Goal: Information Seeking & Learning: Find specific fact

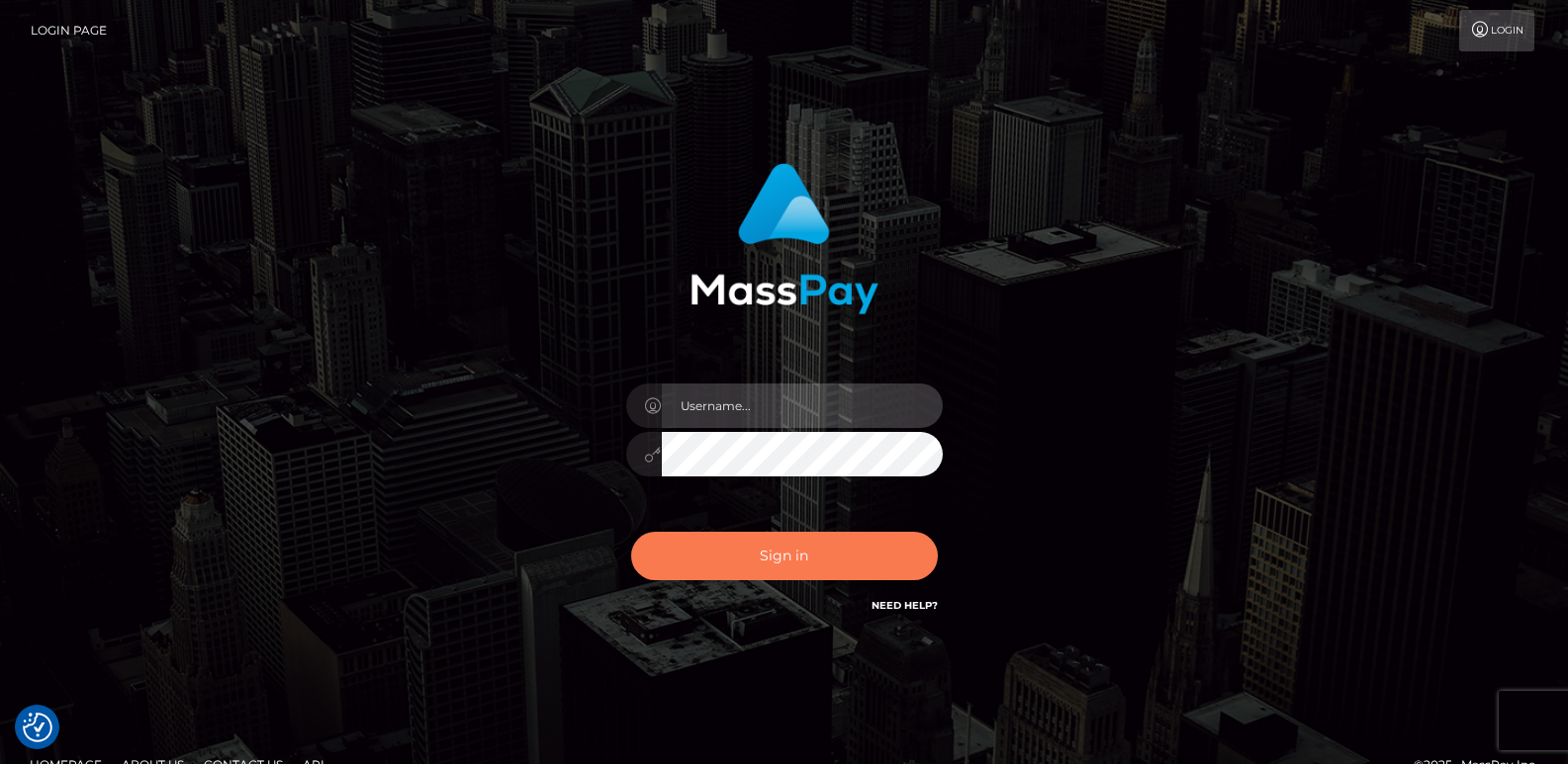
type input "[DOMAIN_NAME]"
click at [670, 554] on button "Sign in" at bounding box center [785, 556] width 307 height 48
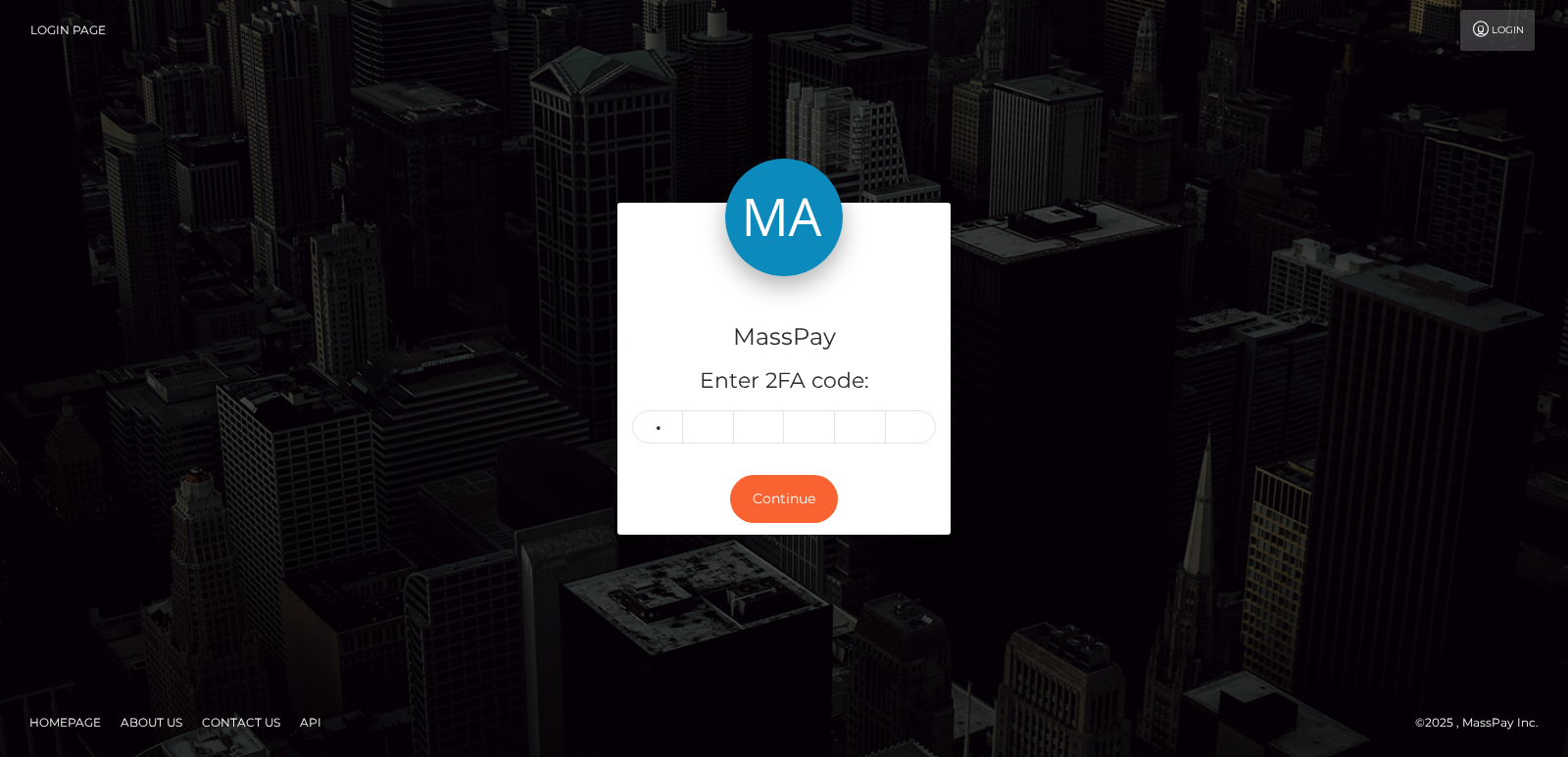
type input "1"
type input "6"
type input "5"
type input "8"
type input "0"
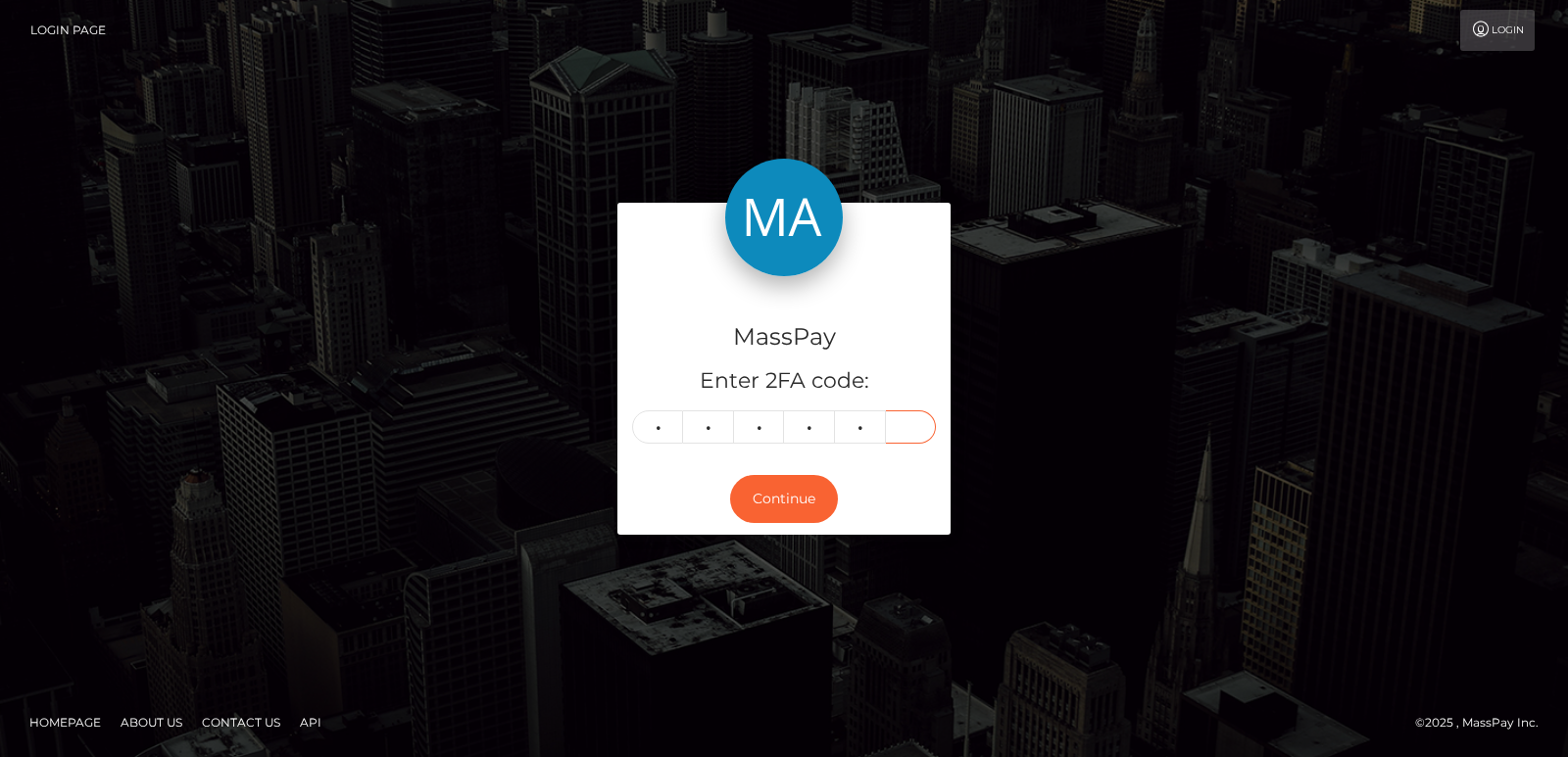
type input "7"
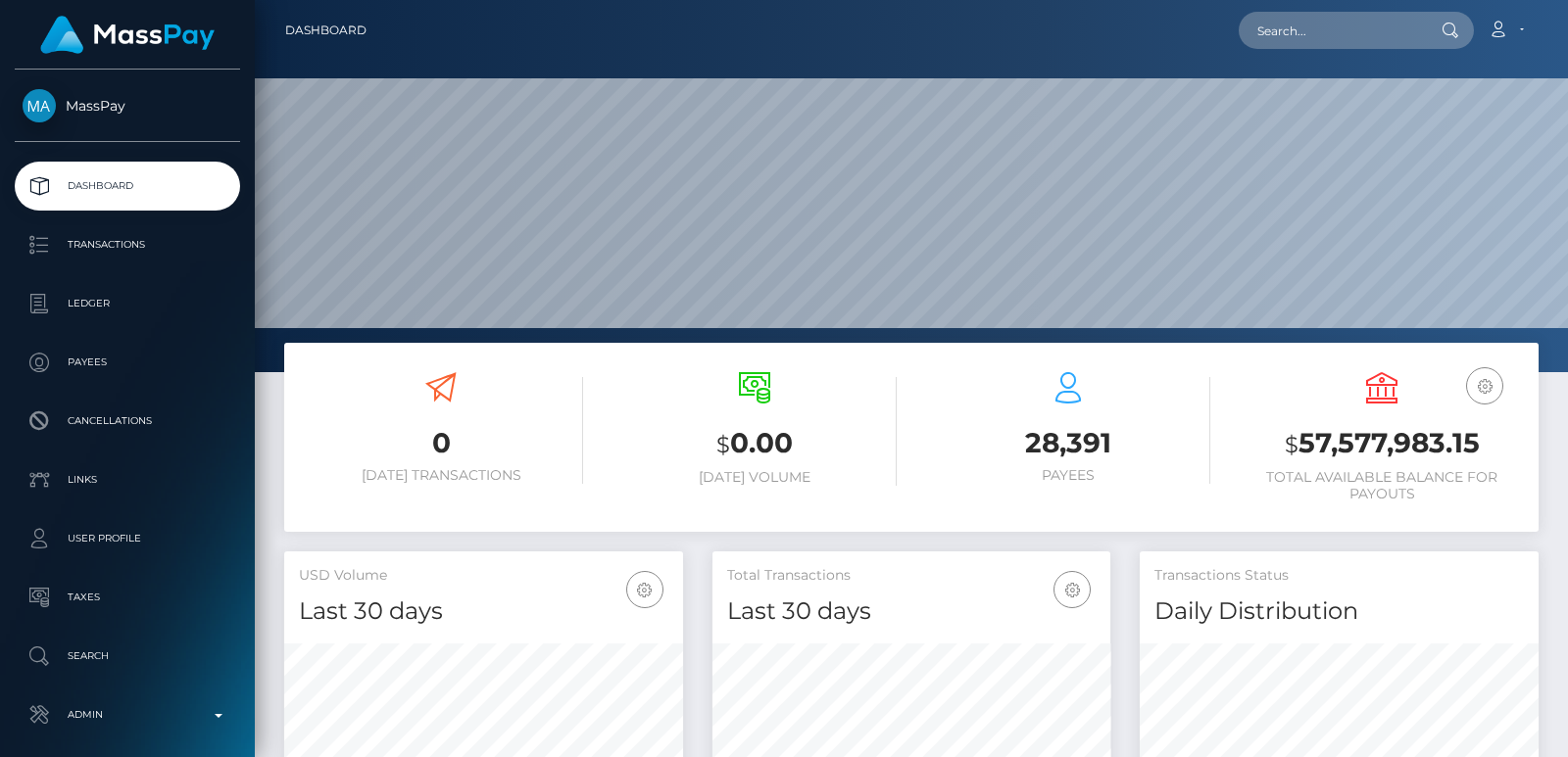
scroll to position [348, 398]
click at [1289, 41] on input "text" at bounding box center [1331, 30] width 184 height 37
paste input "dallupfont@gmail.com"
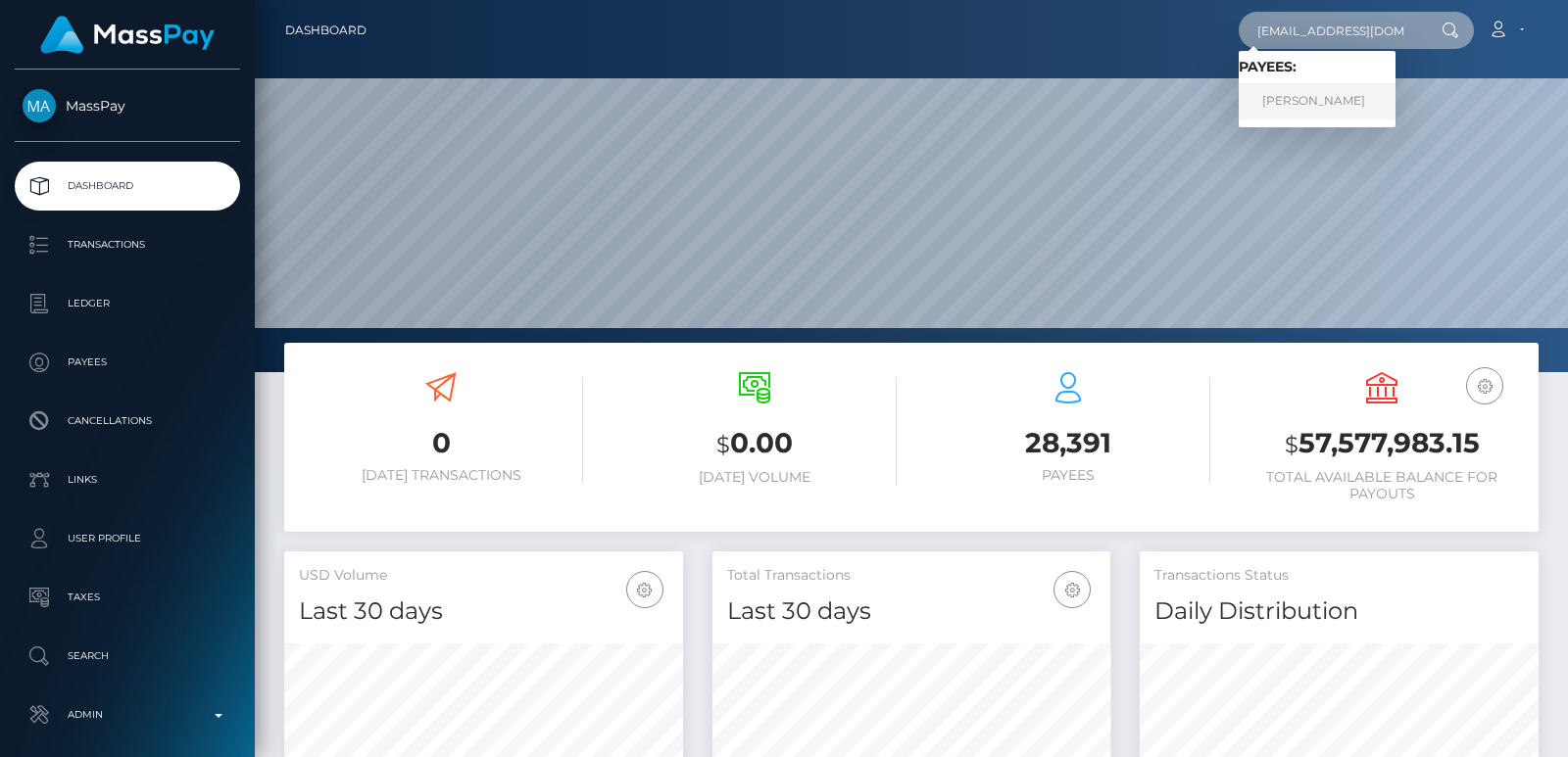
type input "dallupfont@gmail.com"
click at [1309, 111] on link "David Allup" at bounding box center [1317, 101] width 157 height 36
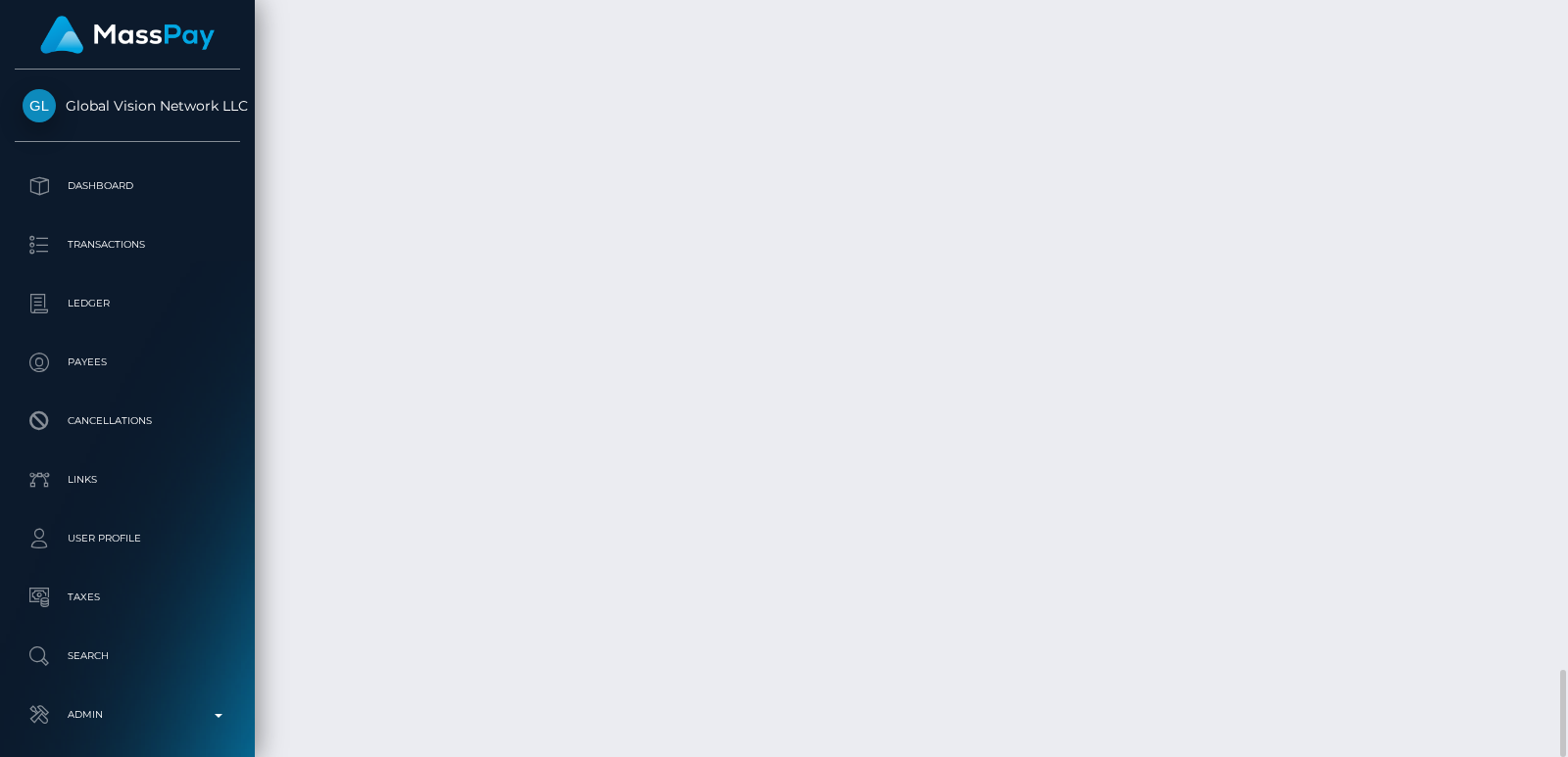
scroll to position [235, 398]
click at [547, 461] on div "Additional Info" at bounding box center [544, 448] width 127 height 36
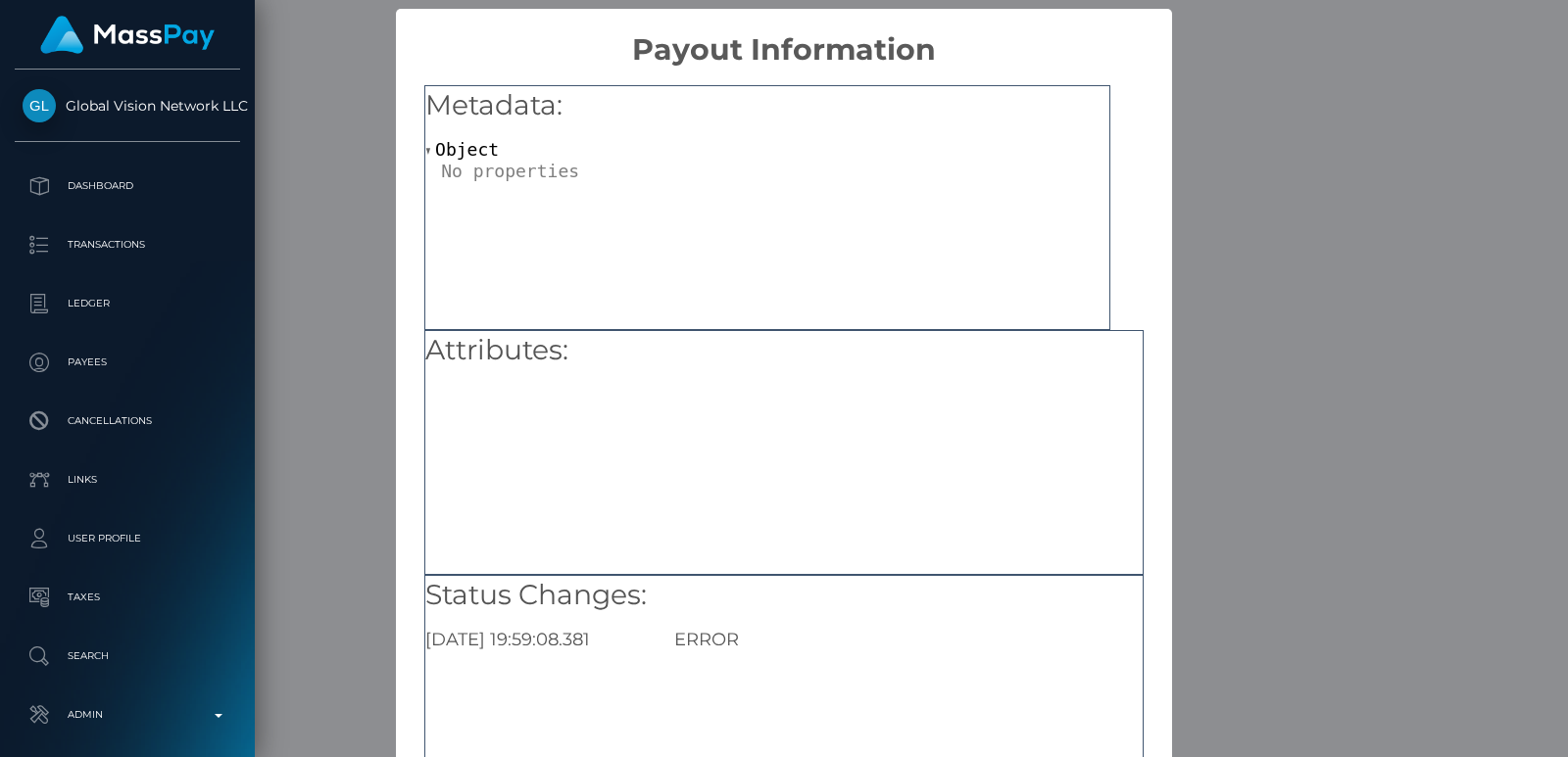
click at [1273, 242] on div "× Payout Information Metadata: Object Attributes: Status Changes: 2025-09-24 19…" at bounding box center [784, 378] width 1568 height 757
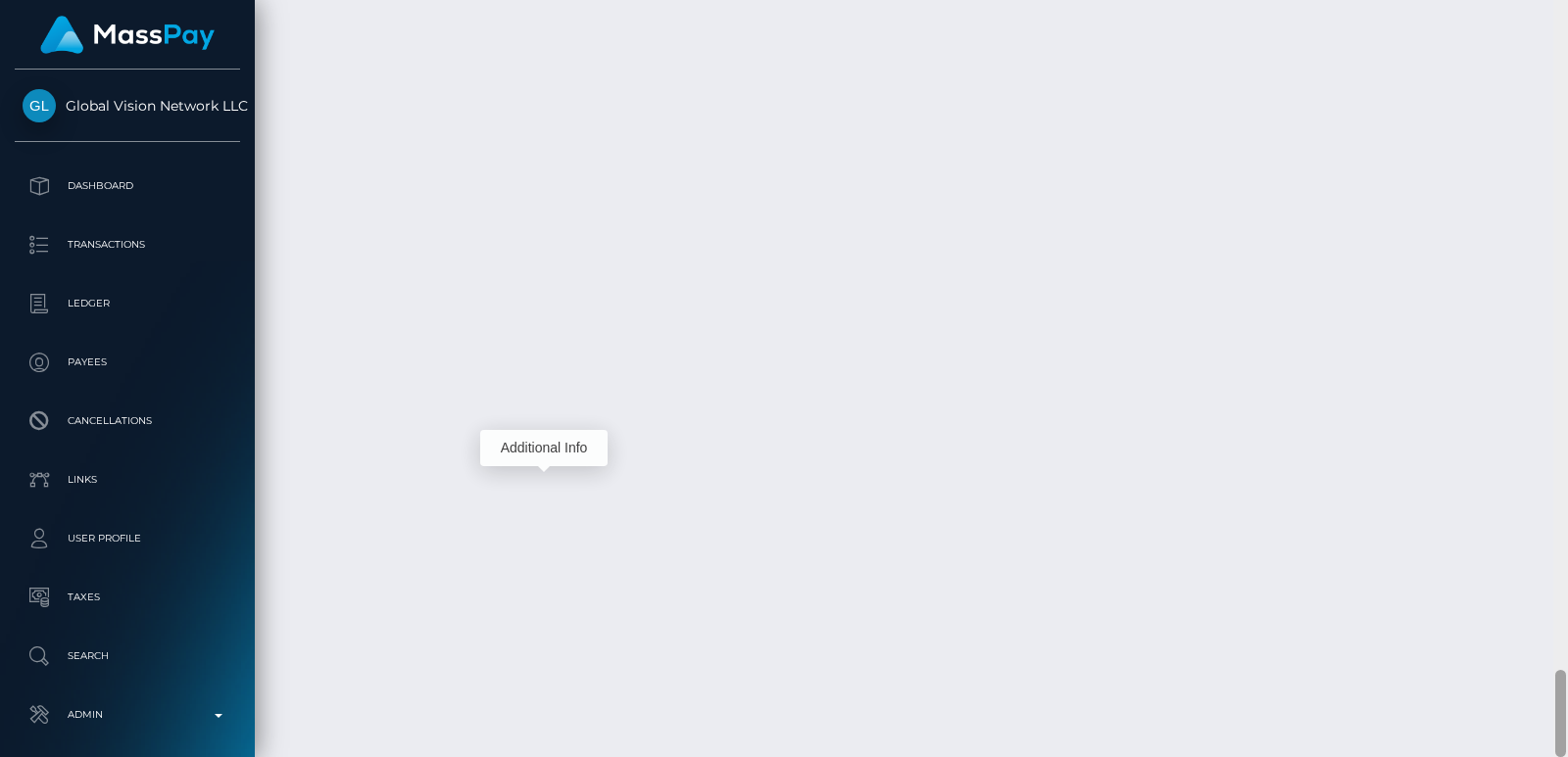
click at [1564, 74] on div at bounding box center [1560, 378] width 15 height 757
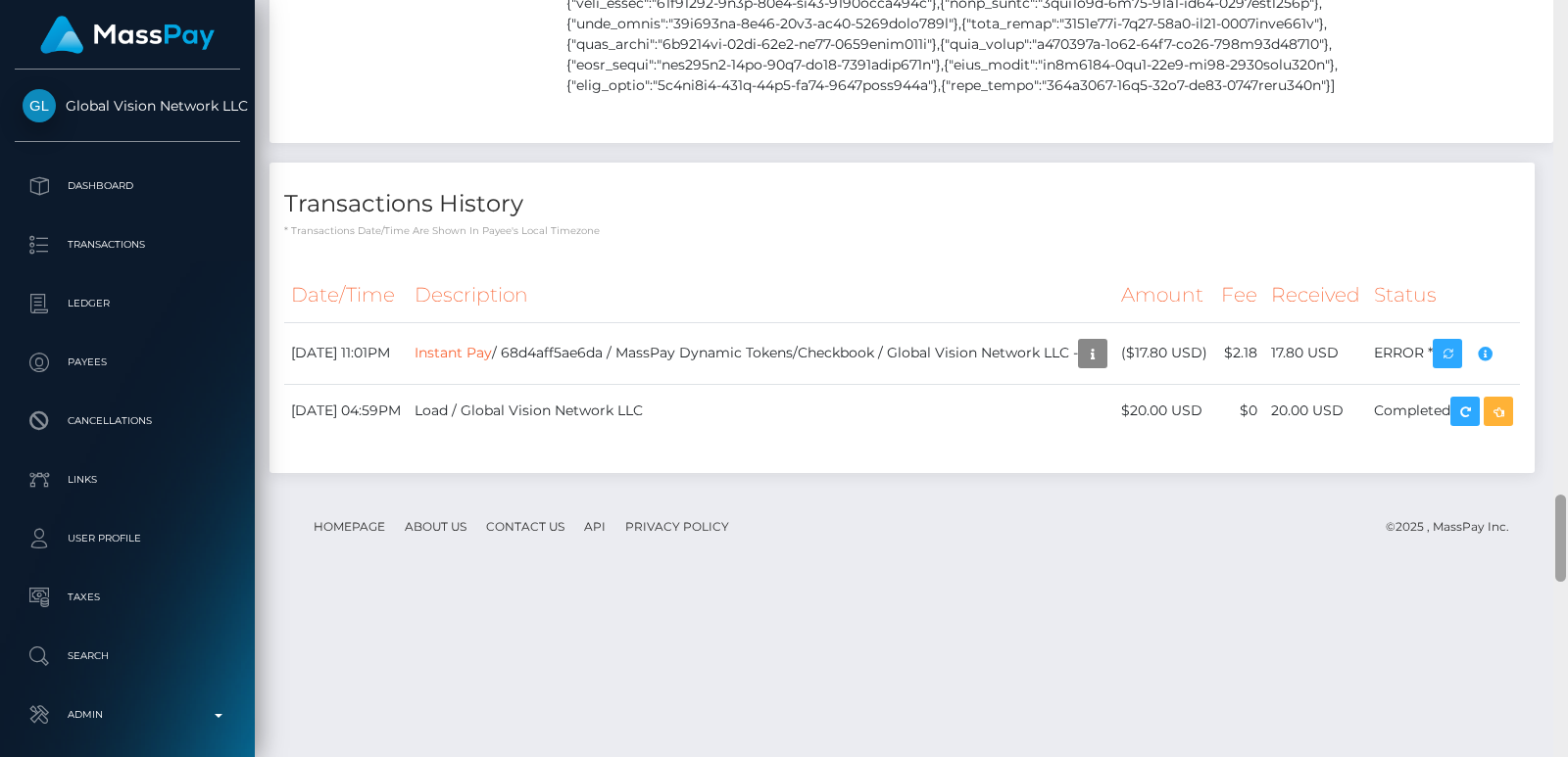
click at [1564, 74] on div at bounding box center [1560, 378] width 15 height 757
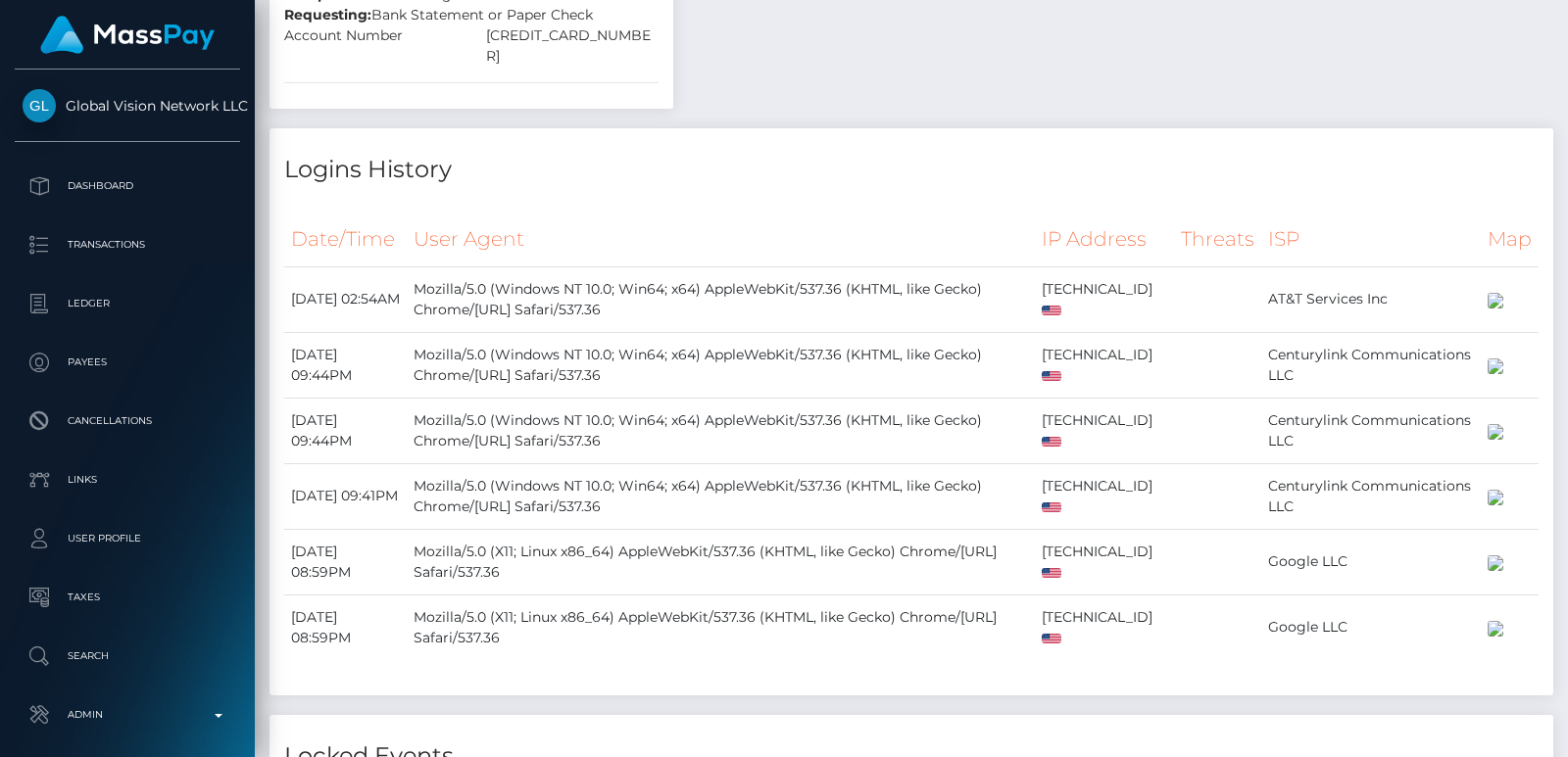
click at [1564, 74] on div at bounding box center [1560, 378] width 15 height 757
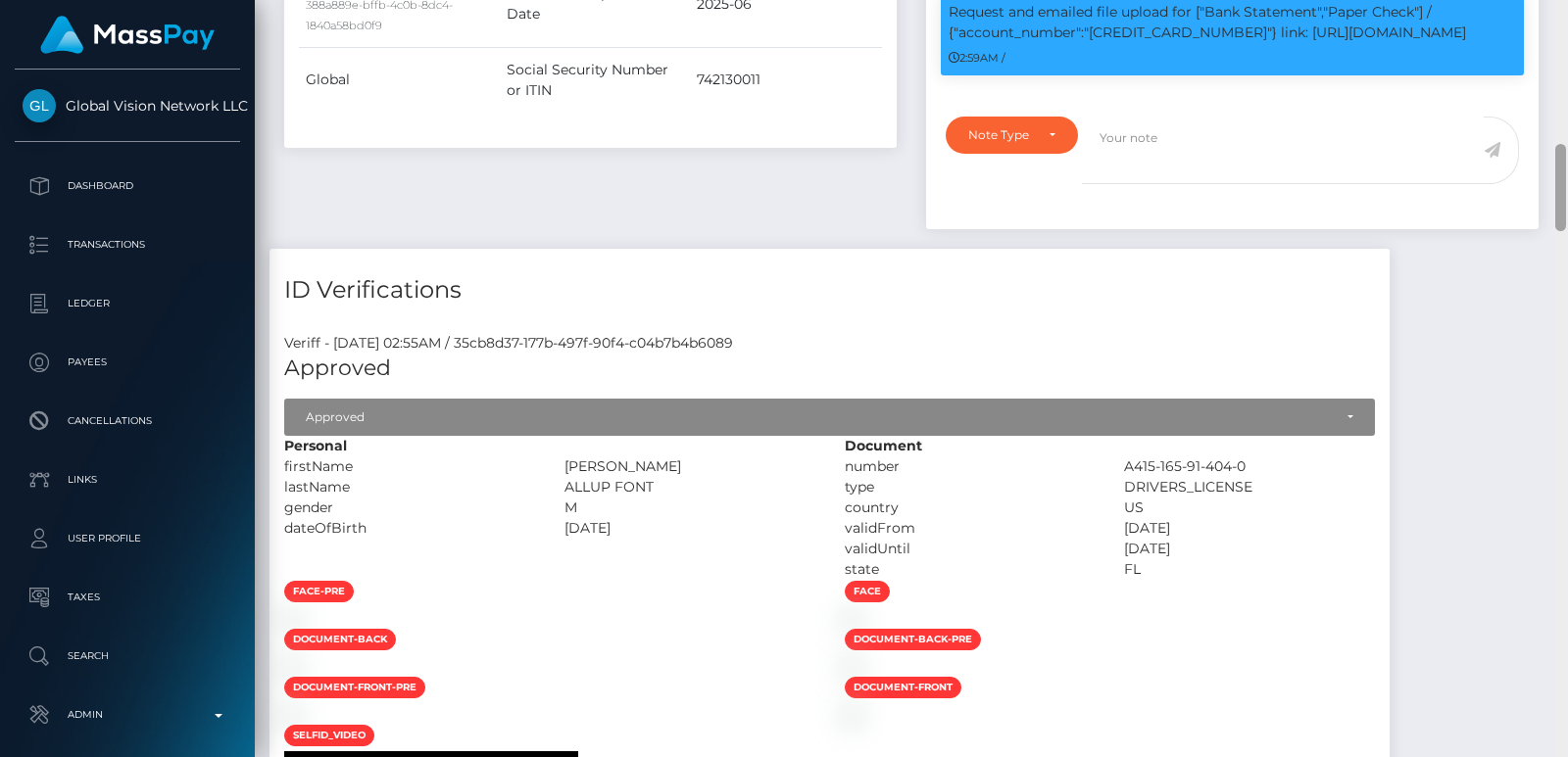
click at [1564, 74] on div at bounding box center [1560, 378] width 15 height 757
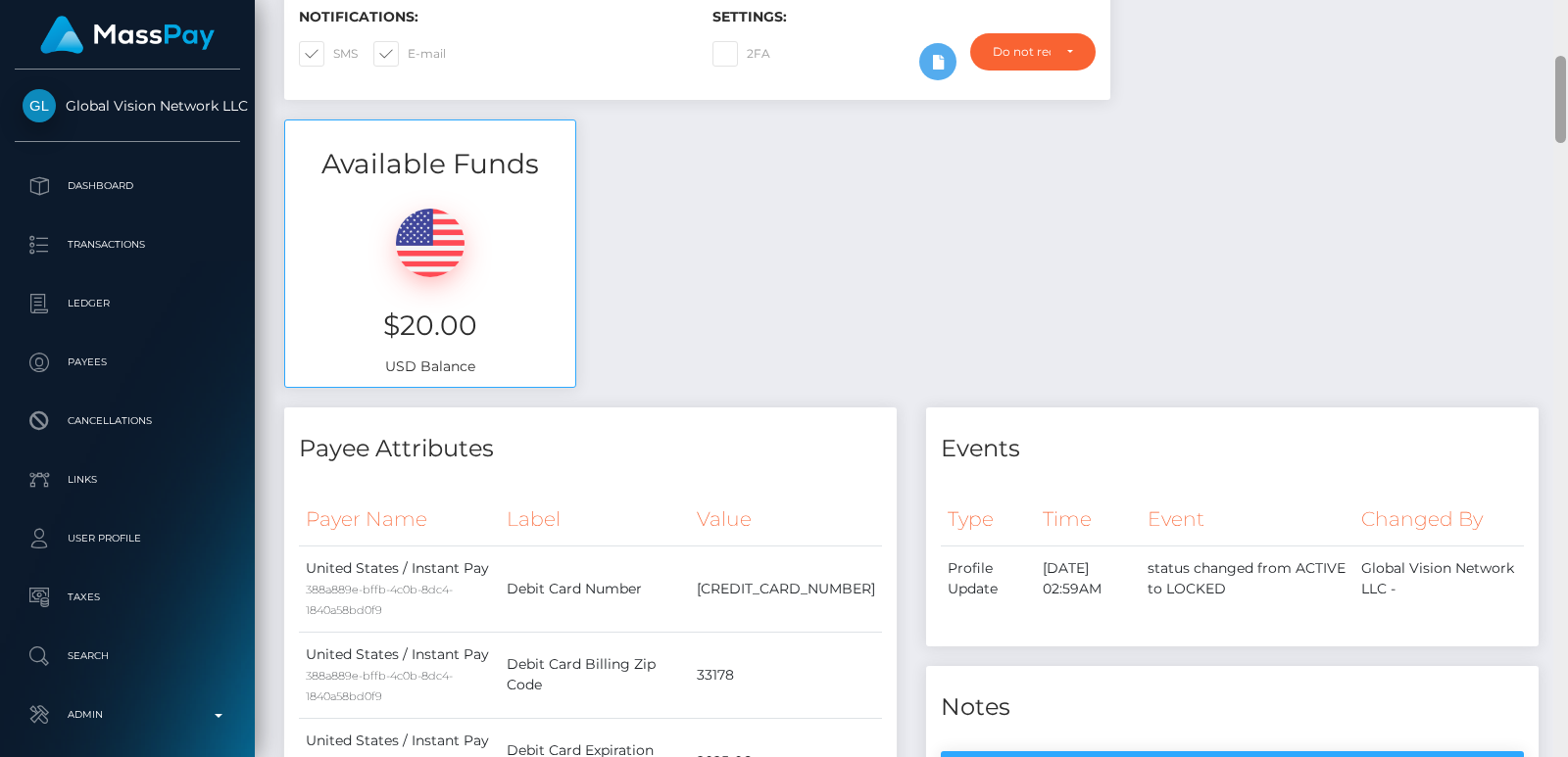
click at [1564, 74] on div at bounding box center [1560, 99] width 11 height 87
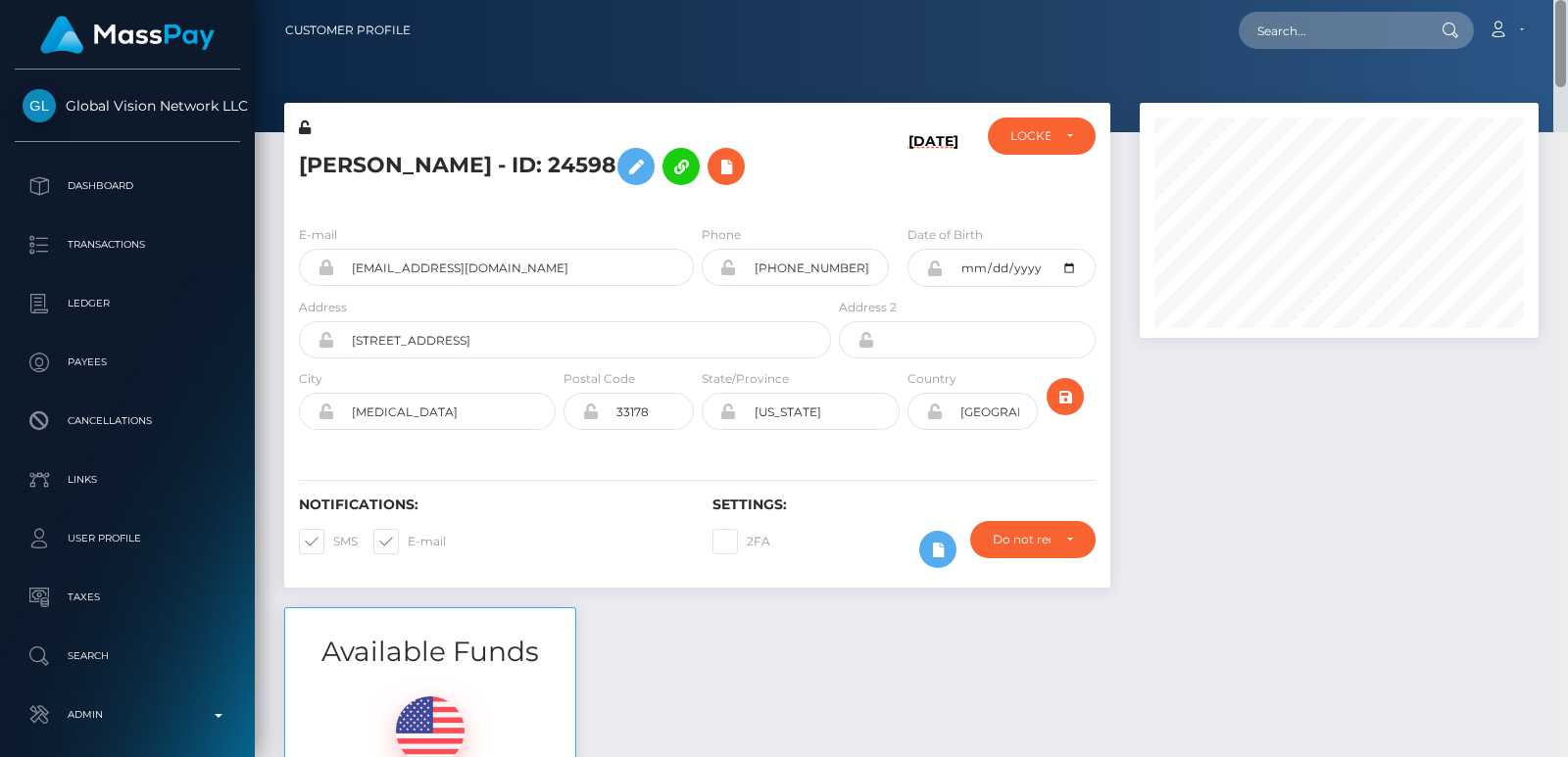
click at [1563, 26] on div "Customer Profile Loading... Loading..." at bounding box center [911, 378] width 1313 height 757
click at [333, 168] on h5 "David Allup - ID: 24598" at bounding box center [560, 167] width 522 height 57
click at [566, 213] on div "E-mail dallupfont@gmail.com Phone +19543483984" at bounding box center [697, 329] width 826 height 240
click at [346, 163] on h5 "David Allup - ID: 24598" at bounding box center [560, 167] width 522 height 57
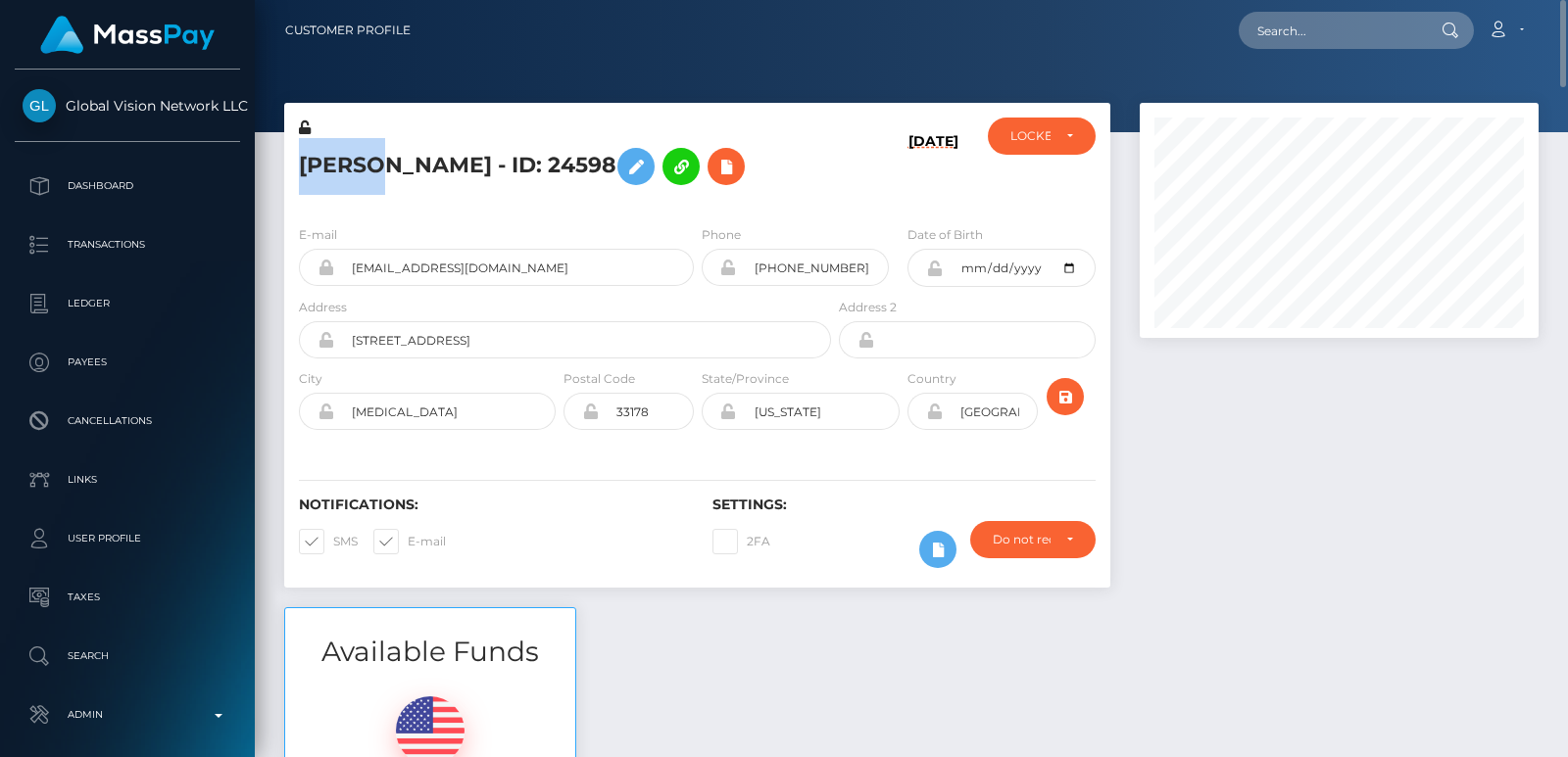
click at [346, 163] on h5 "David Allup - ID: 24598" at bounding box center [560, 167] width 522 height 57
copy h5 "David"
click at [663, 162] on button at bounding box center [682, 167] width 37 height 37
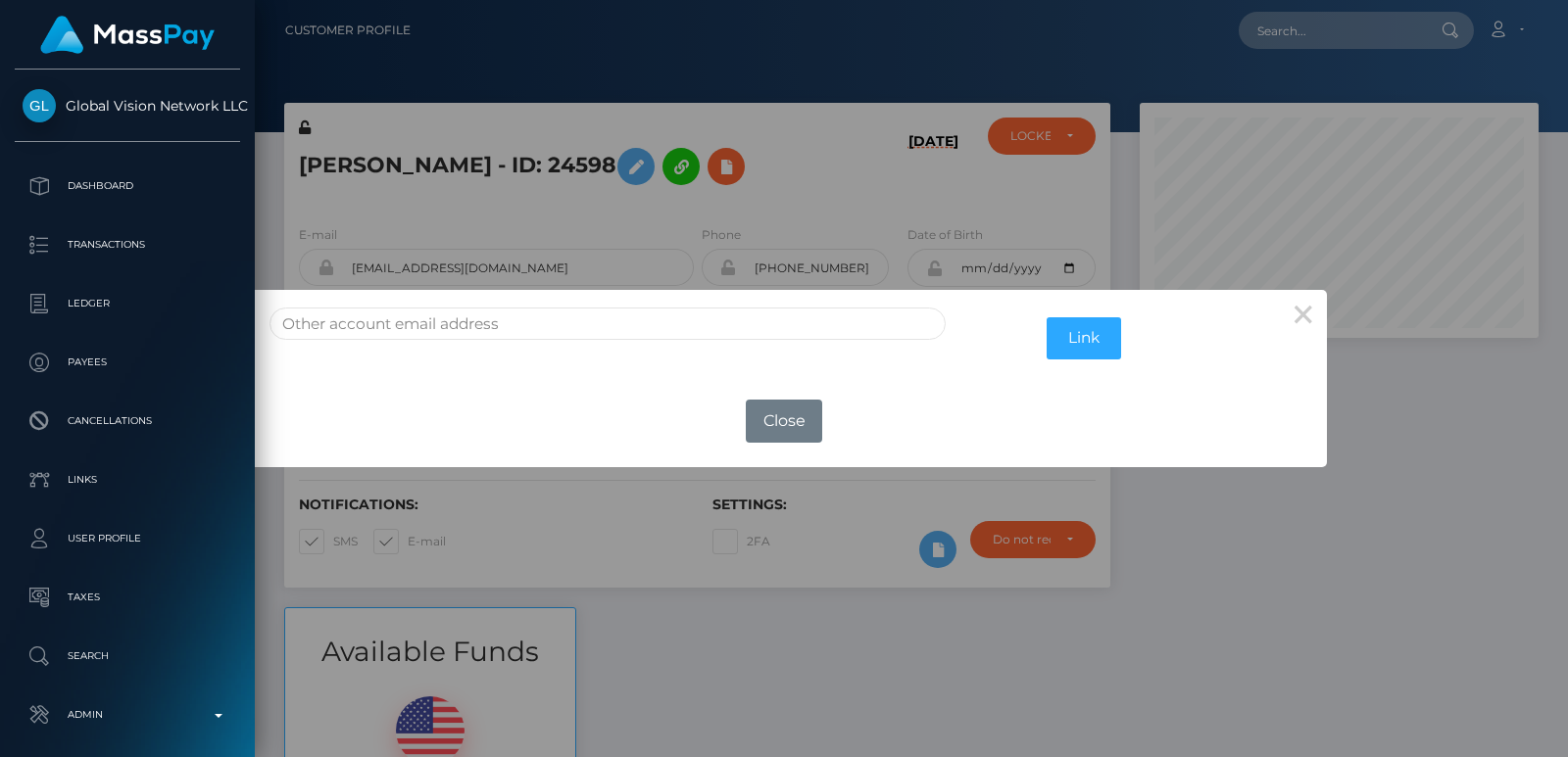
click at [533, 405] on div "OK No Close" at bounding box center [784, 422] width 1086 height 53
click at [757, 429] on button "Close" at bounding box center [784, 422] width 76 height 43
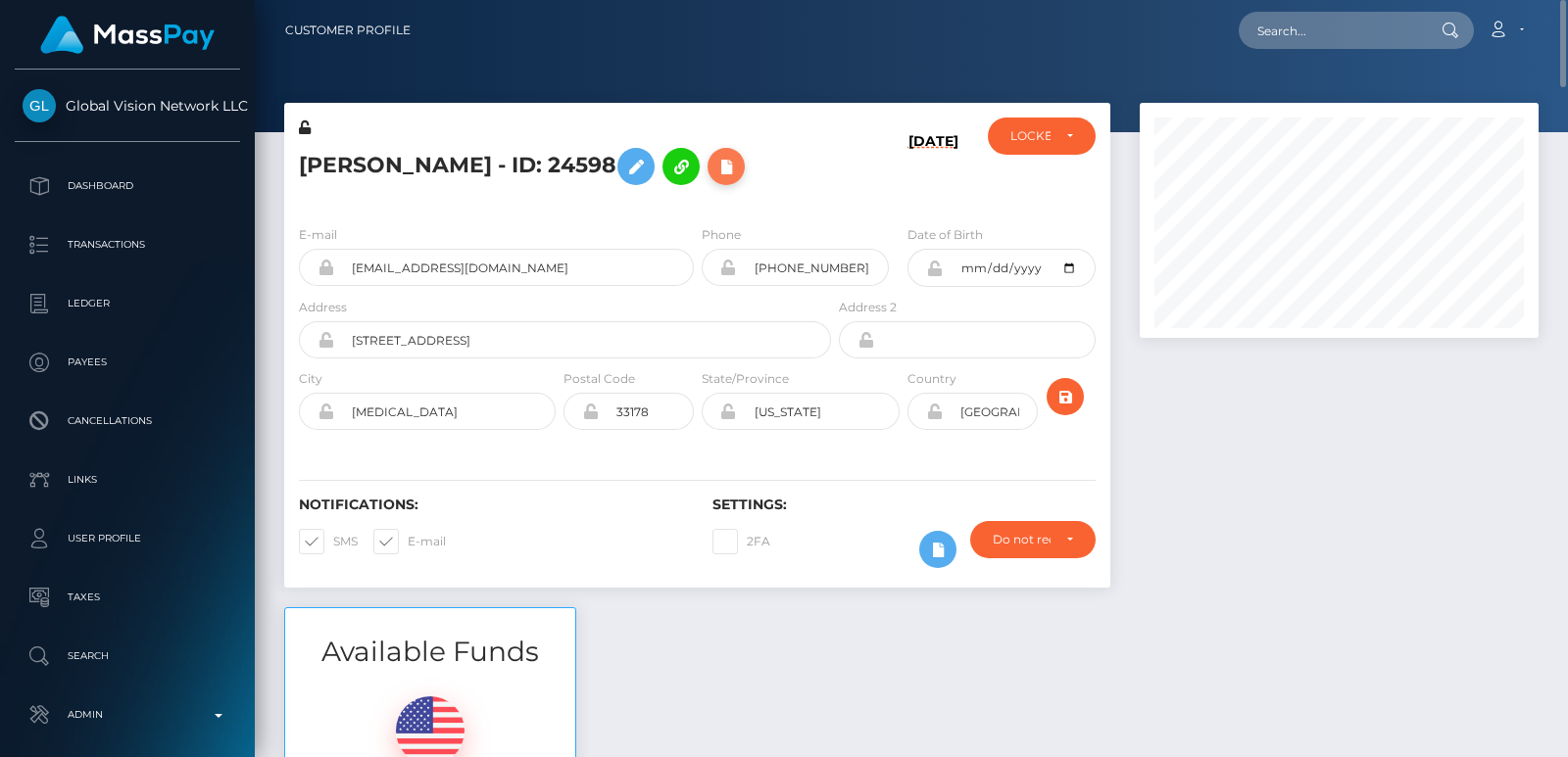
click at [714, 164] on icon at bounding box center [726, 167] width 24 height 25
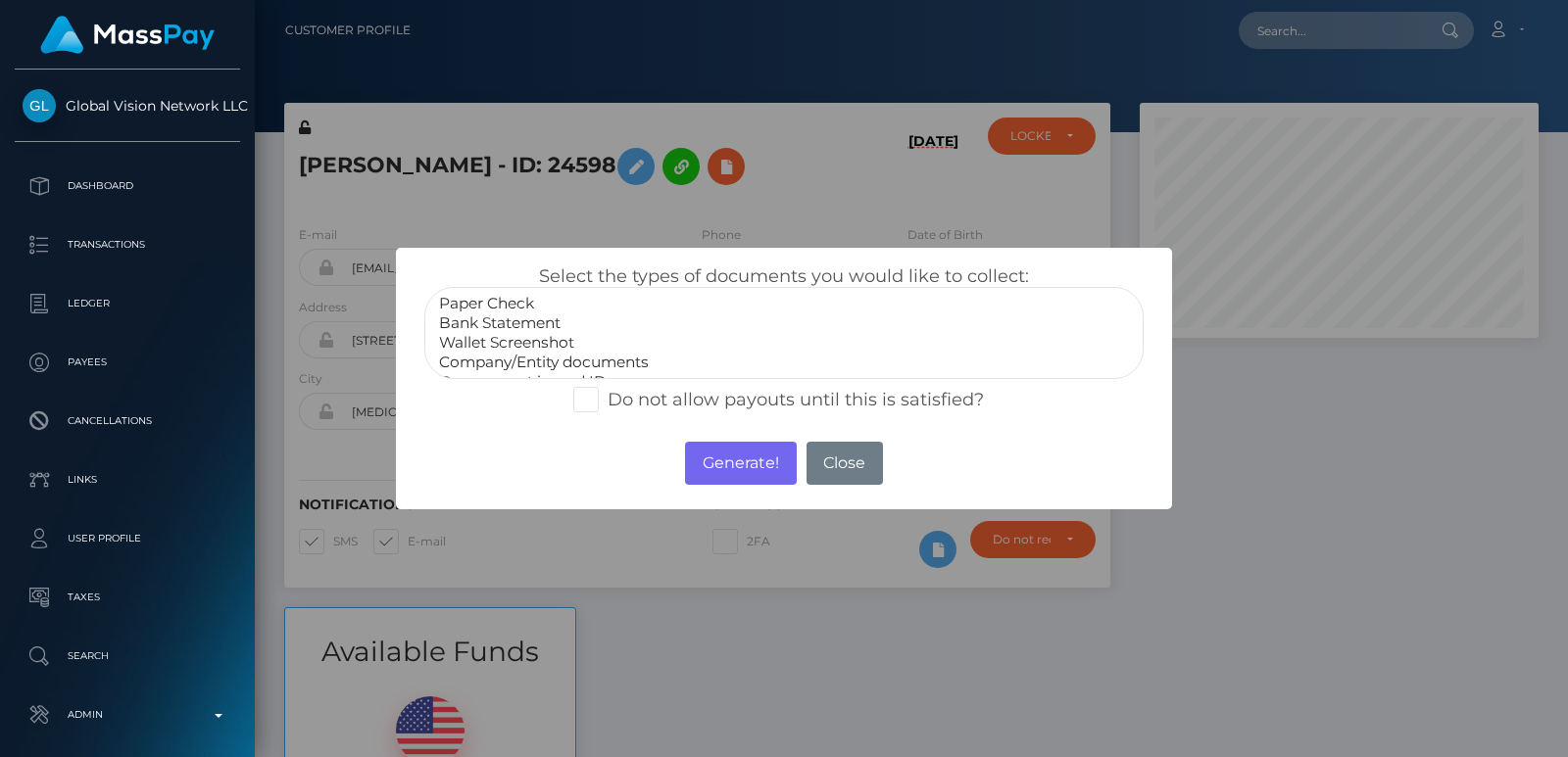
select select "Bank Statement"
click at [508, 318] on option "Bank Statement" at bounding box center [784, 324] width 693 height 20
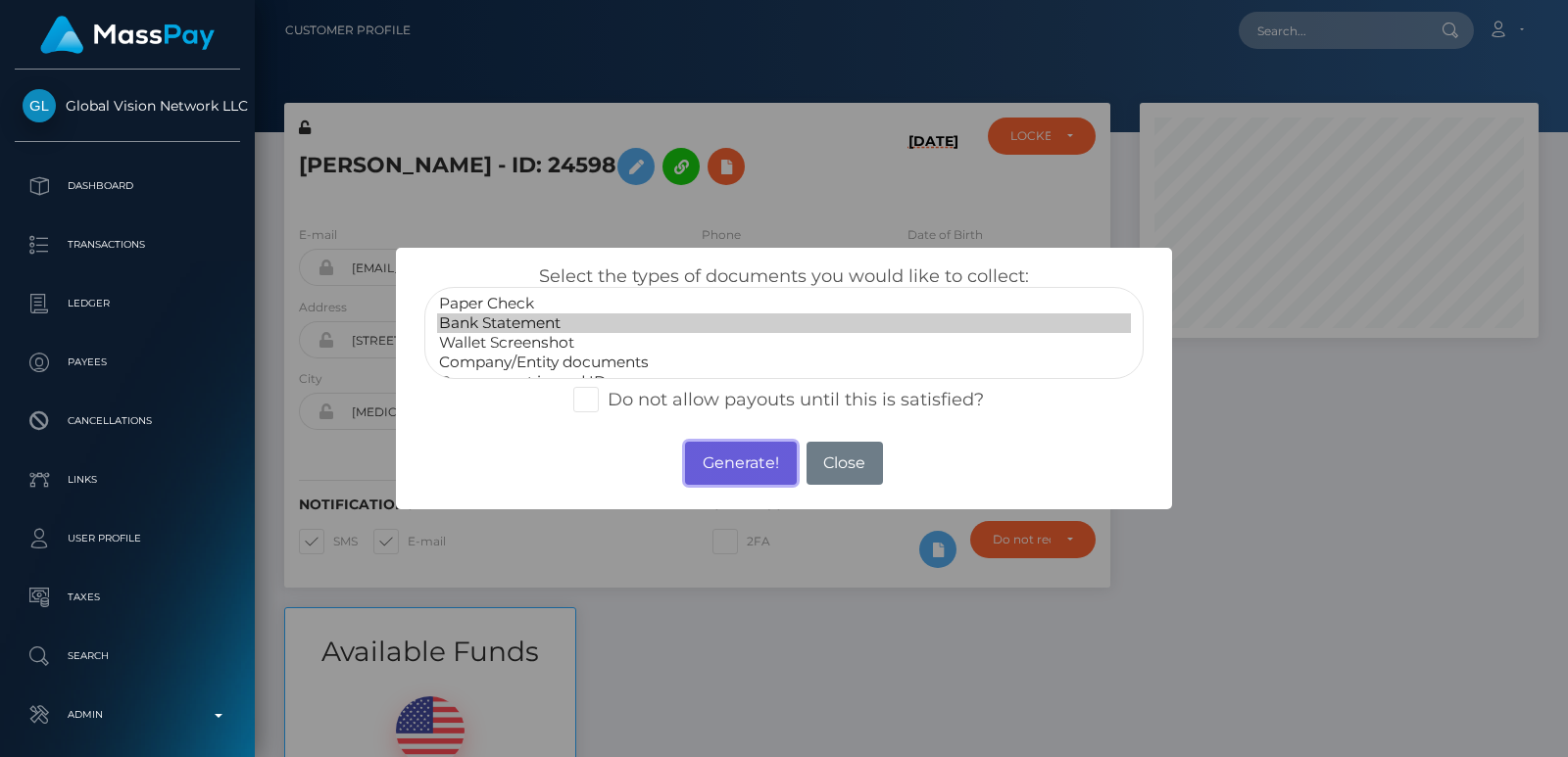
click at [717, 463] on button "Generate!" at bounding box center [739, 464] width 111 height 43
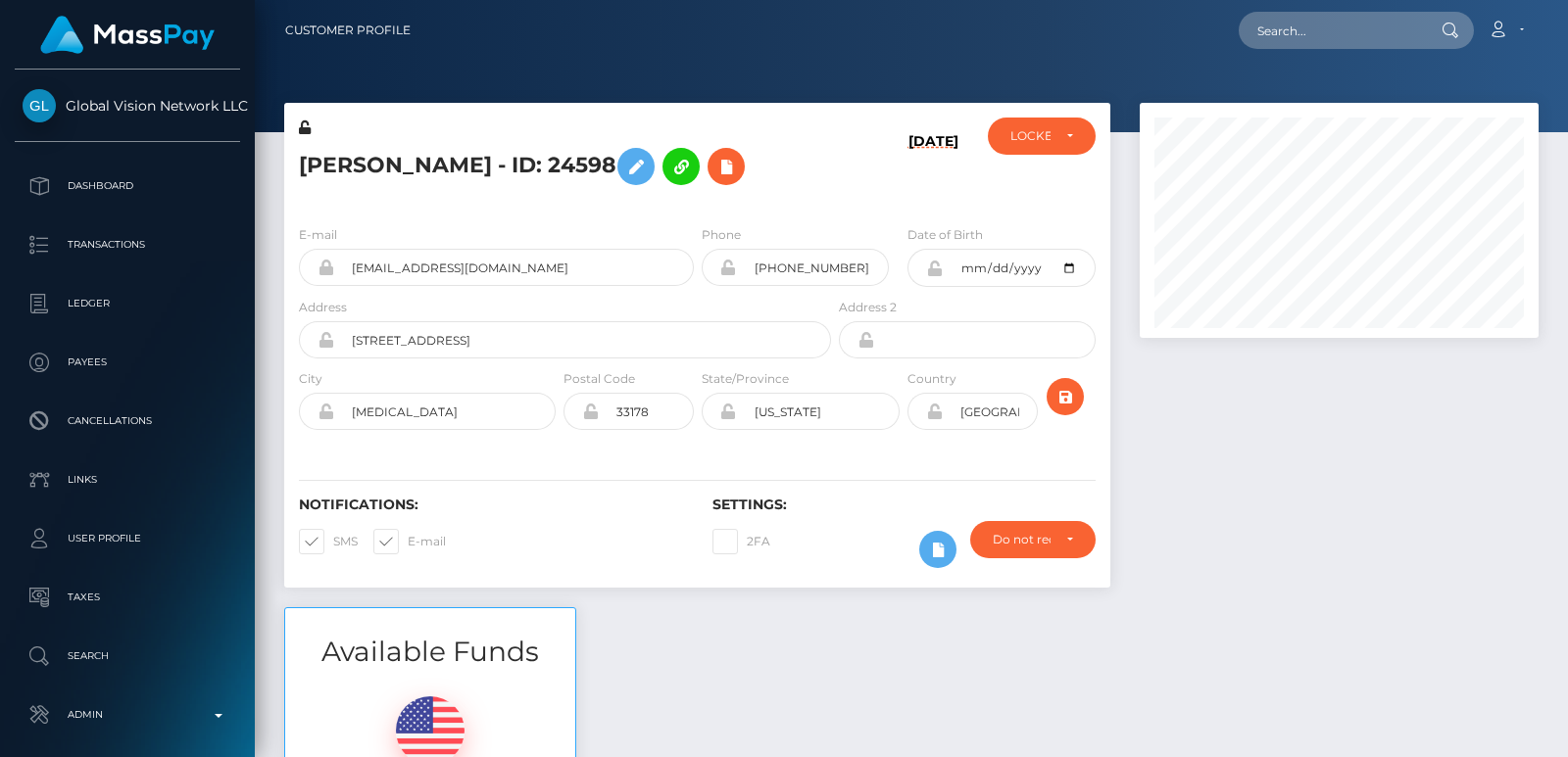
scroll to position [757, 0]
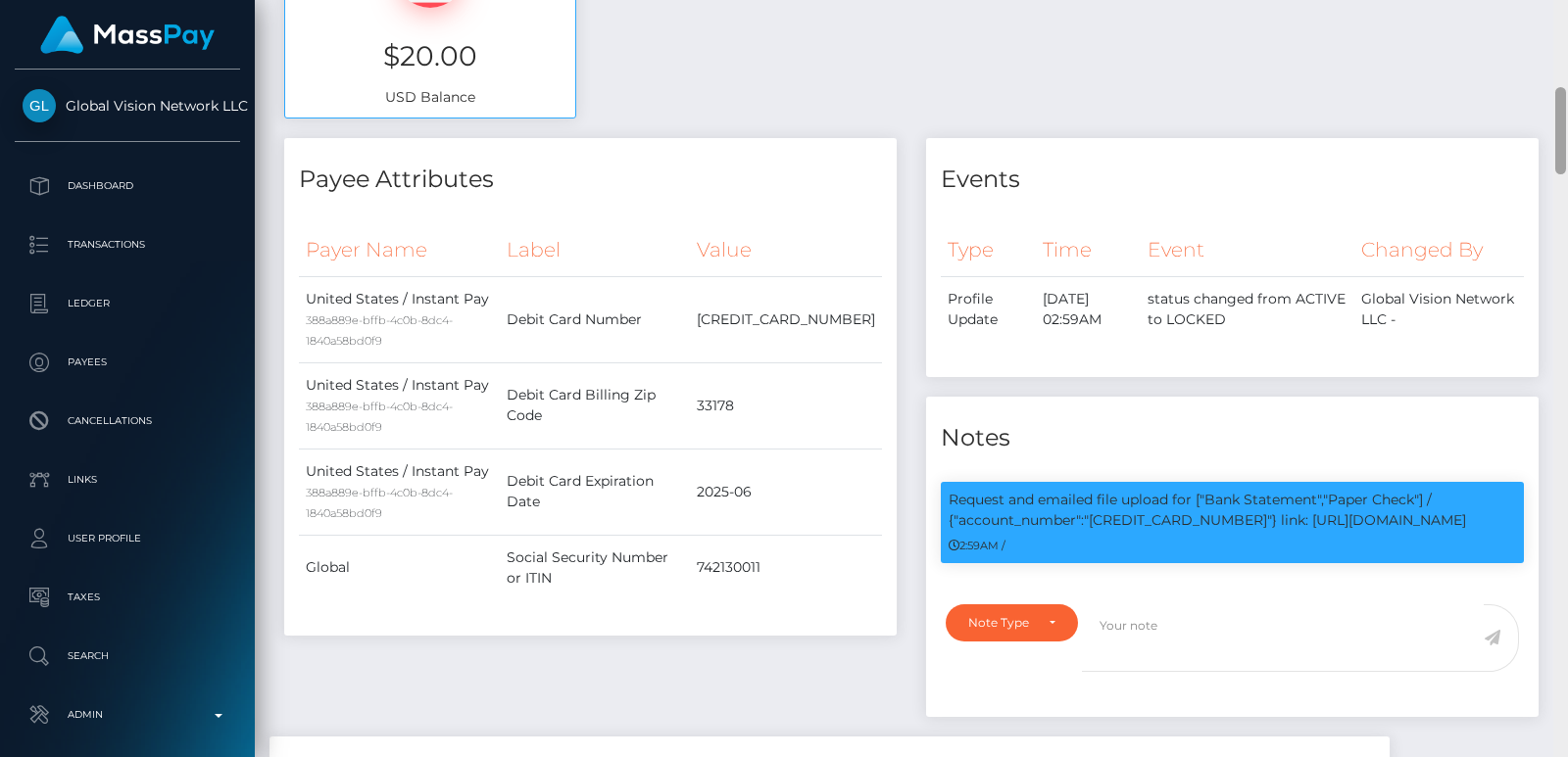
click at [1564, 94] on div at bounding box center [1560, 378] width 15 height 757
drag, startPoint x: 955, startPoint y: 525, endPoint x: 1217, endPoint y: 525, distance: 262.0
click at [1217, 525] on p "Request and emailed file upload for ["Bank Statement","Paper Check"] / {"accoun…" at bounding box center [1232, 511] width 568 height 41
copy p ""account_number":"4741659010065943"
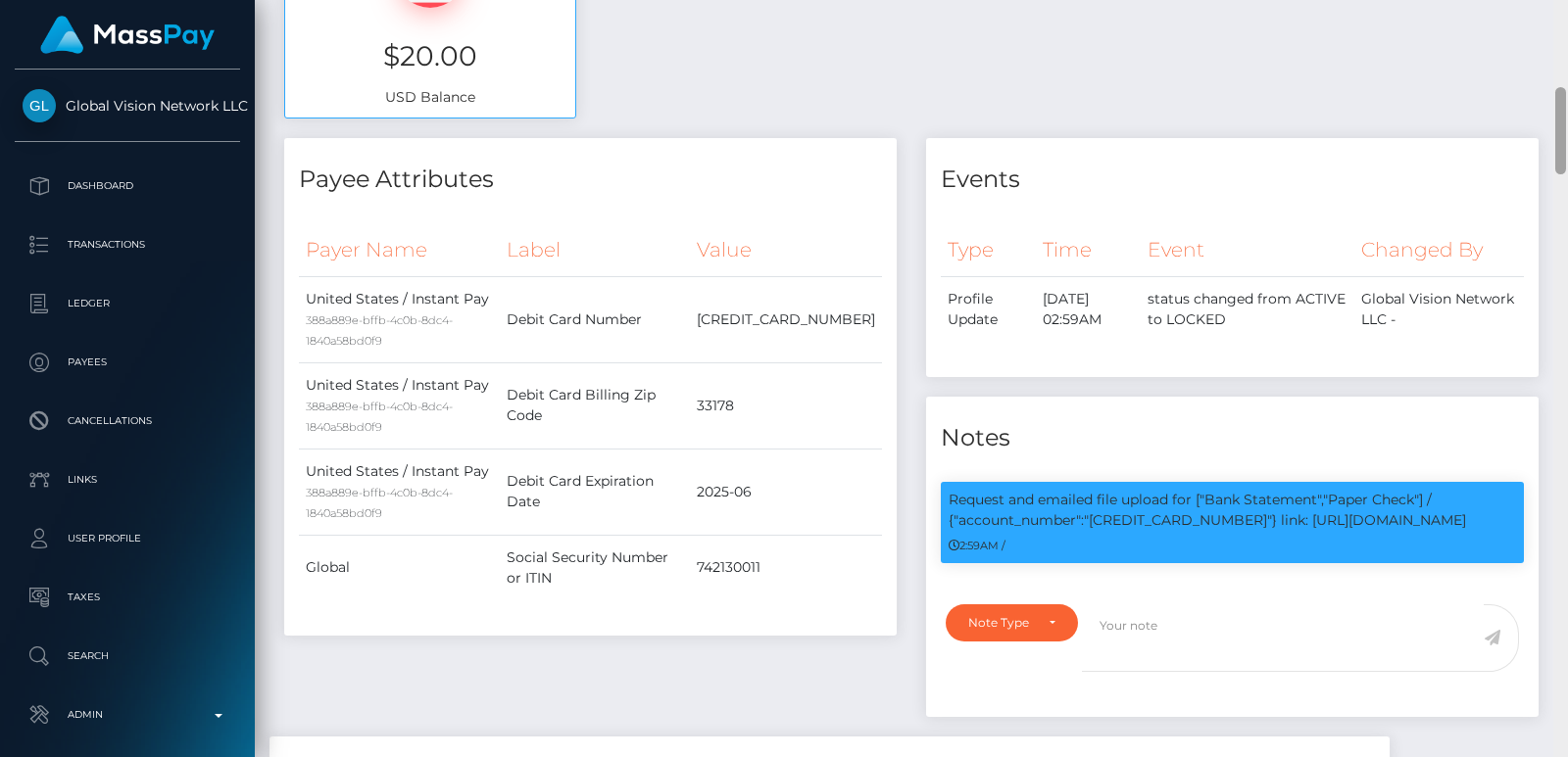
click at [1567, 51] on div "Customer Profile Loading... Loading..." at bounding box center [911, 378] width 1313 height 757
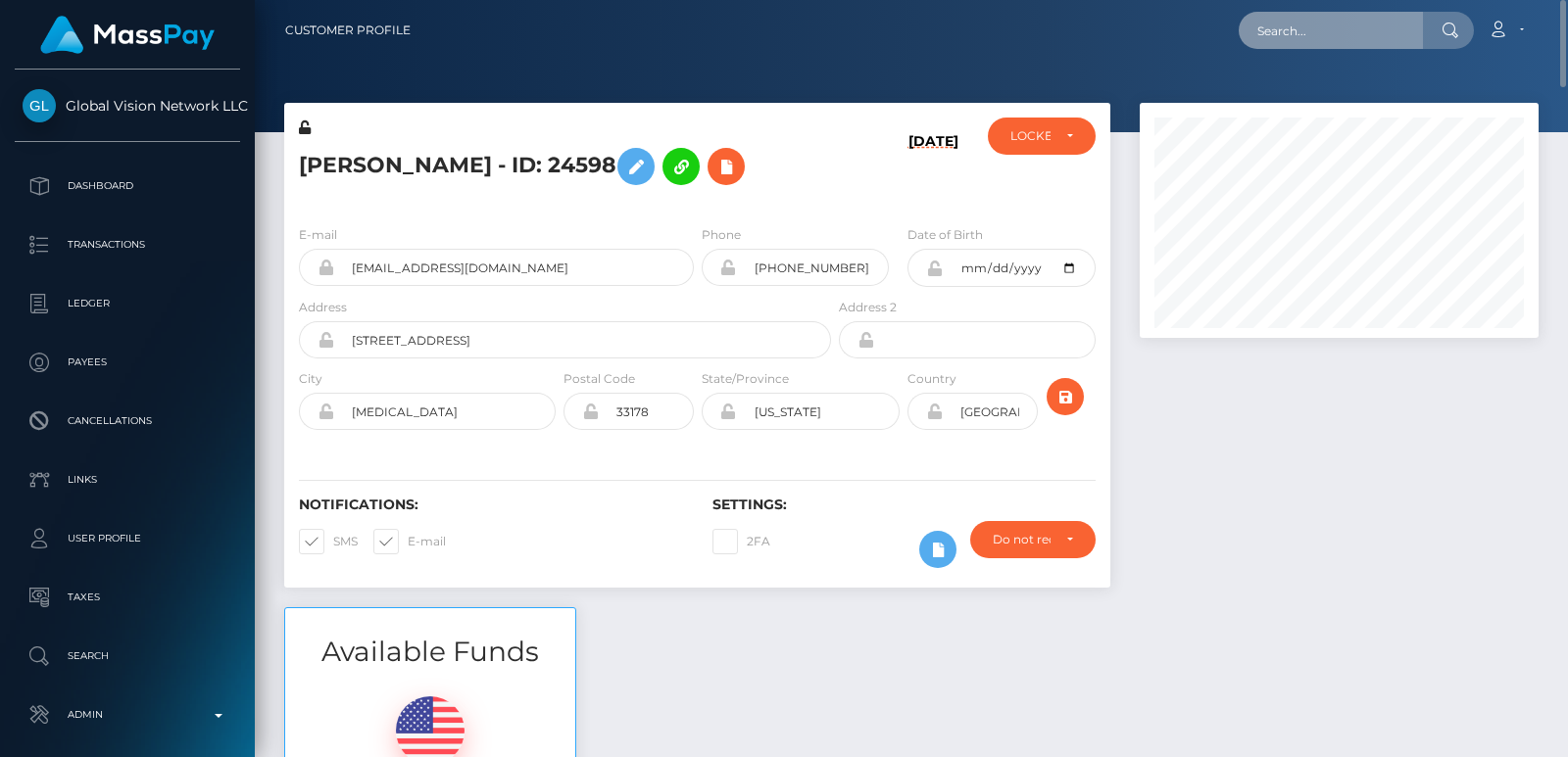
click at [1374, 27] on input "text" at bounding box center [1331, 30] width 184 height 37
paste input "nikkirey21@icloud.com"
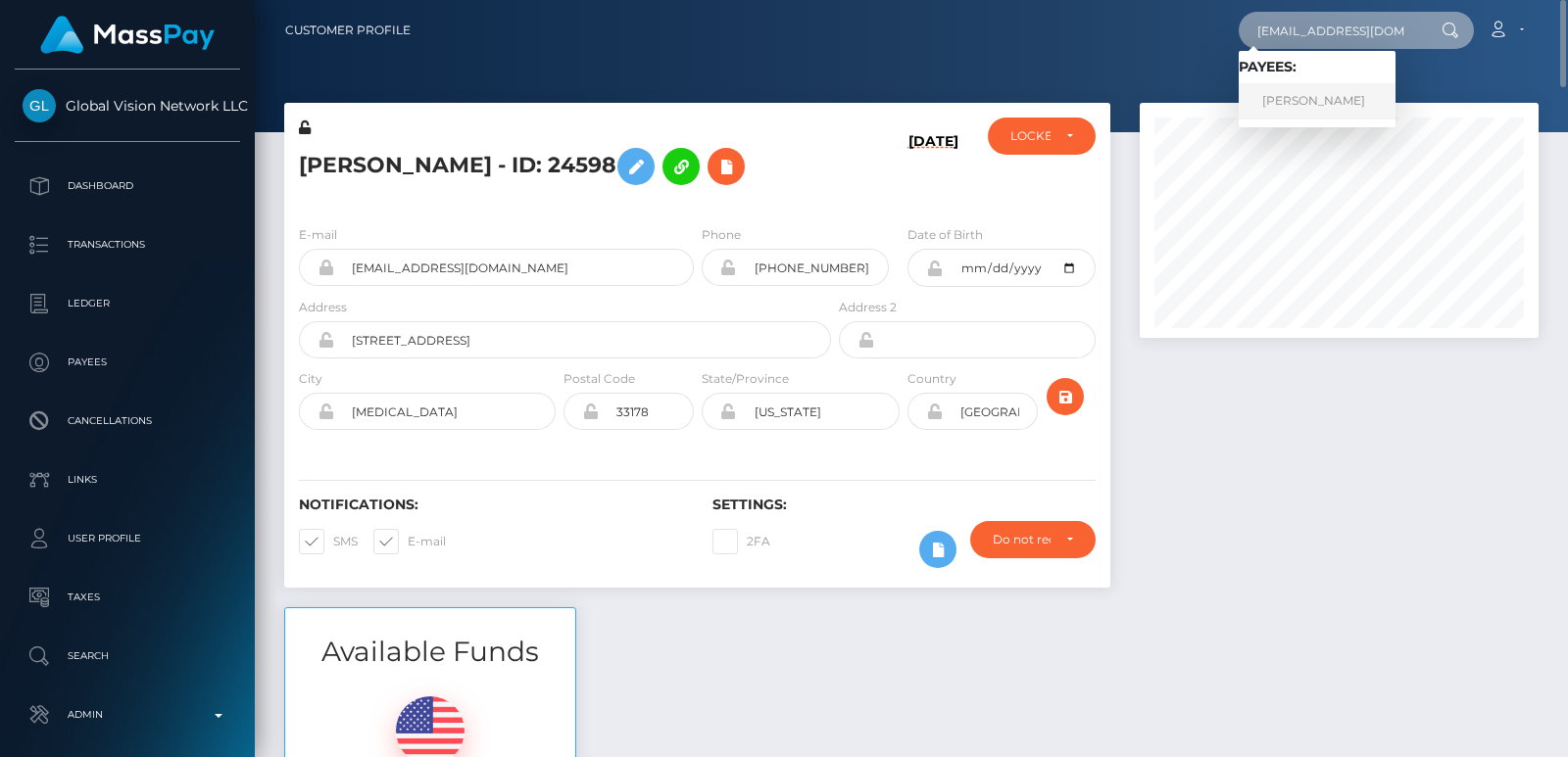
type input "nikkirey21@icloud.com"
click at [1368, 91] on link "NICOLETTE TAYLOR REY" at bounding box center [1317, 101] width 157 height 36
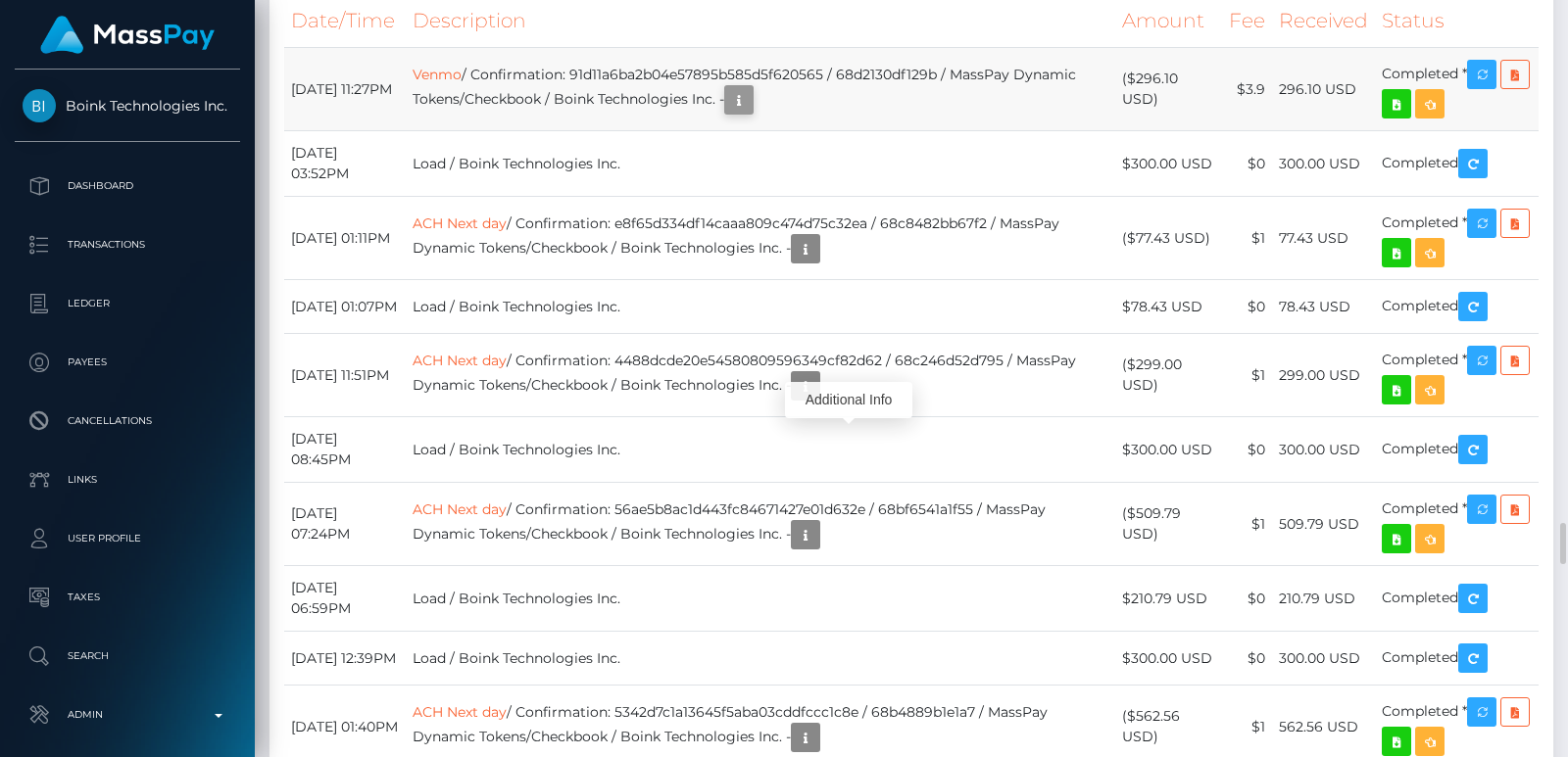
scroll to position [235, 398]
click at [750, 113] on icon "button" at bounding box center [738, 100] width 24 height 25
click at [850, 397] on div "Additional Info" at bounding box center [848, 400] width 127 height 36
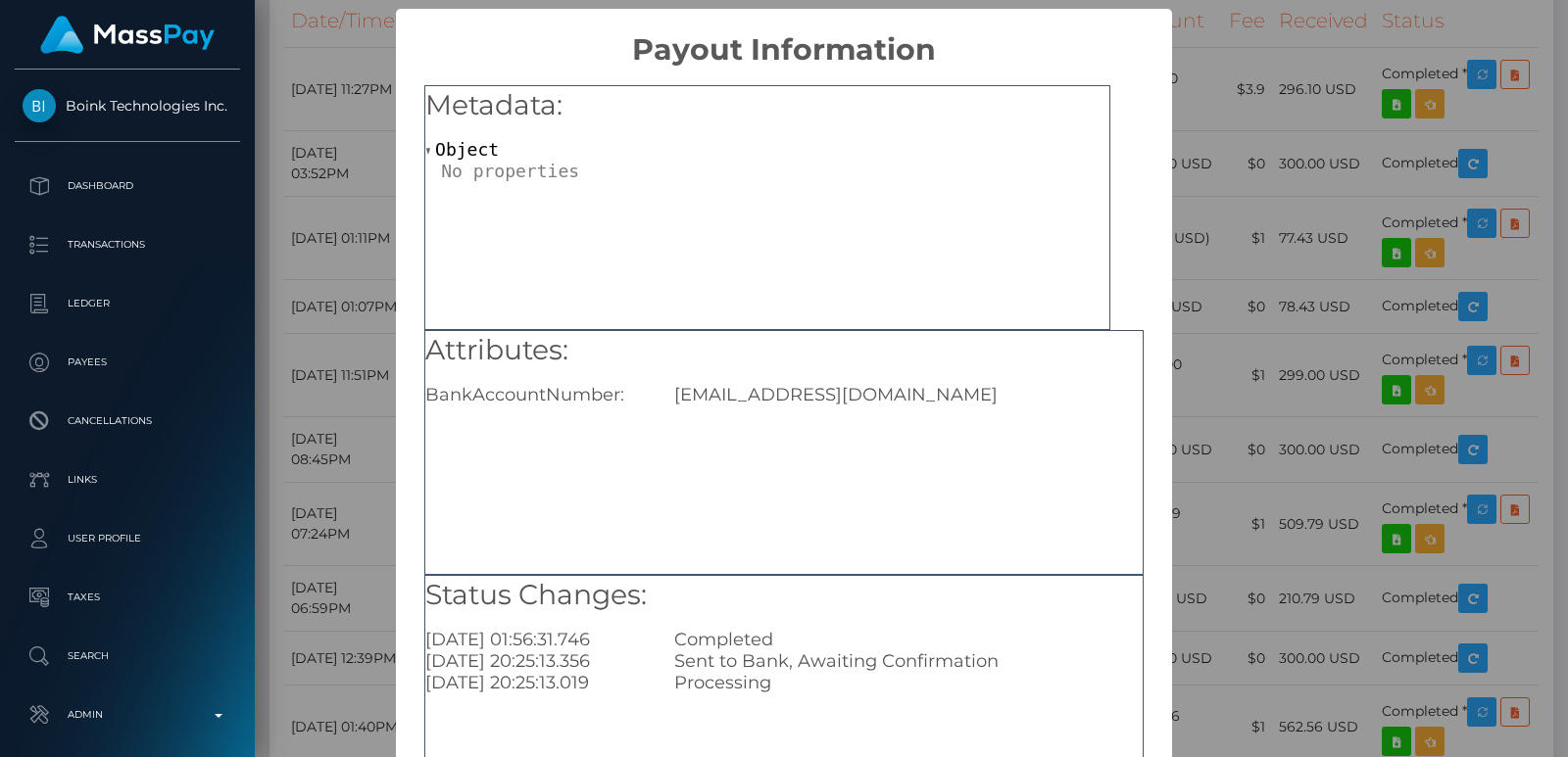
click at [850, 397] on div "nikkirey21@icloud.com" at bounding box center [909, 395] width 498 height 22
click at [1292, 128] on div "× Payout Information Metadata: Object Attributes: BankAccountNumber: nikkirey21…" at bounding box center [784, 378] width 1568 height 757
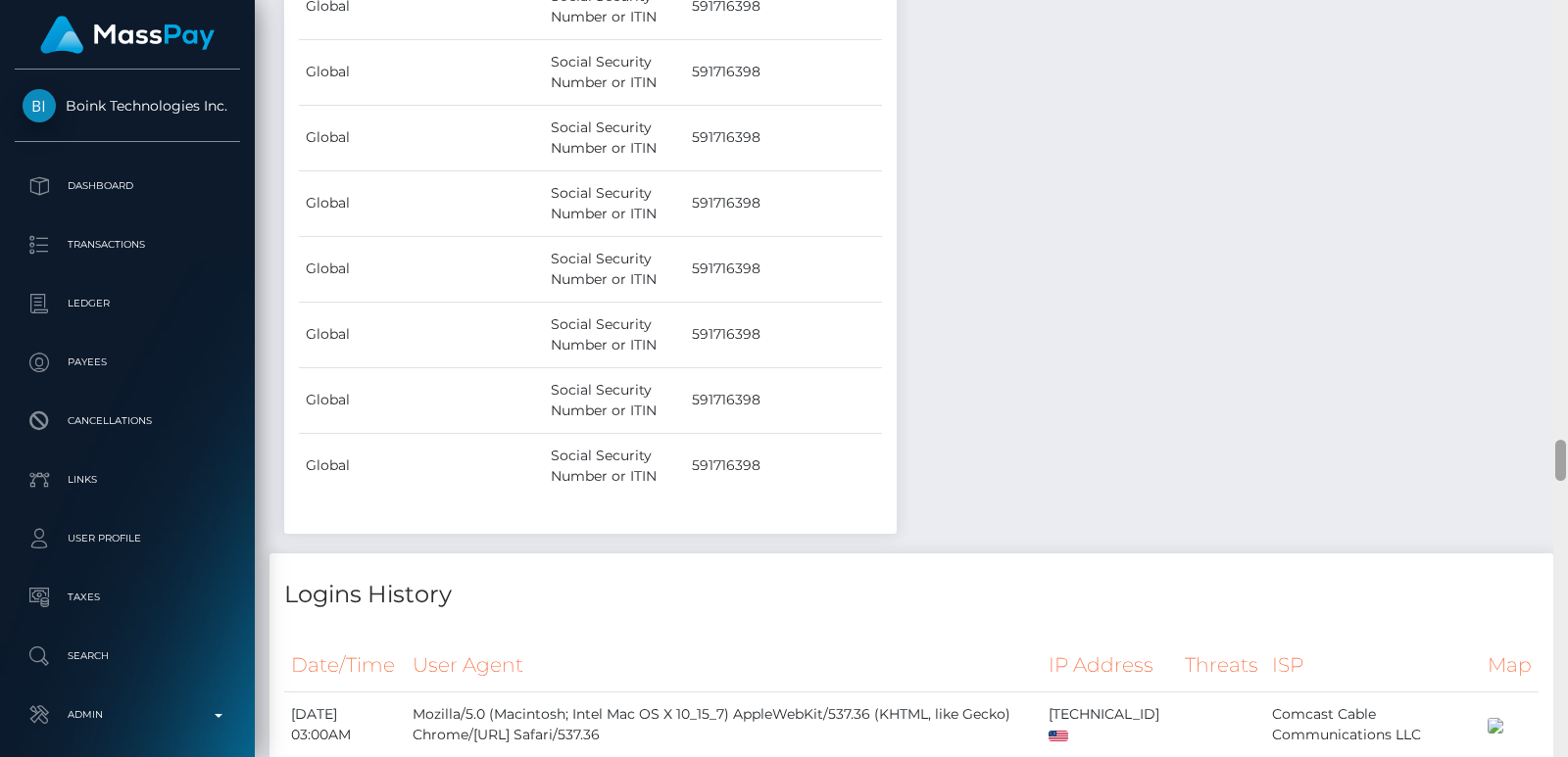
click at [1564, 25] on div at bounding box center [1560, 378] width 15 height 757
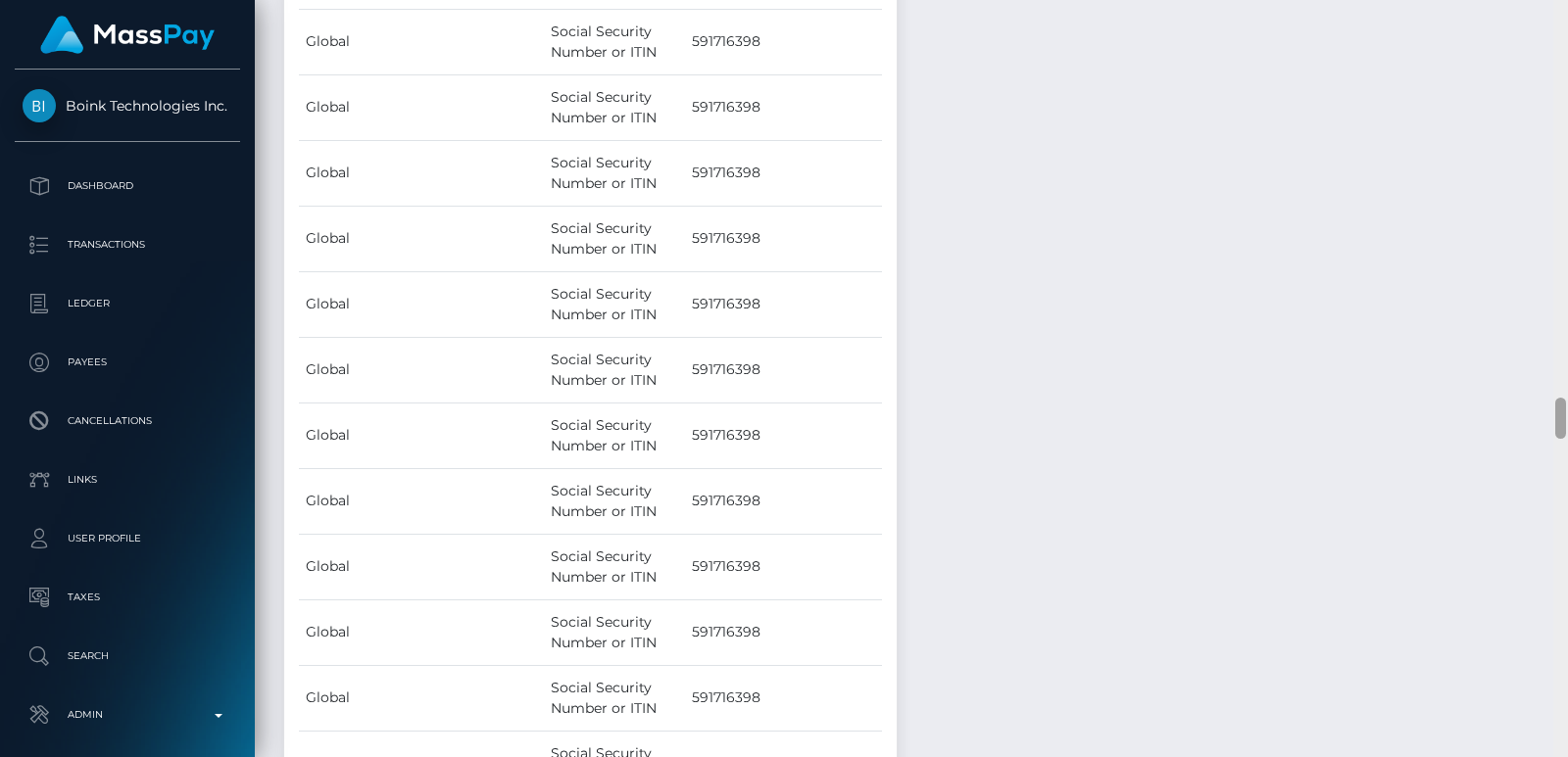
click at [1564, 25] on div at bounding box center [1560, 378] width 15 height 757
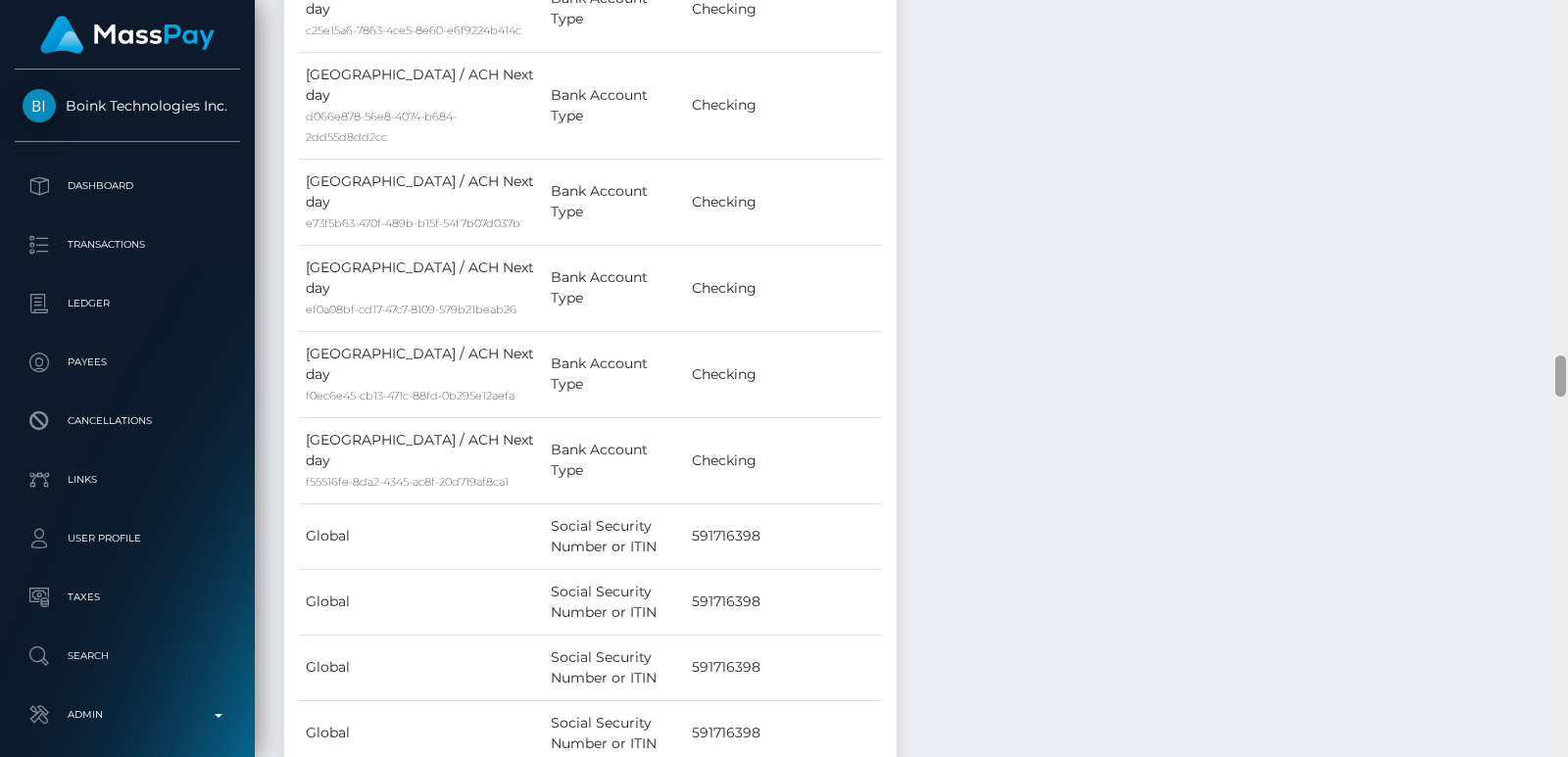
click at [1564, 25] on div at bounding box center [1560, 378] width 15 height 757
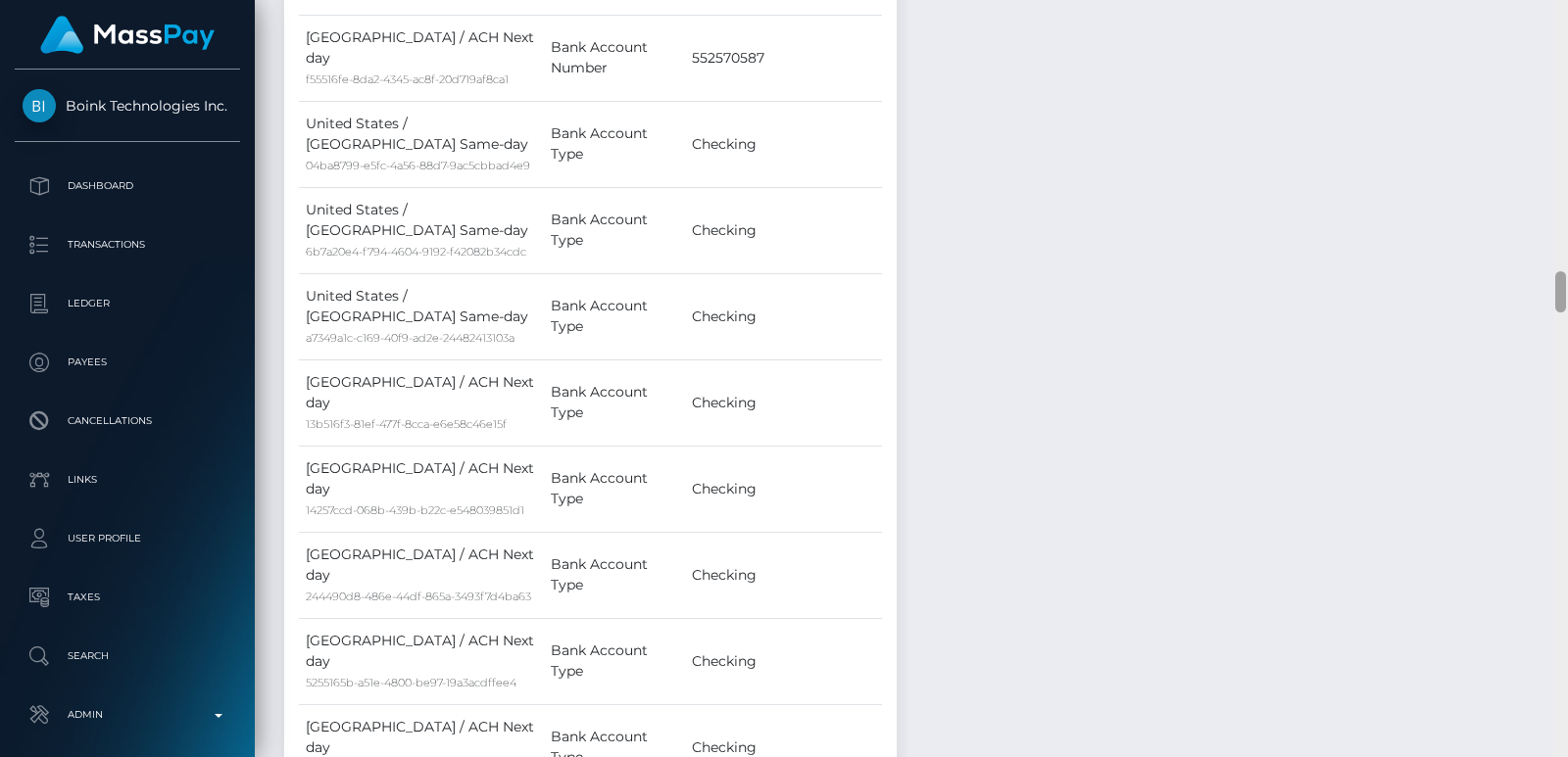
click at [1564, 25] on div at bounding box center [1560, 378] width 15 height 757
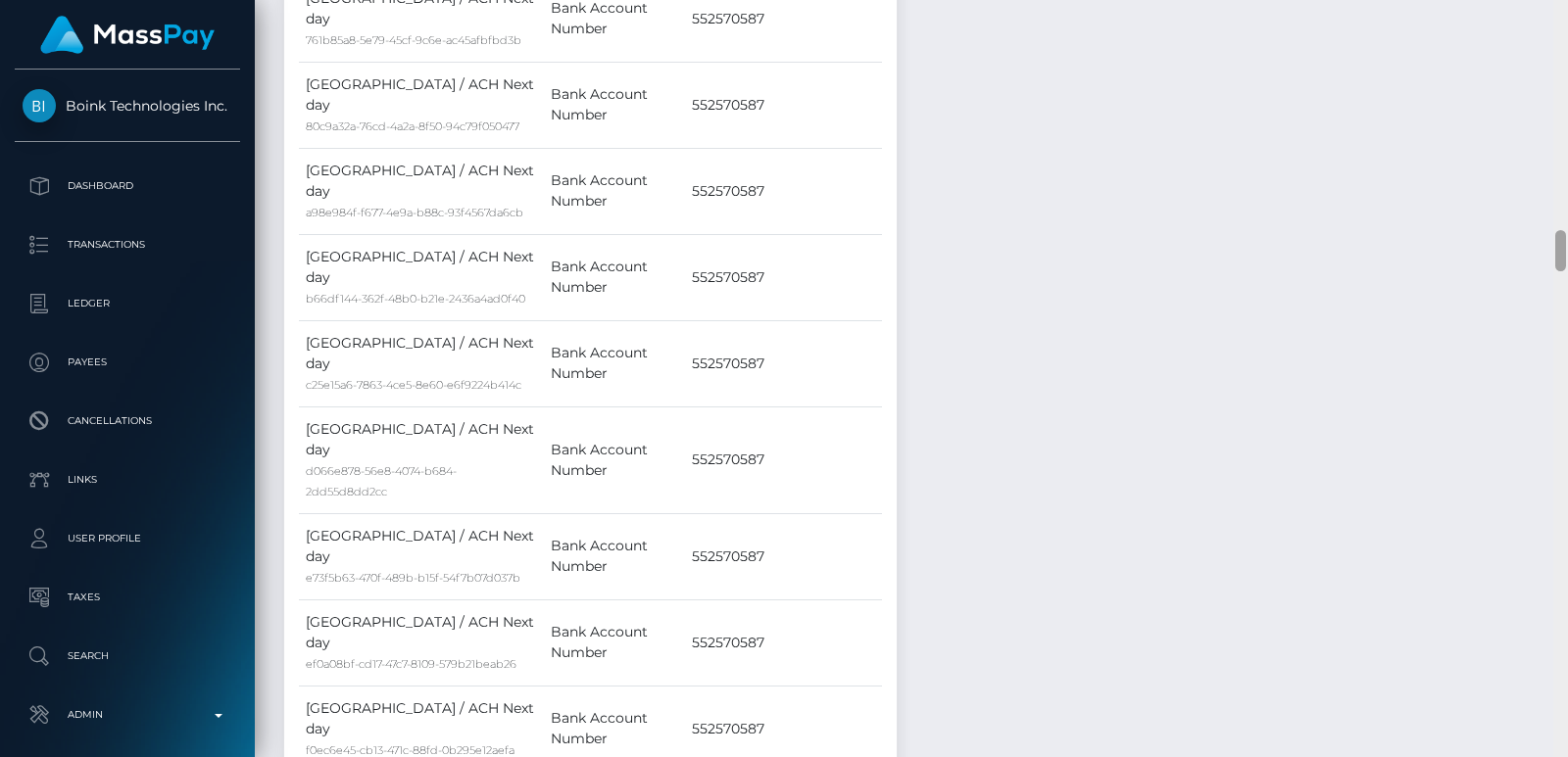
click at [1564, 25] on div at bounding box center [1560, 378] width 15 height 757
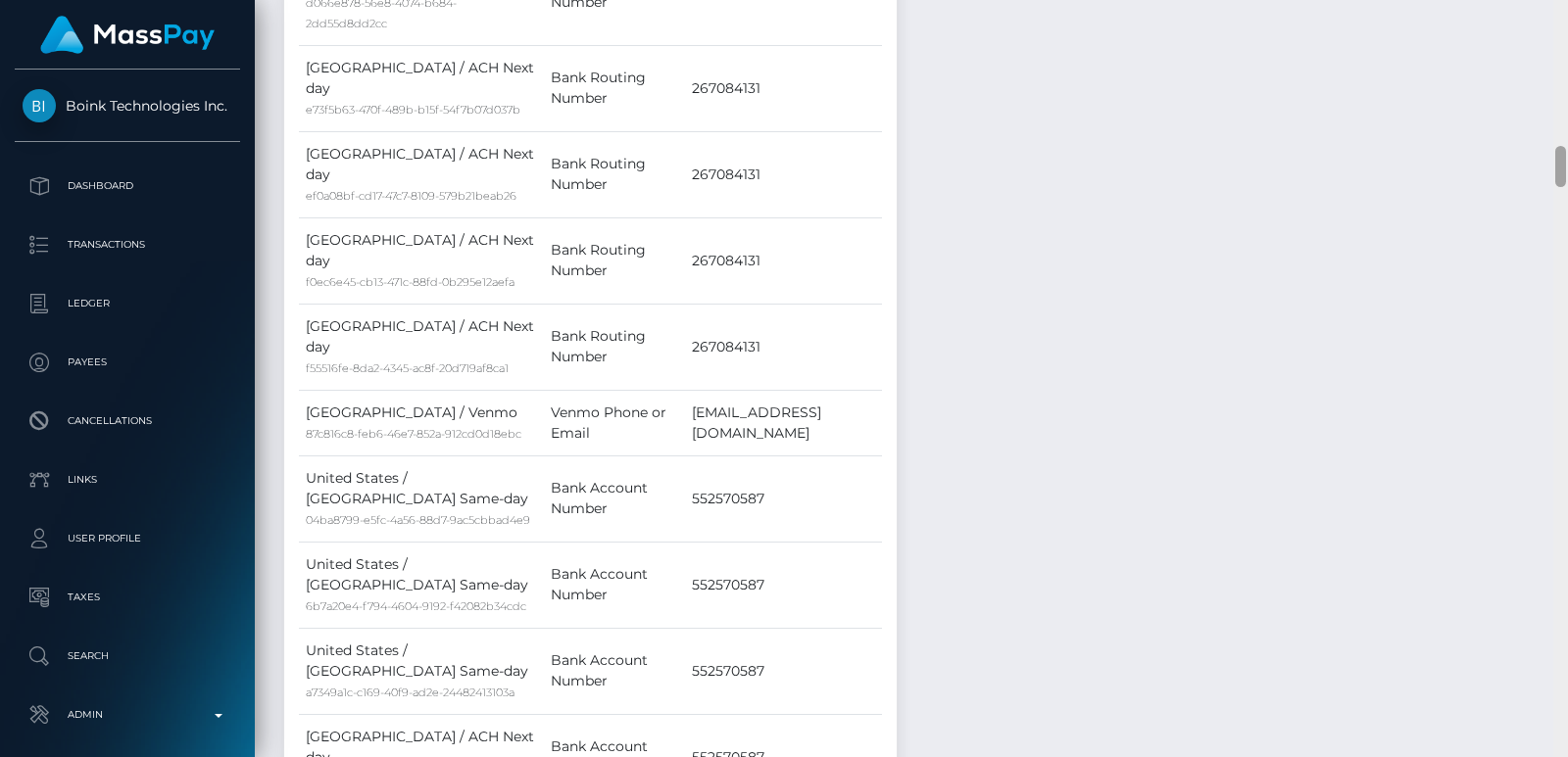
click at [1564, 25] on div at bounding box center [1560, 378] width 15 height 757
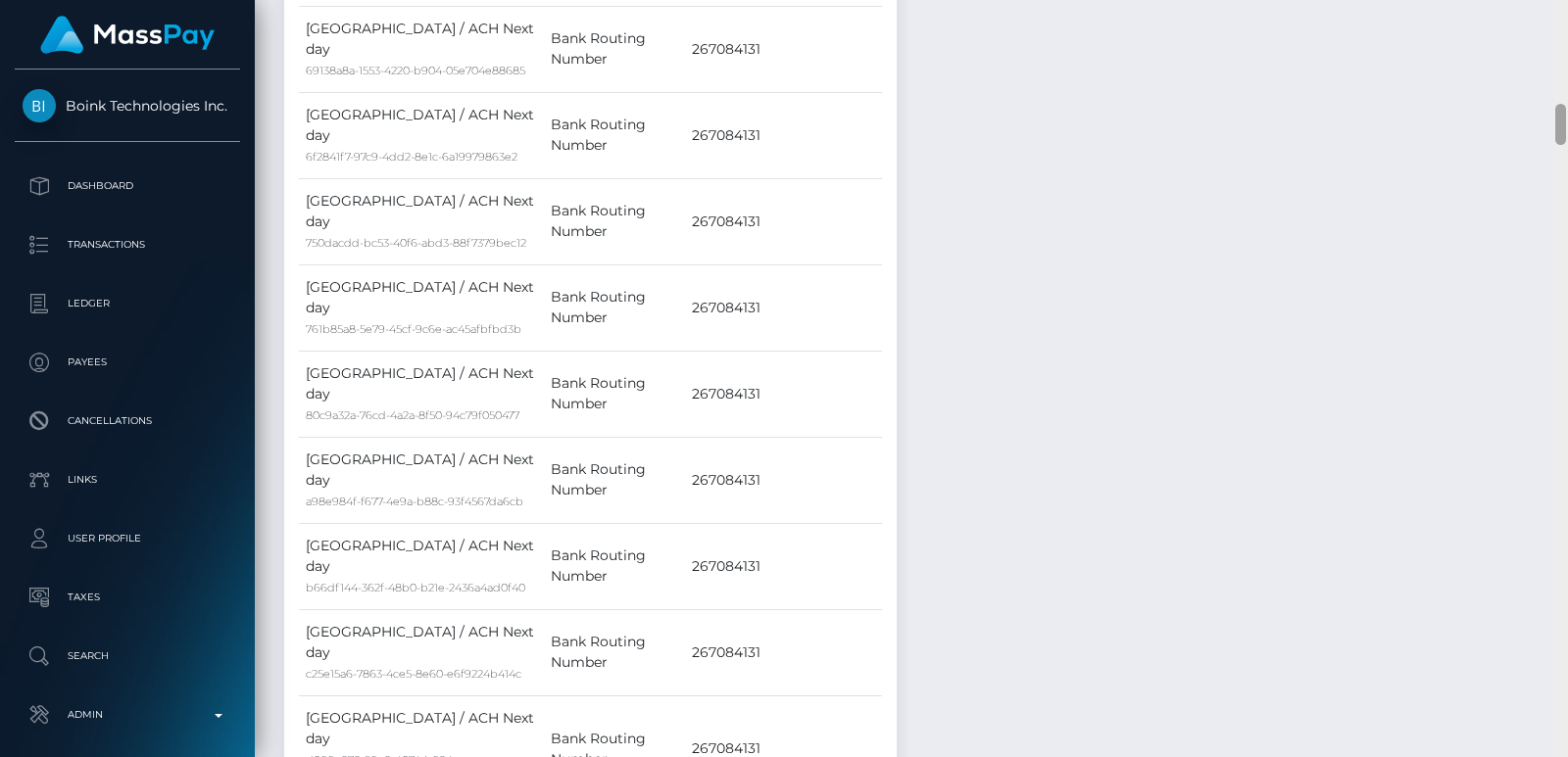
click at [1564, 25] on div at bounding box center [1560, 378] width 15 height 757
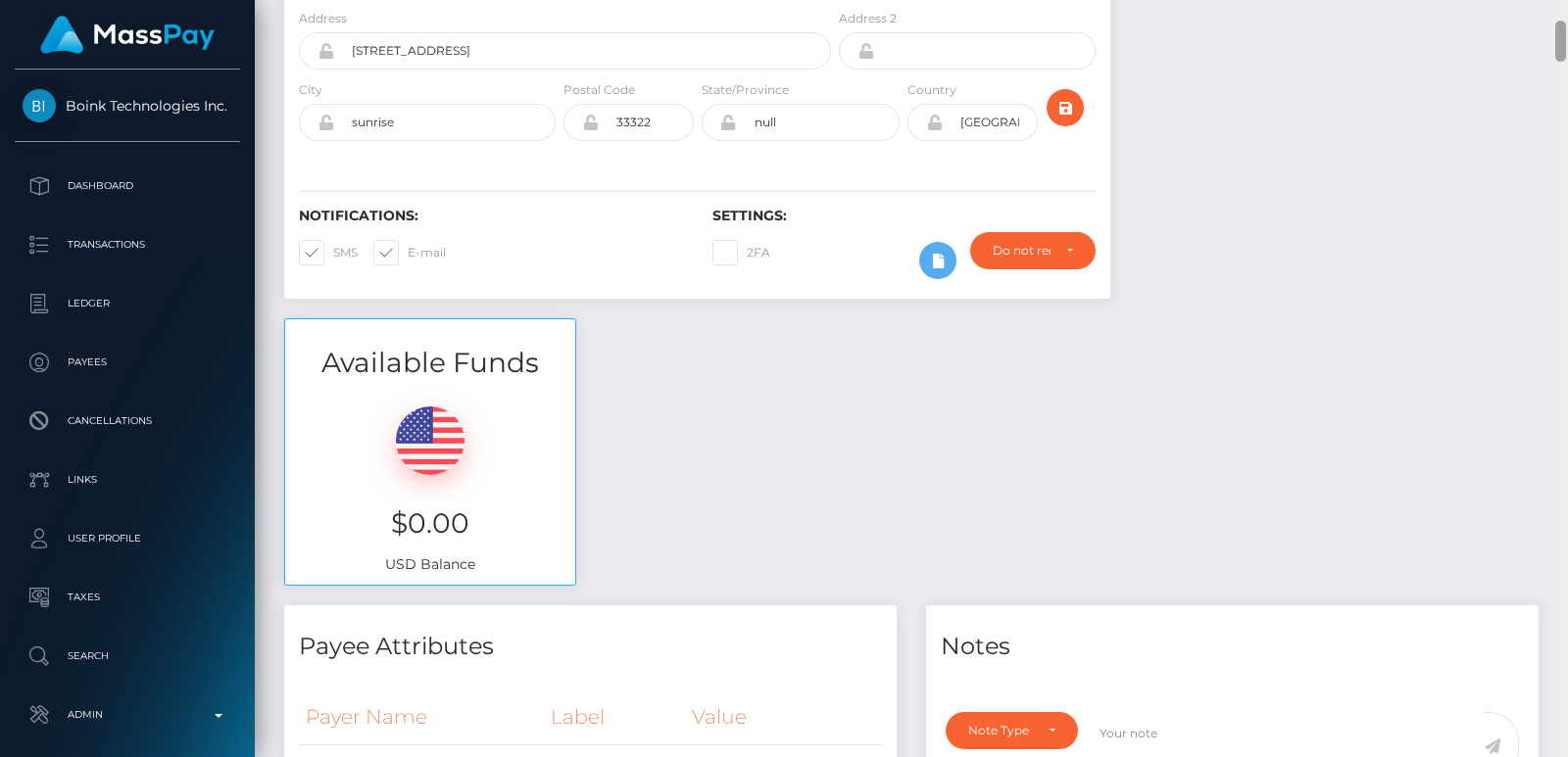
click at [1564, 25] on div at bounding box center [1560, 41] width 11 height 41
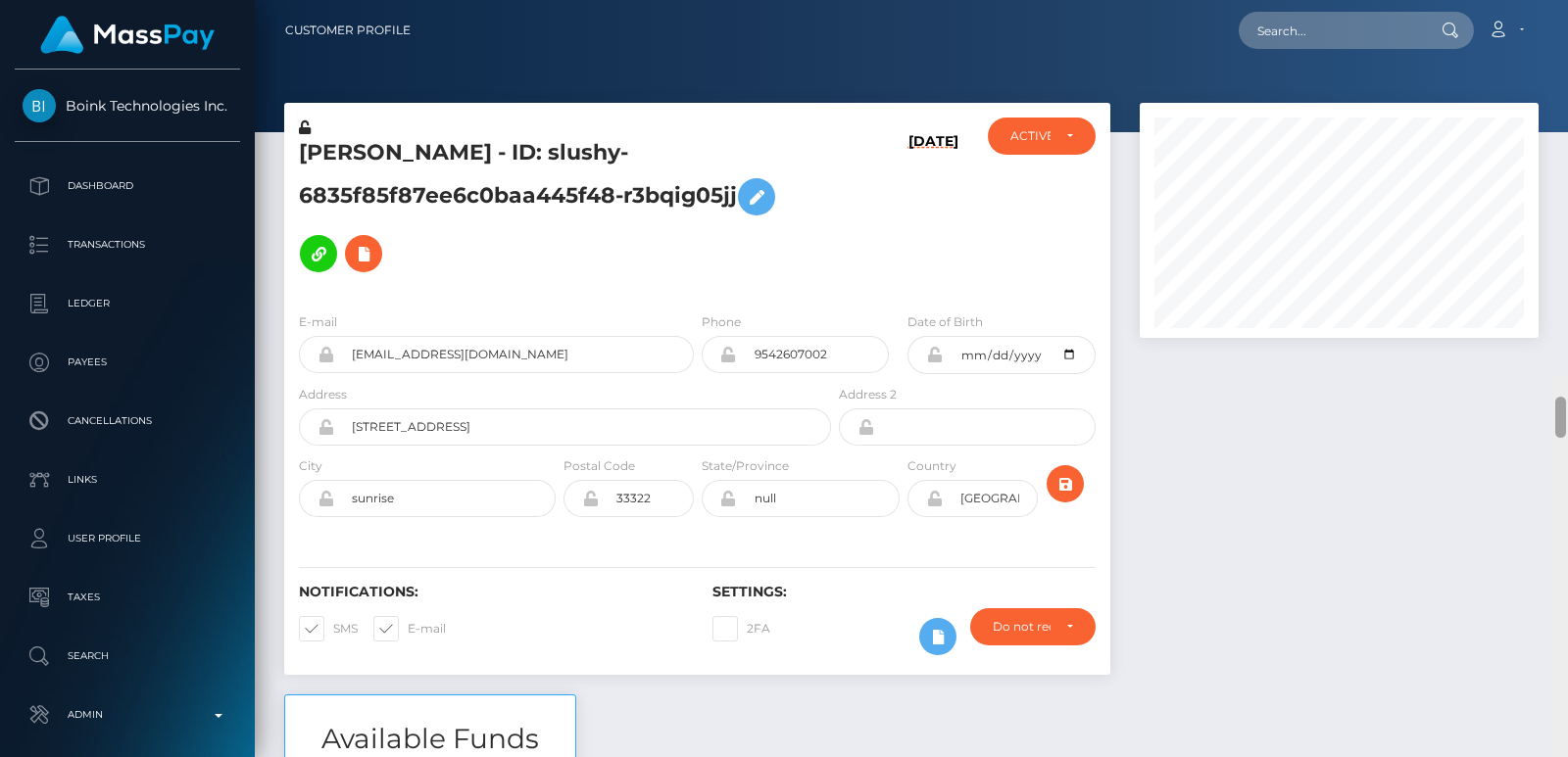
click at [1560, 6] on div "Customer Profile Loading... Loading..." at bounding box center [911, 378] width 1313 height 757
click at [356, 133] on div "NICOLETTE TAYLOR REY - ID: slushy-6835f85f87ee6c0baa445f48-r3bqig05jj" at bounding box center [560, 207] width 551 height 179
click at [341, 147] on h5 "NICOLETTE TAYLOR REY - ID: slushy-6835f85f87ee6c0baa445f48-r3bqig05jj" at bounding box center [560, 210] width 522 height 144
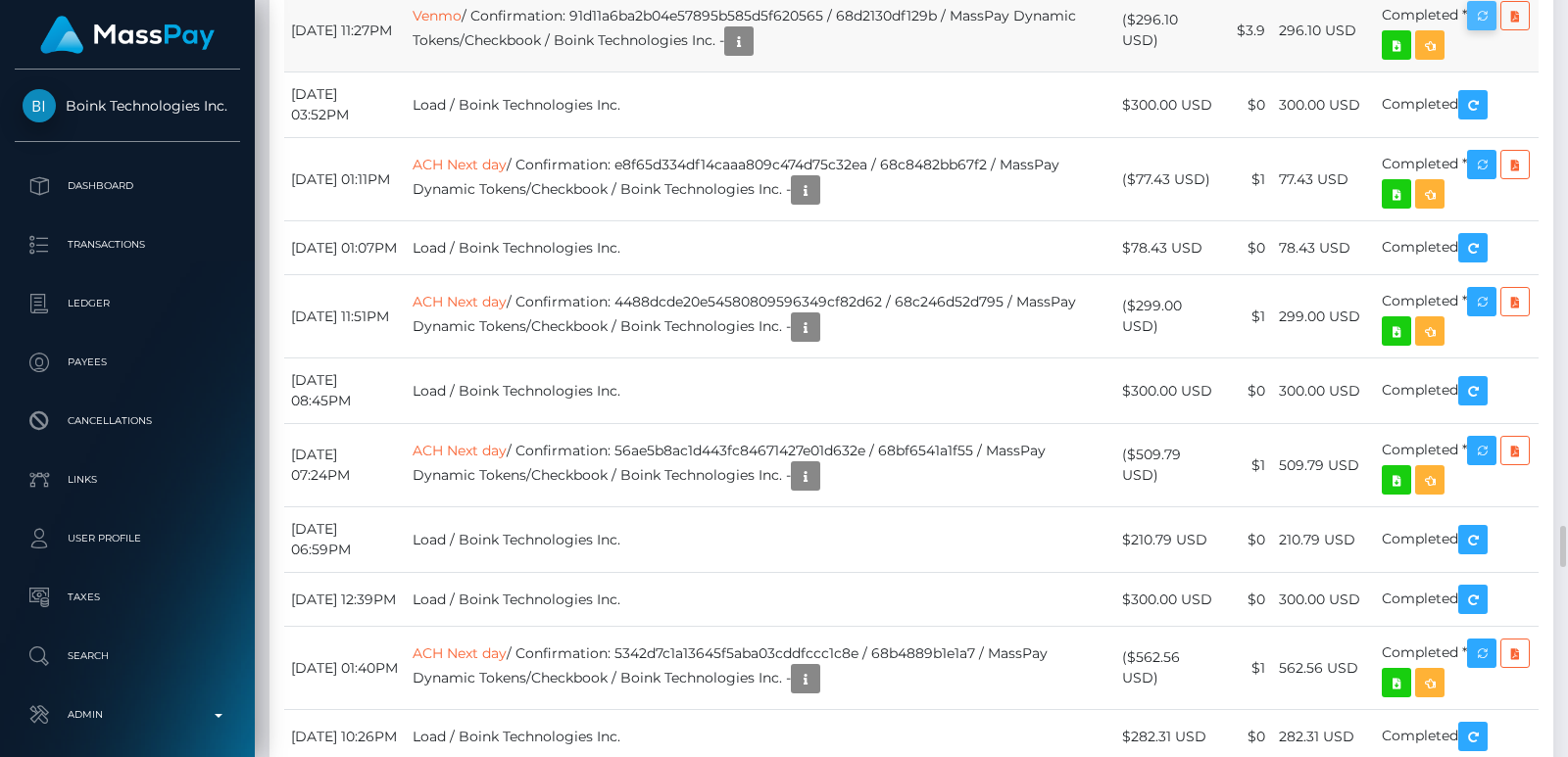
scroll to position [235, 398]
click at [1492, 28] on icon "button" at bounding box center [1482, 16] width 24 height 25
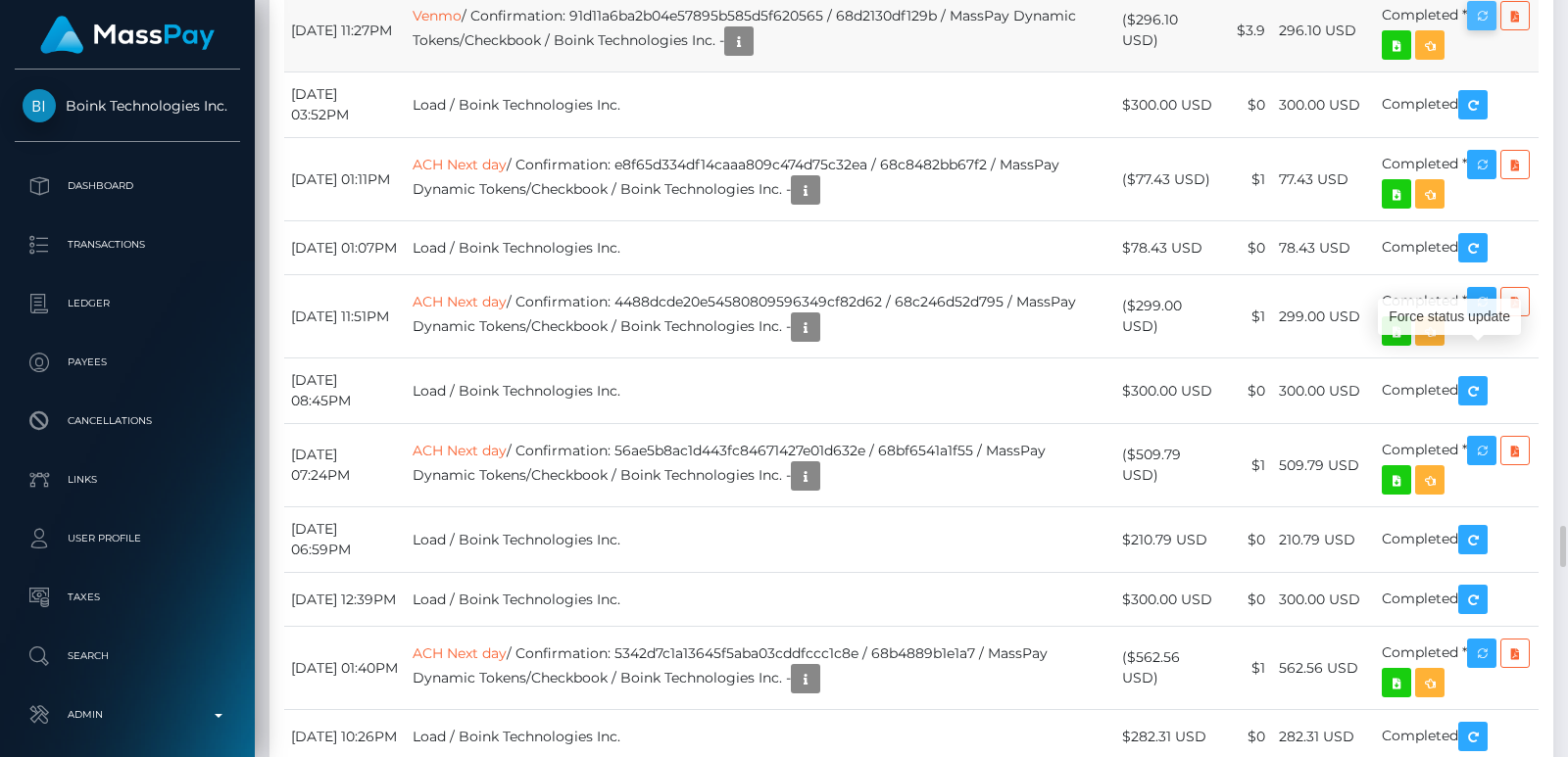
click at [1492, 28] on icon "button" at bounding box center [1482, 16] width 24 height 25
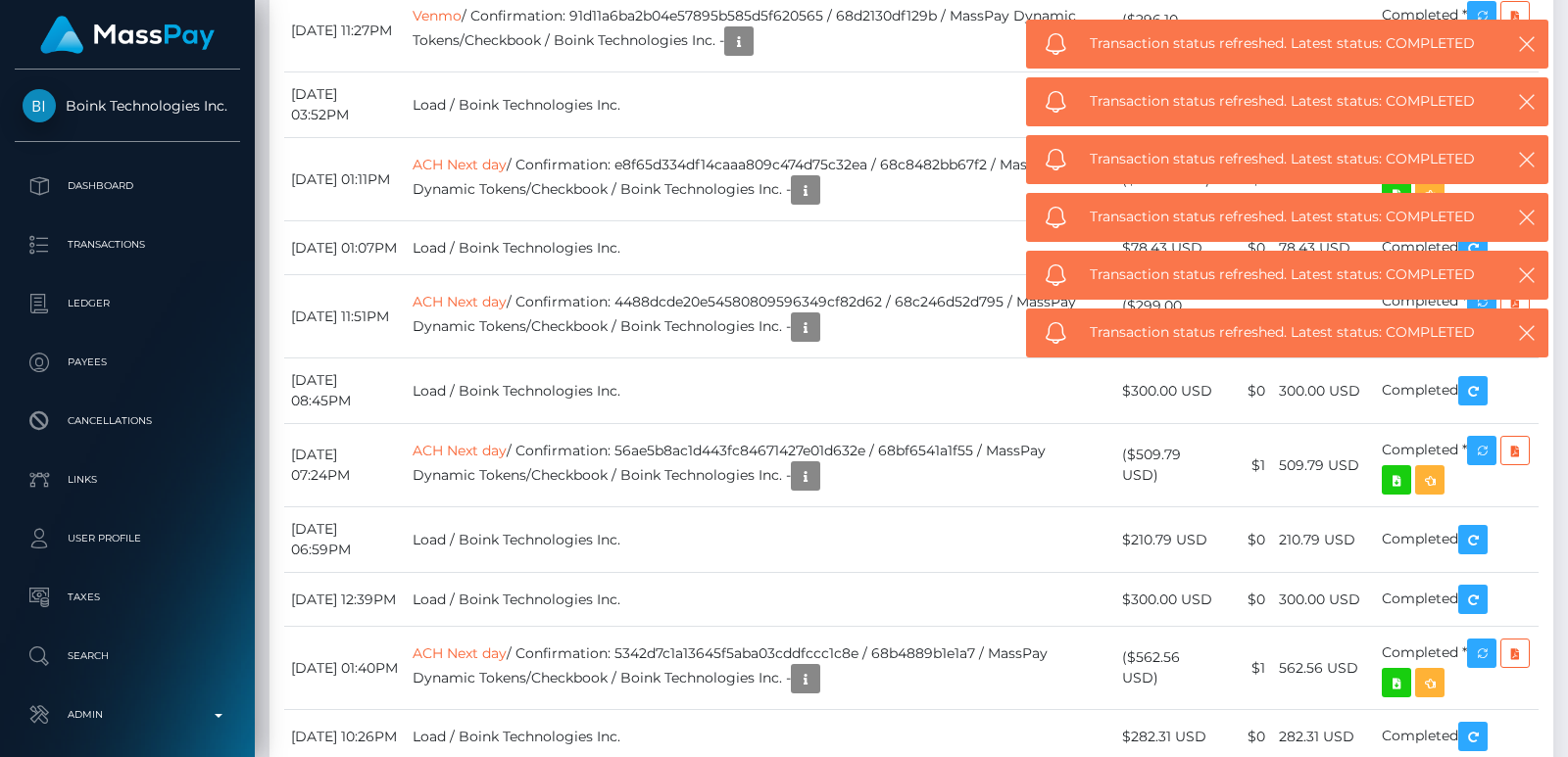
click at [1492, 278] on div "Transaction status refreshed. Latest status: COMPLETED" at bounding box center [1287, 276] width 523 height 49
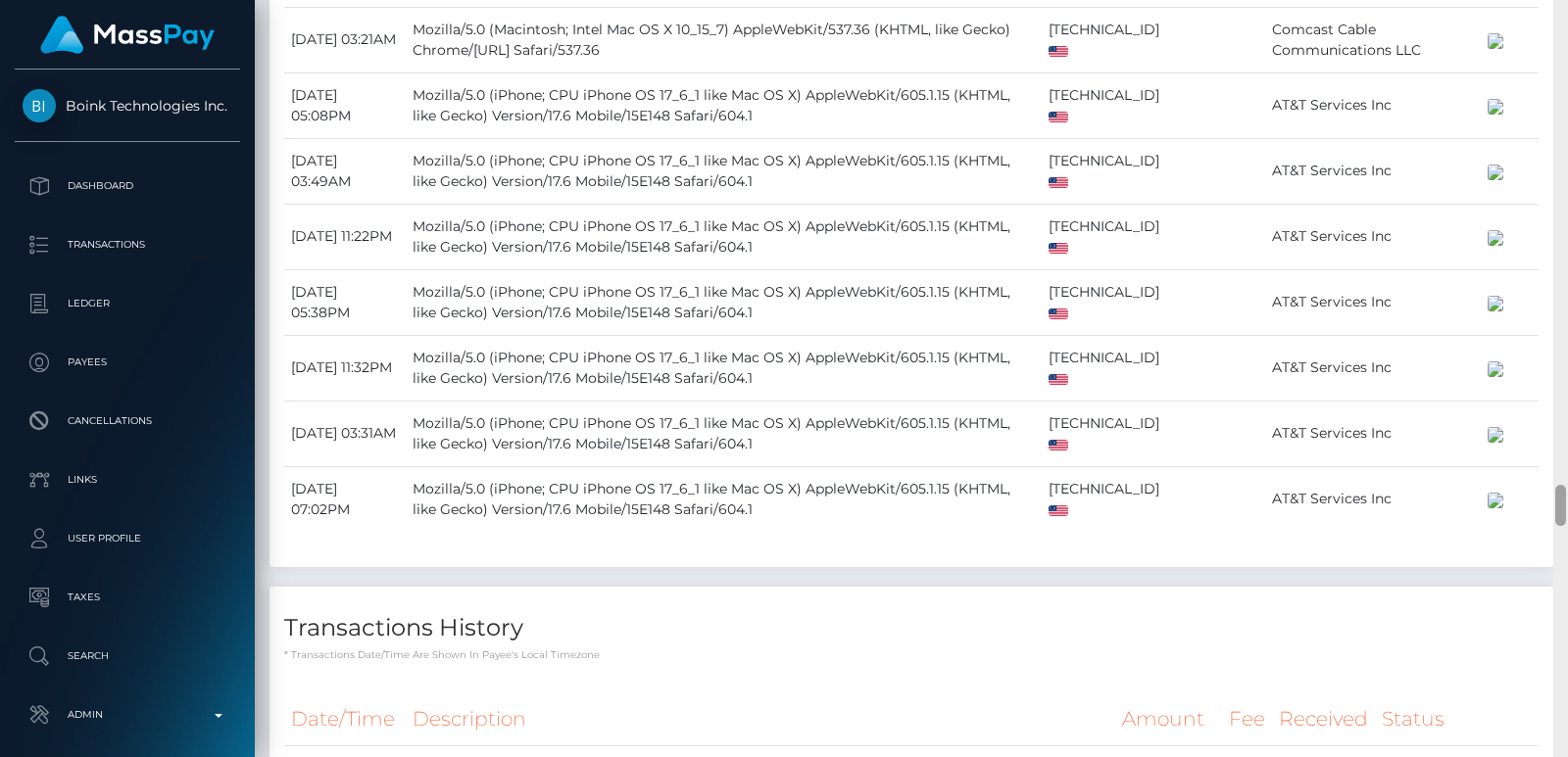
click at [1564, 67] on div at bounding box center [1560, 378] width 15 height 757
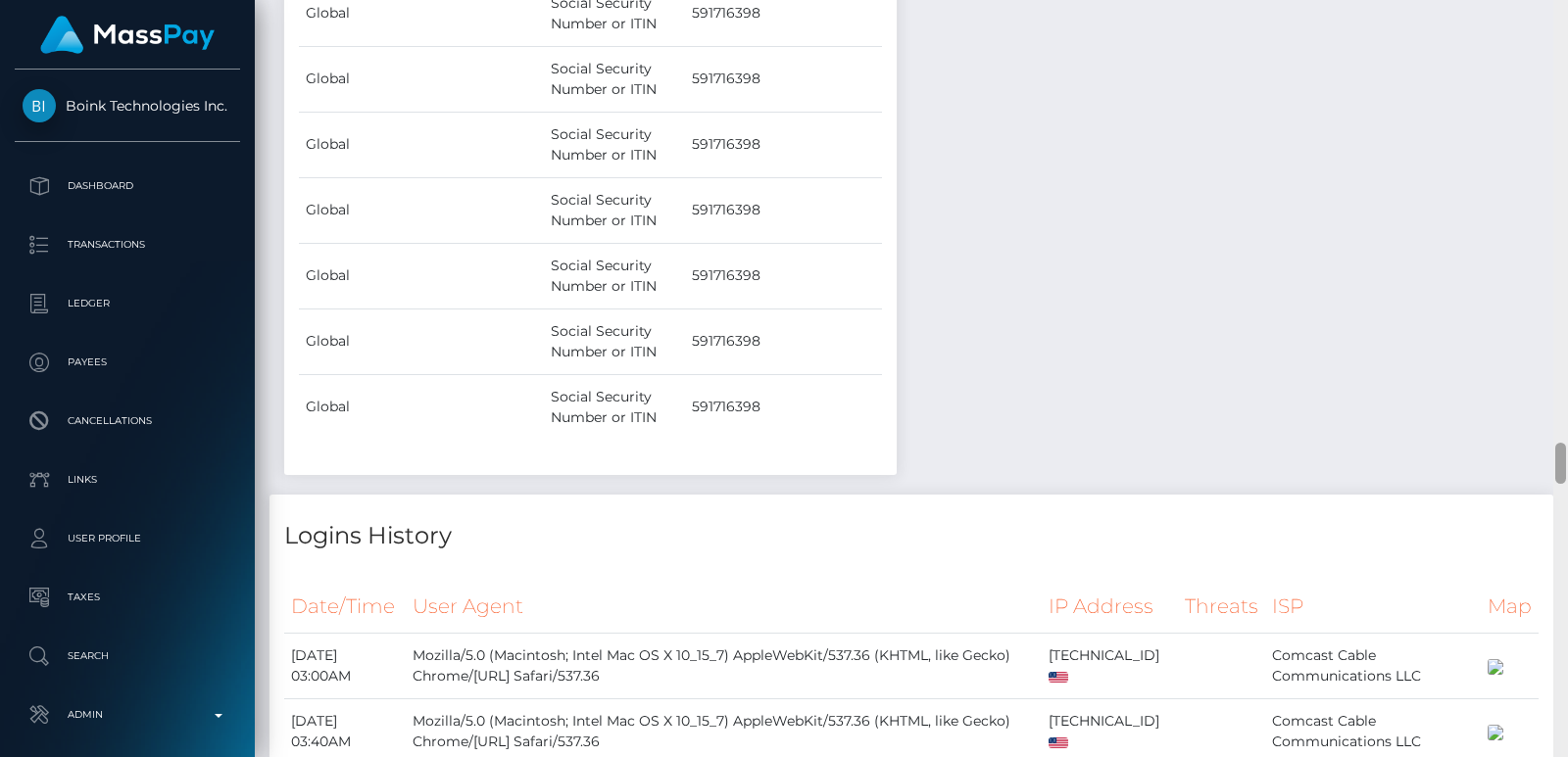
click at [1564, 67] on div at bounding box center [1560, 378] width 15 height 757
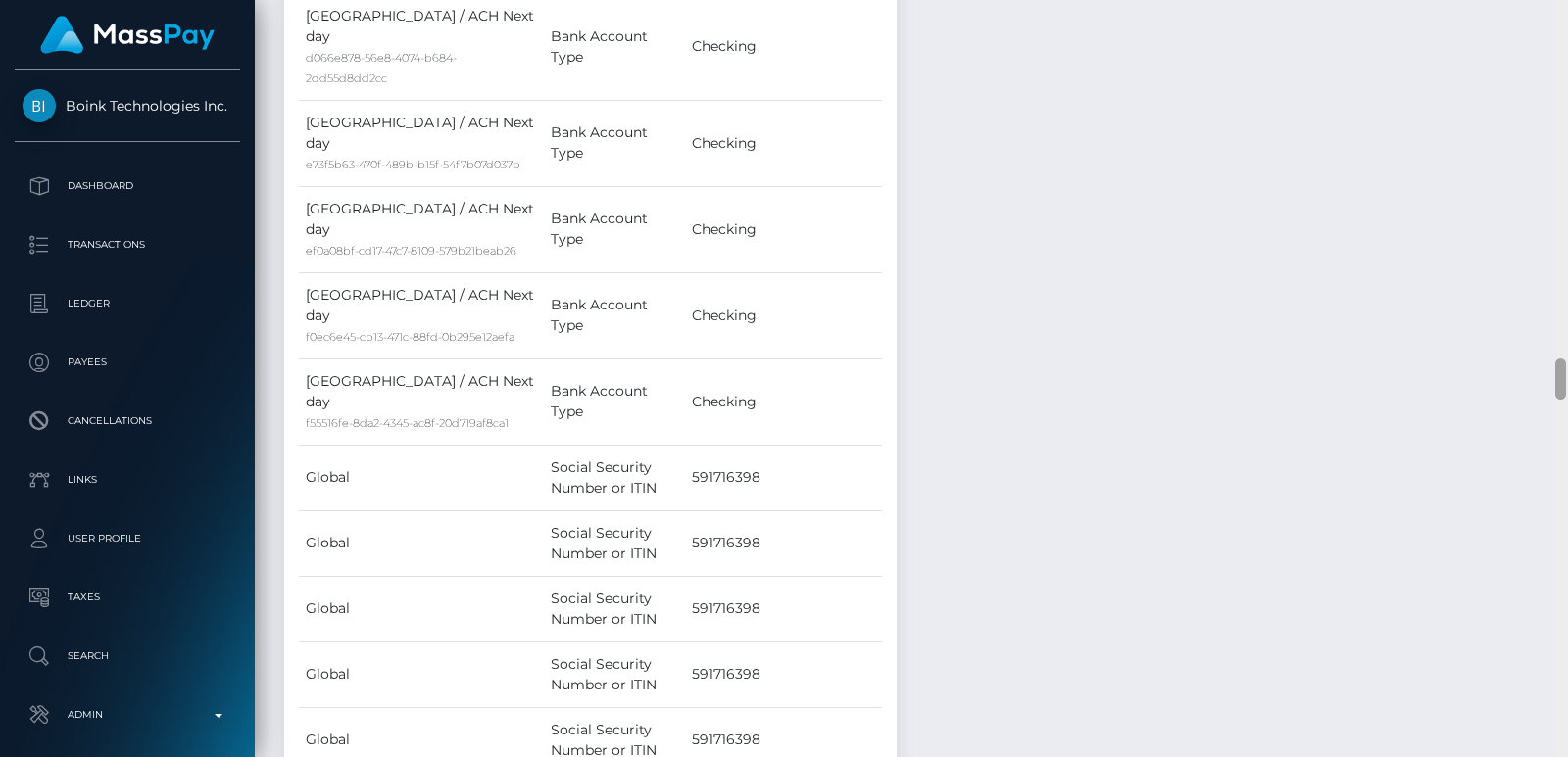
click at [1564, 67] on div at bounding box center [1560, 378] width 15 height 757
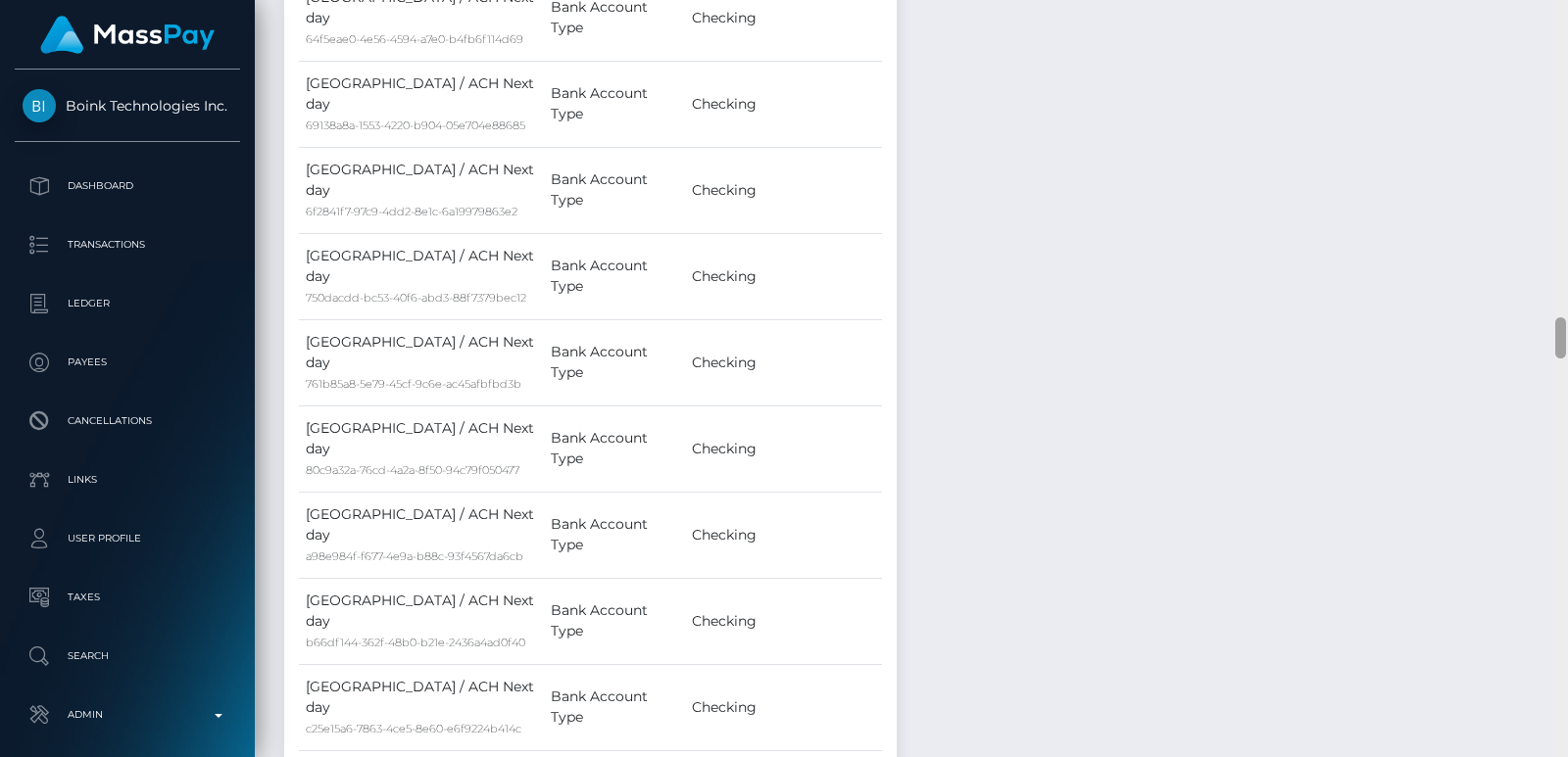
click at [1564, 67] on div at bounding box center [1560, 378] width 15 height 757
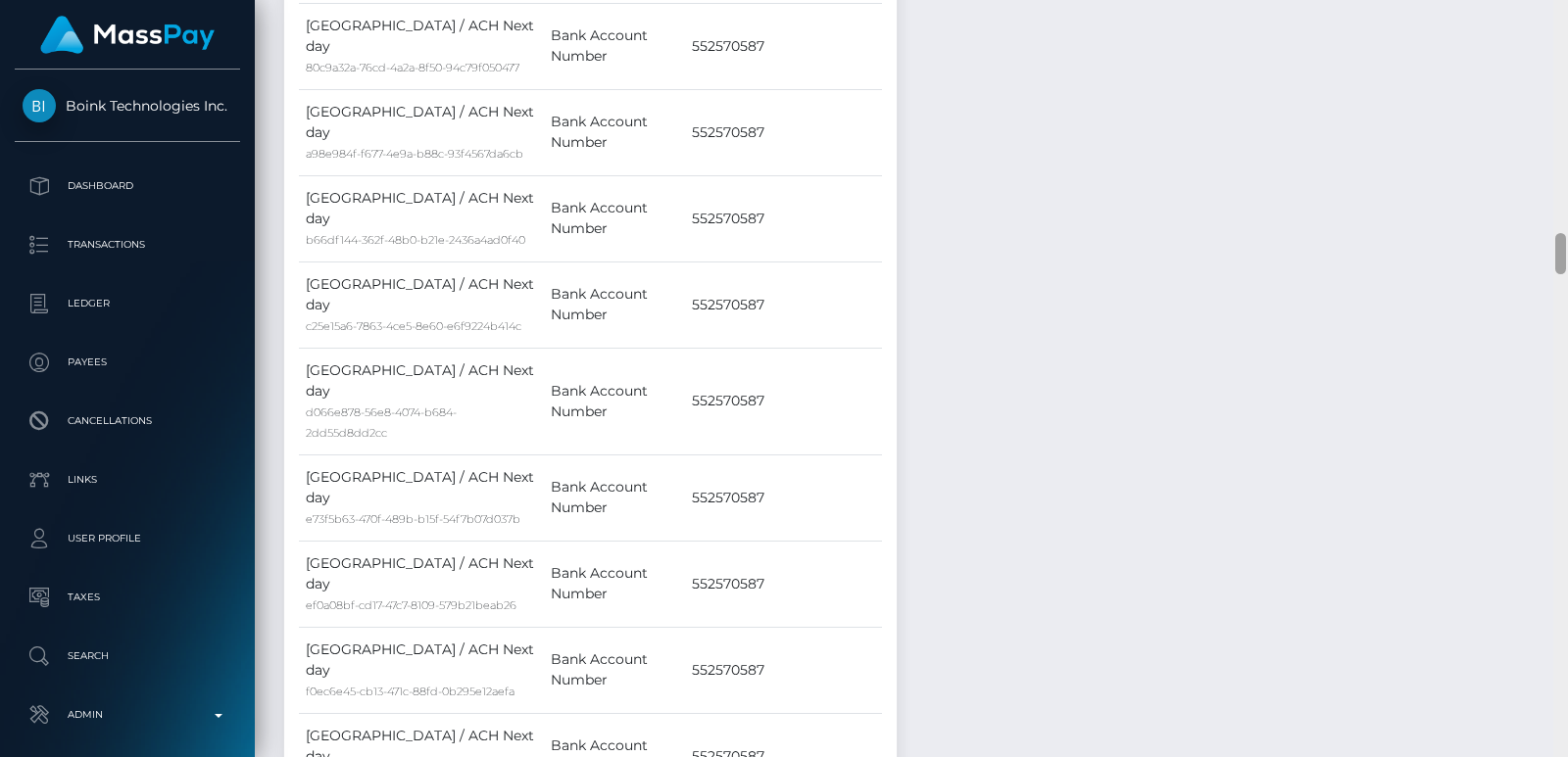
click at [1564, 67] on div at bounding box center [1560, 378] width 15 height 757
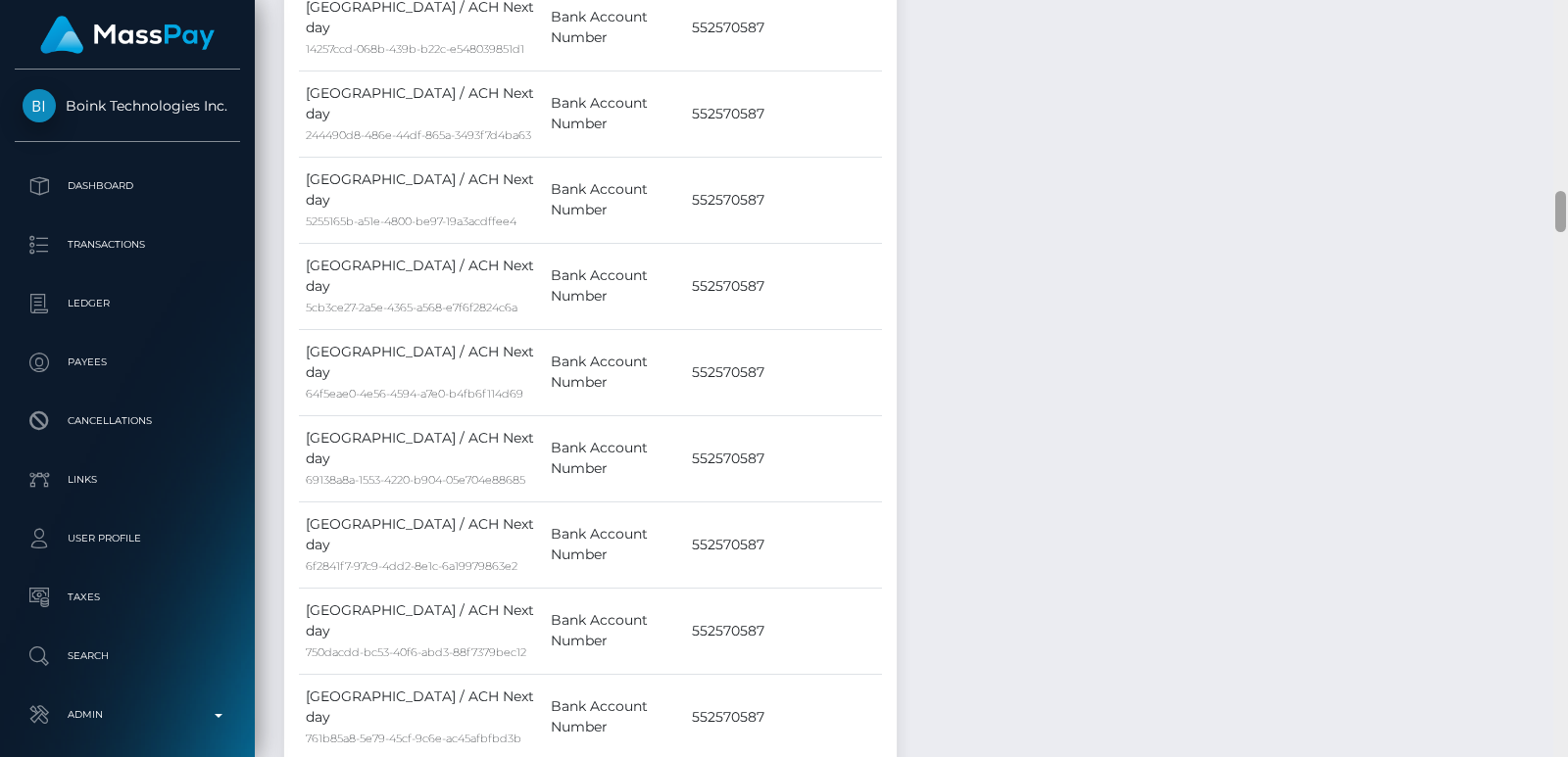
click at [1564, 67] on div at bounding box center [1560, 378] width 15 height 757
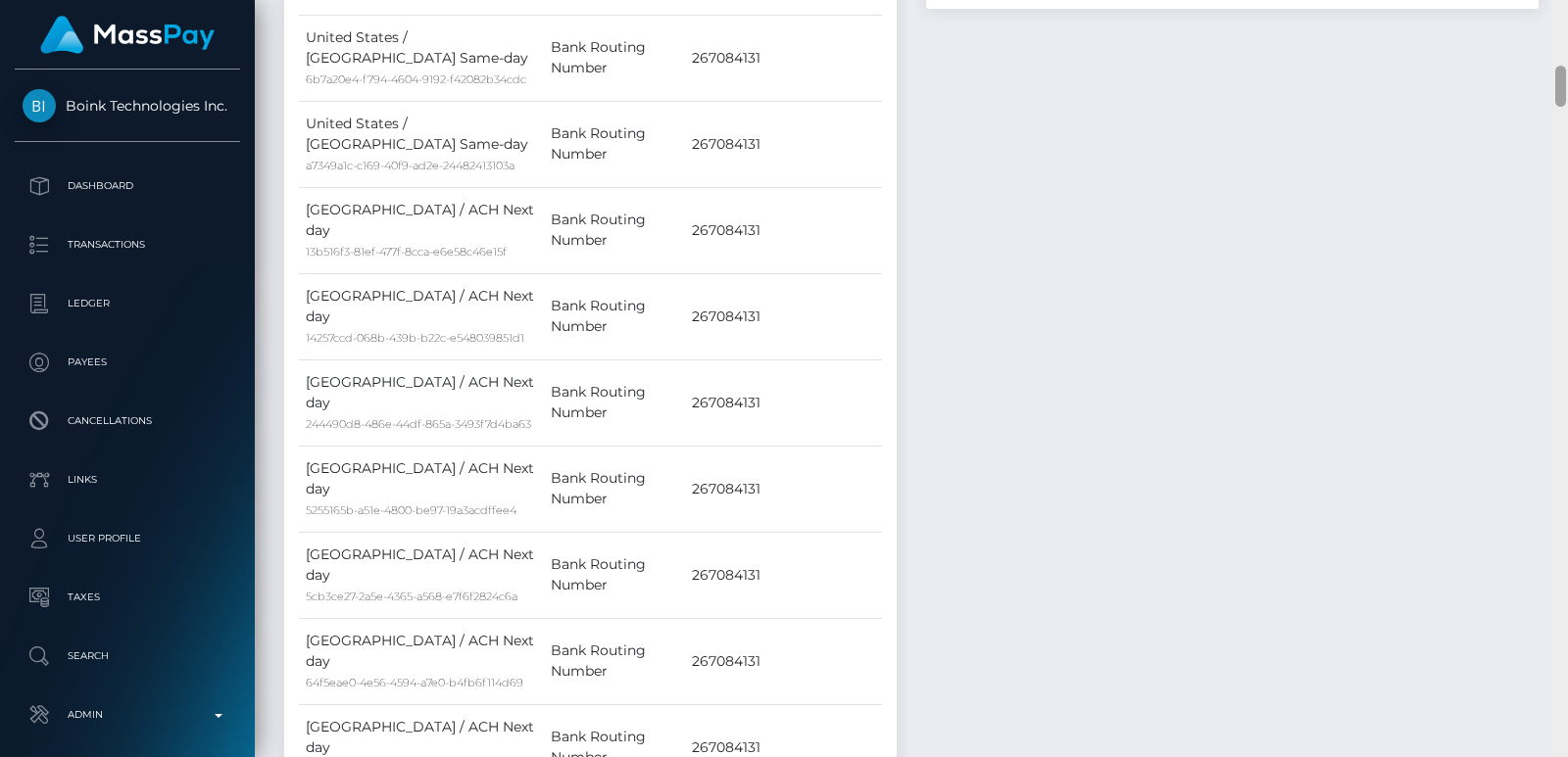
click at [1564, 67] on div at bounding box center [1560, 378] width 15 height 757
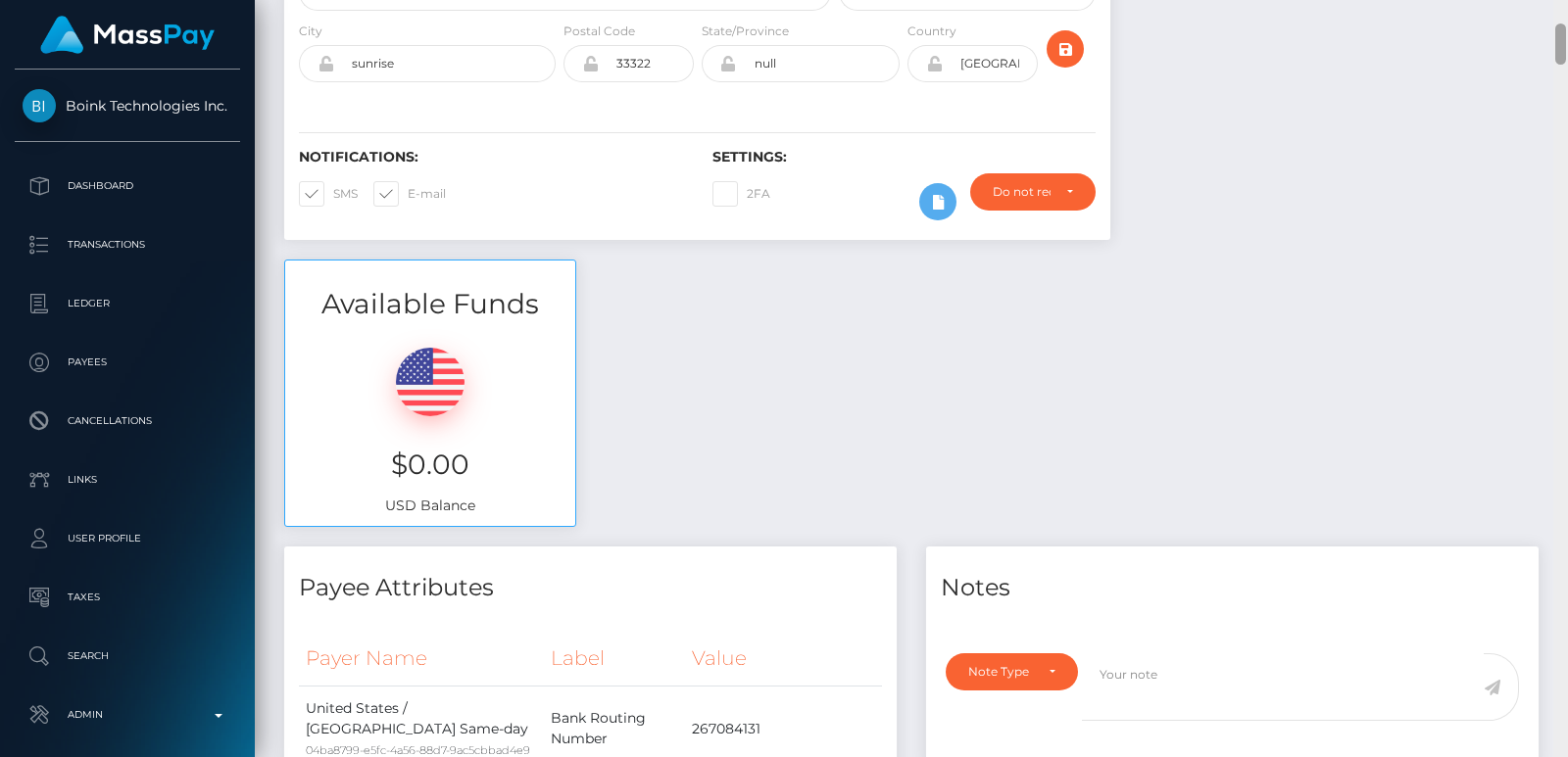
click at [1560, 39] on div at bounding box center [1560, 378] width 15 height 757
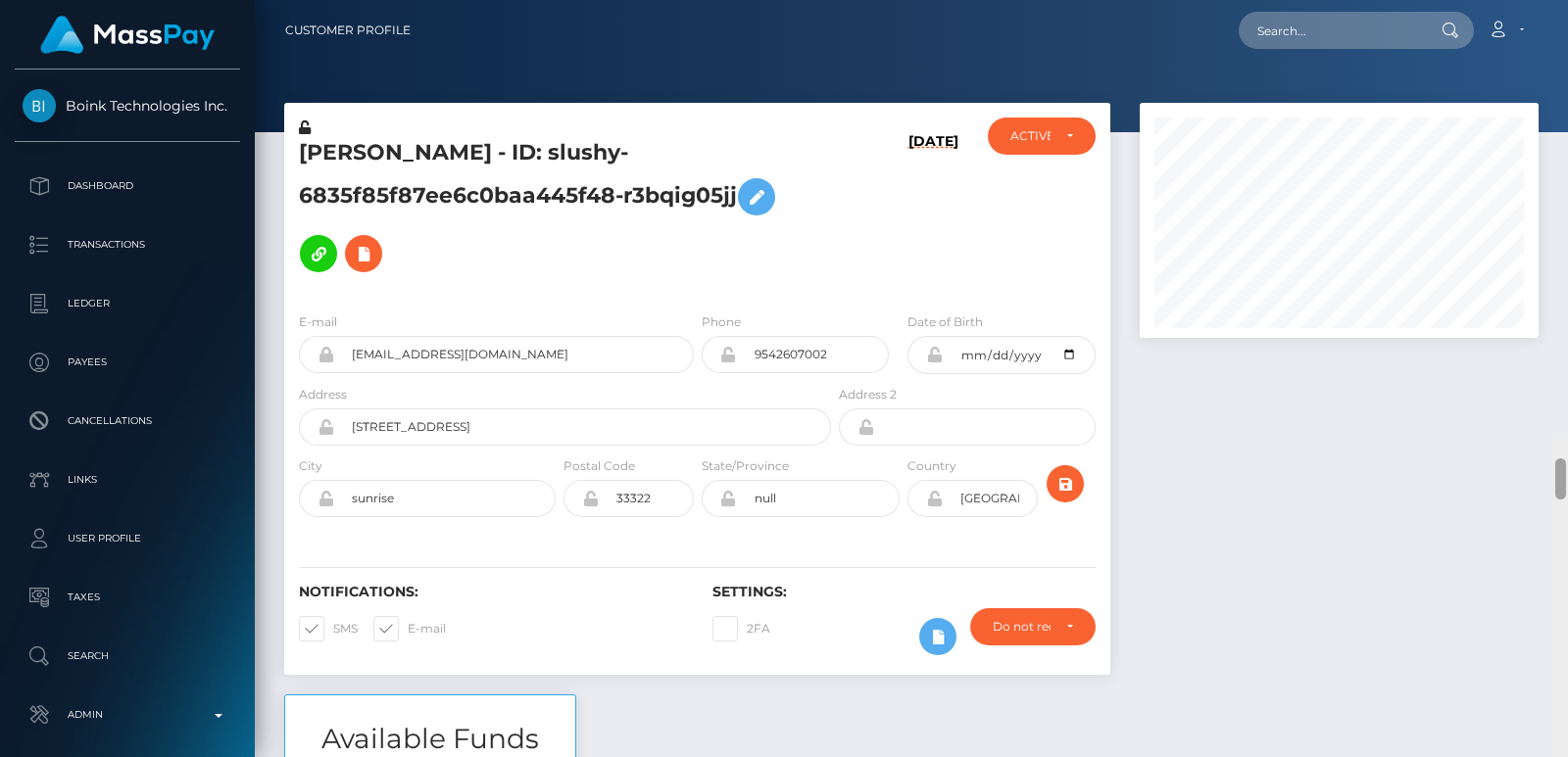
click at [1559, 8] on div "Customer Profile Loading... Loading..." at bounding box center [911, 378] width 1313 height 757
click at [352, 146] on h5 "NICOLETTE TAYLOR REY - ID: slushy-6835f85f87ee6c0baa445f48-r3bqig05jj" at bounding box center [560, 210] width 522 height 144
copy h5 "NICOLETTE"
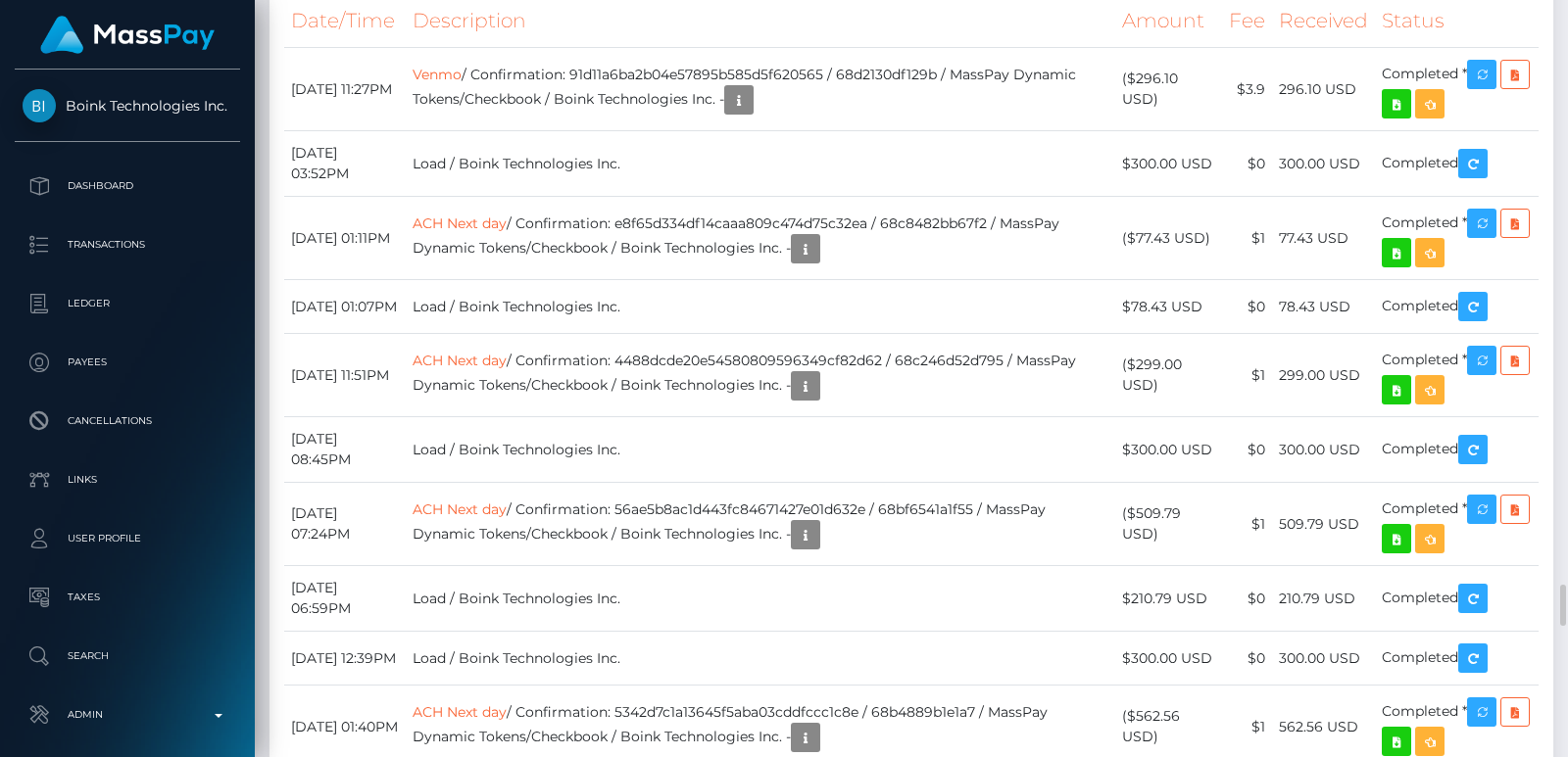
scroll to position [9524, 0]
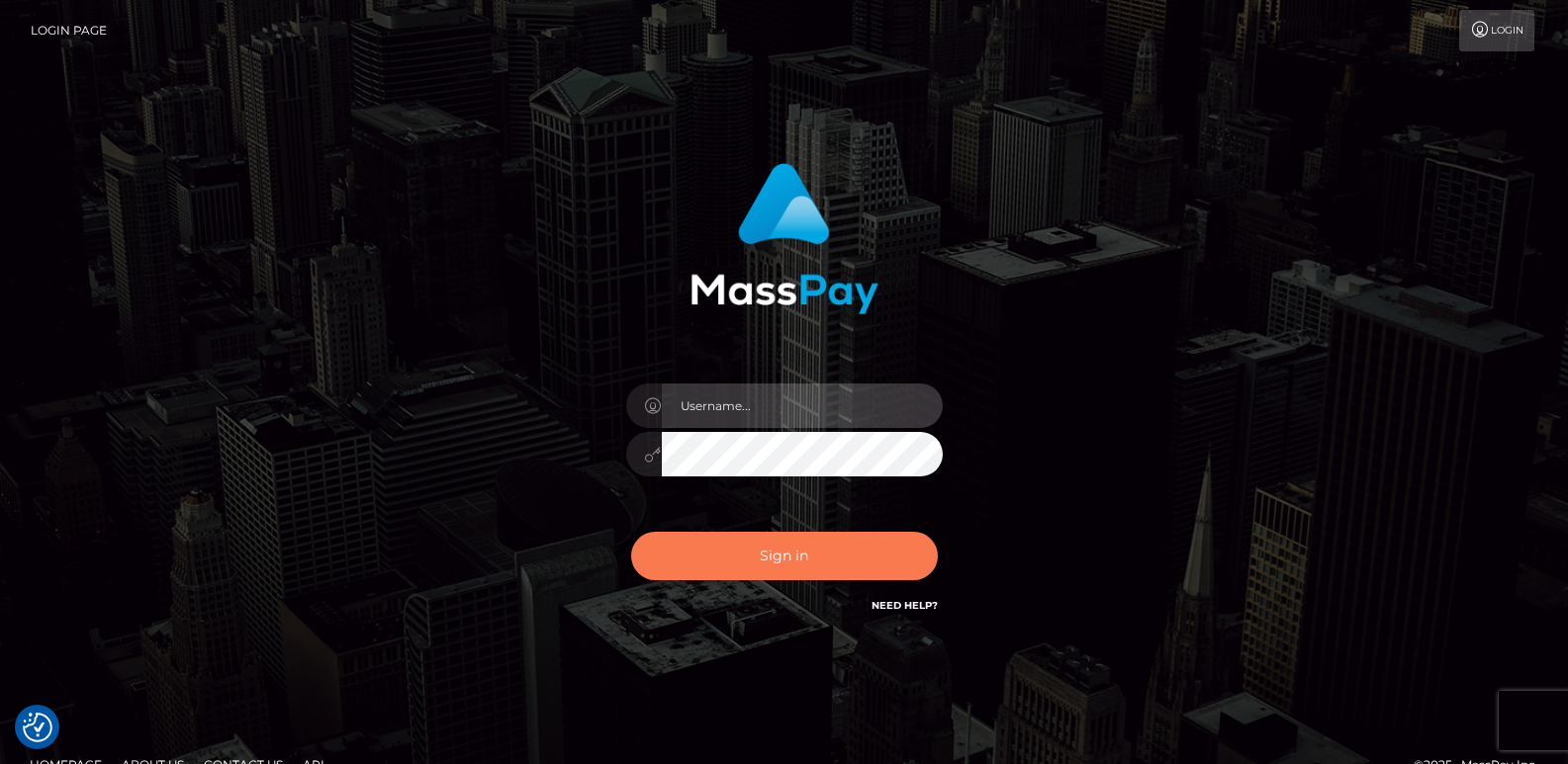
type input "ts2.es"
click at [774, 562] on button "Sign in" at bounding box center [785, 556] width 307 height 48
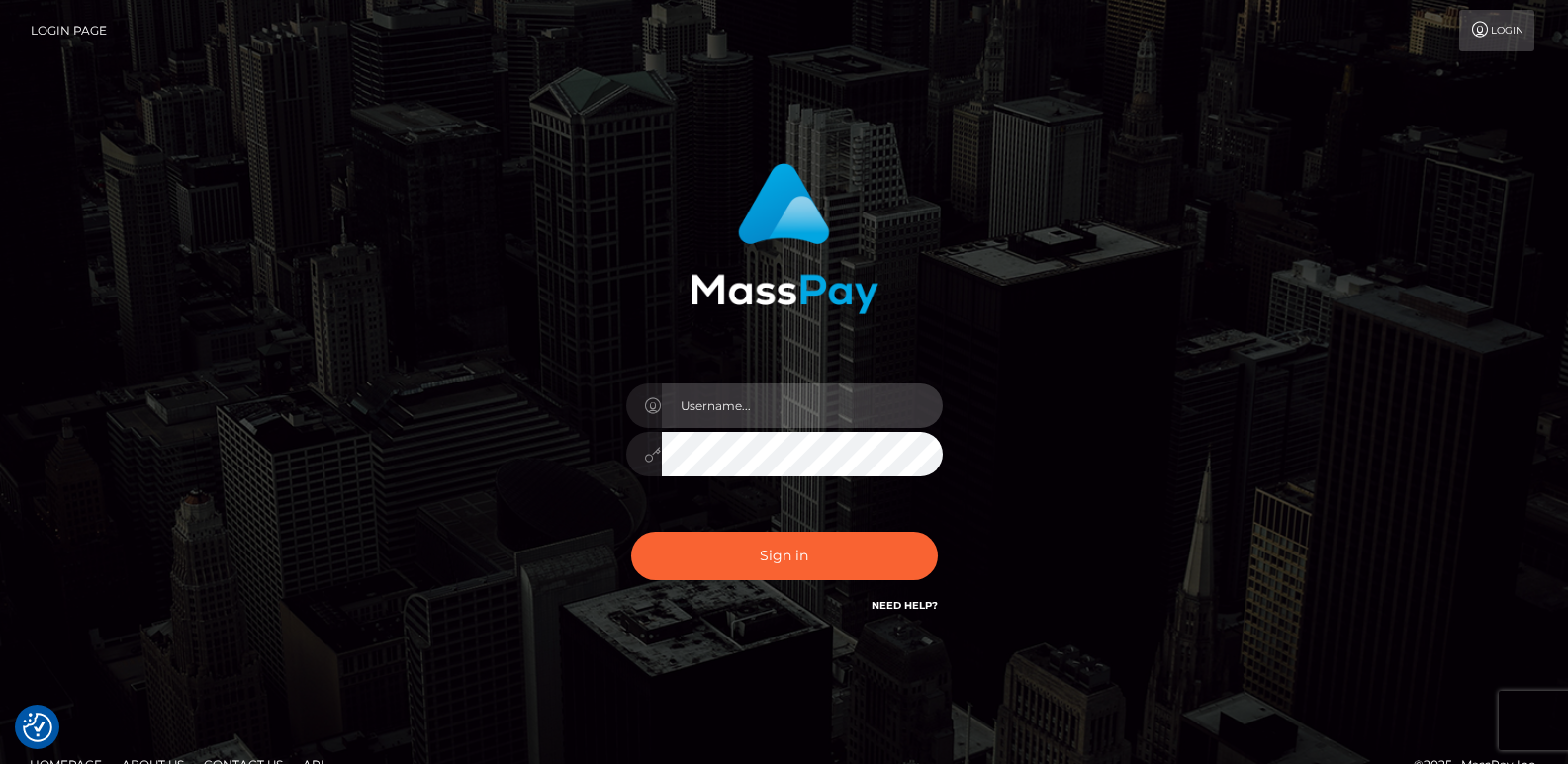
type input "ts2.es"
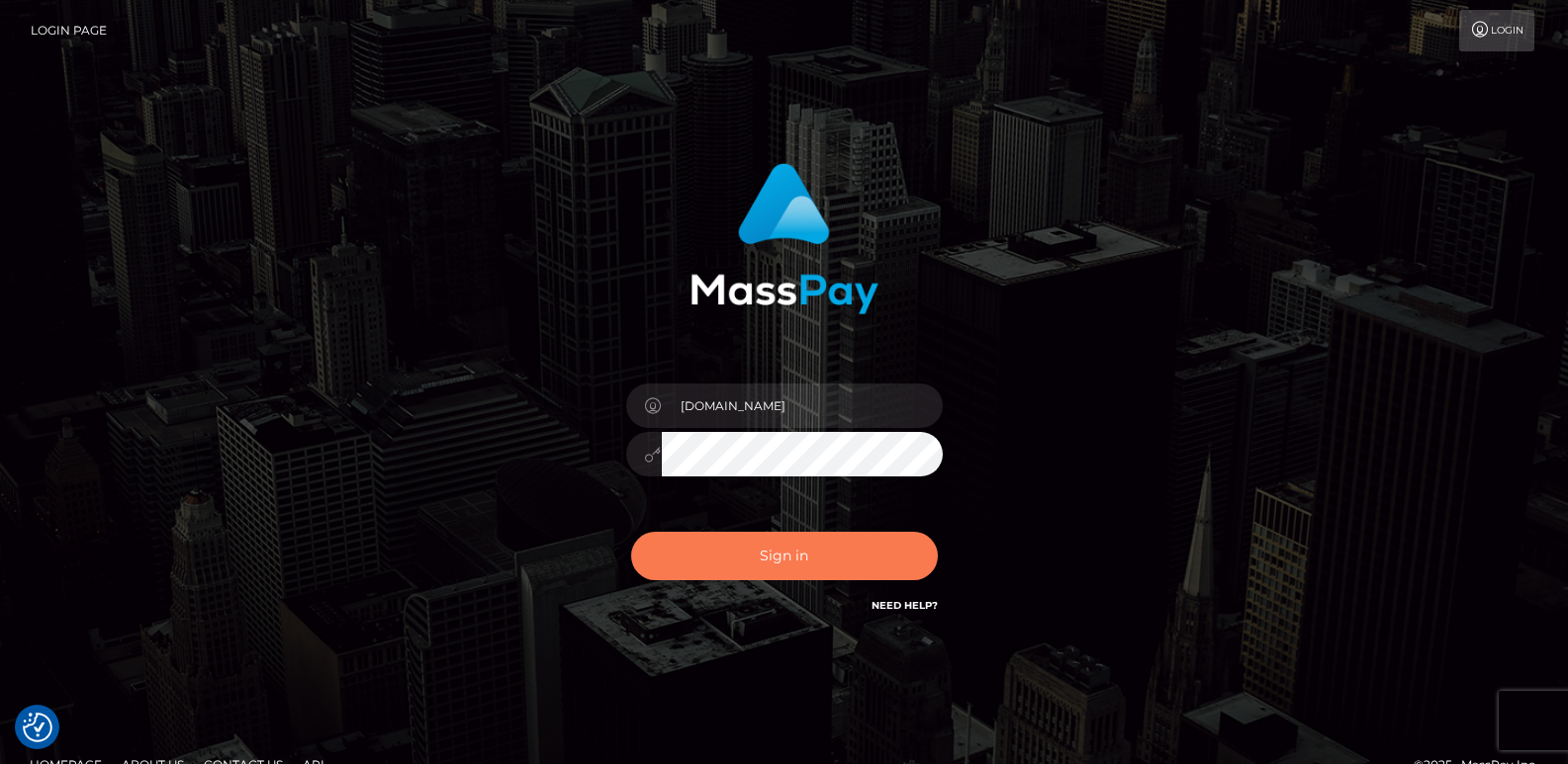
click at [774, 562] on button "Sign in" at bounding box center [785, 556] width 307 height 48
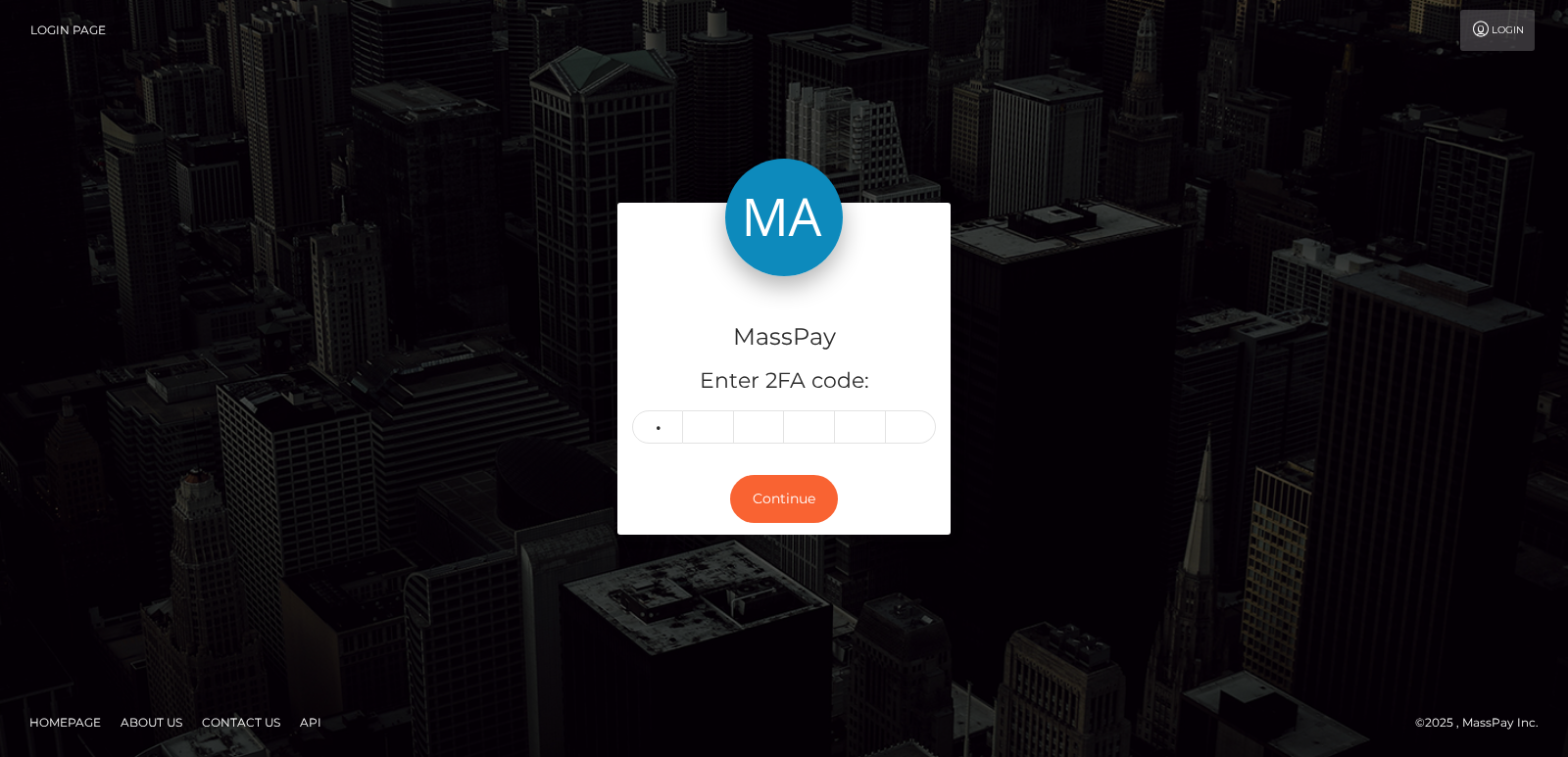
type input "3"
type input "2"
type input "1"
type input "5"
type input "0"
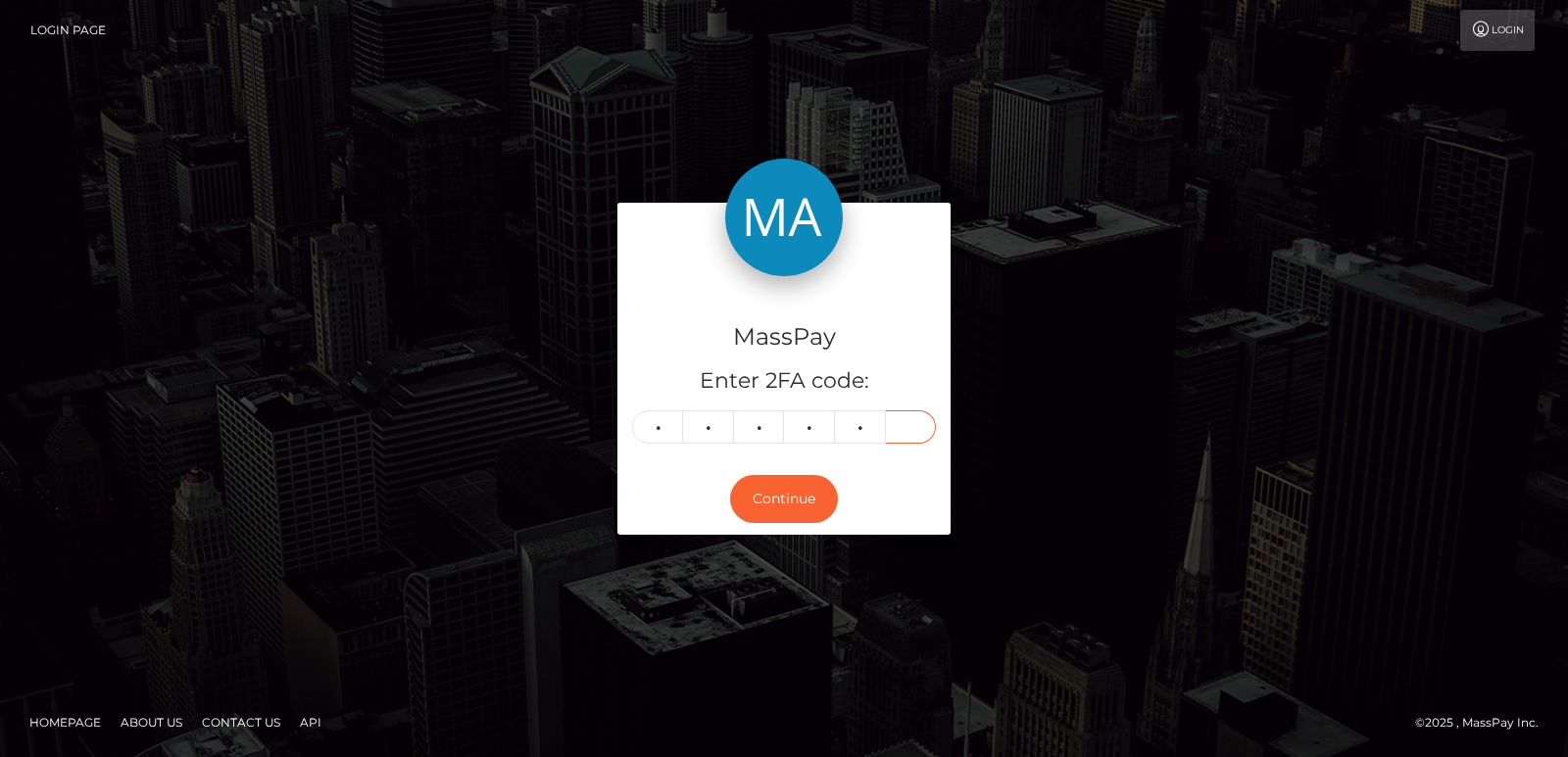
type input "8"
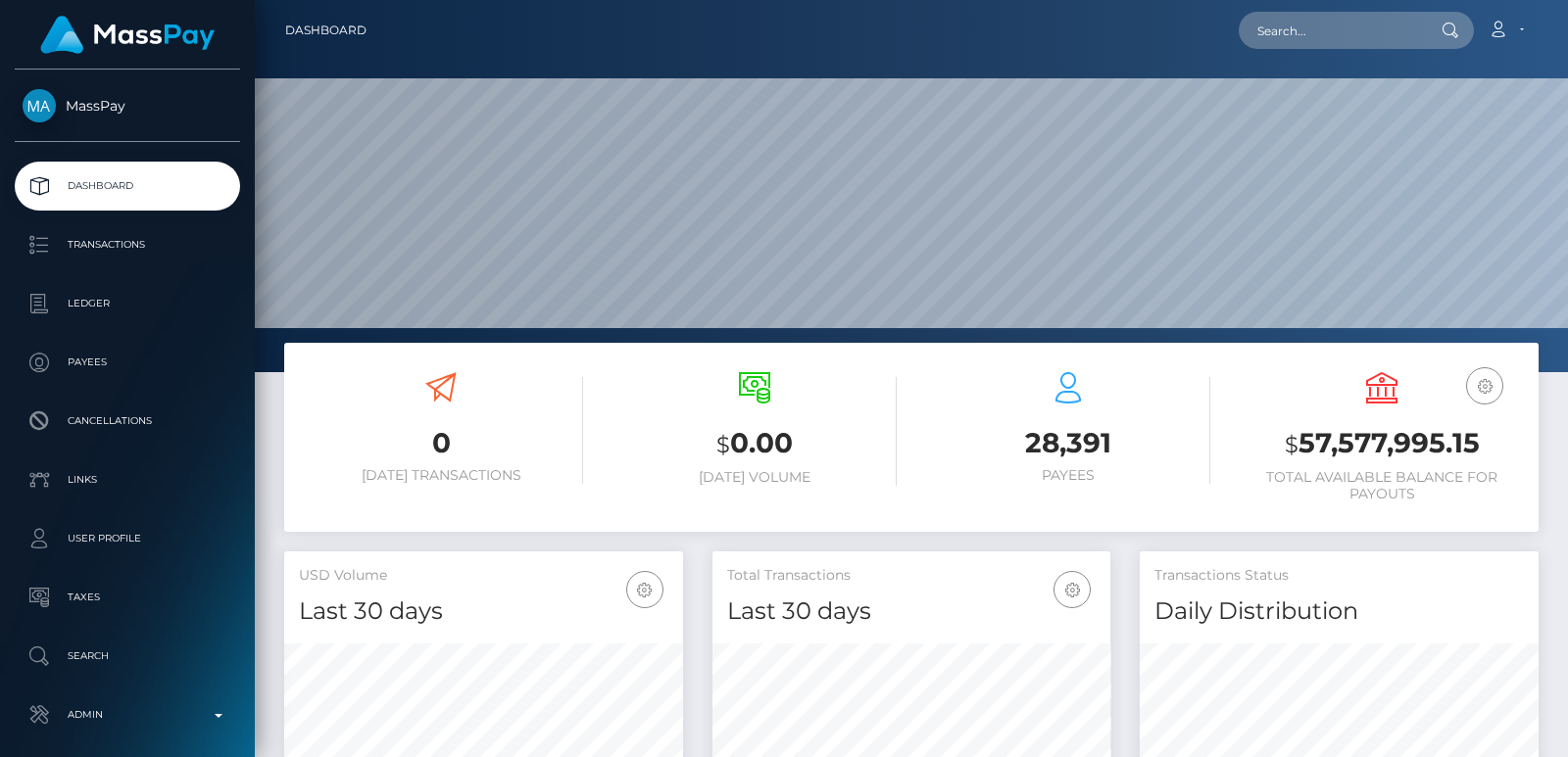
scroll to position [348, 398]
click at [1299, 21] on input "text" at bounding box center [1331, 30] width 184 height 37
paste input "[EMAIL_ADDRESS][DOMAIN_NAME]"
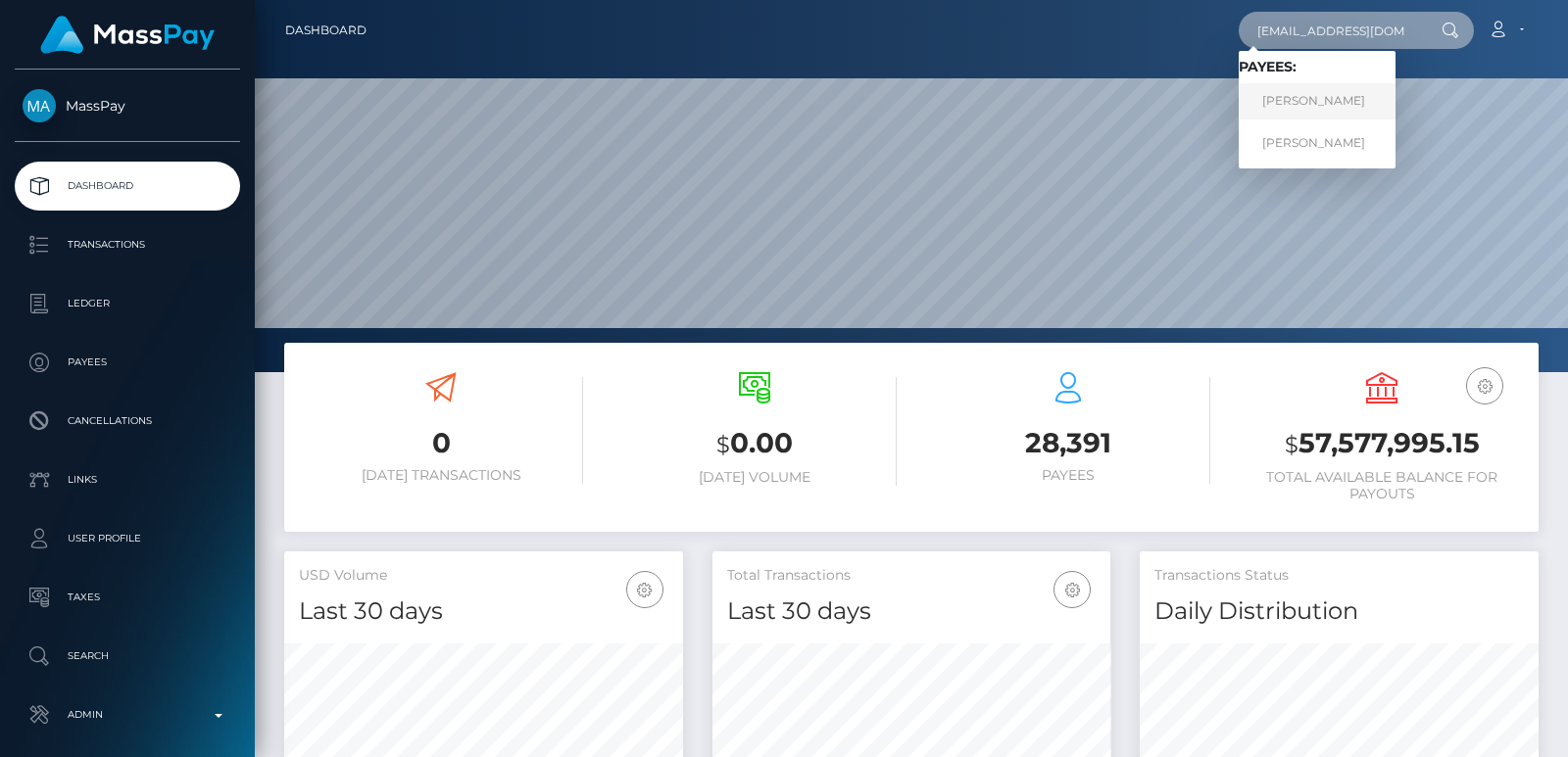
type input "[EMAIL_ADDRESS][DOMAIN_NAME]"
click at [1298, 97] on link "[PERSON_NAME]" at bounding box center [1317, 101] width 157 height 36
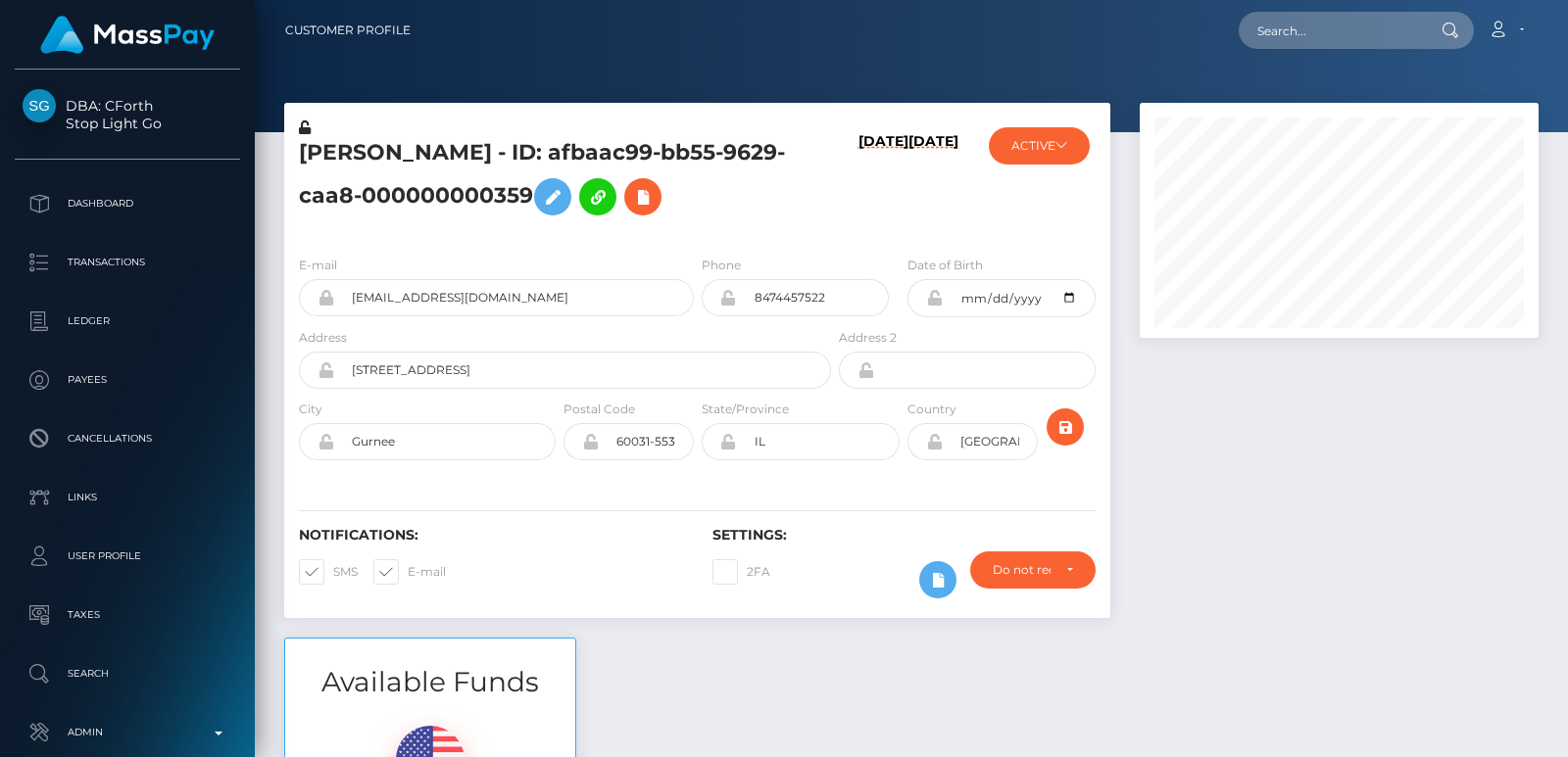
click at [329, 136] on div "[PERSON_NAME] - ID: afbaac99-bb55-9629-caa8-000000000359" at bounding box center [560, 178] width 551 height 123
click at [318, 148] on h5 "Tom Jikomes - ID: afbaac99-bb55-9629-caa8-000000000359" at bounding box center [560, 181] width 522 height 87
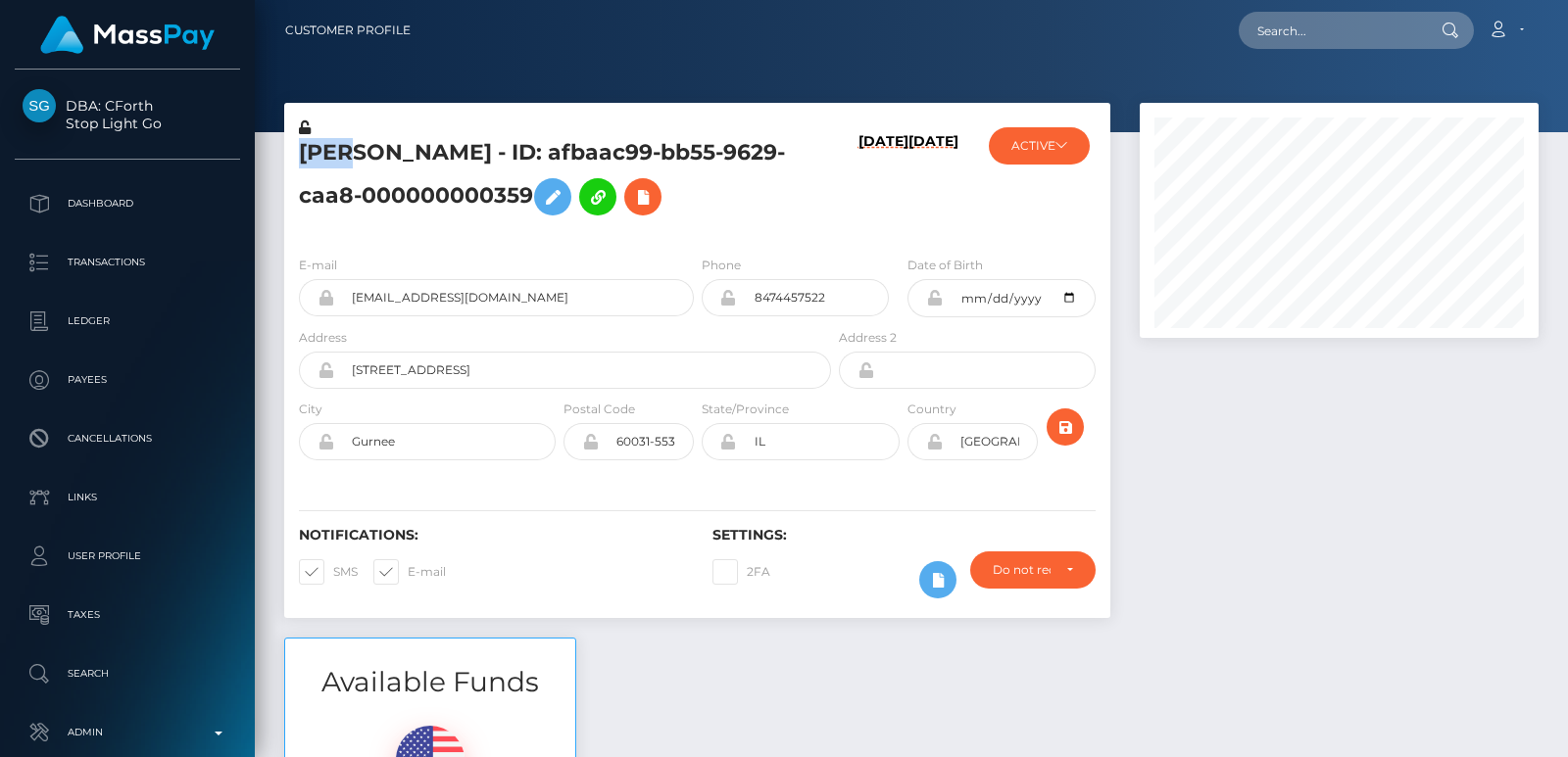
copy h5 "Tom"
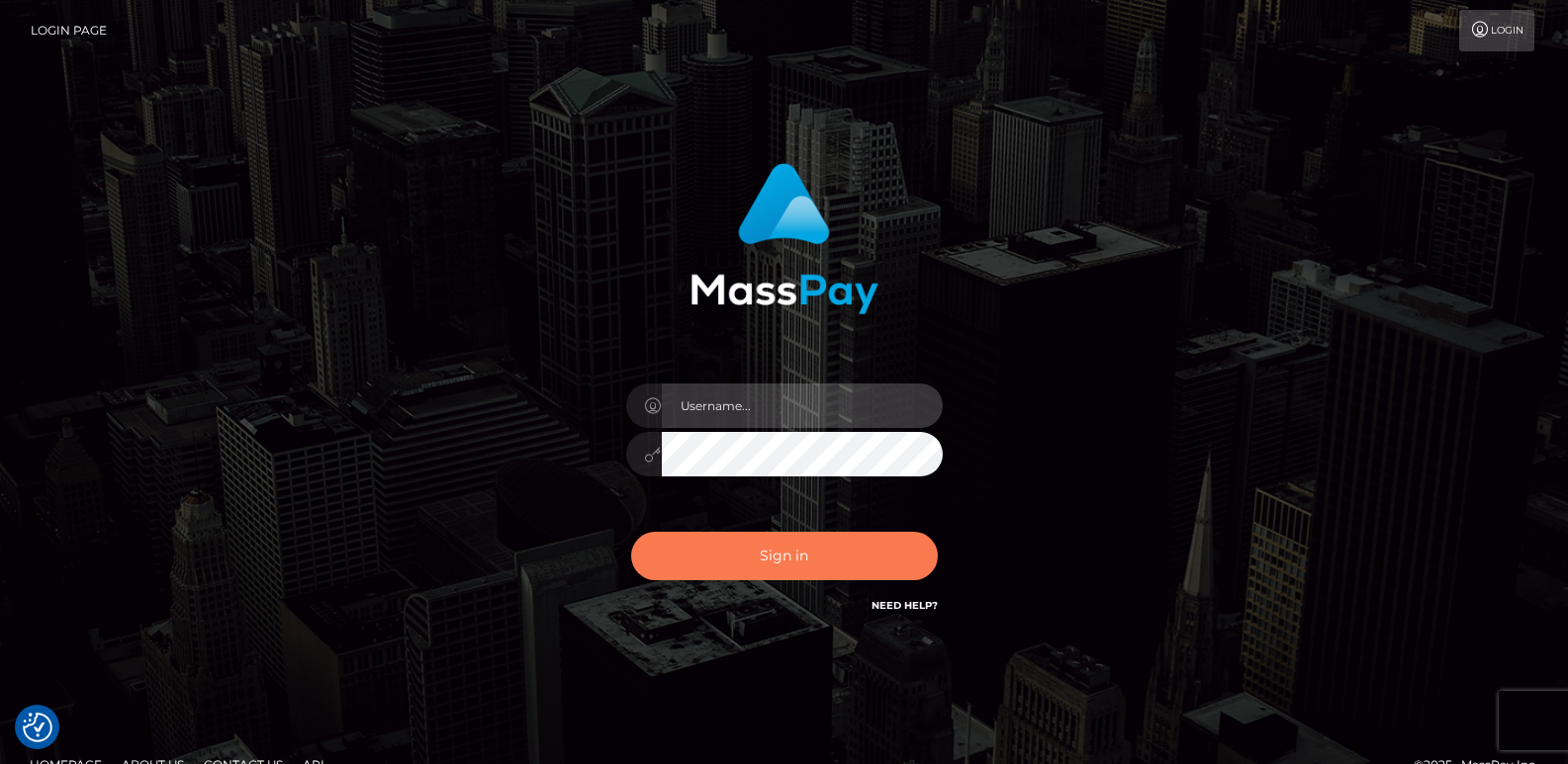
type input "[DOMAIN_NAME]"
click at [756, 536] on button "Sign in" at bounding box center [785, 556] width 307 height 48
type input "[DOMAIN_NAME]"
click at [747, 571] on button "Sign in" at bounding box center [785, 556] width 307 height 48
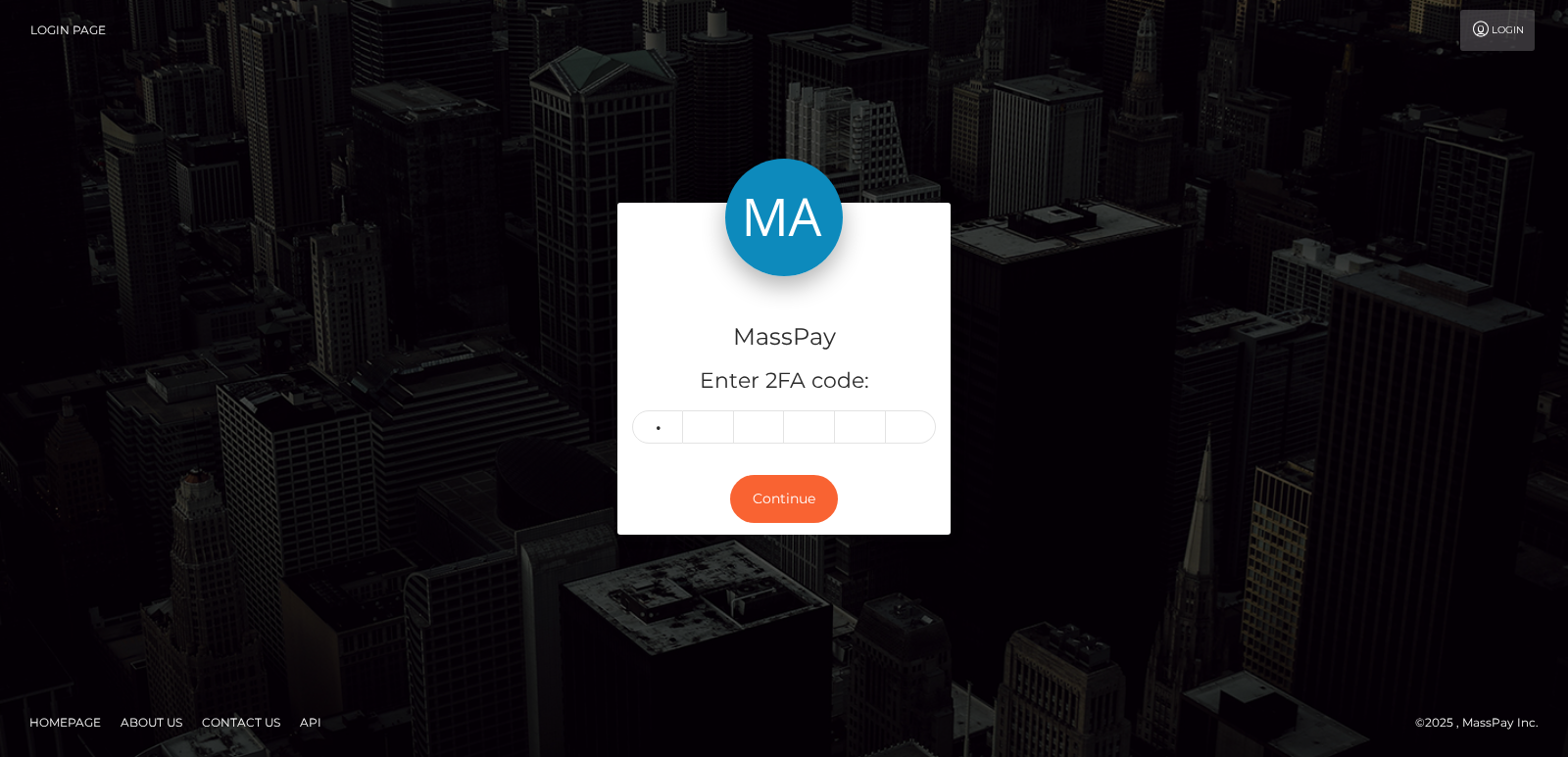
type input "8"
type input "7"
type input "6"
type input "0"
type input "2"
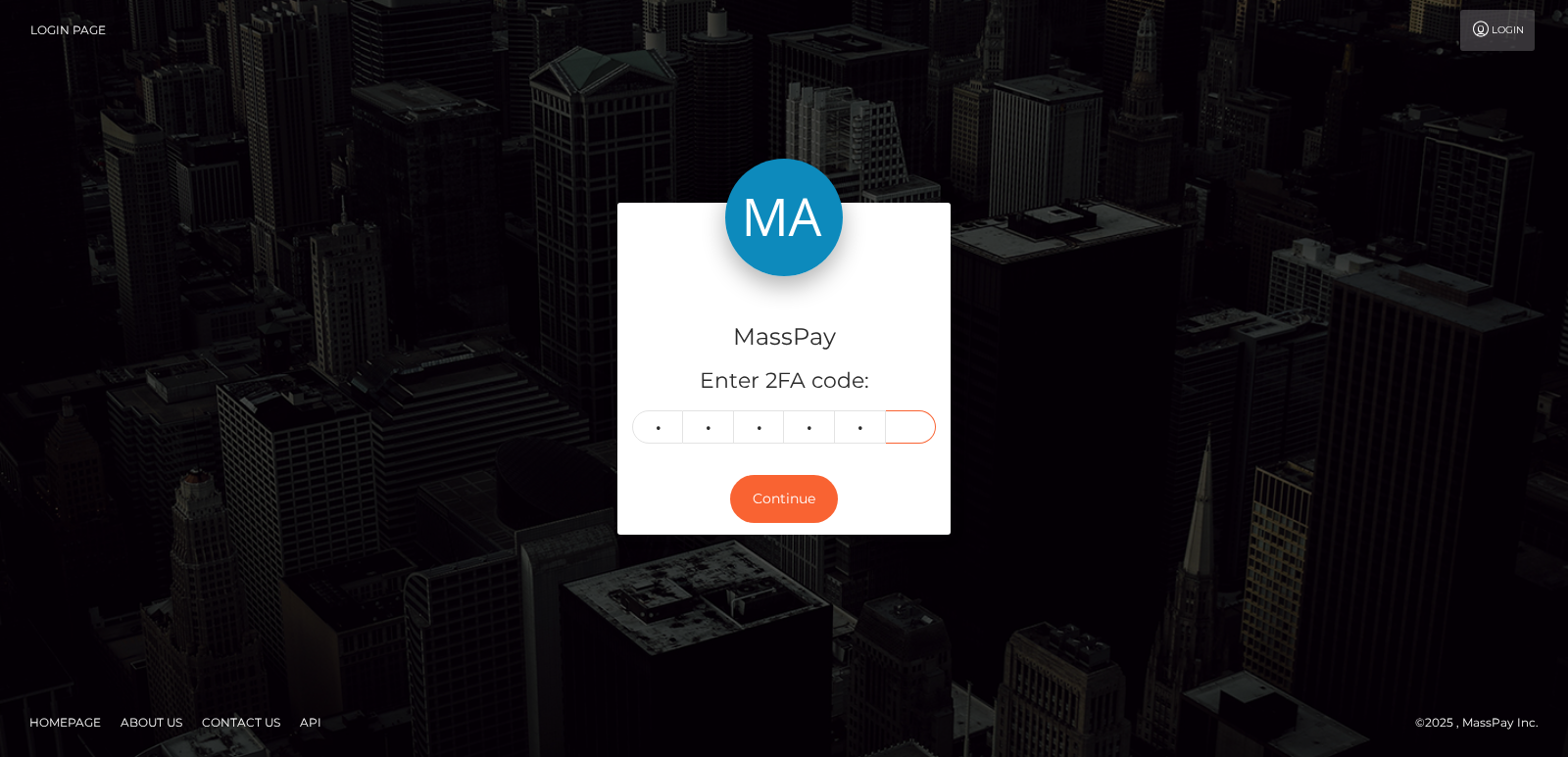
type input "8"
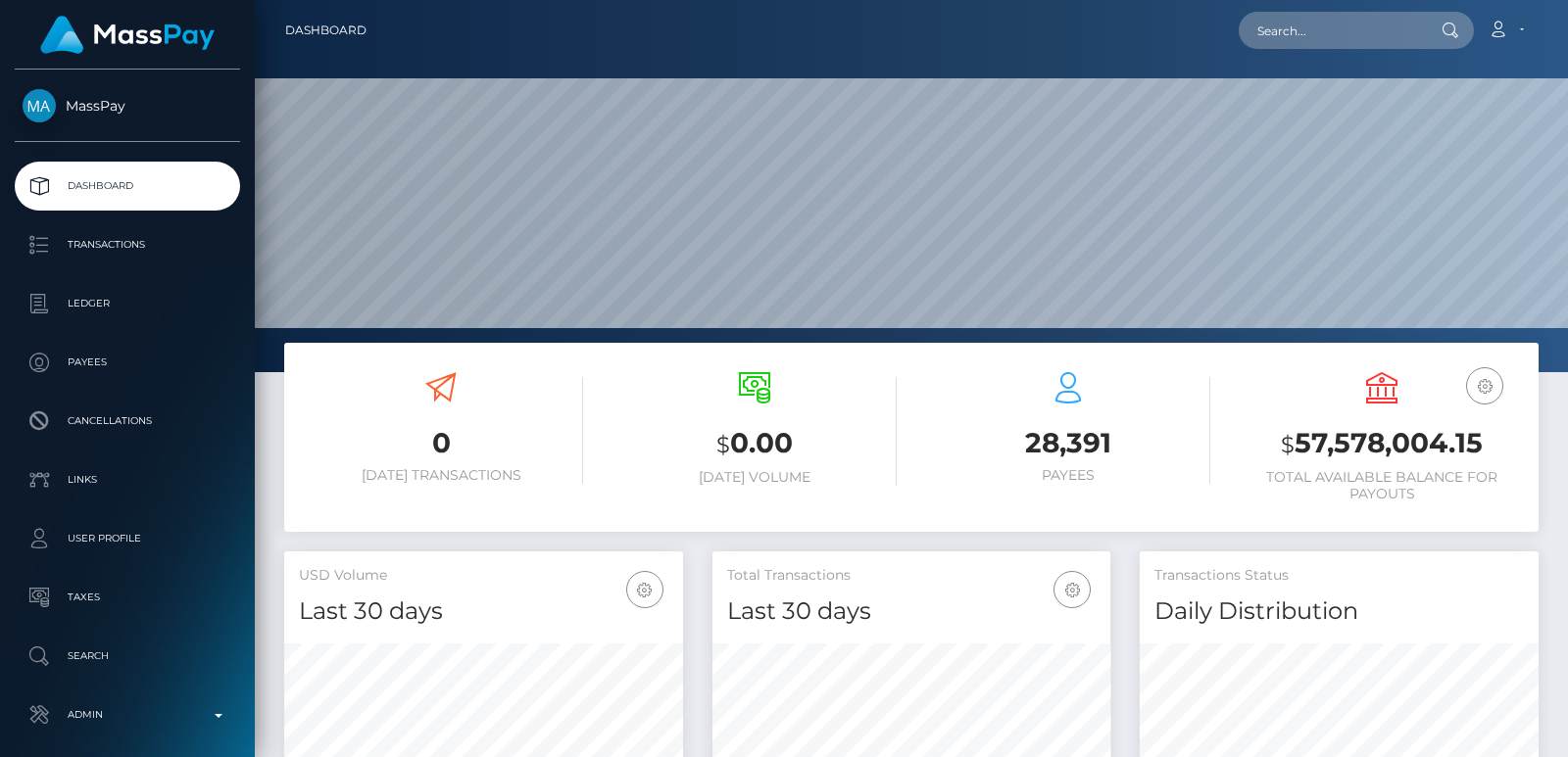
scroll to position [348, 398]
drag, startPoint x: 1267, startPoint y: 66, endPoint x: 1290, endPoint y: 22, distance: 49.6
click at [1290, 22] on div "Dashboard Loading... Loading..." at bounding box center [911, 378] width 1313 height 757
click at [1290, 22] on input "text" at bounding box center [1331, 30] width 184 height 37
paste input "[EMAIL_ADDRESS][DOMAIN_NAME]"
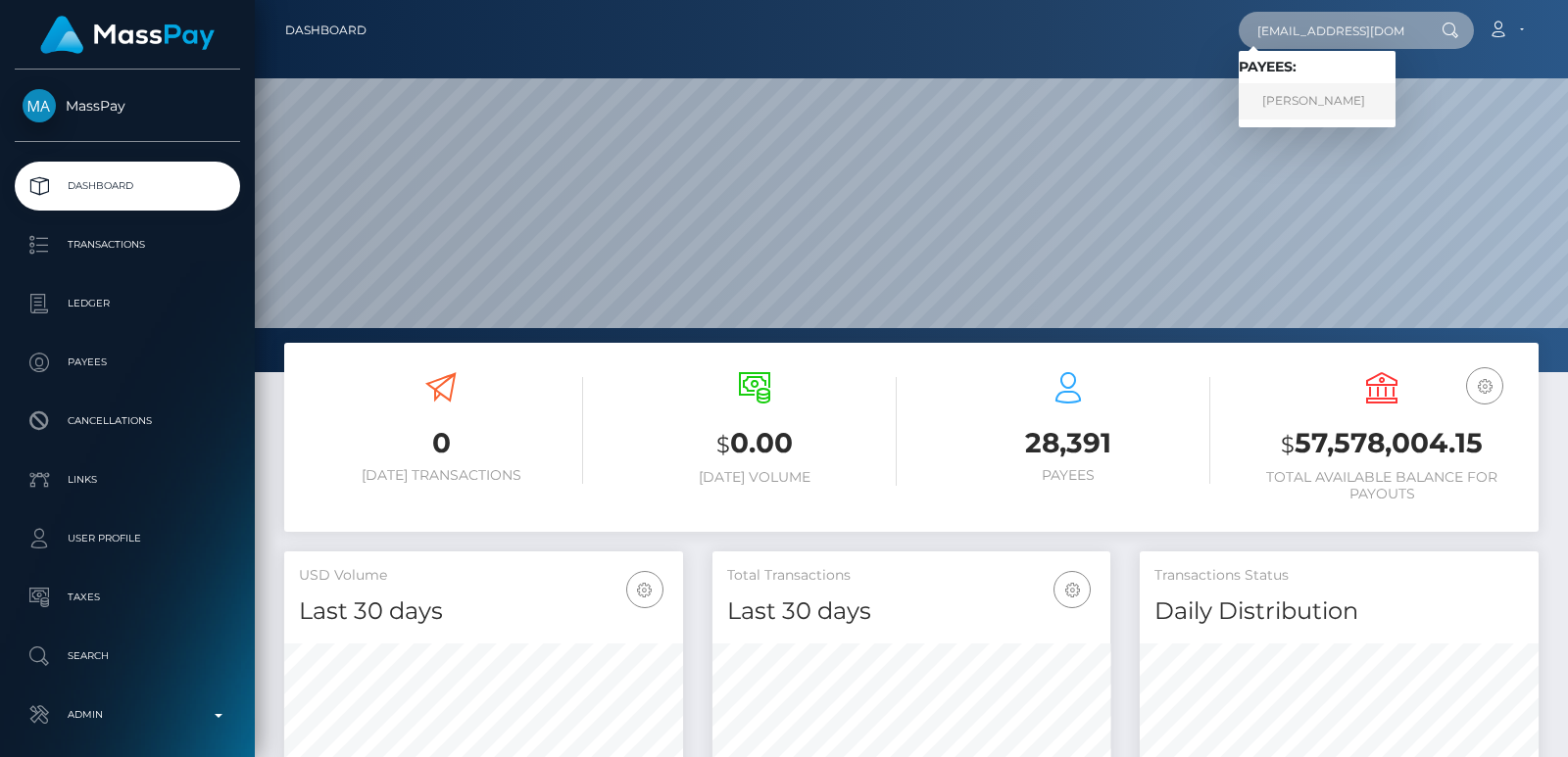
type input "[EMAIL_ADDRESS][DOMAIN_NAME]"
click at [1326, 108] on link "[PERSON_NAME]" at bounding box center [1317, 101] width 157 height 36
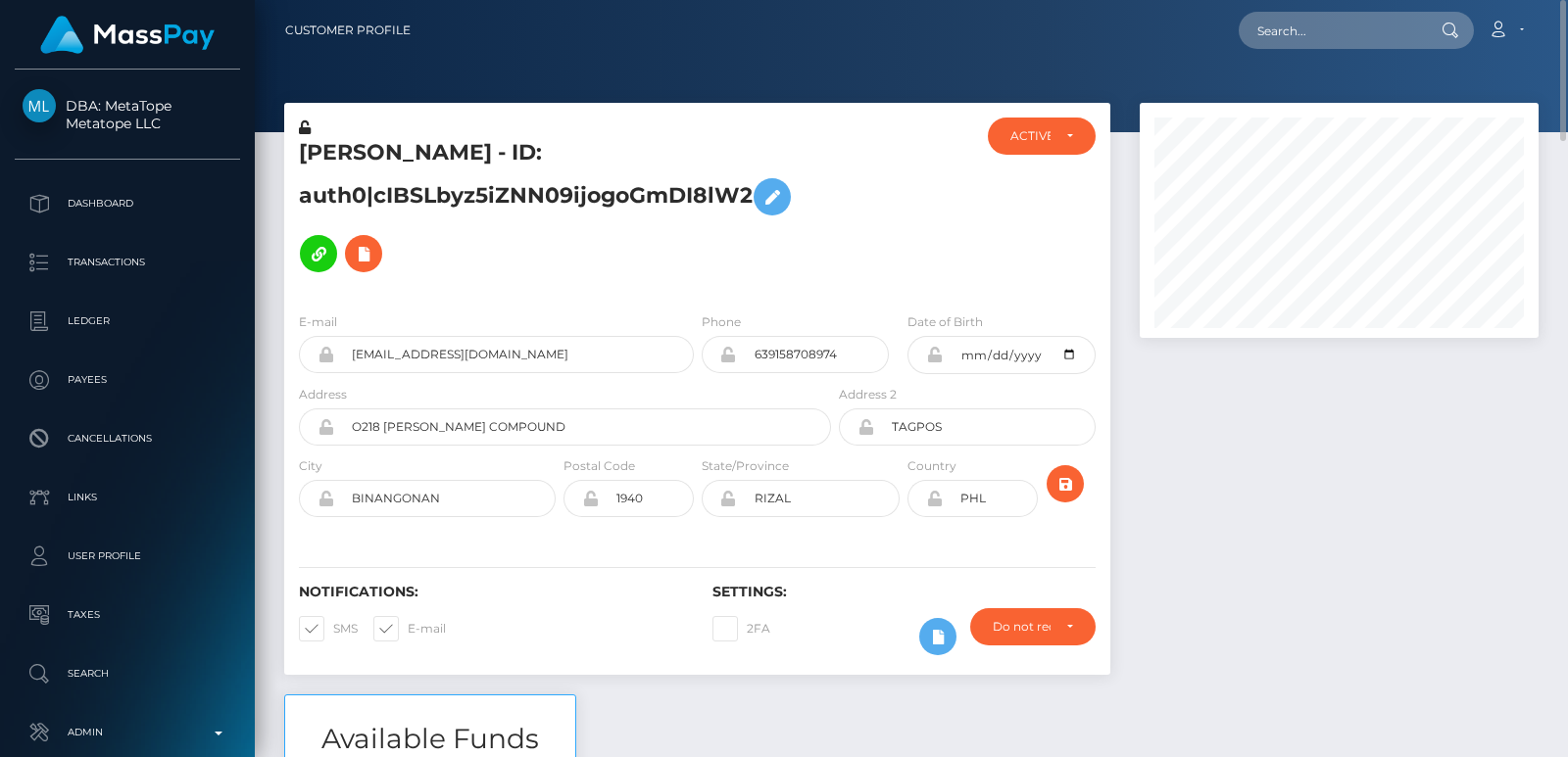
click at [337, 151] on h5 "[PERSON_NAME] - ID: auth0|cIBSLbyz5iZNN09ijogoGmDI8lW2" at bounding box center [560, 210] width 522 height 144
copy h5 "[PERSON_NAME]"
click at [1287, 21] on input "text" at bounding box center [1331, 30] width 184 height 37
paste input "[EMAIL_ADDRESS][DOMAIN_NAME]"
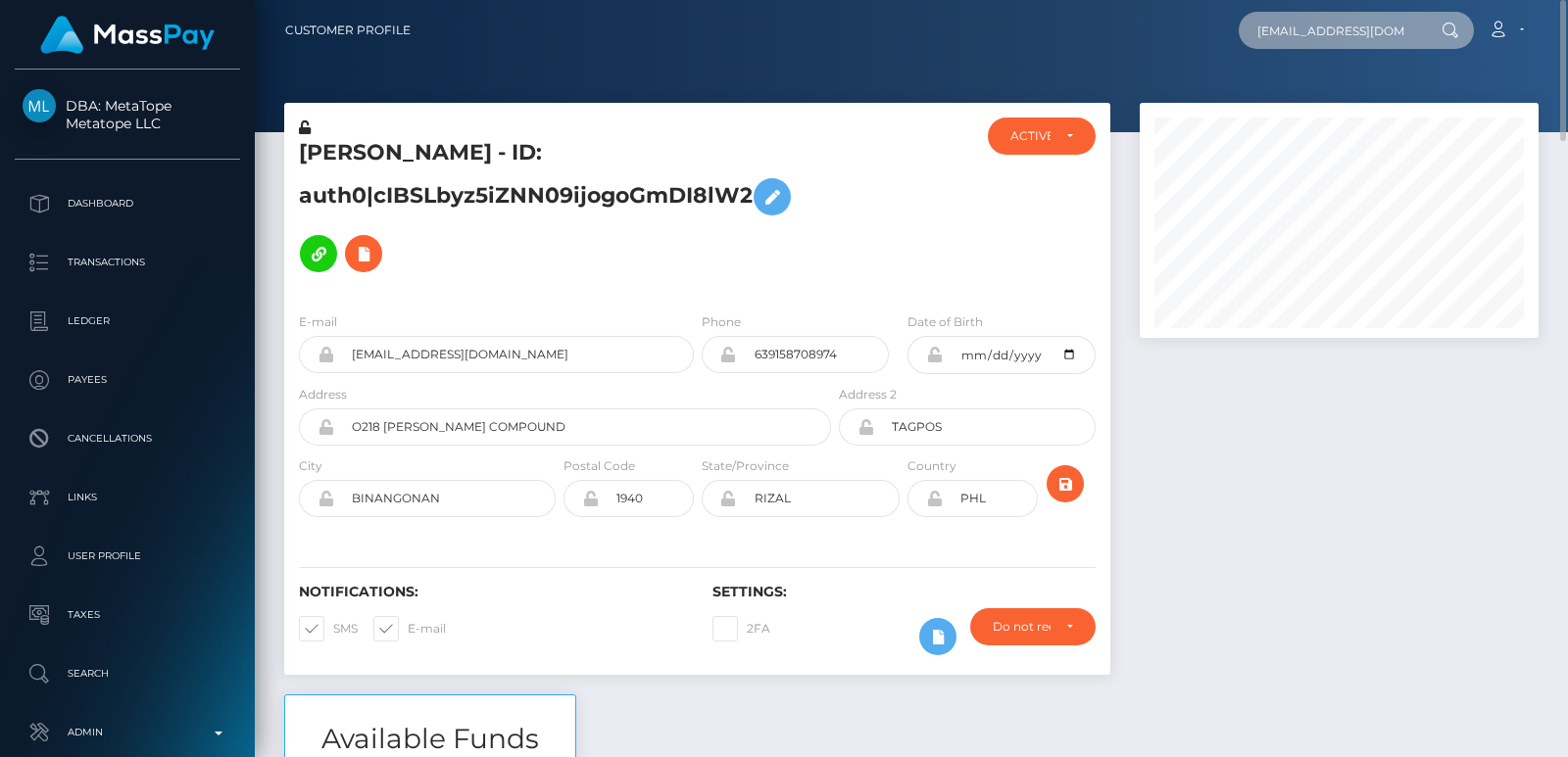
scroll to position [0, 7]
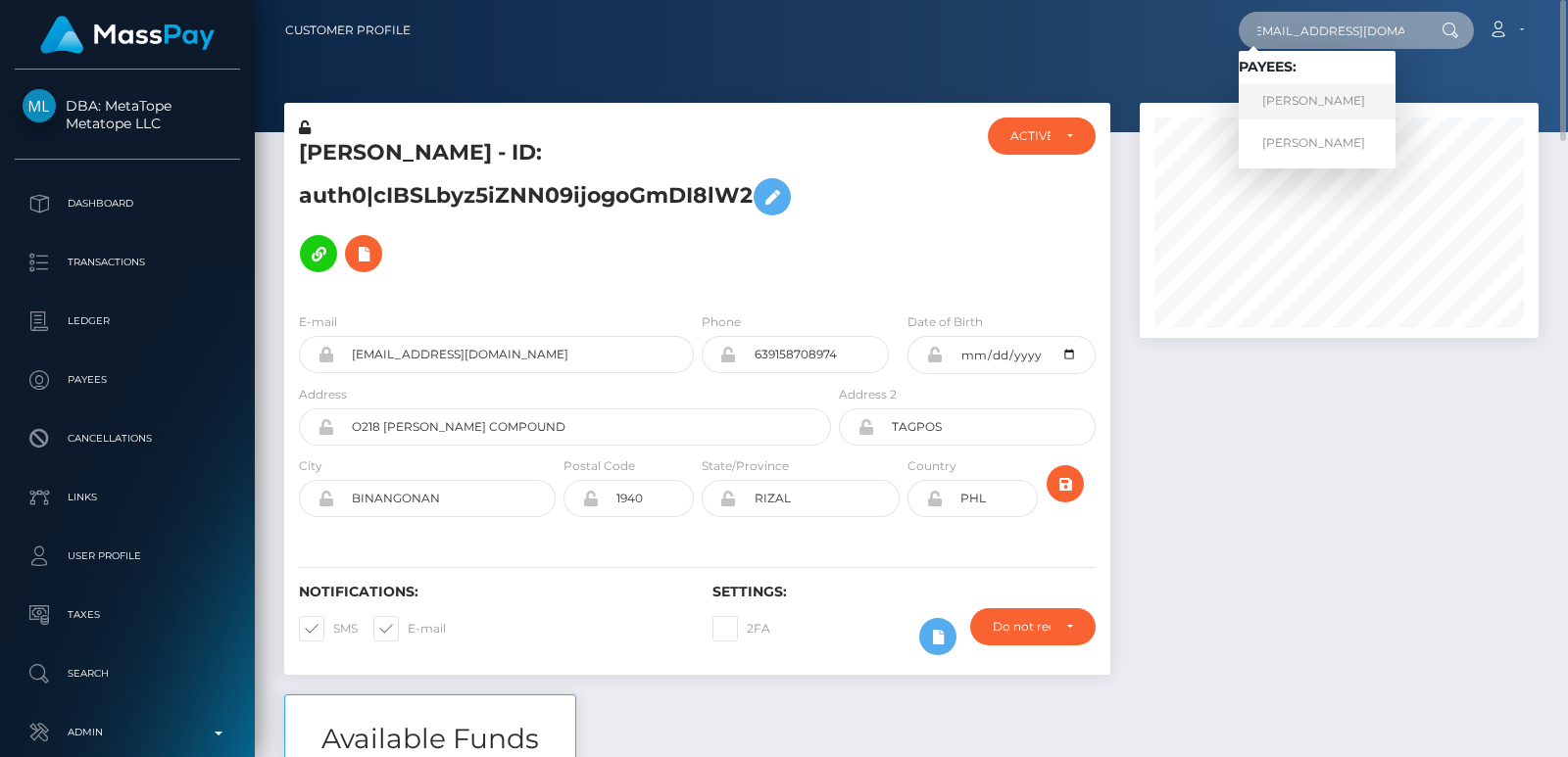
type input "[EMAIL_ADDRESS][DOMAIN_NAME]"
click at [1281, 96] on link "[PERSON_NAME]" at bounding box center [1317, 101] width 157 height 36
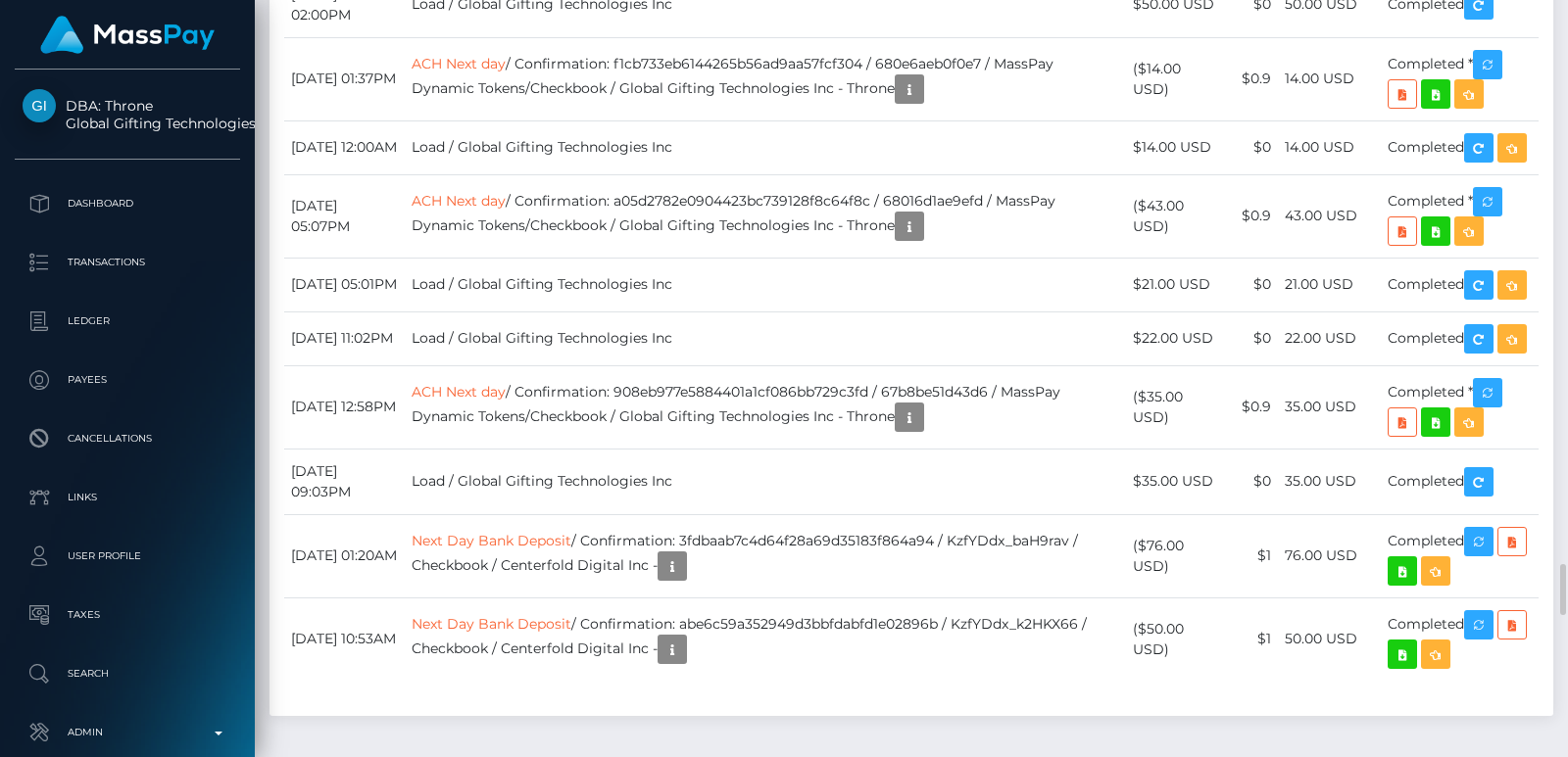
scroll to position [235, 398]
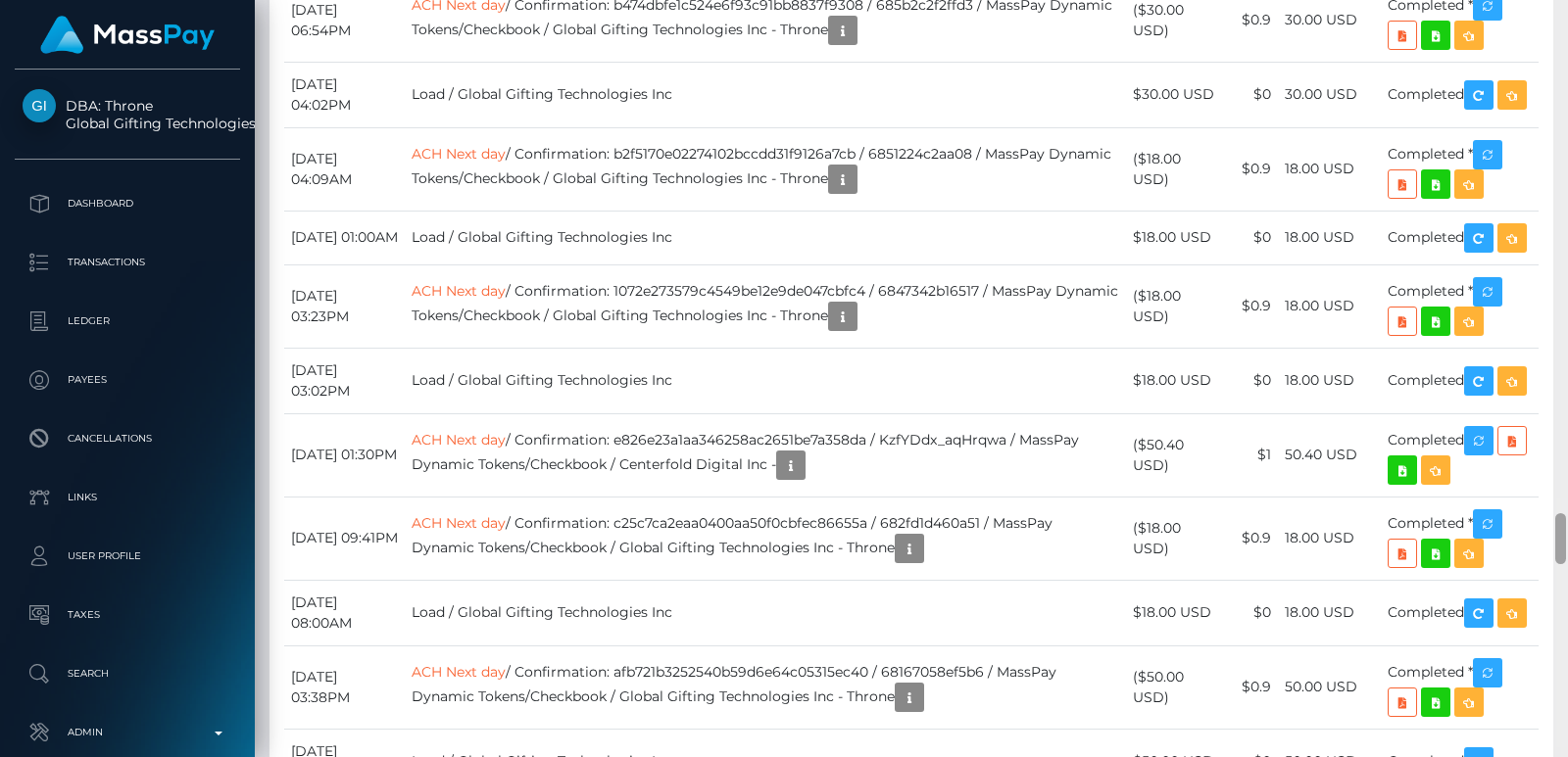
click at [1567, 61] on div at bounding box center [1560, 378] width 15 height 757
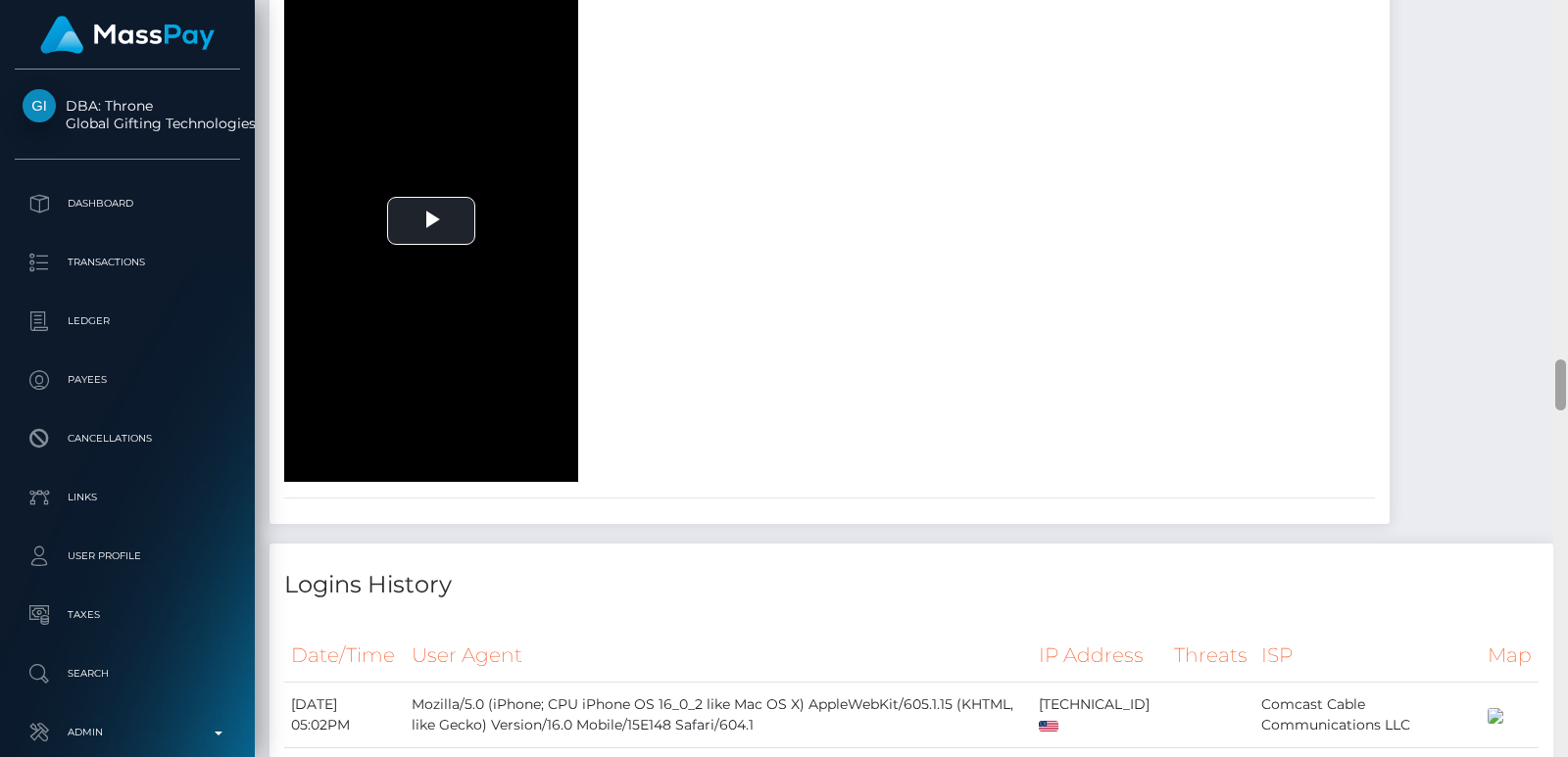
click at [1567, 61] on div at bounding box center [1560, 378] width 15 height 757
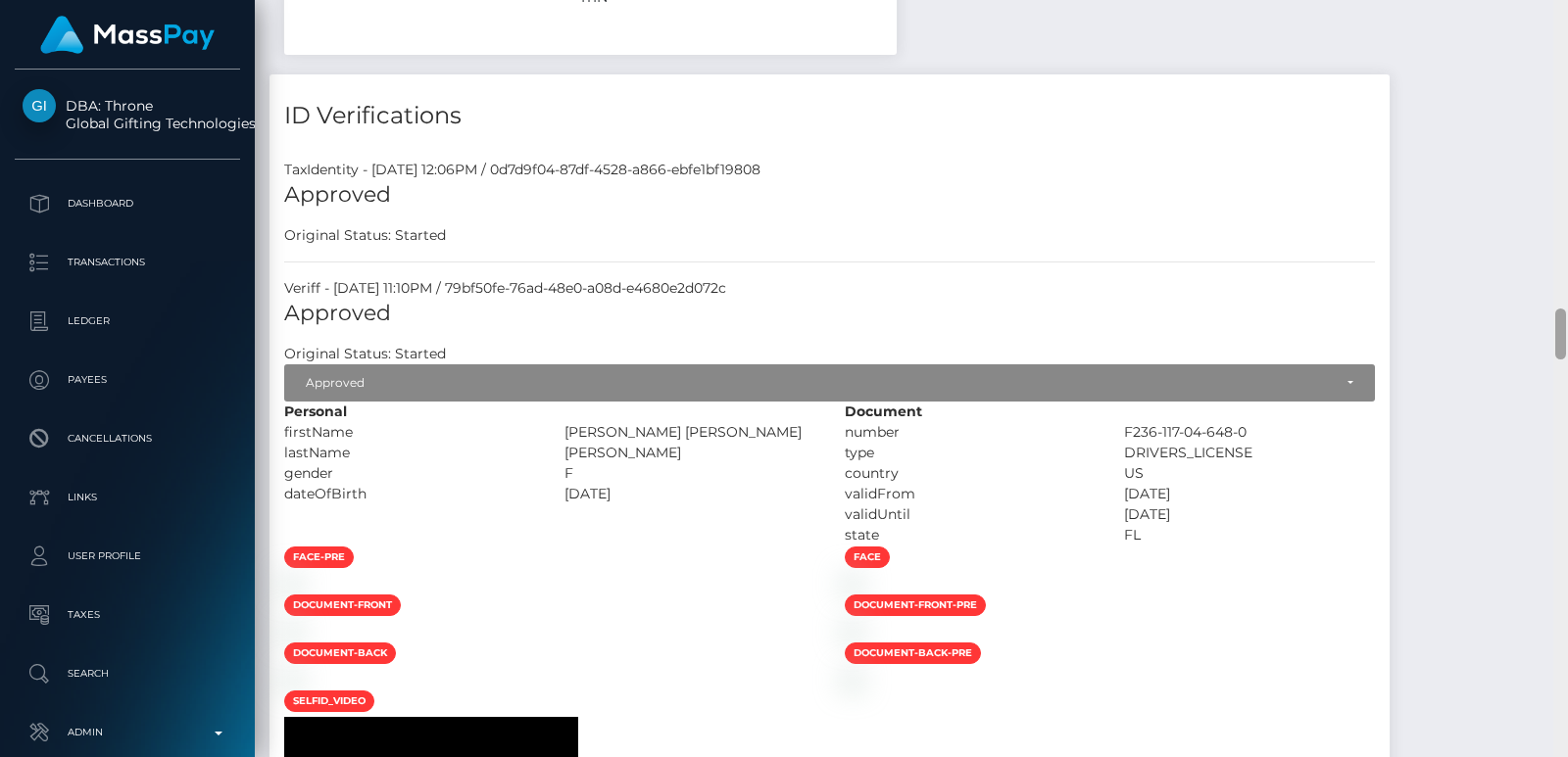
click at [1567, 61] on div at bounding box center [1560, 378] width 15 height 757
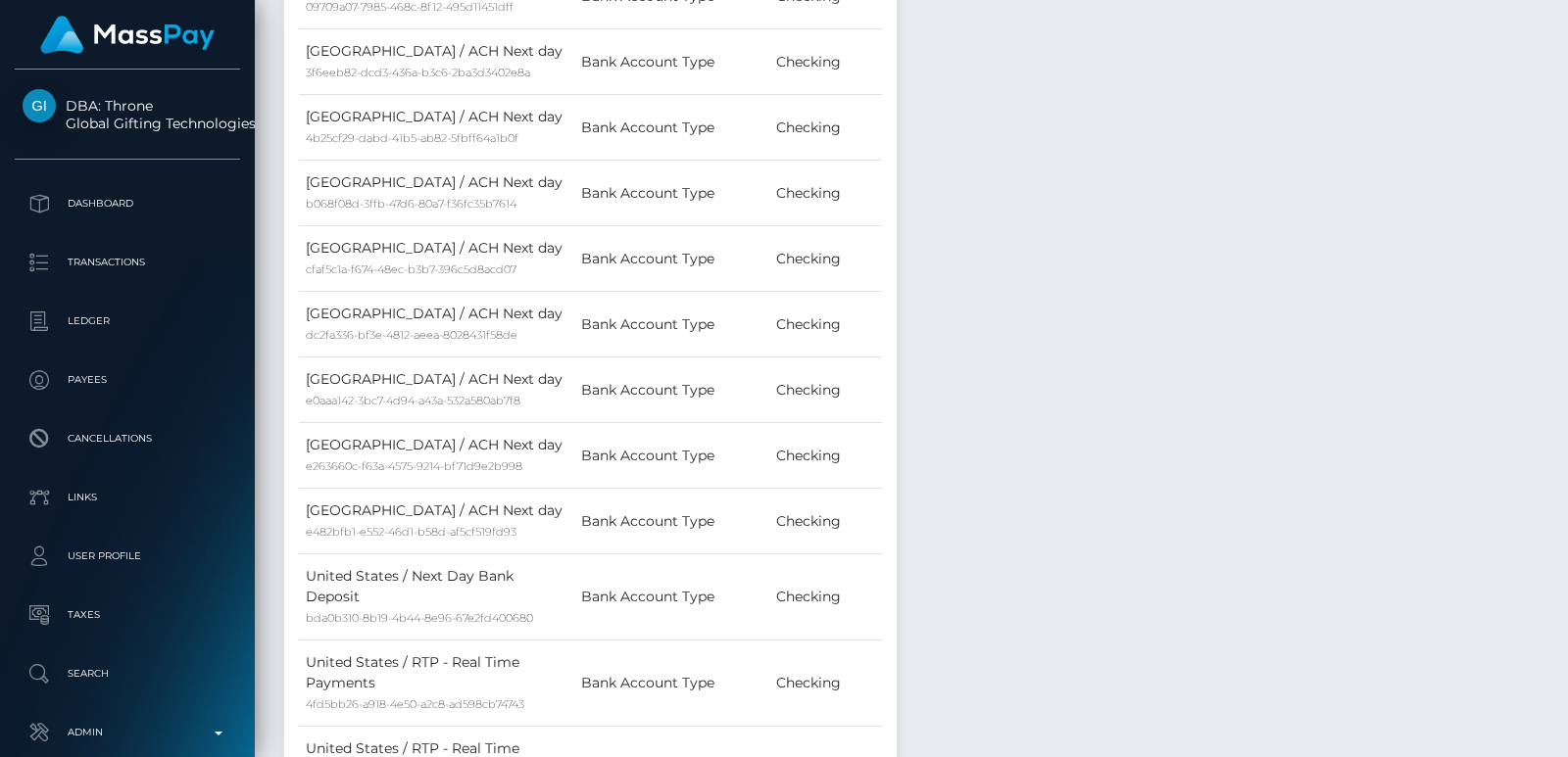
click at [1567, 61] on div at bounding box center [1560, 378] width 15 height 757
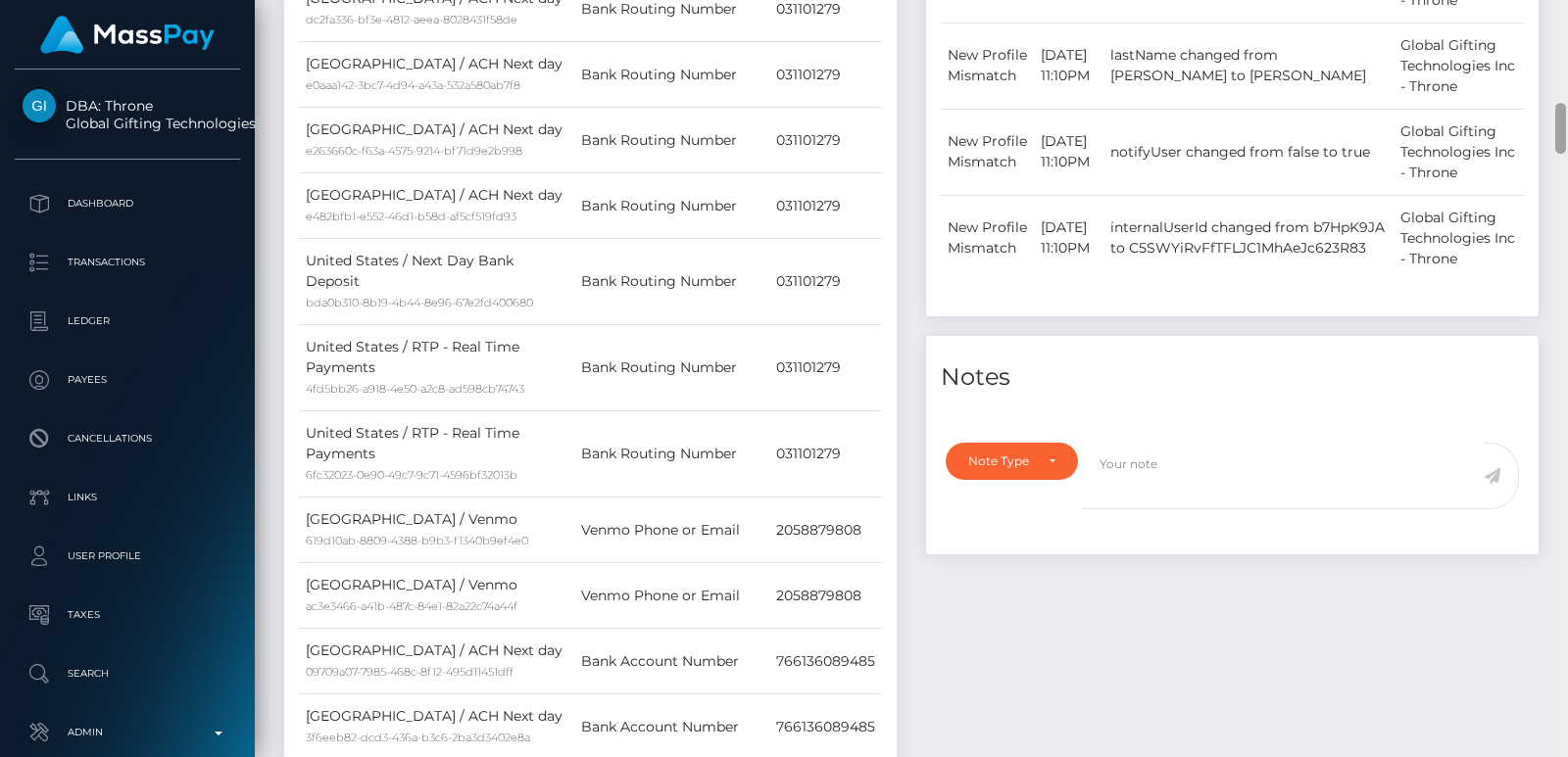
click at [1567, 61] on div at bounding box center [1560, 378] width 15 height 757
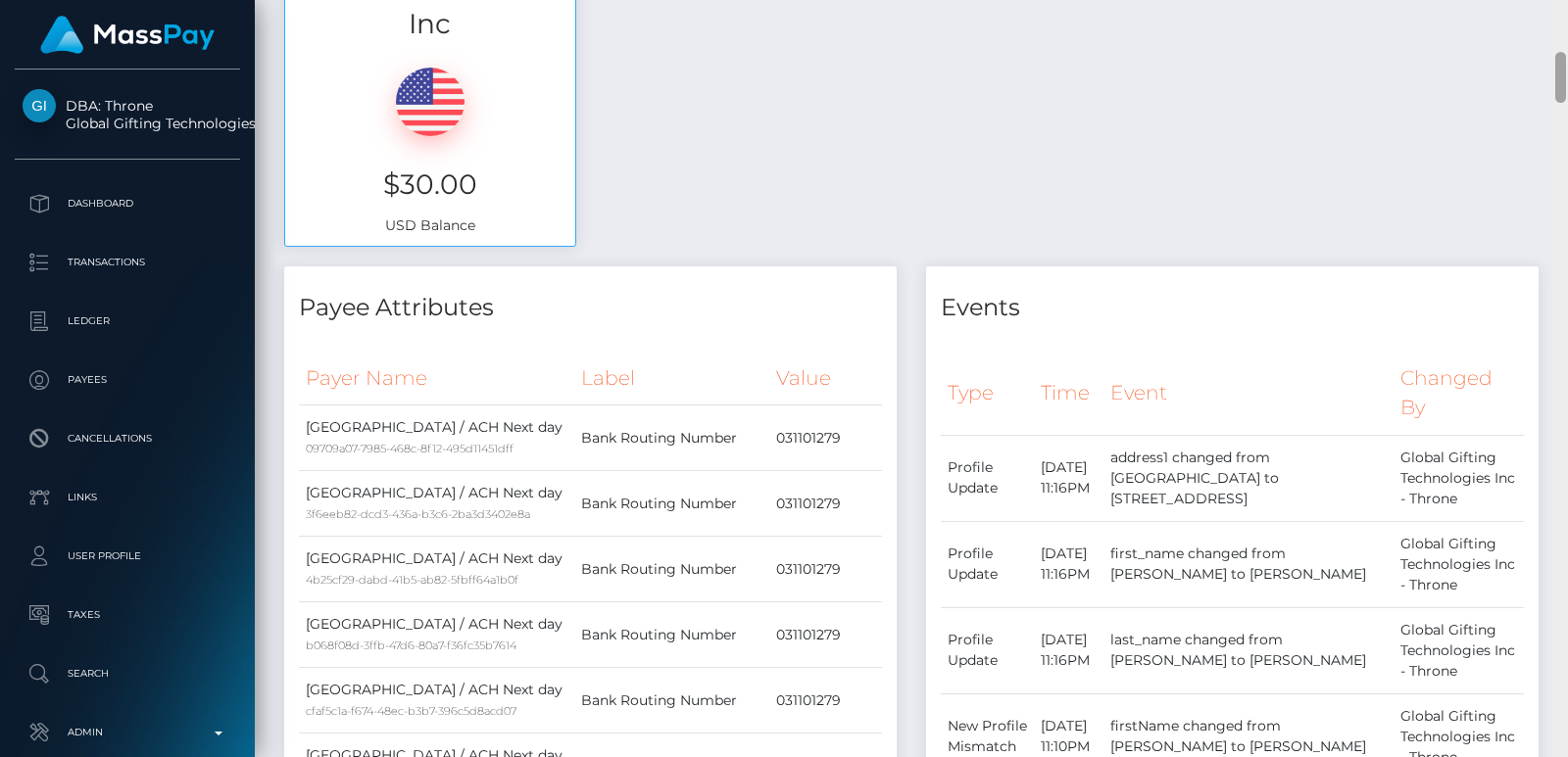
click at [1567, 61] on div at bounding box center [1560, 378] width 15 height 757
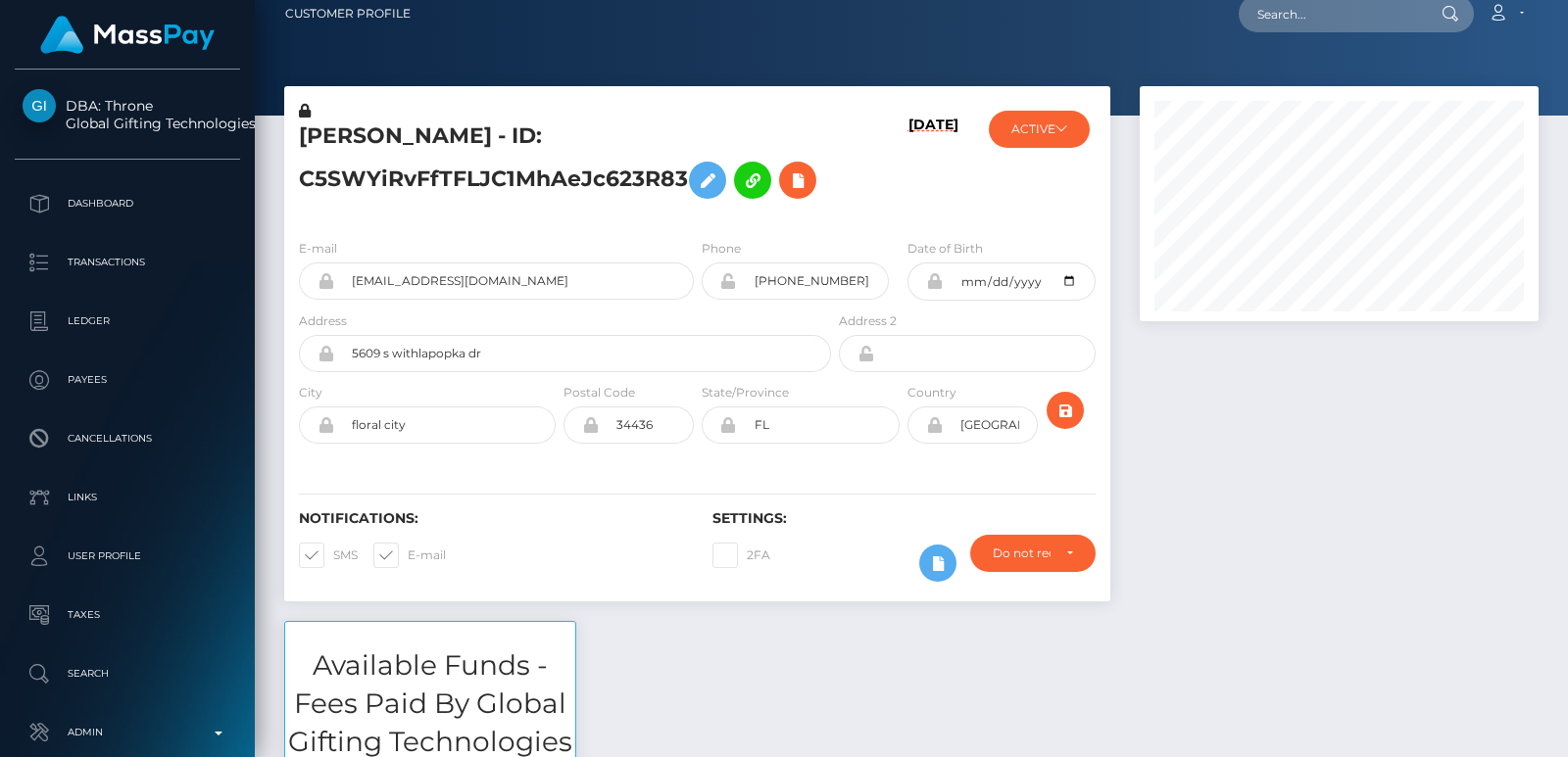
click at [1567, 28] on div "Customer Profile Loading... Loading..." at bounding box center [911, 378] width 1313 height 757
click at [352, 127] on h5 "CECILIA SHERIE FOSTER - ID: C5SWYiRvFfTFLJC1MhAeJc623R83" at bounding box center [560, 165] width 522 height 87
copy h5 "CECILIA"
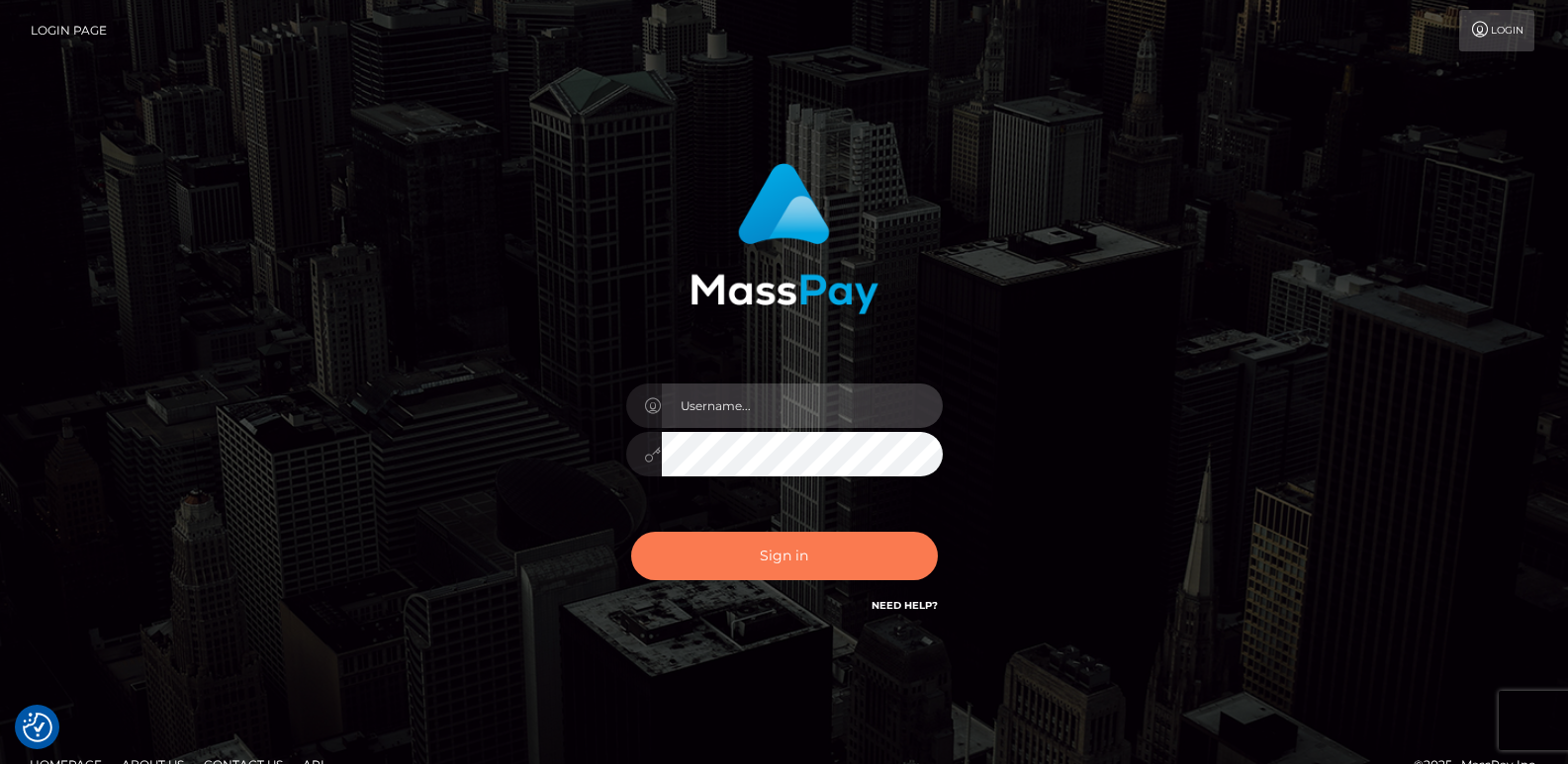
type input "ts2.es"
click at [705, 553] on button "Sign in" at bounding box center [785, 556] width 307 height 48
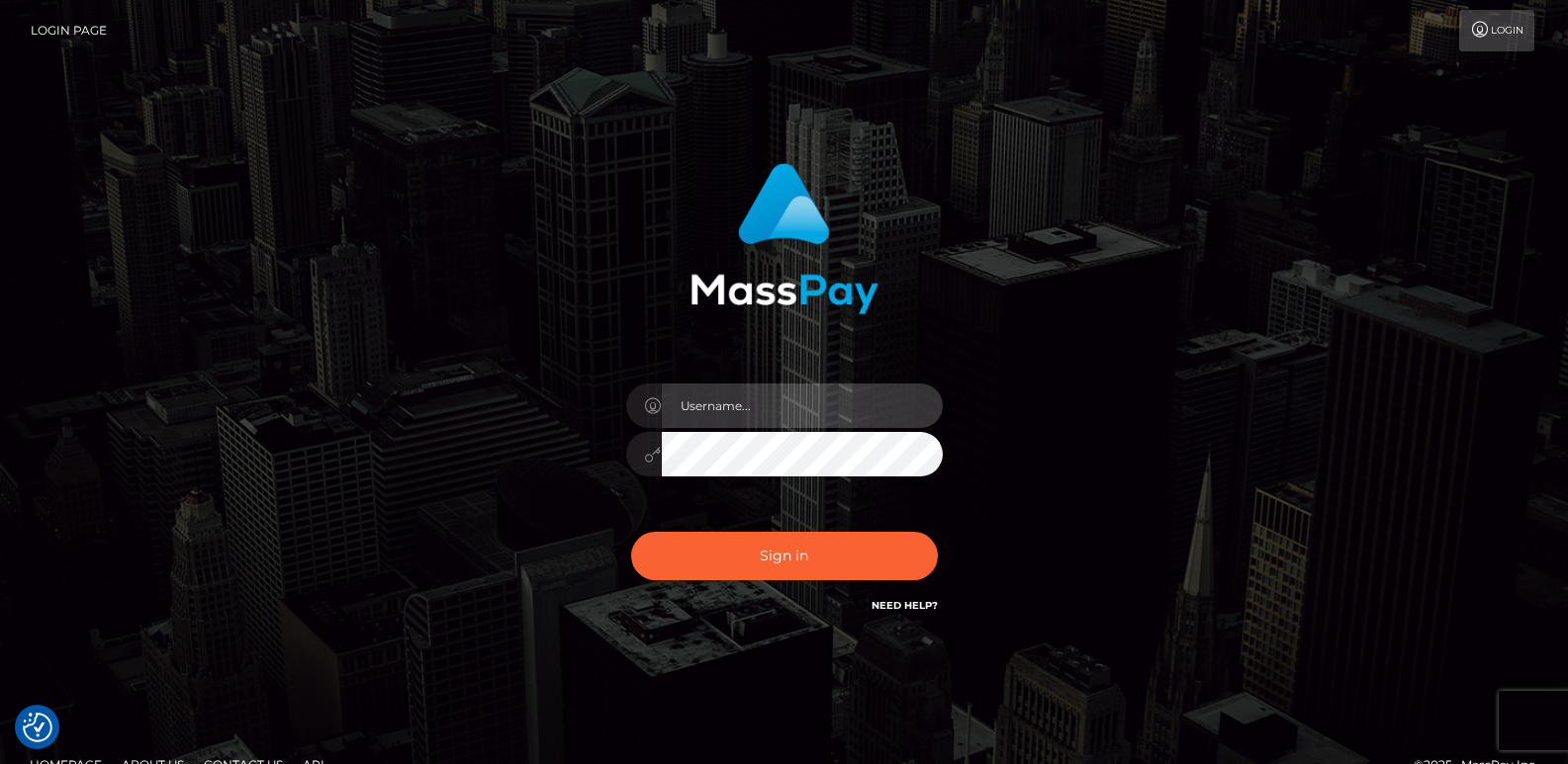
type input "[DOMAIN_NAME]"
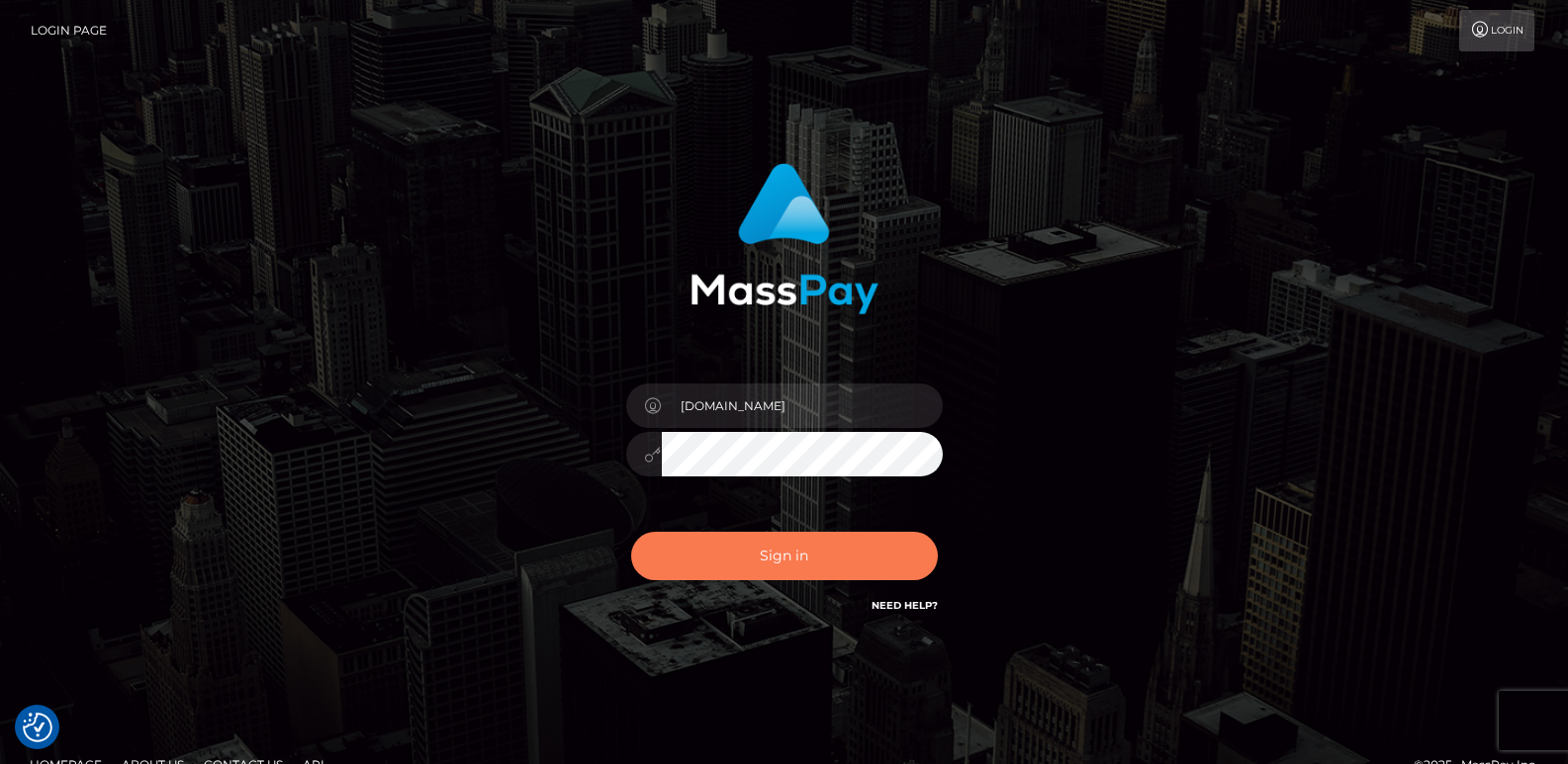
click at [705, 553] on button "Sign in" at bounding box center [785, 556] width 307 height 48
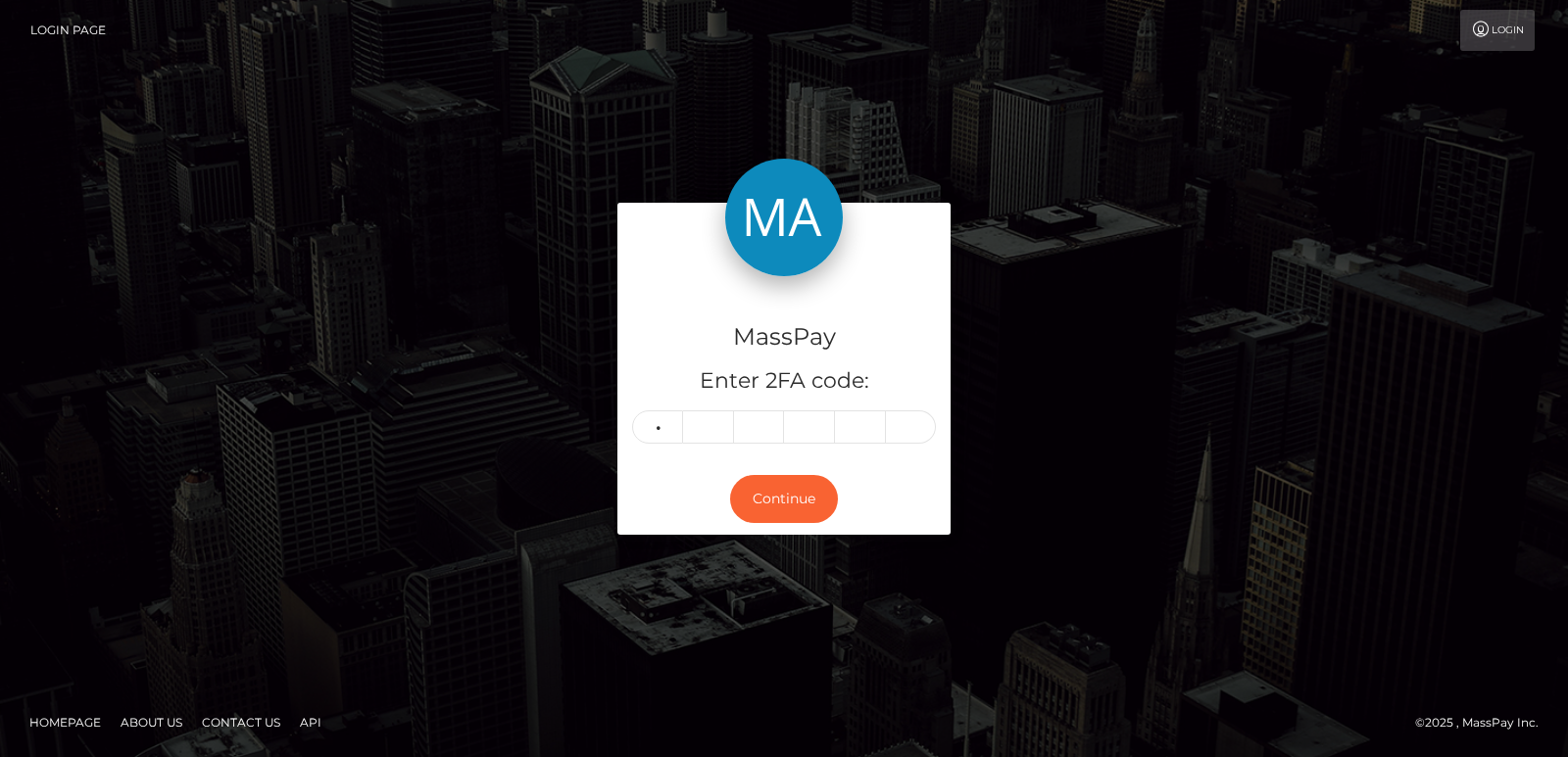
type input "8"
type input "7"
type input "0"
type input "7"
type input "4"
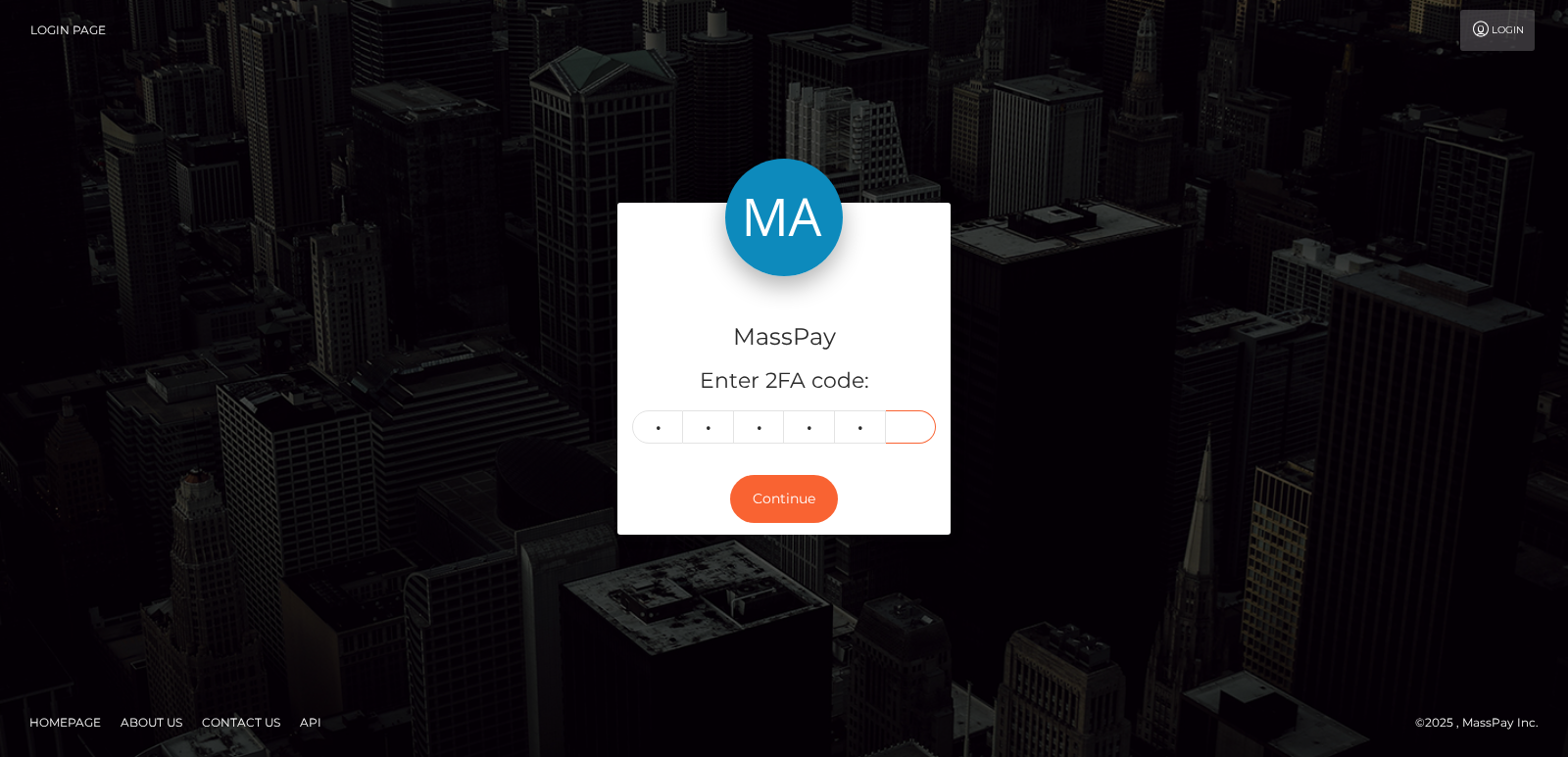
type input "0"
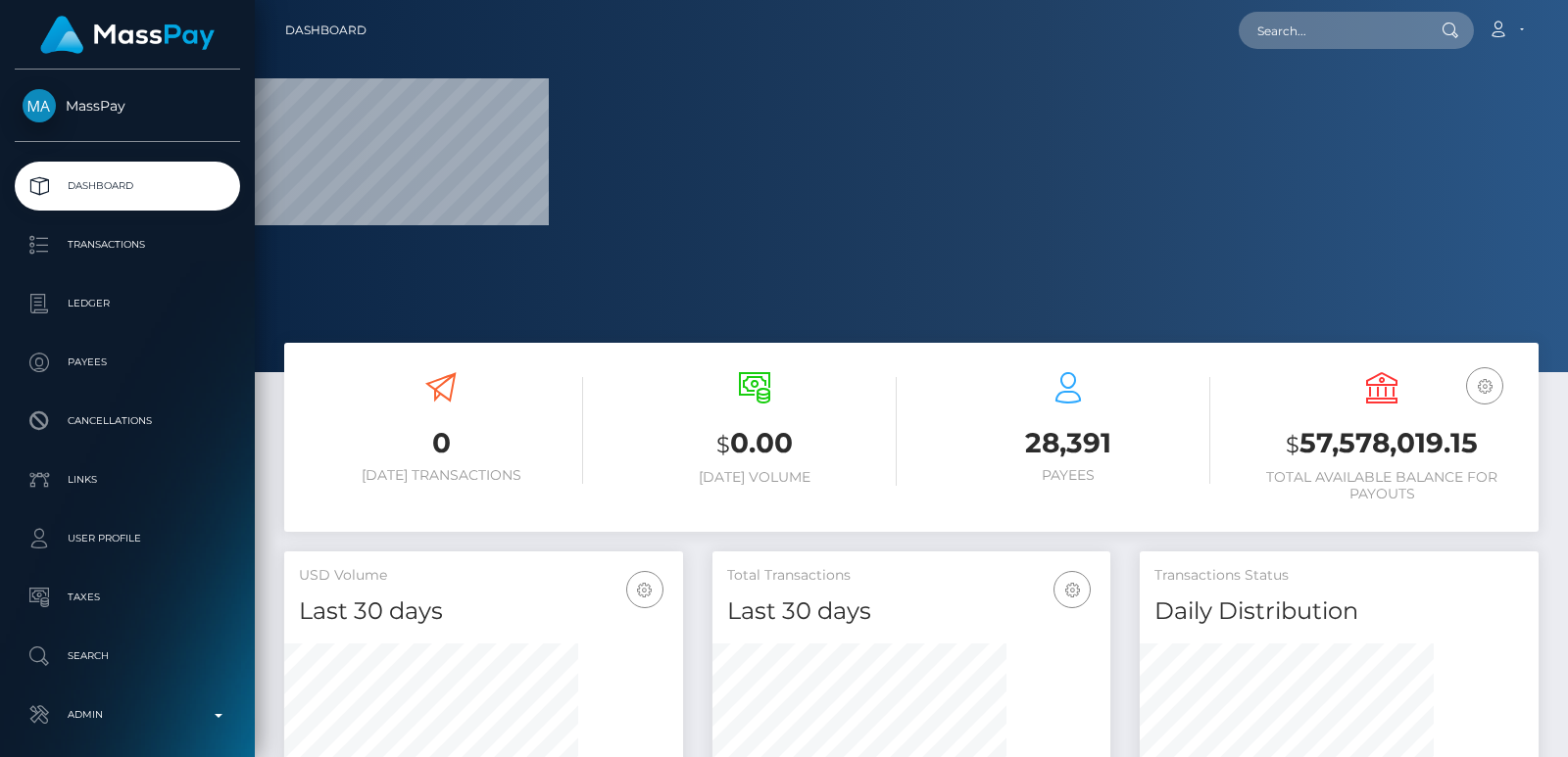
scroll to position [348, 398]
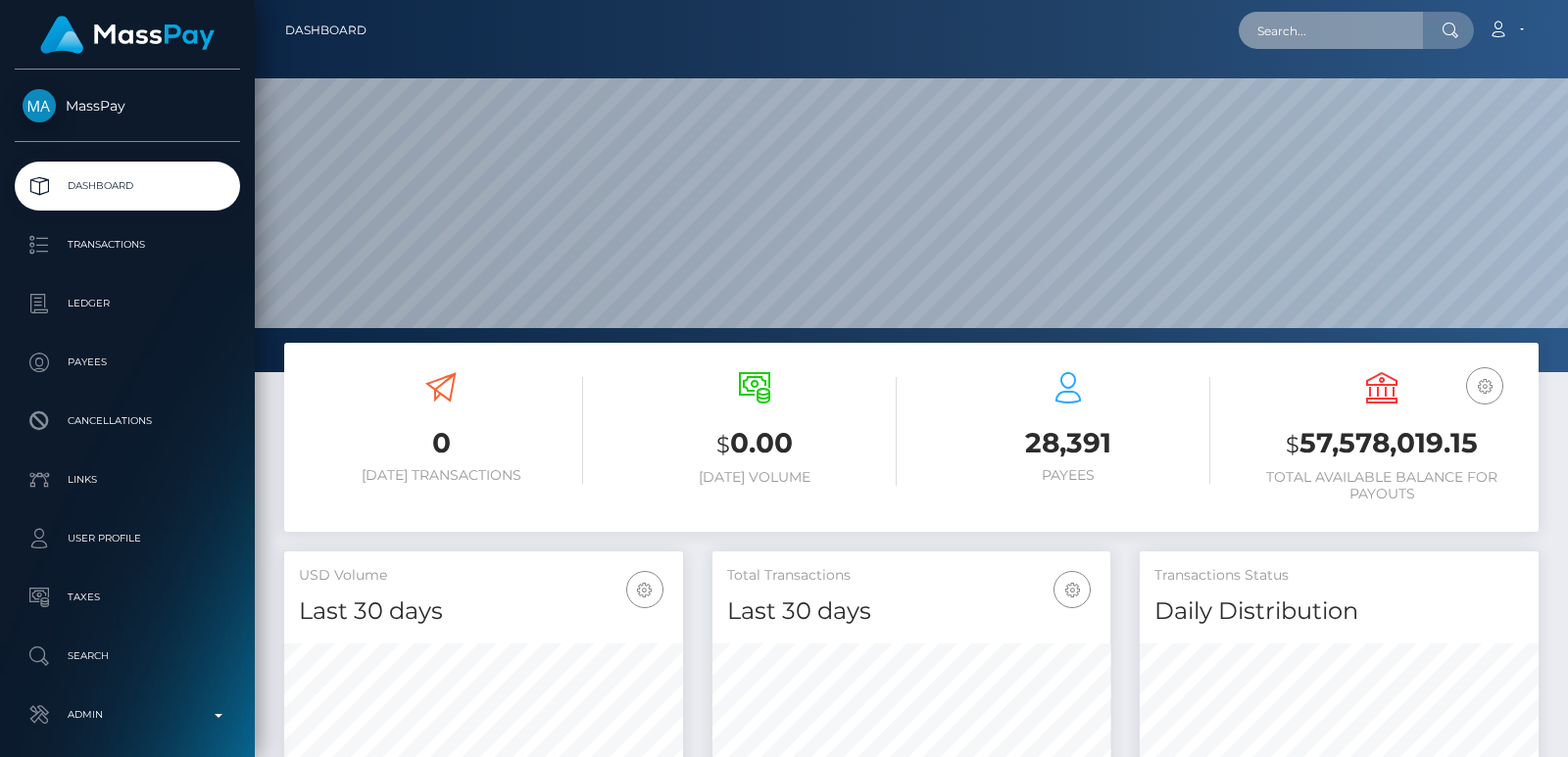
click at [1316, 43] on input "text" at bounding box center [1331, 30] width 184 height 37
paste input "[EMAIL_ADDRESS][DOMAIN_NAME]"
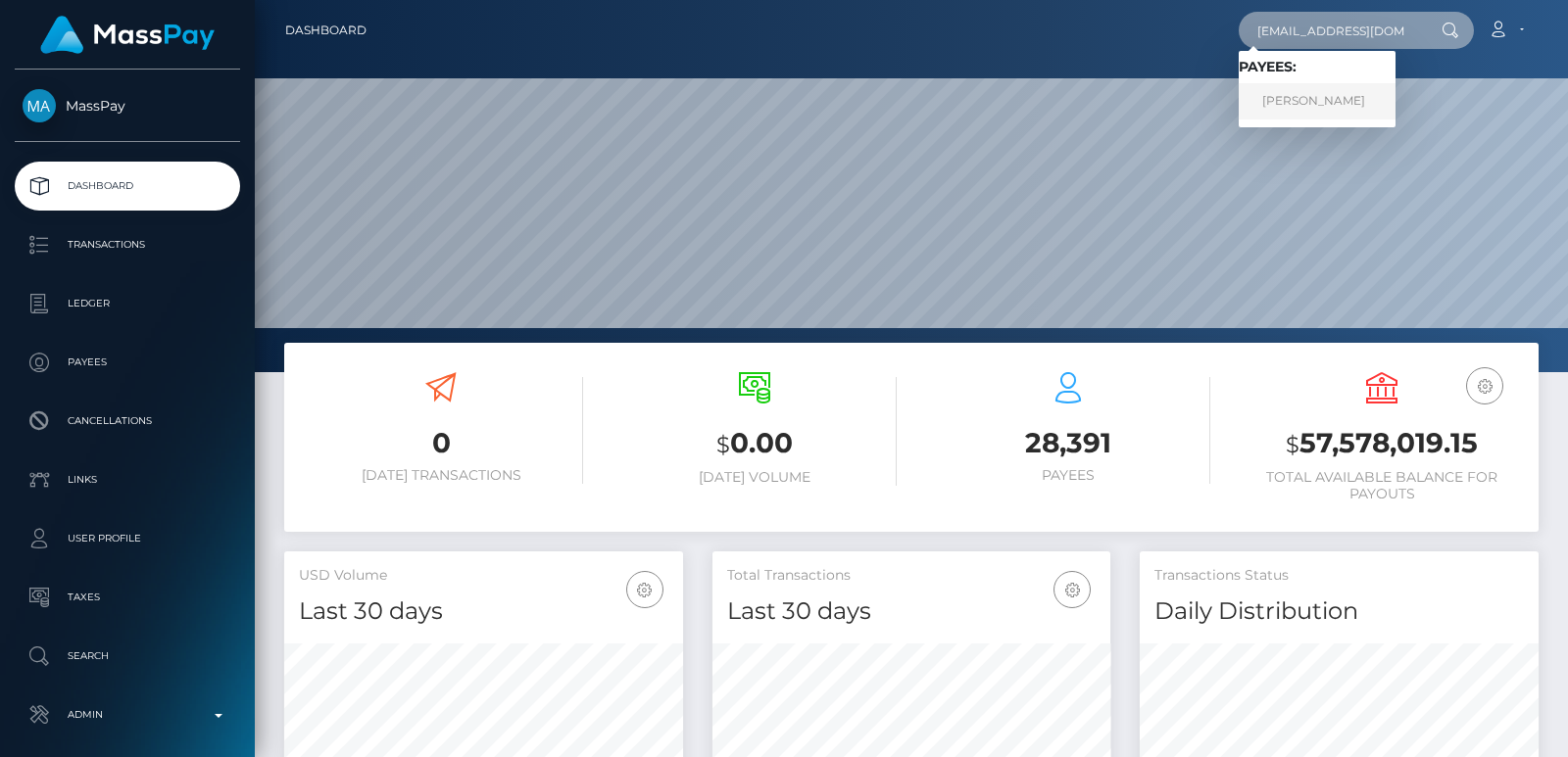
type input "[EMAIL_ADDRESS][DOMAIN_NAME]"
click at [1330, 98] on link "[PERSON_NAME]" at bounding box center [1317, 101] width 157 height 36
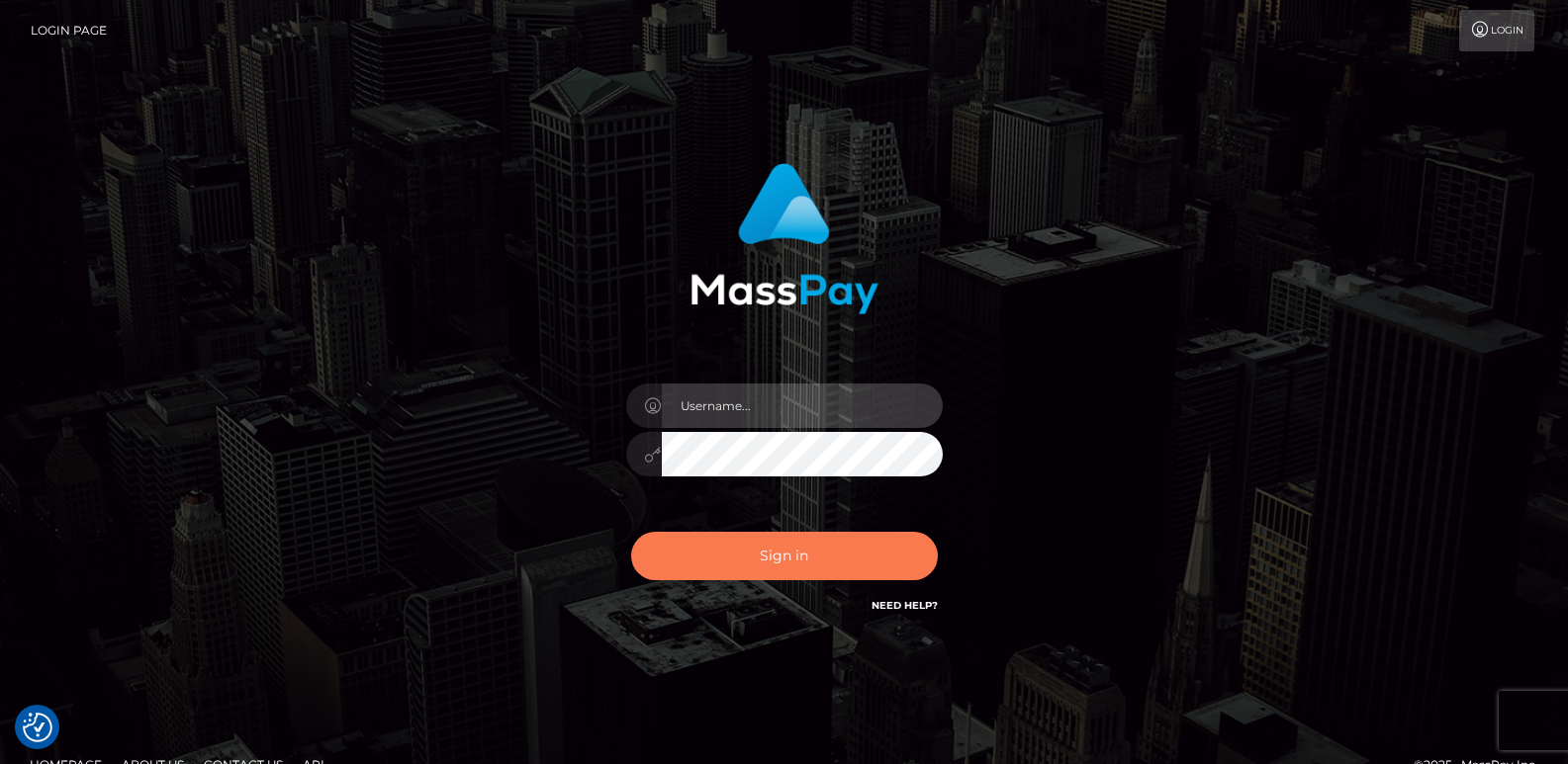
type input "[DOMAIN_NAME]"
click at [772, 535] on button "Sign in" at bounding box center [785, 556] width 307 height 48
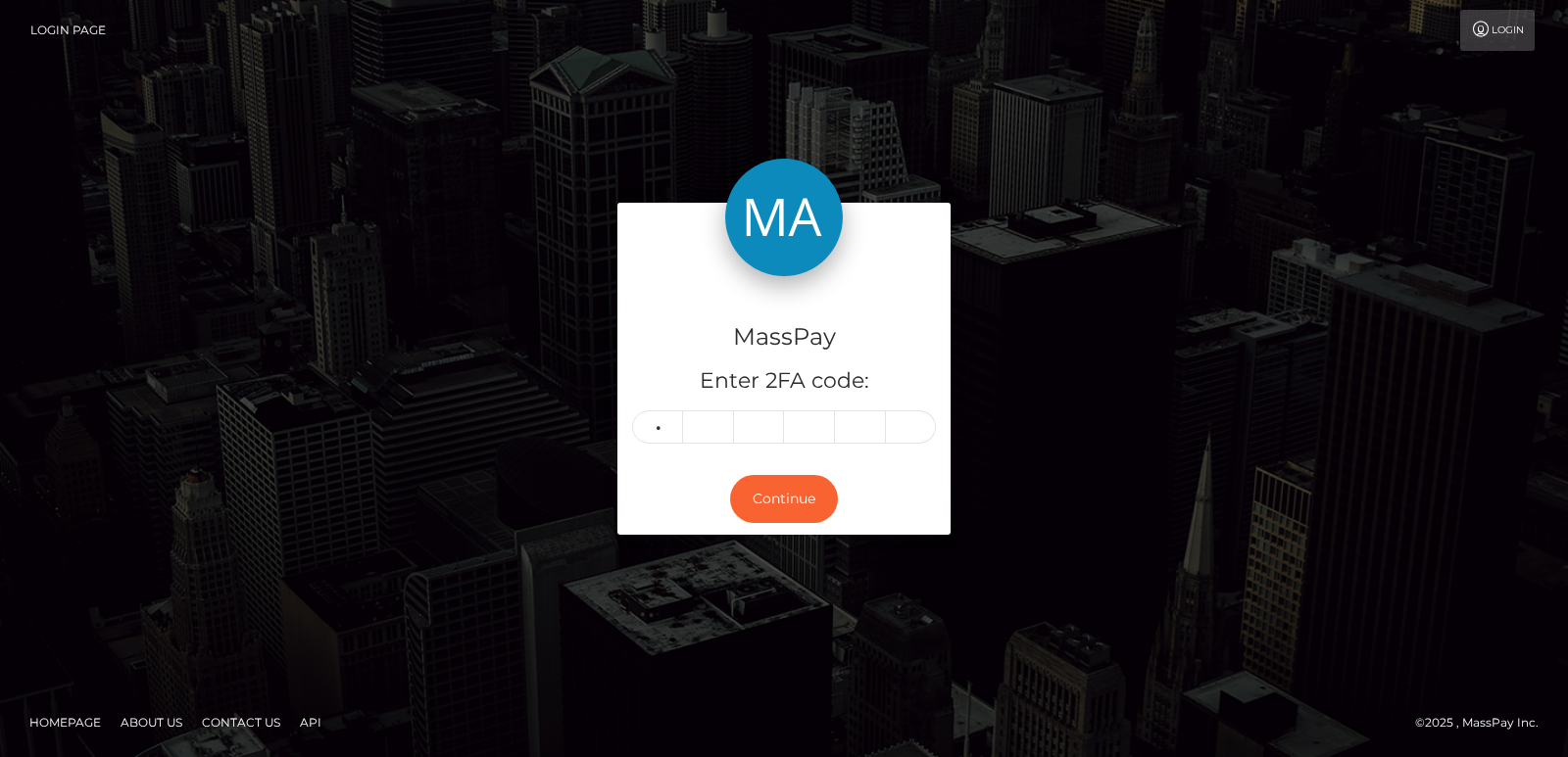
type input "8"
type input "3"
type input "8"
type input "9"
type input "7"
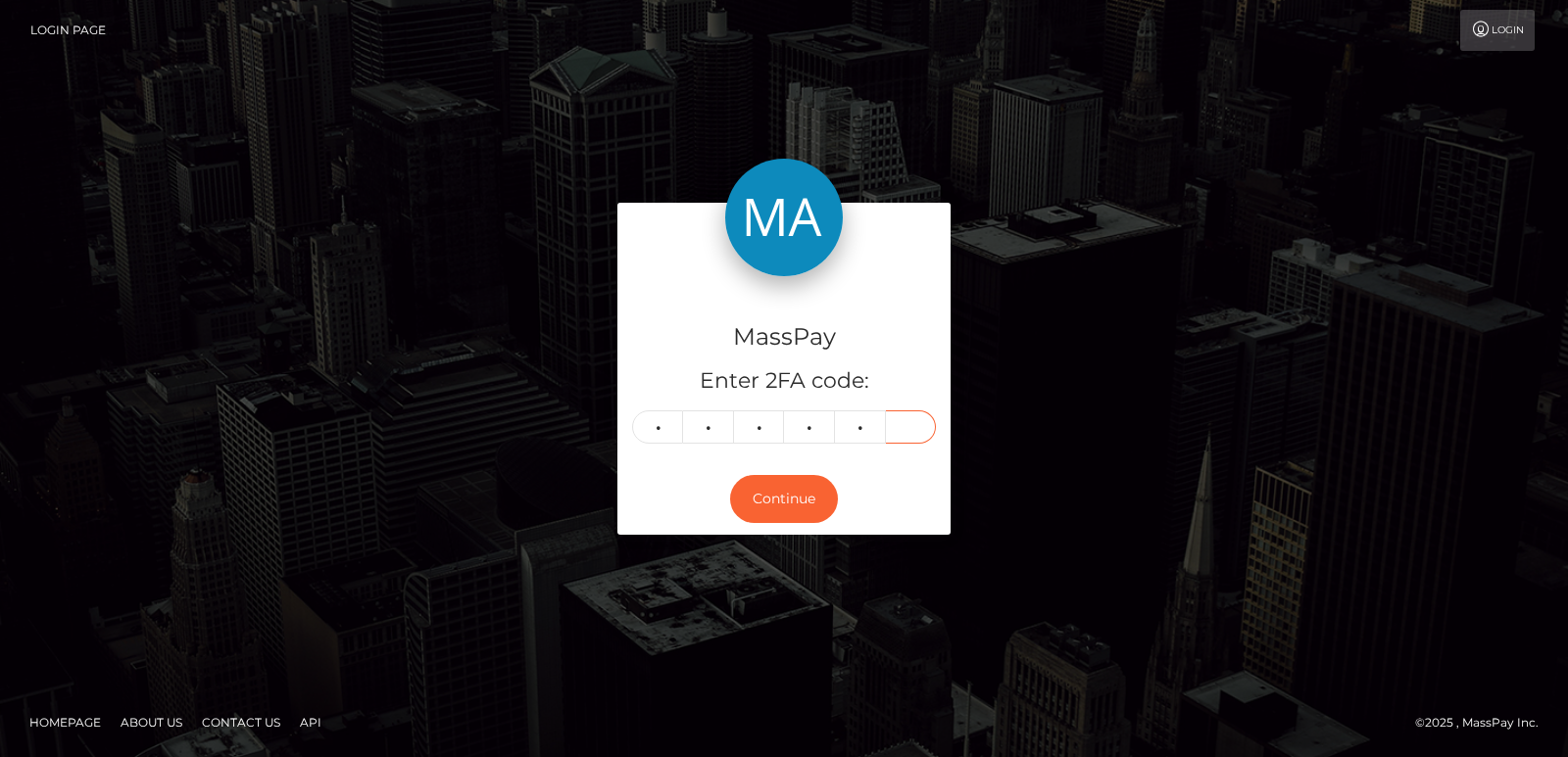
type input "1"
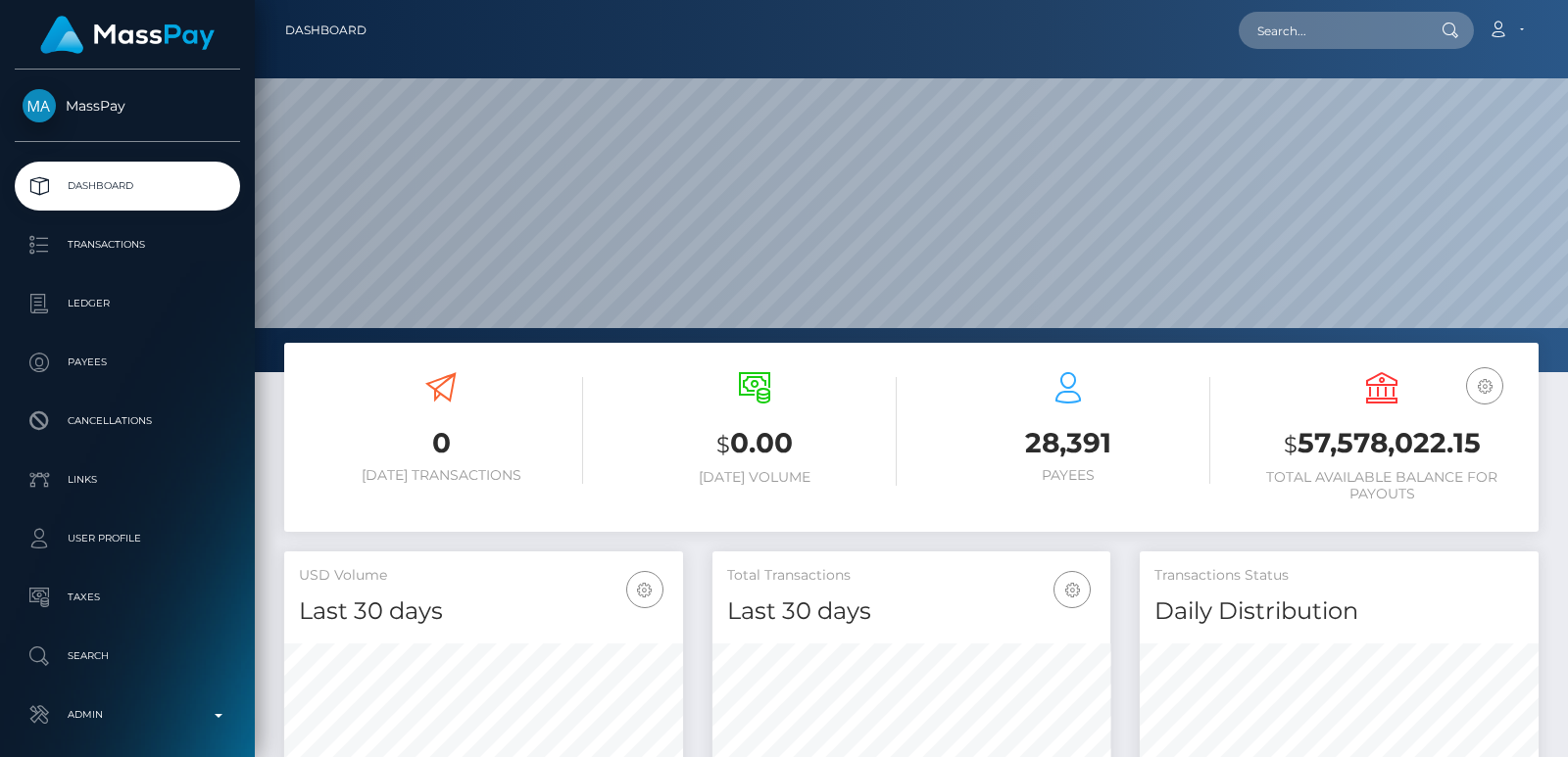
scroll to position [348, 398]
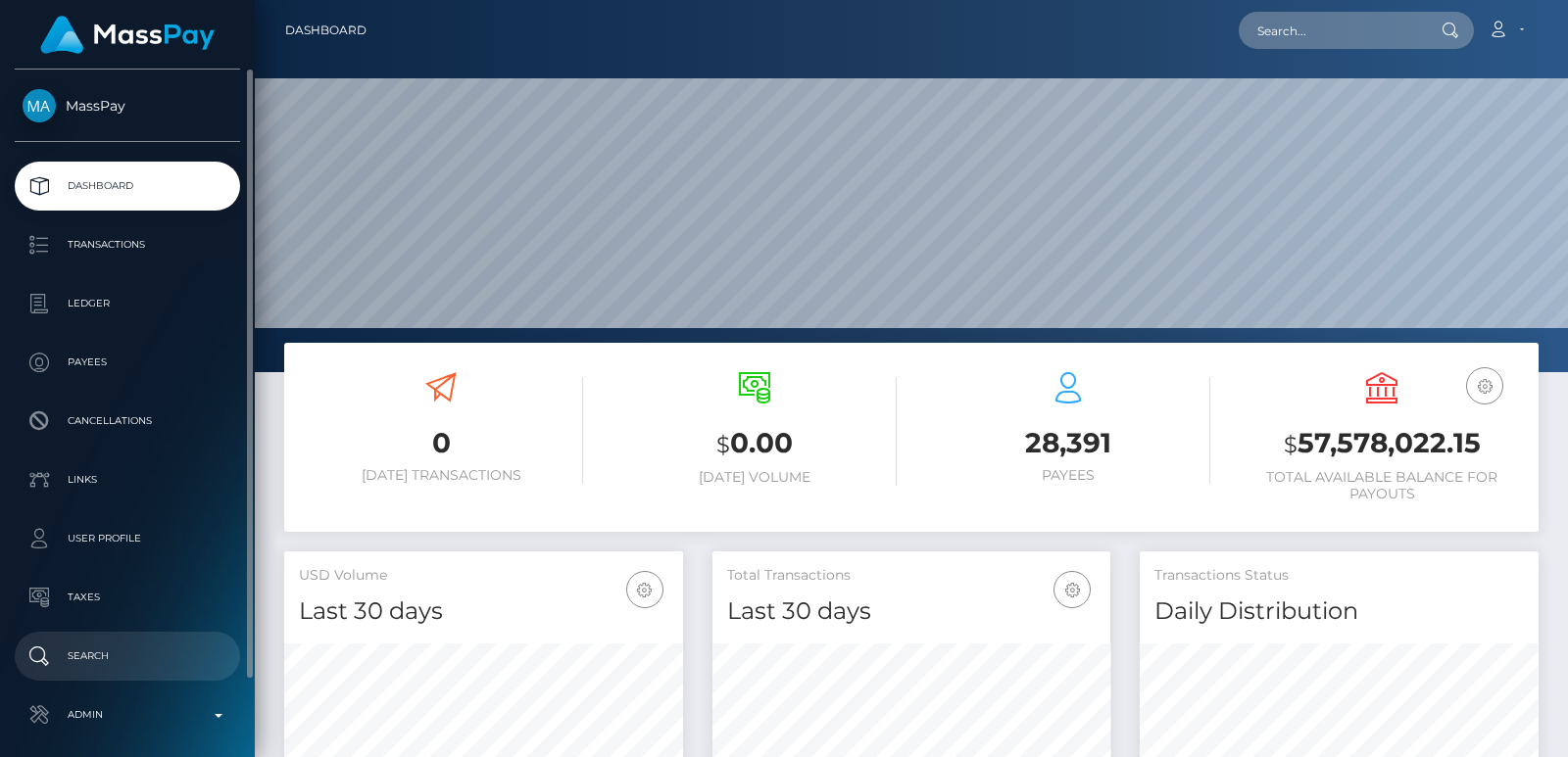
click at [107, 671] on p "Search" at bounding box center [127, 657] width 210 height 29
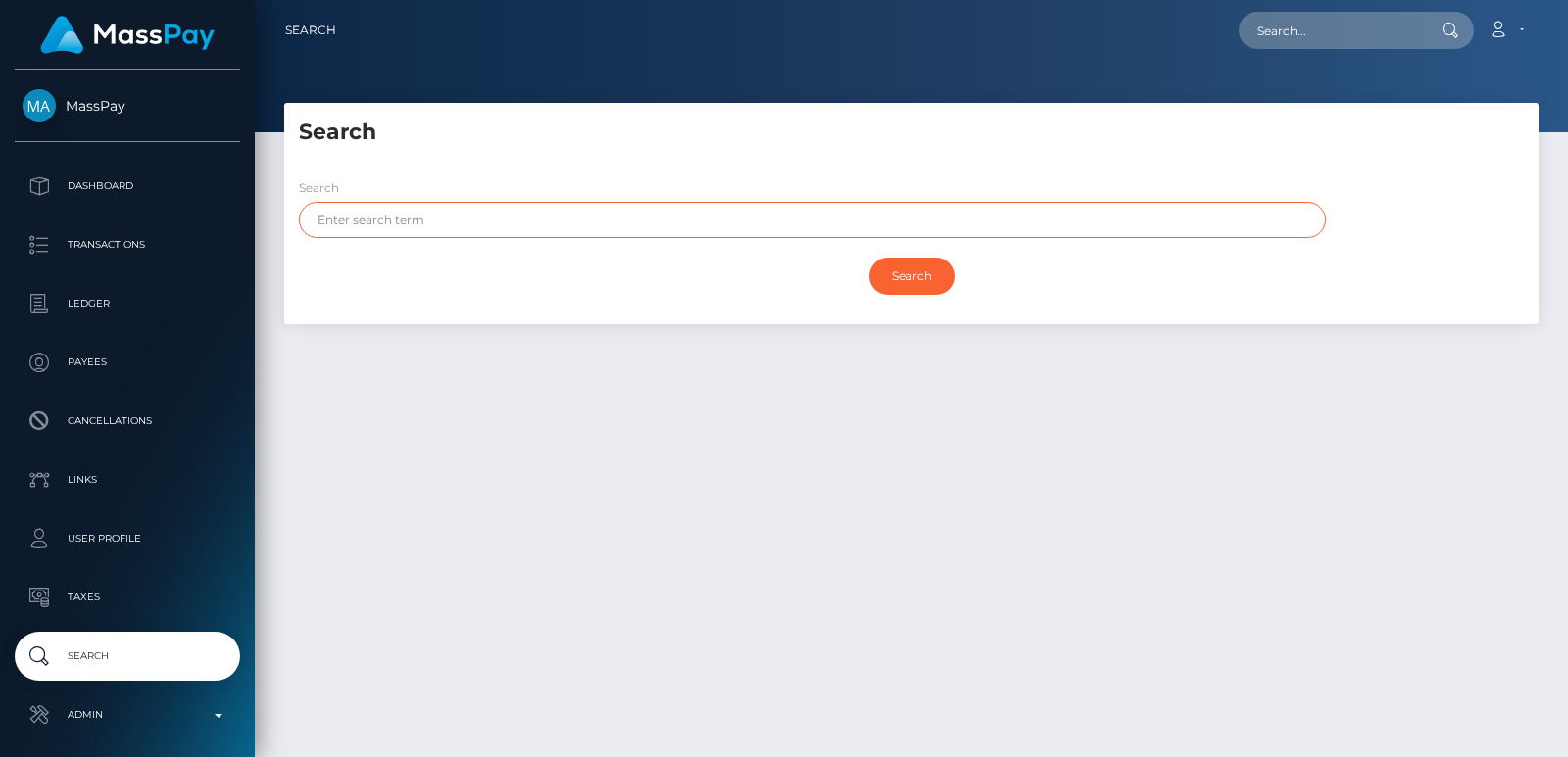
click at [383, 219] on input "text" at bounding box center [812, 220] width 1027 height 36
paste input "[PERSON_NAME]"
type input "[PERSON_NAME]"
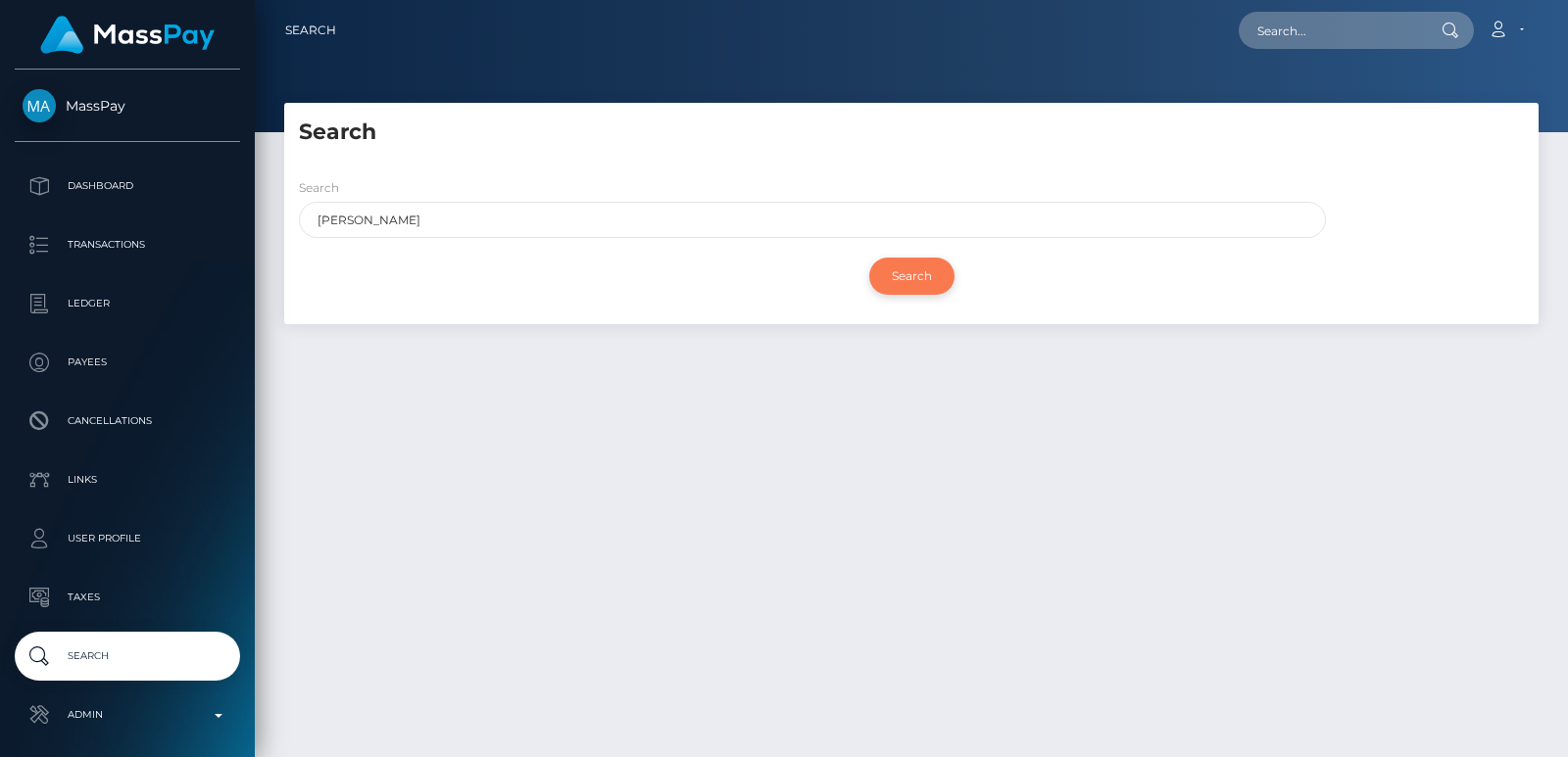
click at [929, 286] on input "Search" at bounding box center [911, 277] width 85 height 37
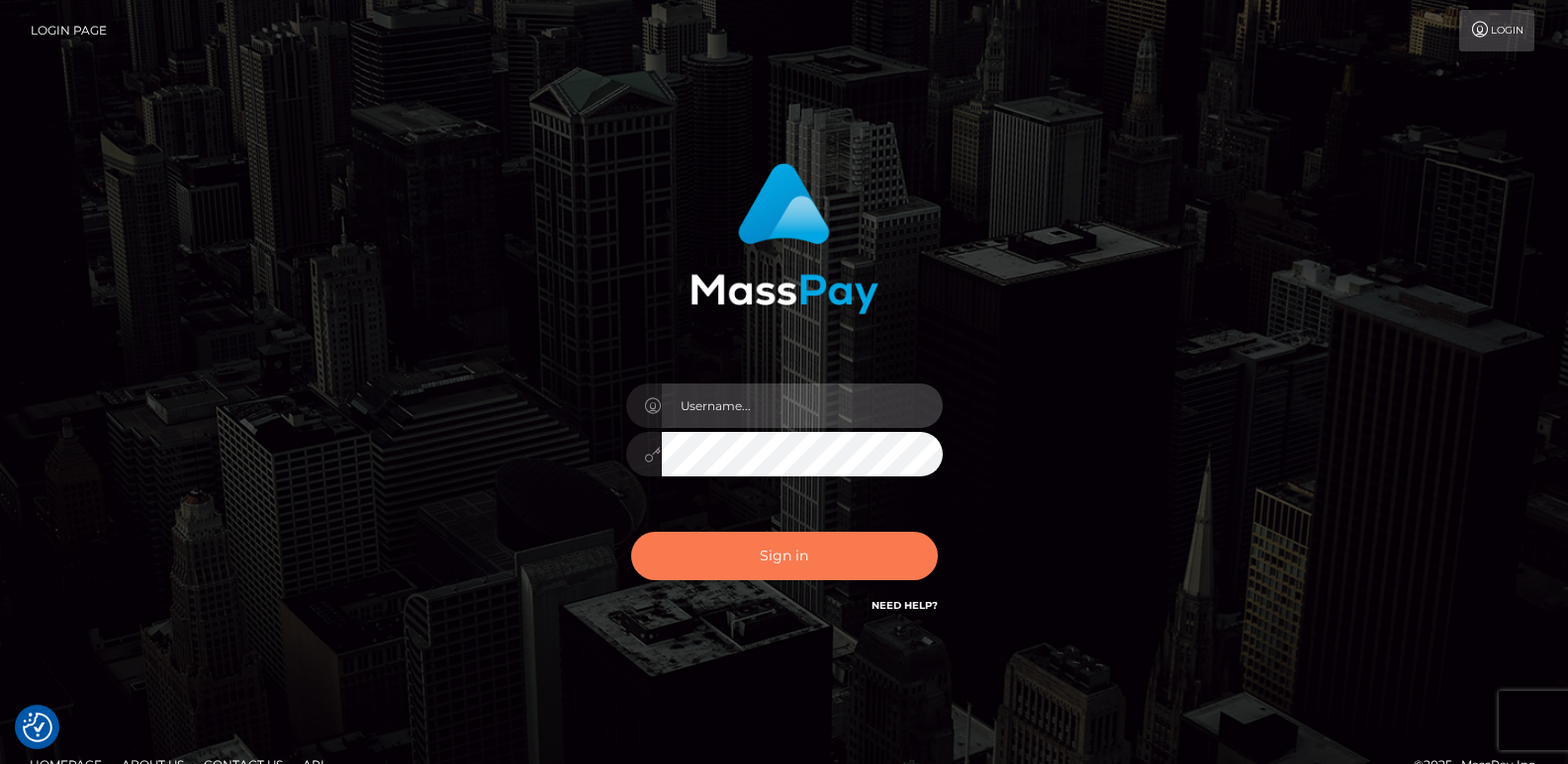
type input "[DOMAIN_NAME]"
click at [685, 543] on button "Sign in" at bounding box center [785, 556] width 307 height 48
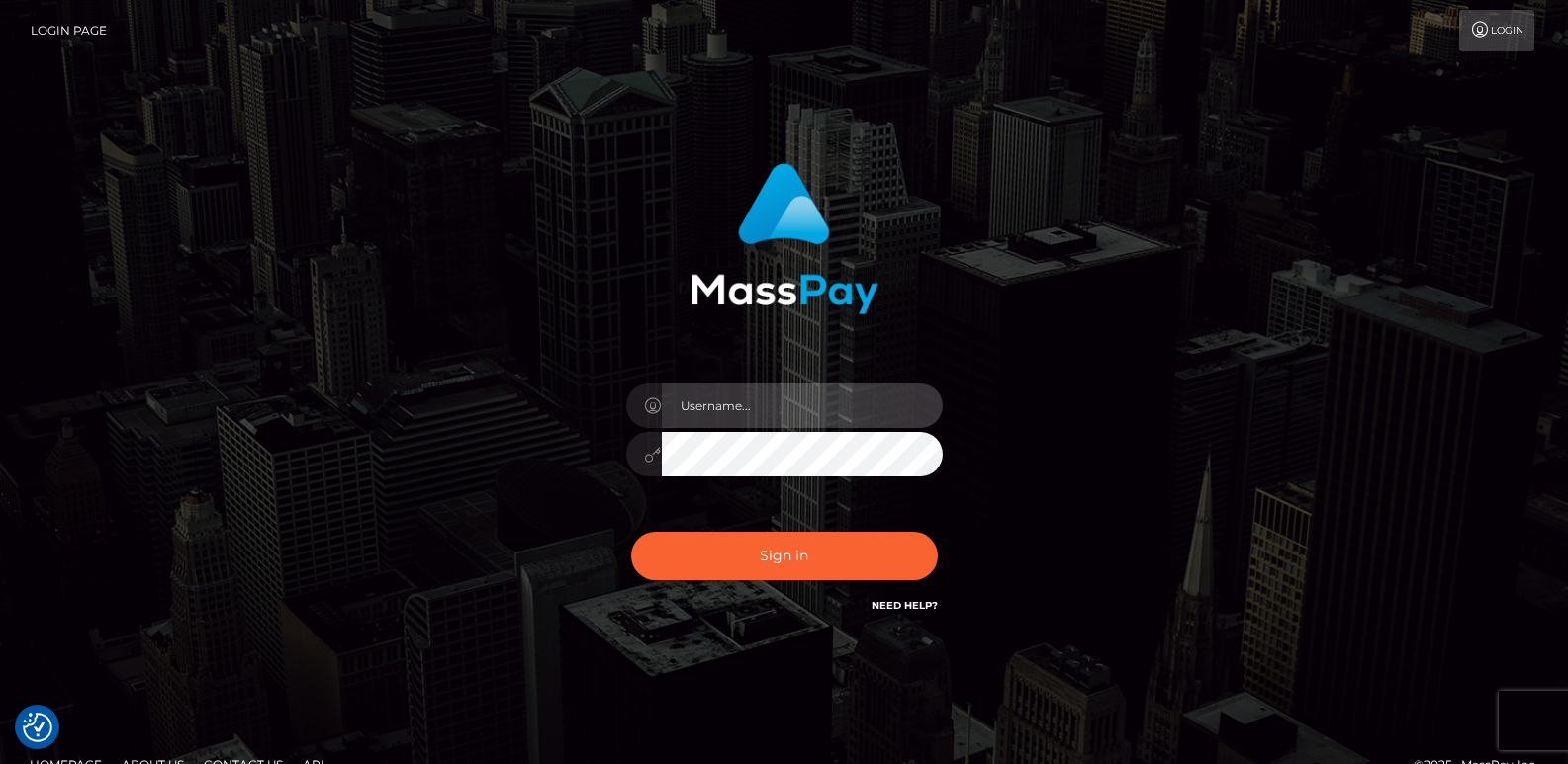
type input "[DOMAIN_NAME]"
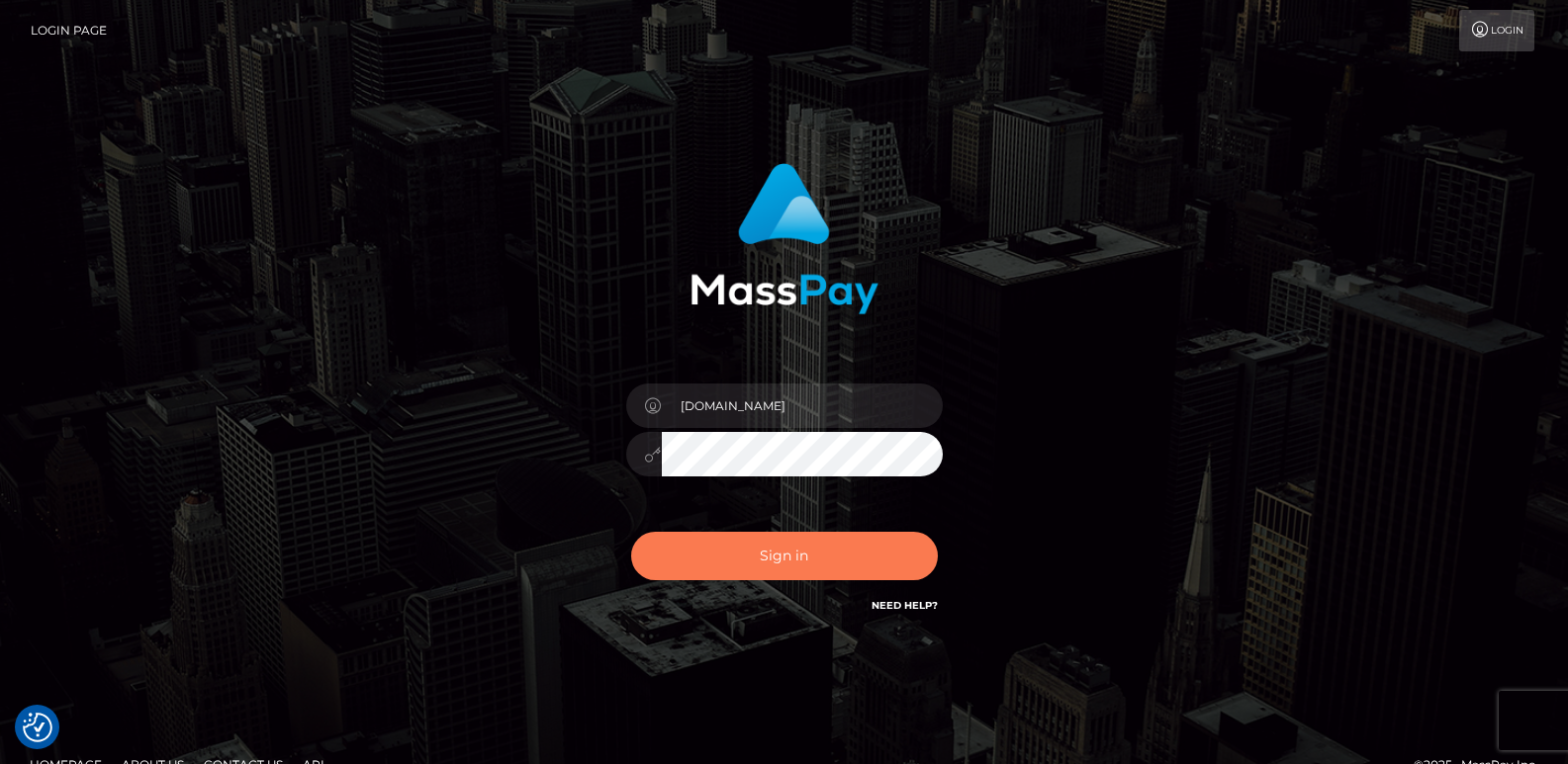
click at [685, 543] on button "Sign in" at bounding box center [785, 556] width 307 height 48
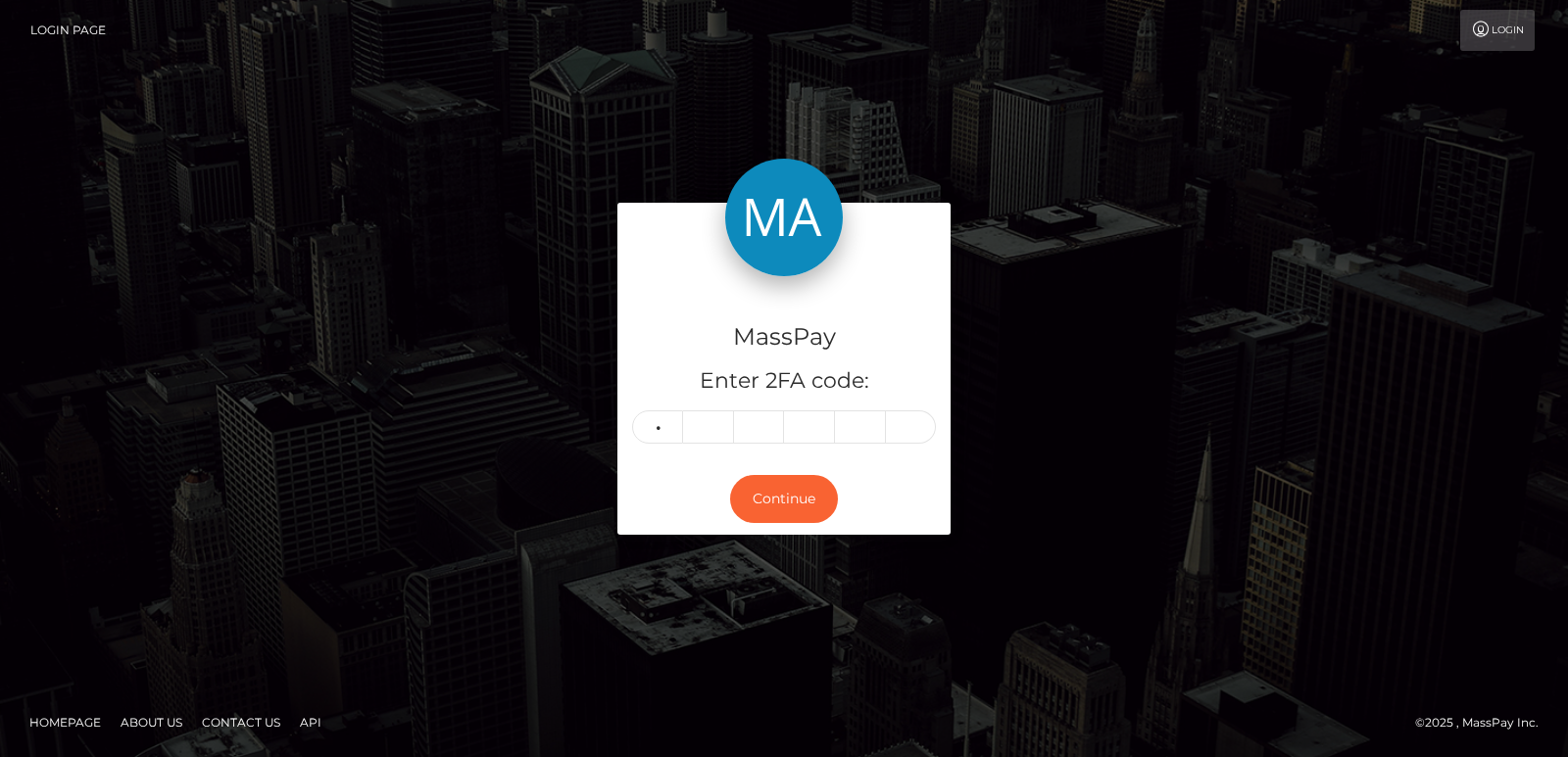
type input "5"
type input "6"
type input "3"
type input "6"
type input "7"
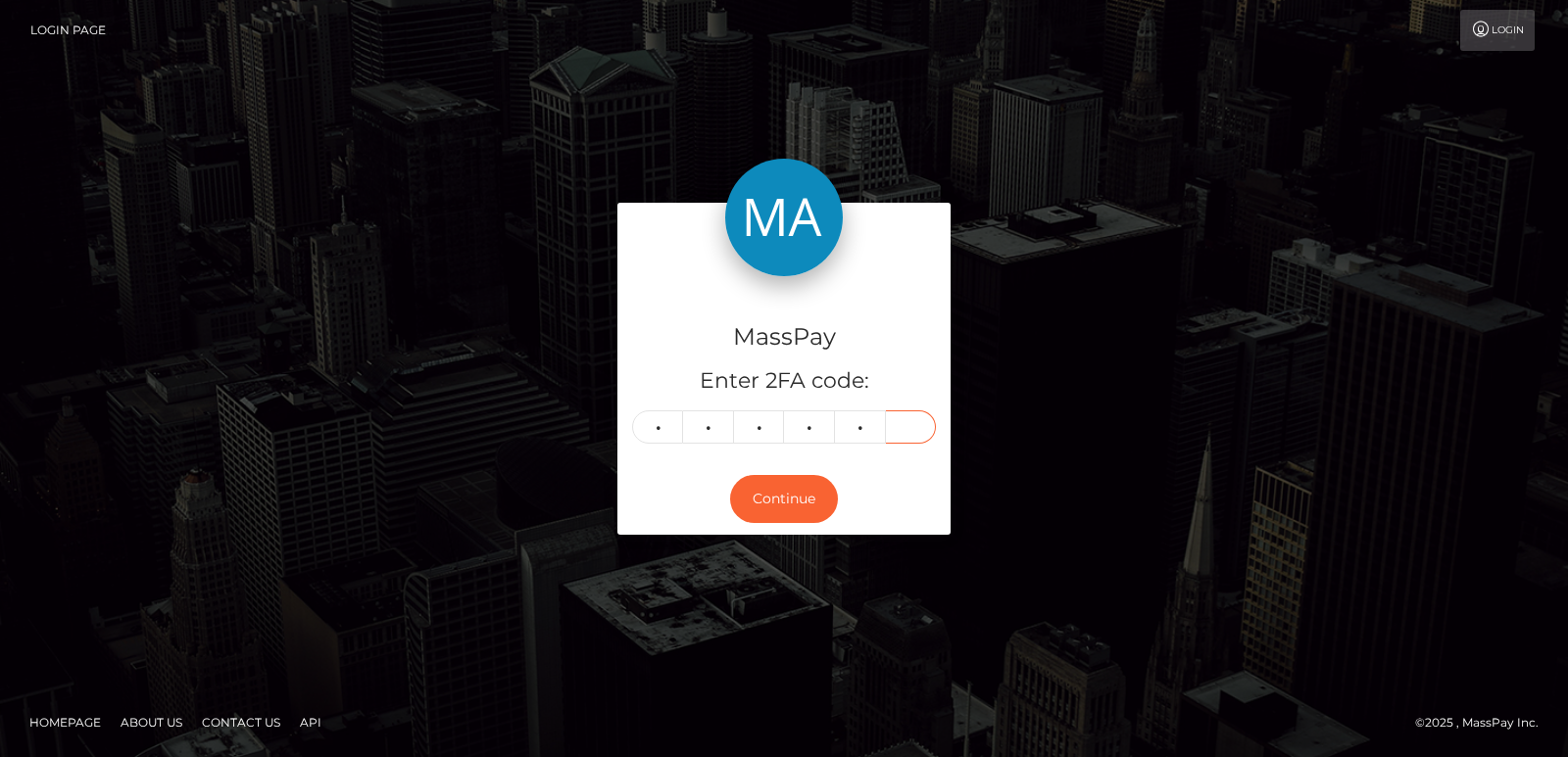
type input "4"
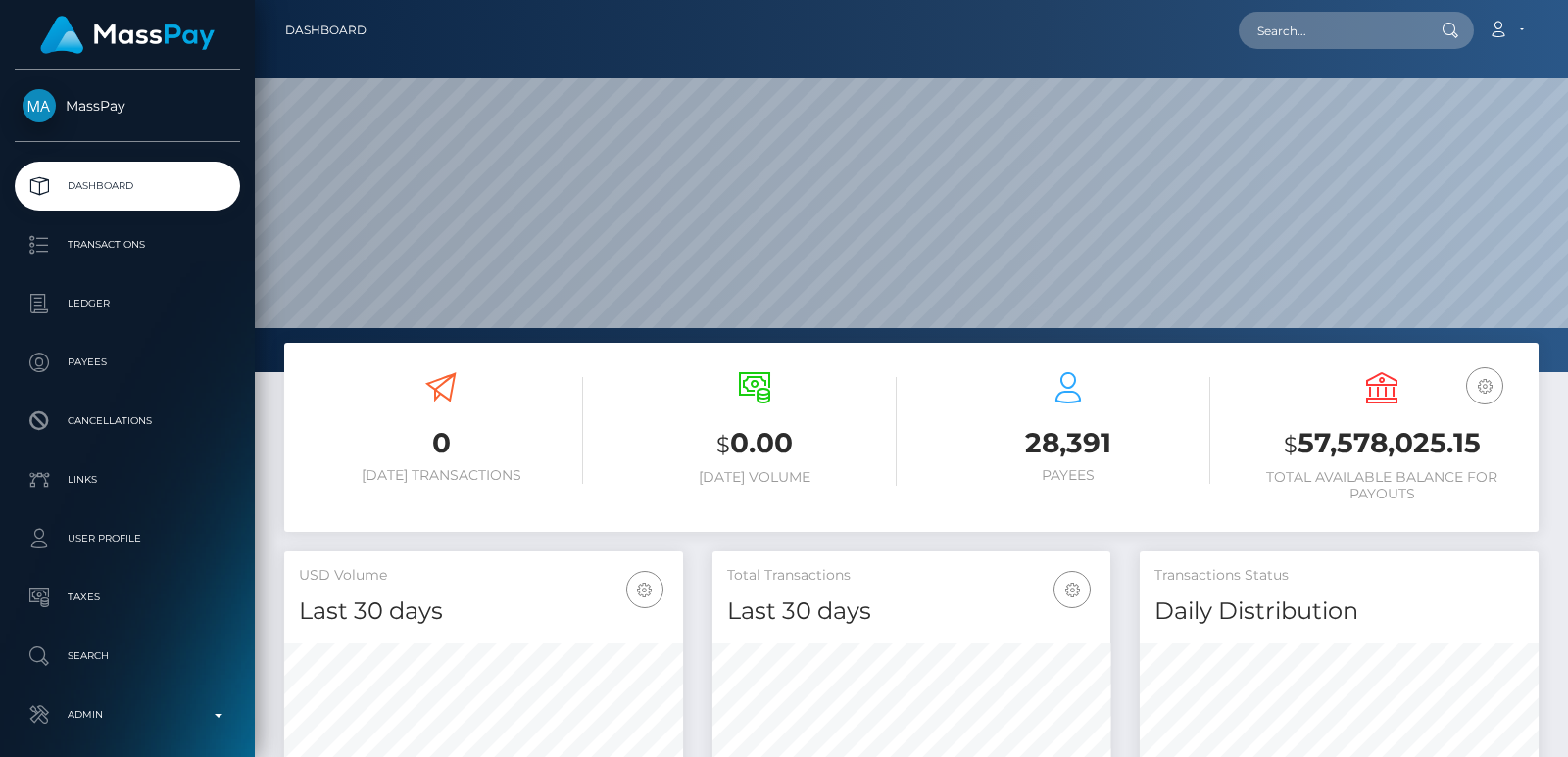
scroll to position [348, 398]
click at [1261, 21] on input "text" at bounding box center [1331, 30] width 184 height 37
paste input "info@sabrinaaman.com"
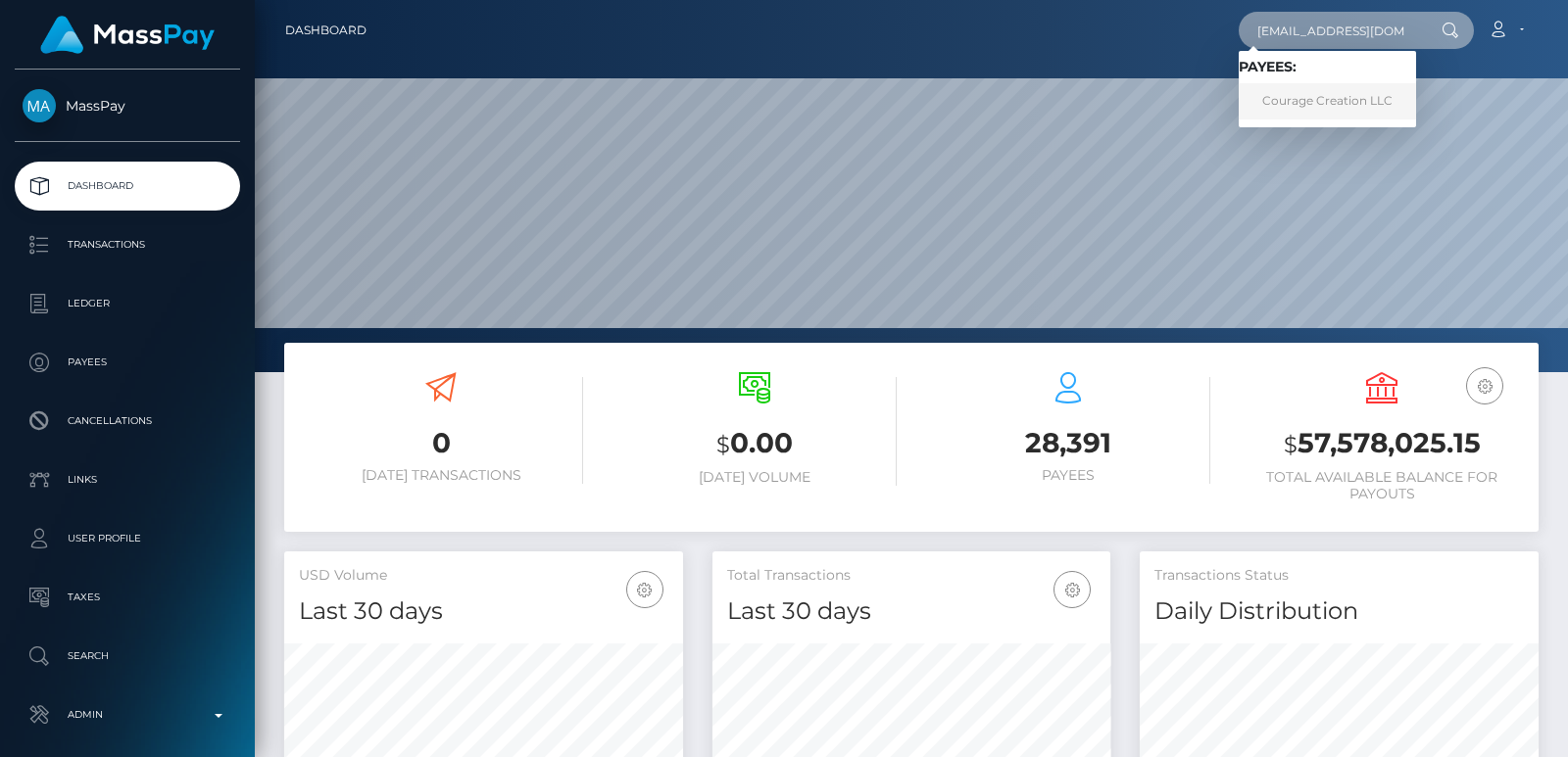
type input "info@sabrinaaman.com"
click at [1273, 99] on link "Courage Creation LLC" at bounding box center [1327, 101] width 177 height 36
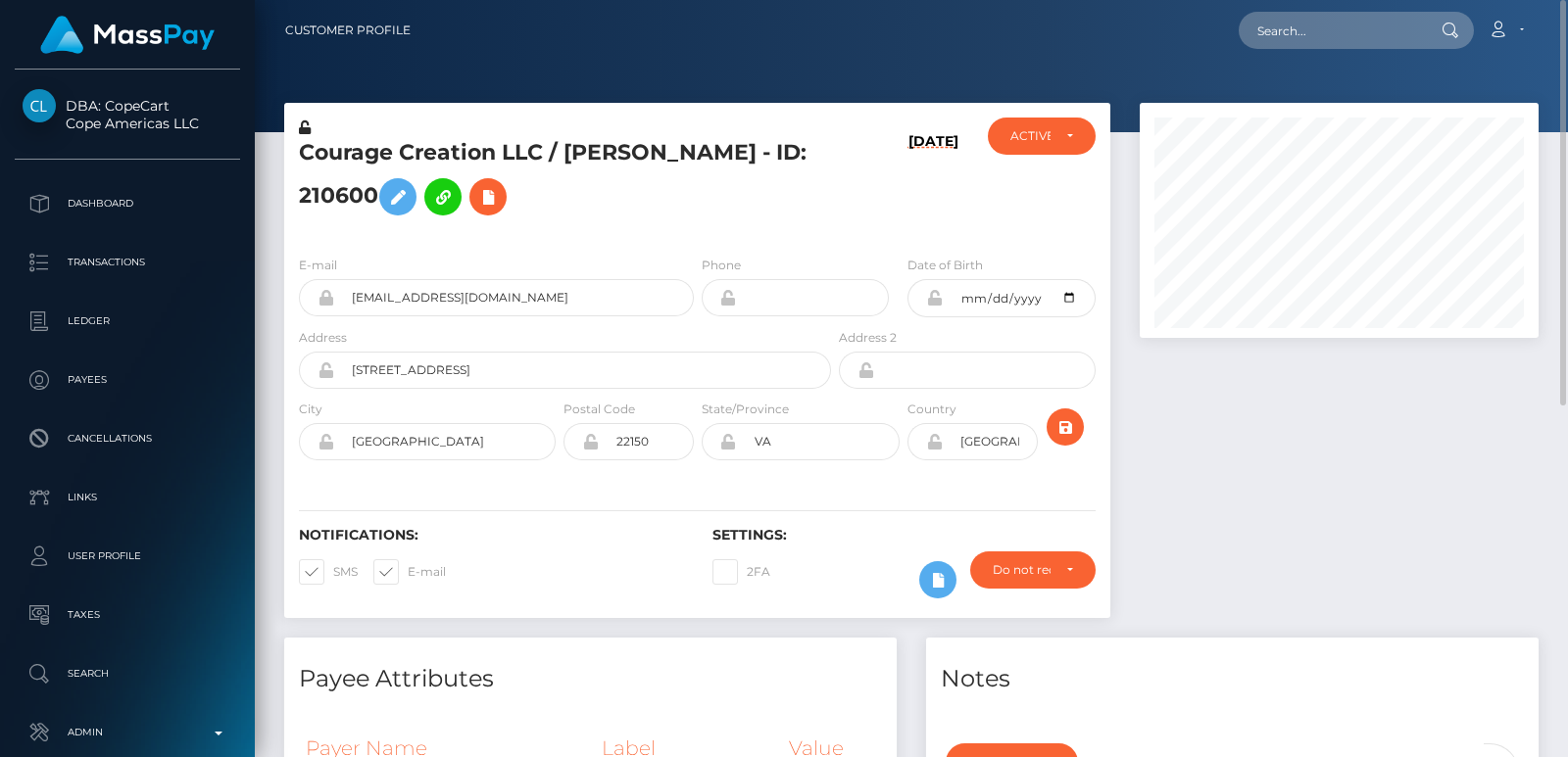
click at [616, 154] on h5 "Courage Creation LLC / Sabrin Aman - ID: 210600" at bounding box center [560, 181] width 522 height 87
copy h5 "Sabrin"
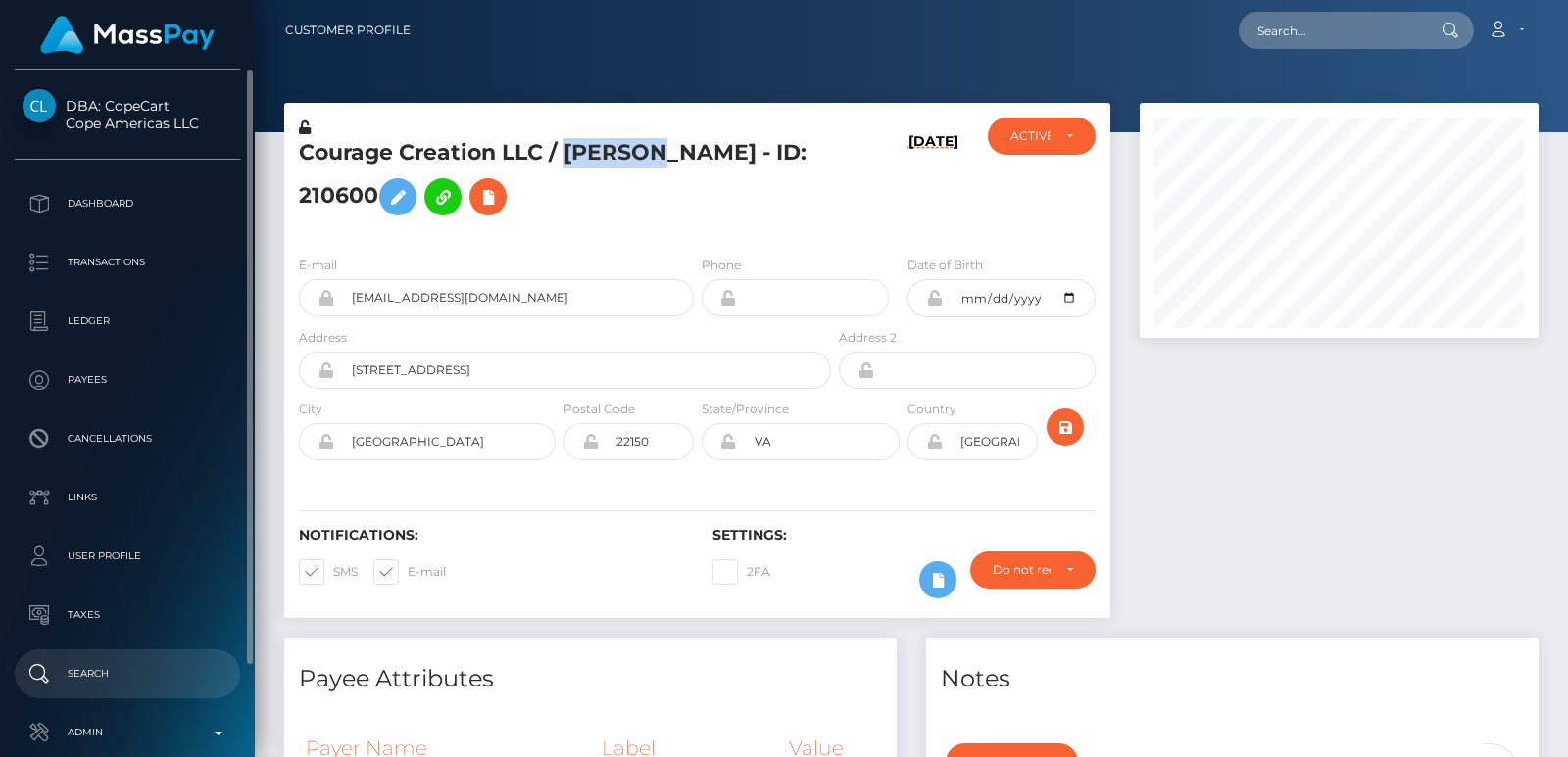
click at [133, 664] on p "Search" at bounding box center [127, 675] width 210 height 29
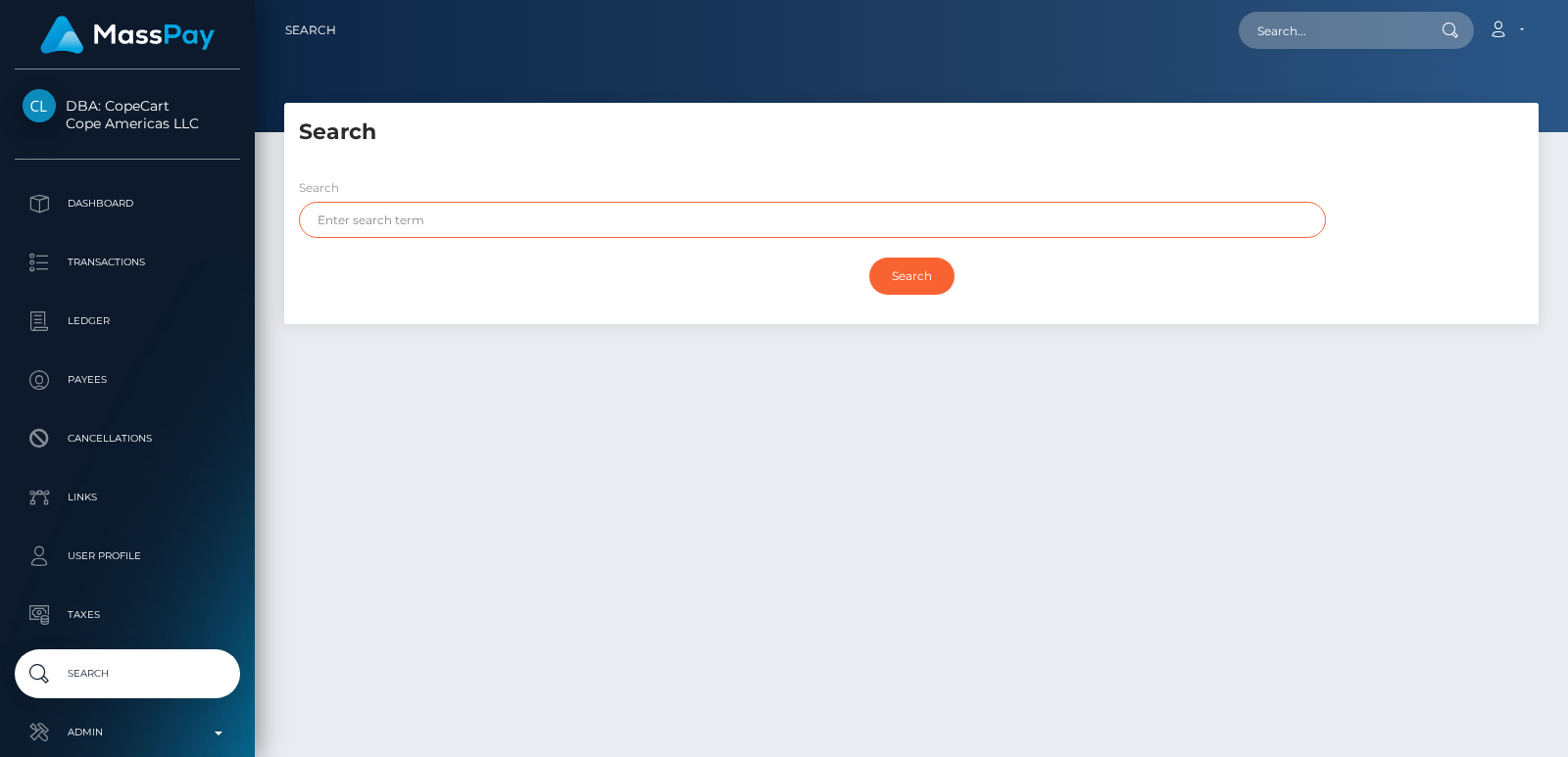
click at [394, 224] on input "text" at bounding box center [812, 220] width 1027 height 36
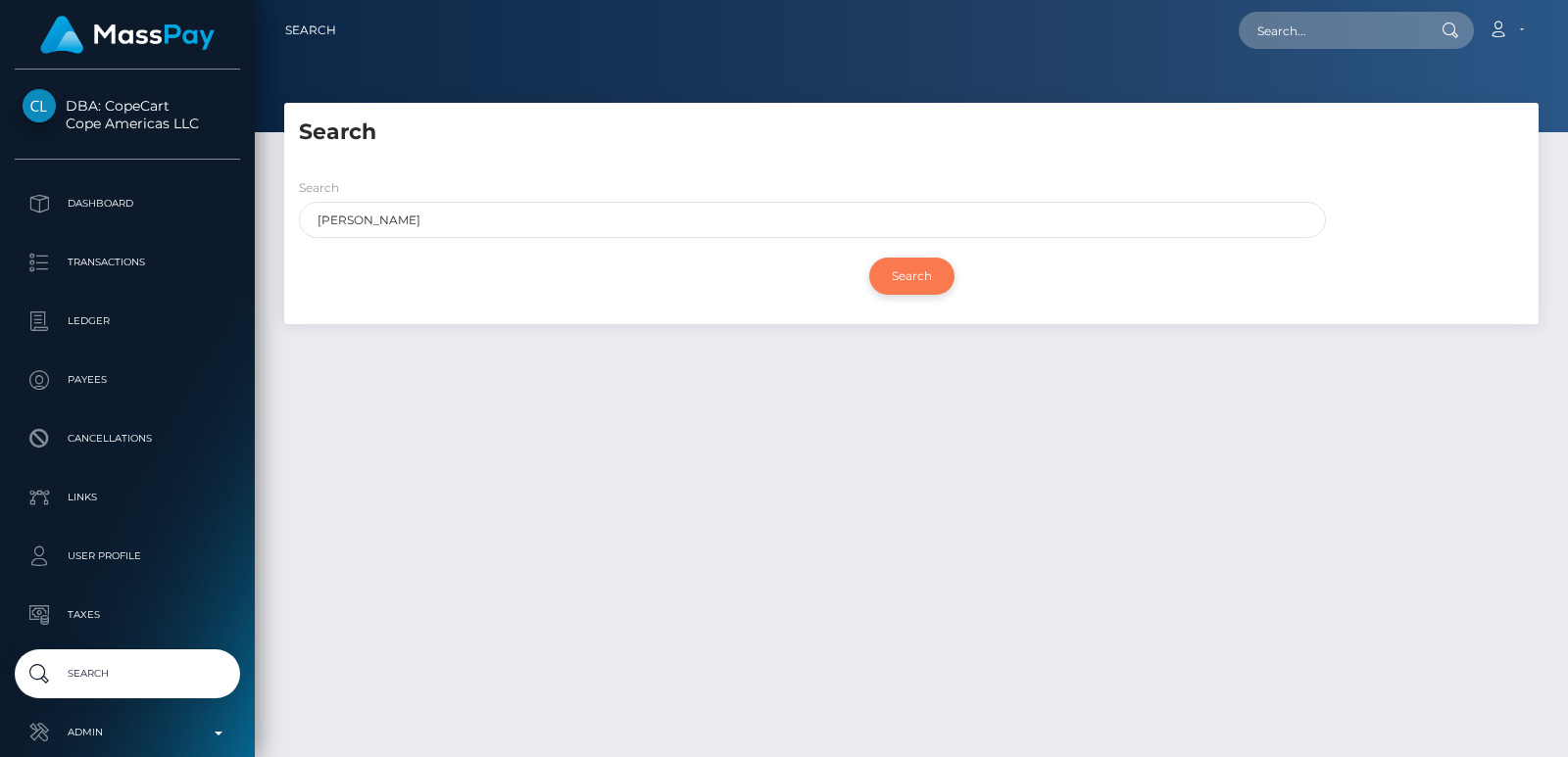
click at [885, 271] on input "Search" at bounding box center [911, 277] width 85 height 37
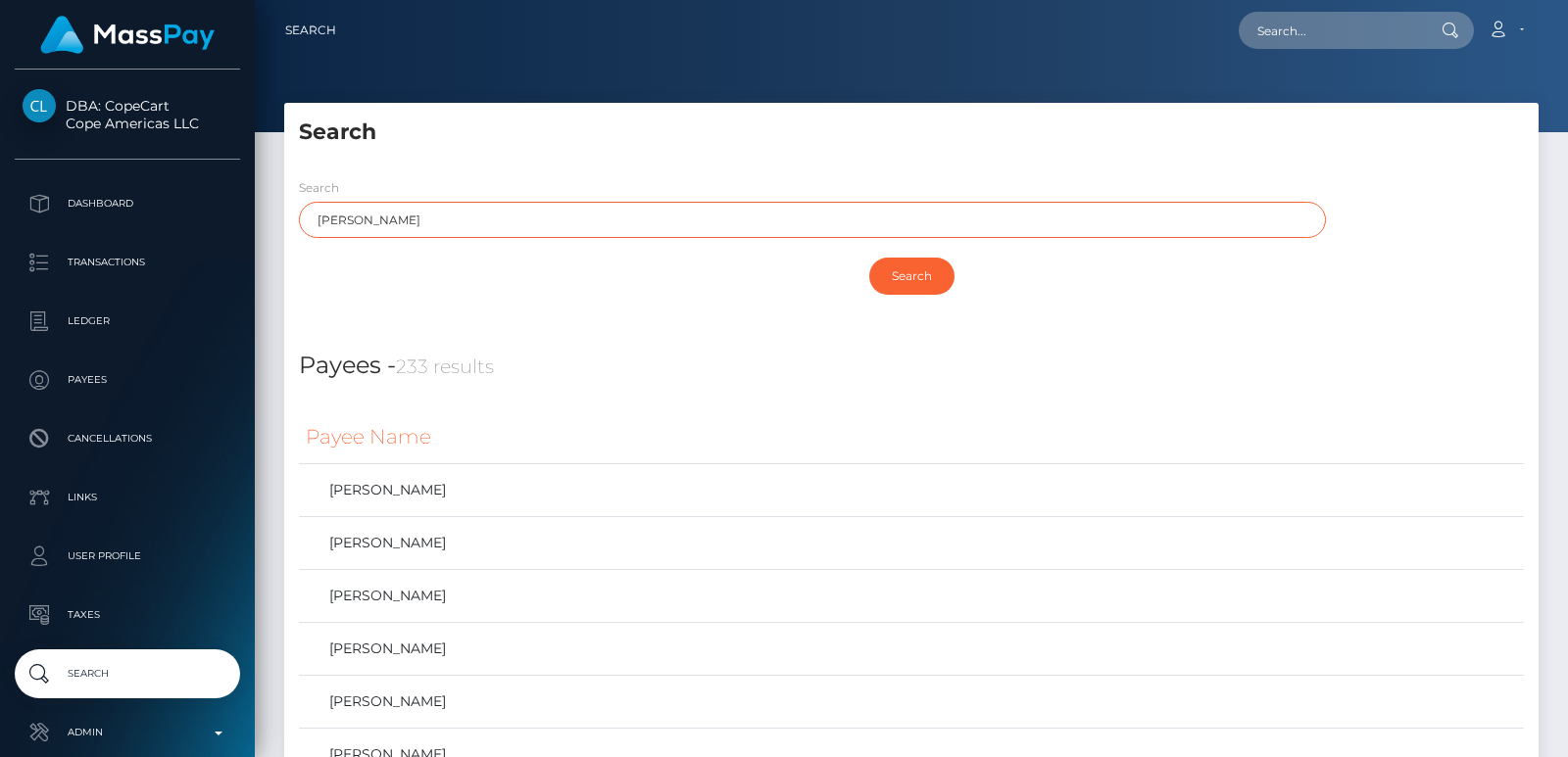
click at [367, 224] on input "[PERSON_NAME]" at bounding box center [812, 220] width 1027 height 36
type input "r"
type input "[PERSON_NAME]"
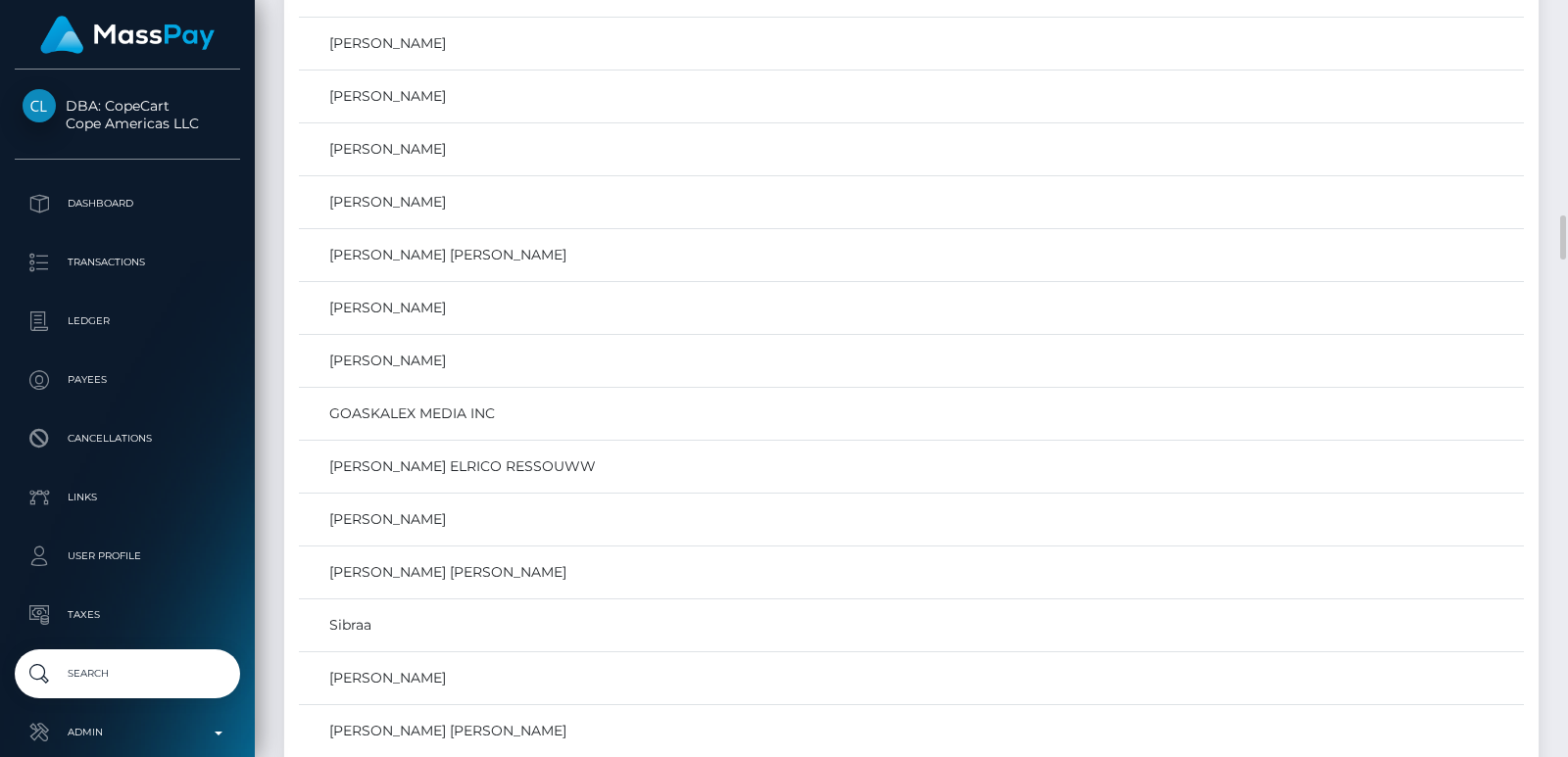
scroll to position [1735, 0]
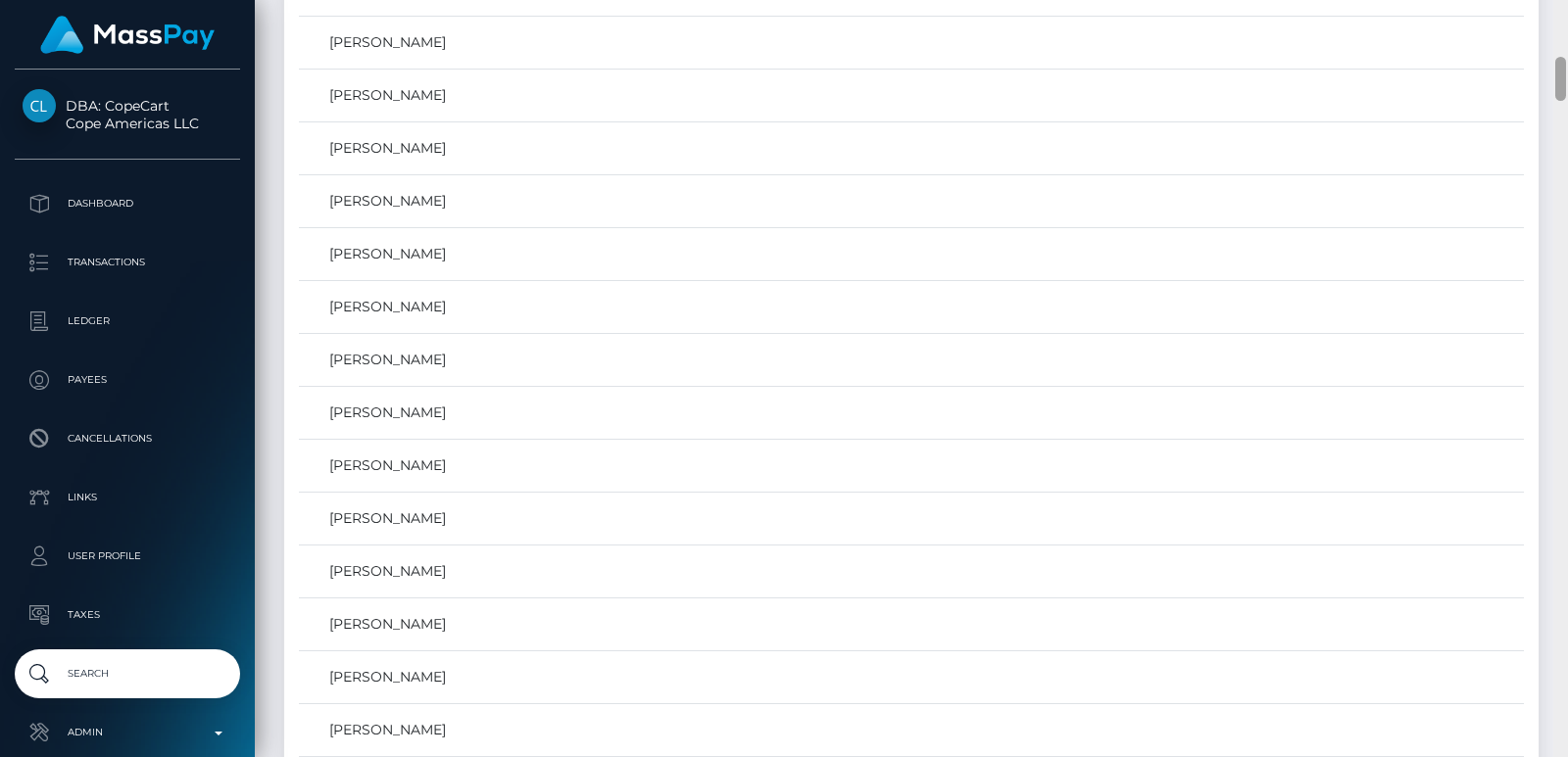
click at [1567, 55] on div at bounding box center [1560, 378] width 15 height 757
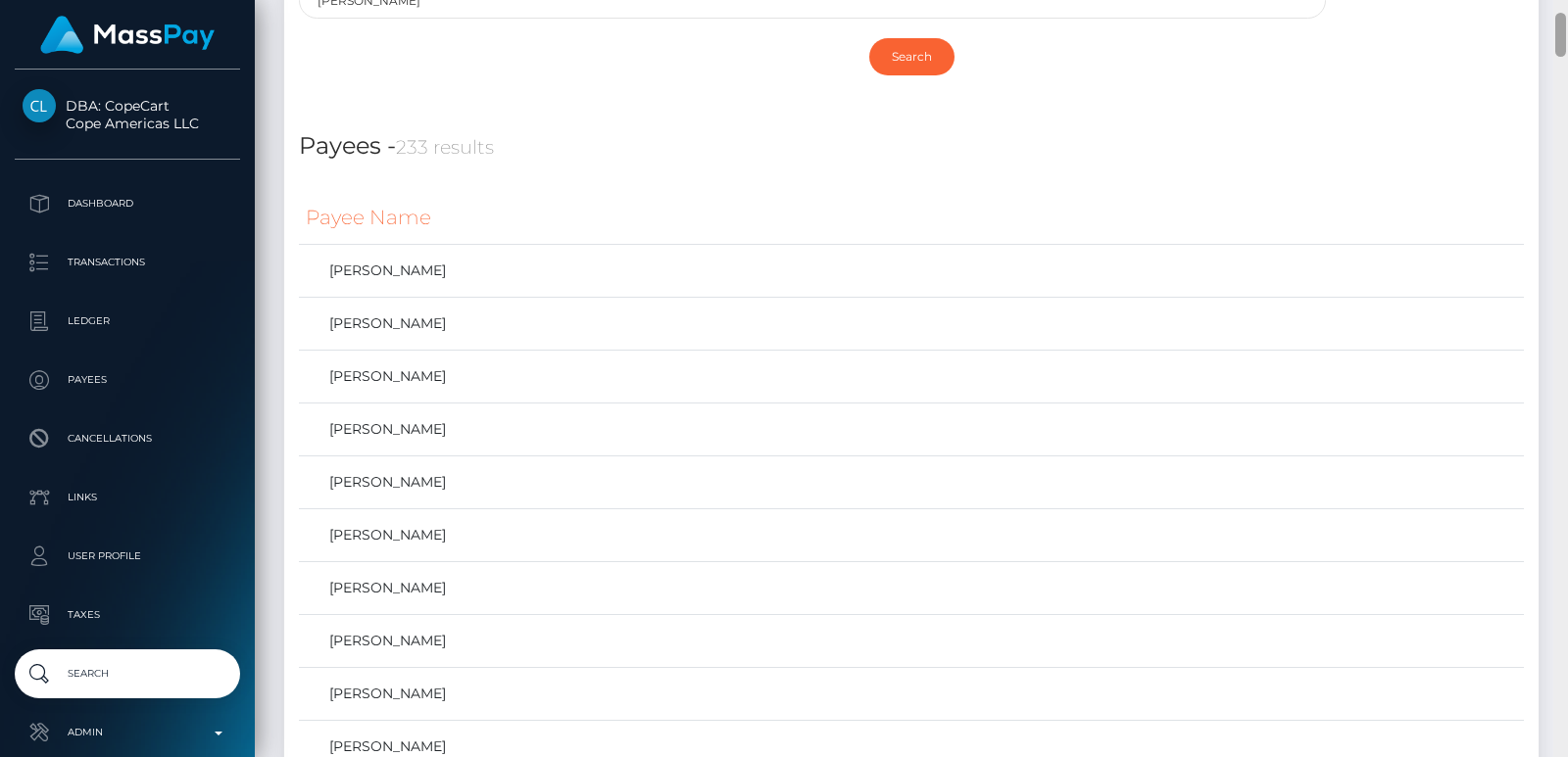
click at [1567, 55] on div at bounding box center [1560, 378] width 15 height 757
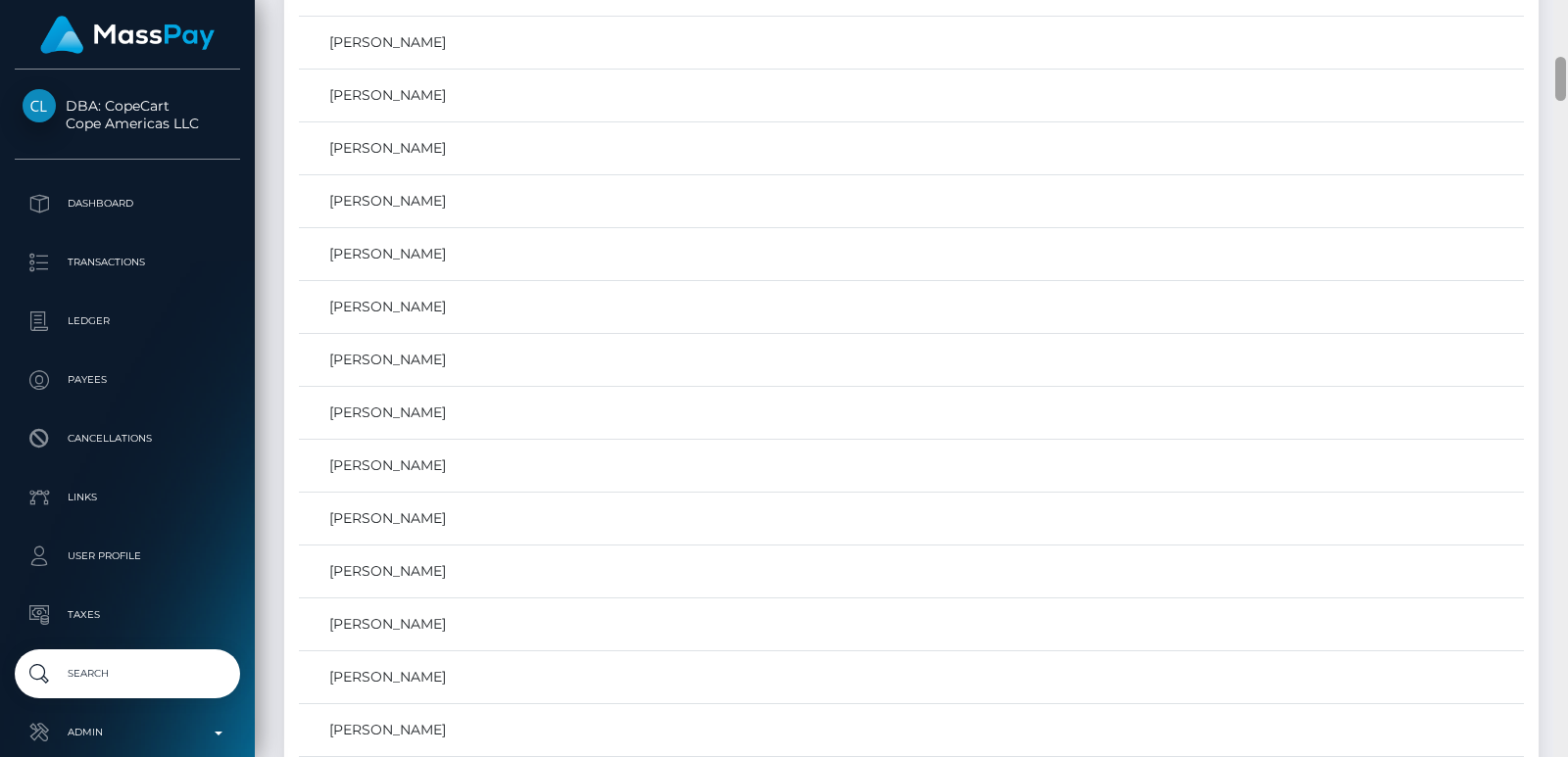
click at [1567, 55] on div at bounding box center [1560, 378] width 15 height 757
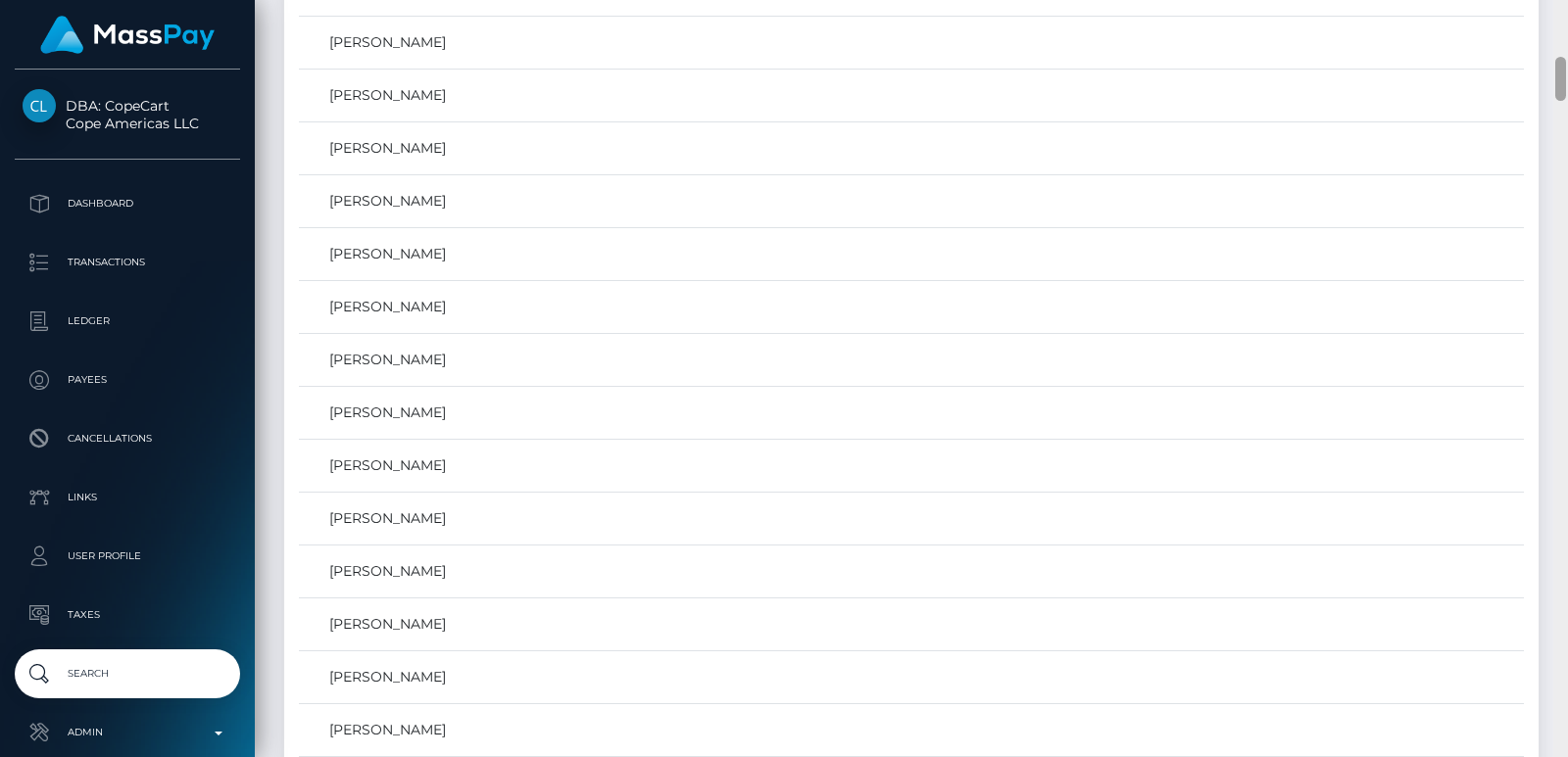
click at [1567, 55] on div at bounding box center [1560, 378] width 15 height 757
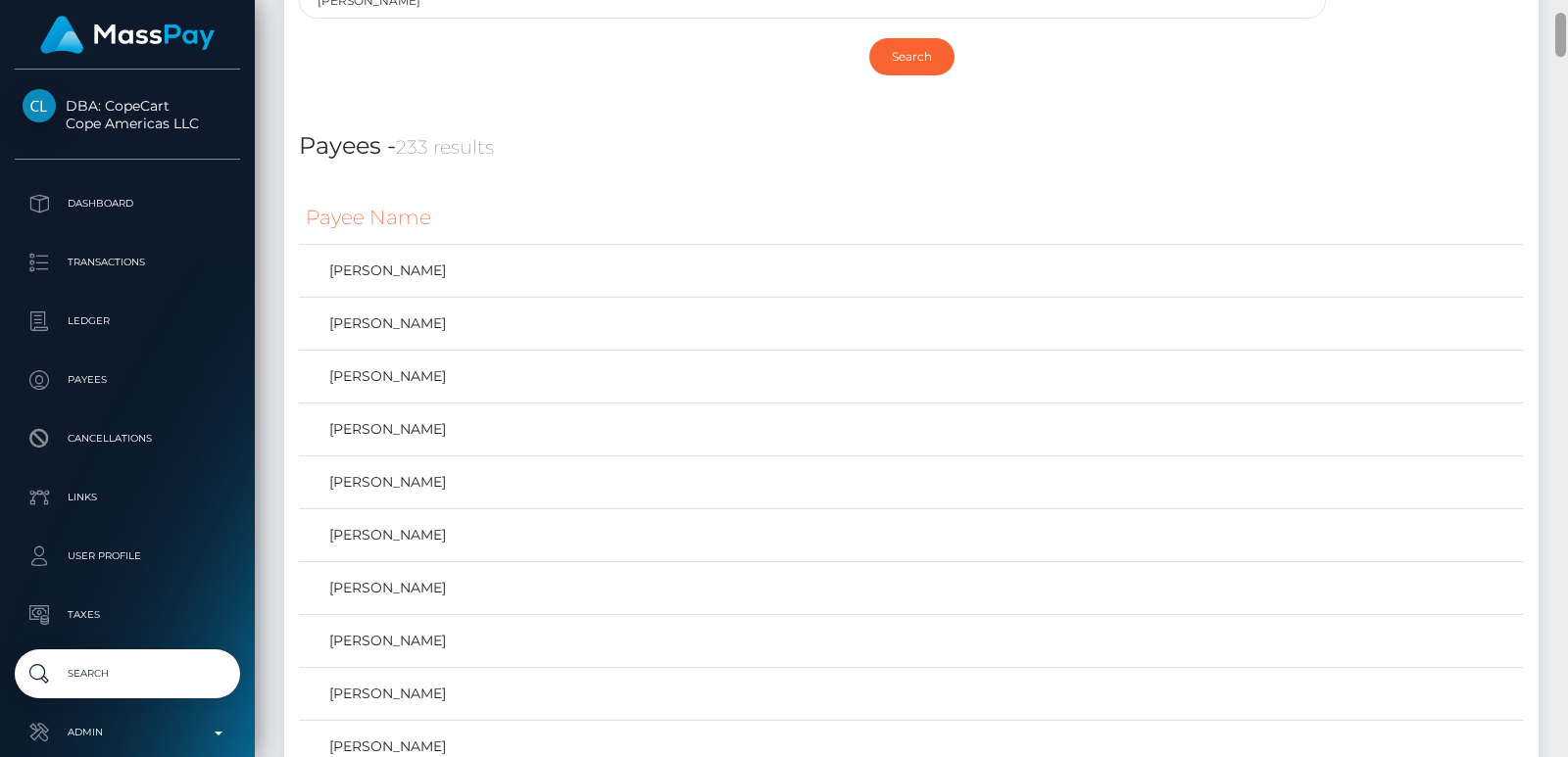
click at [1567, 55] on div at bounding box center [1560, 378] width 15 height 757
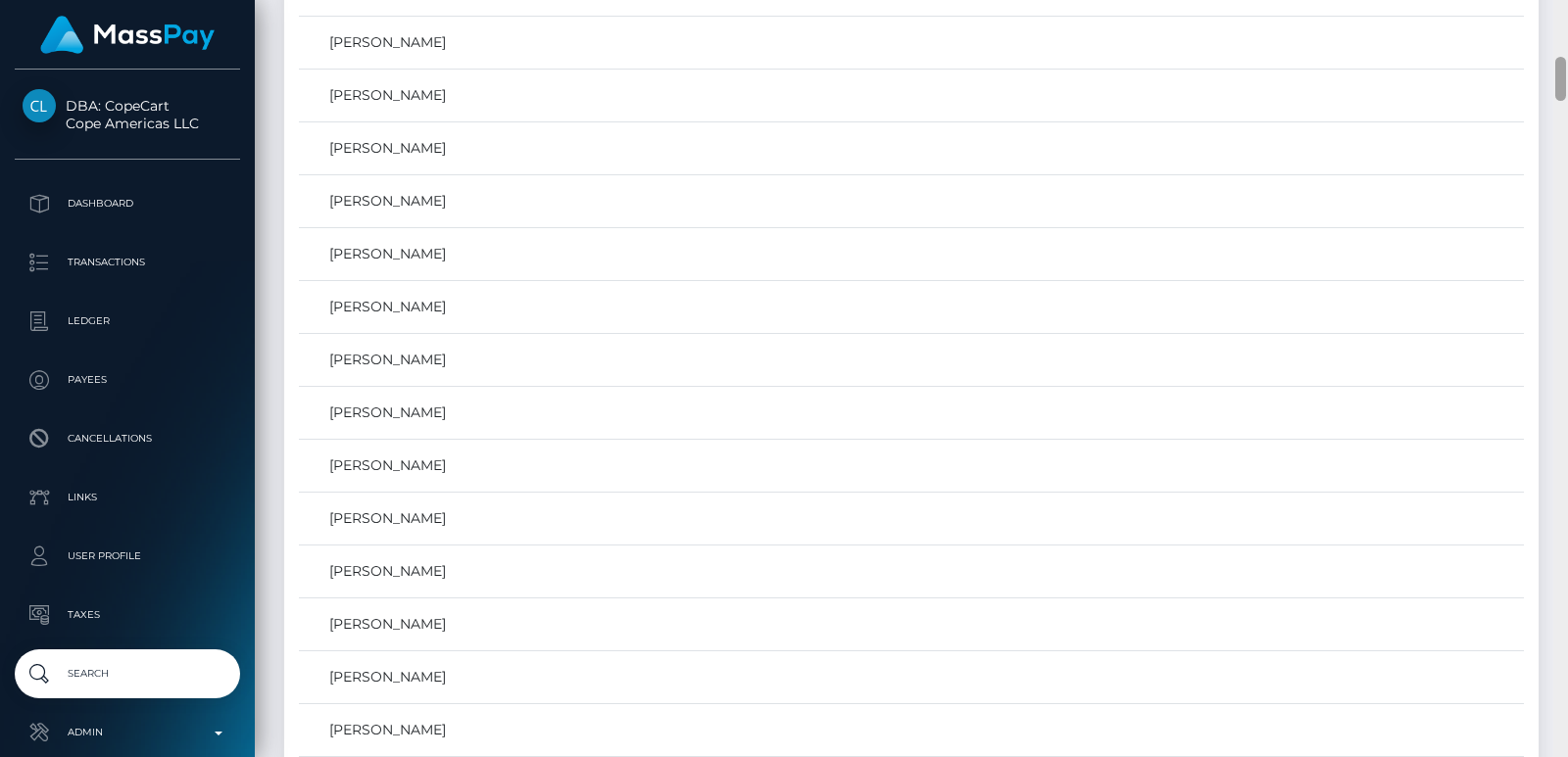
click at [1567, 55] on div at bounding box center [1560, 378] width 15 height 757
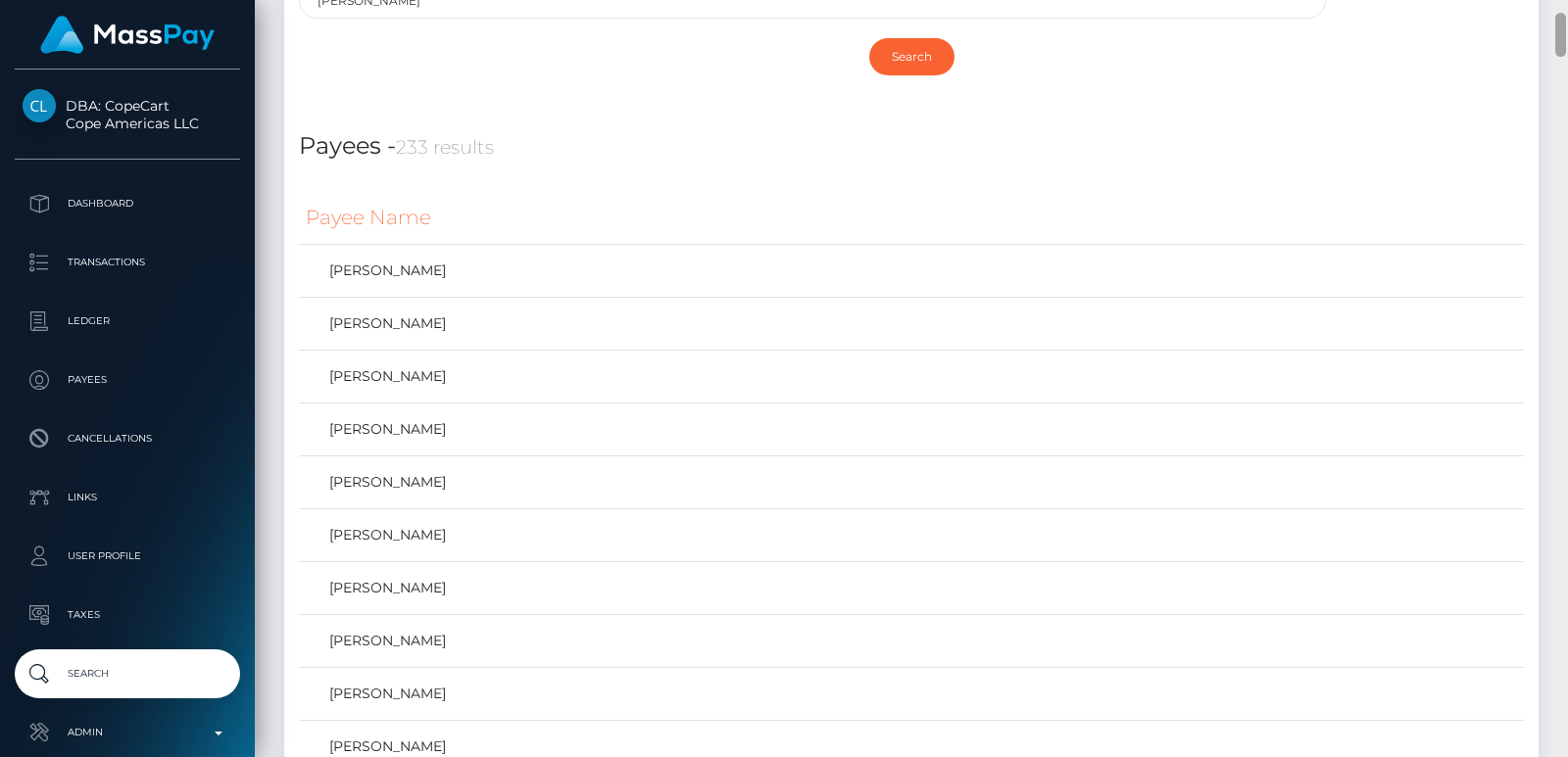
click at [1555, 13] on div at bounding box center [1560, 378] width 15 height 757
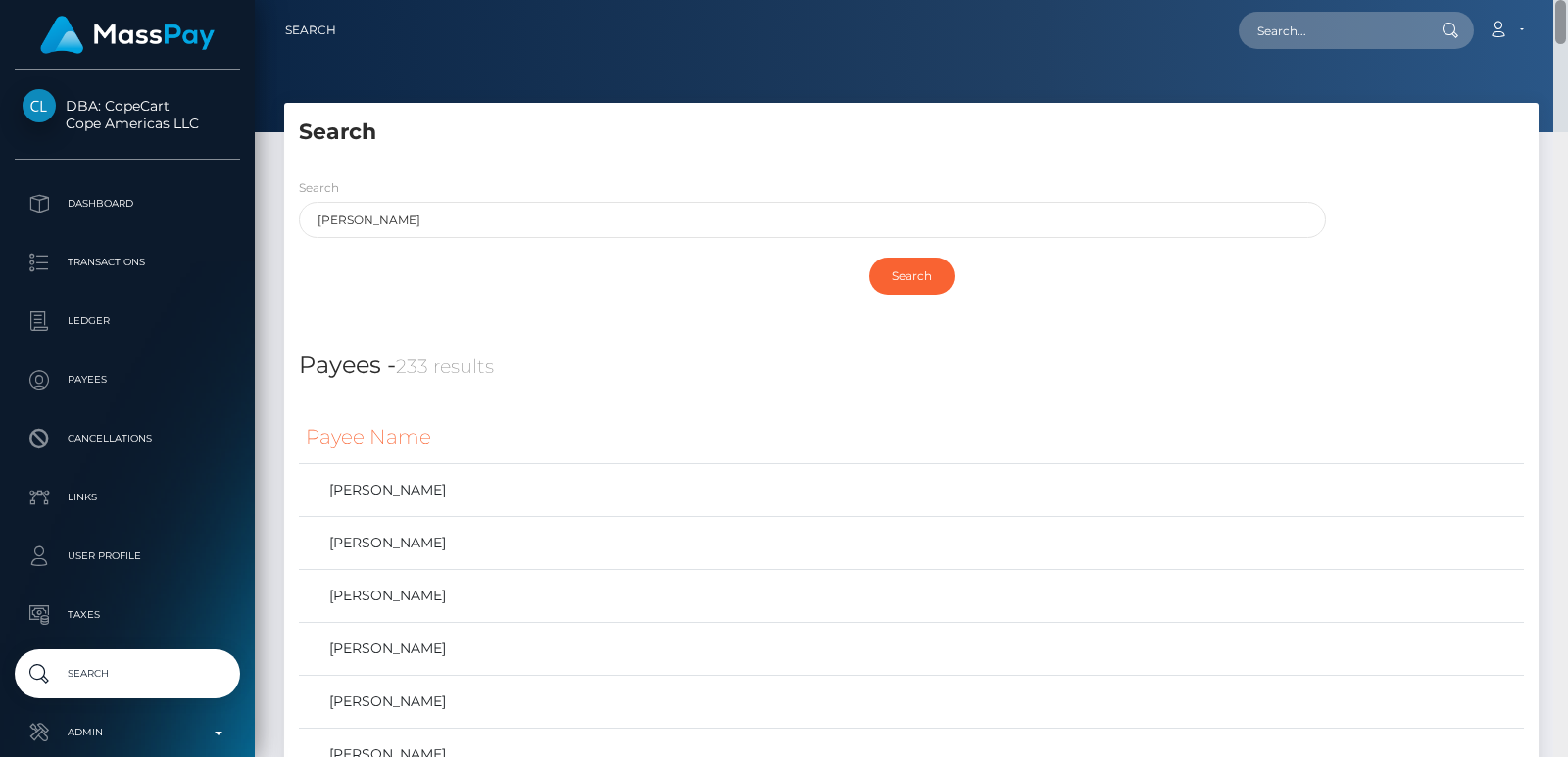
click at [1555, 13] on div "Search Loading... Loading..." at bounding box center [911, 378] width 1313 height 757
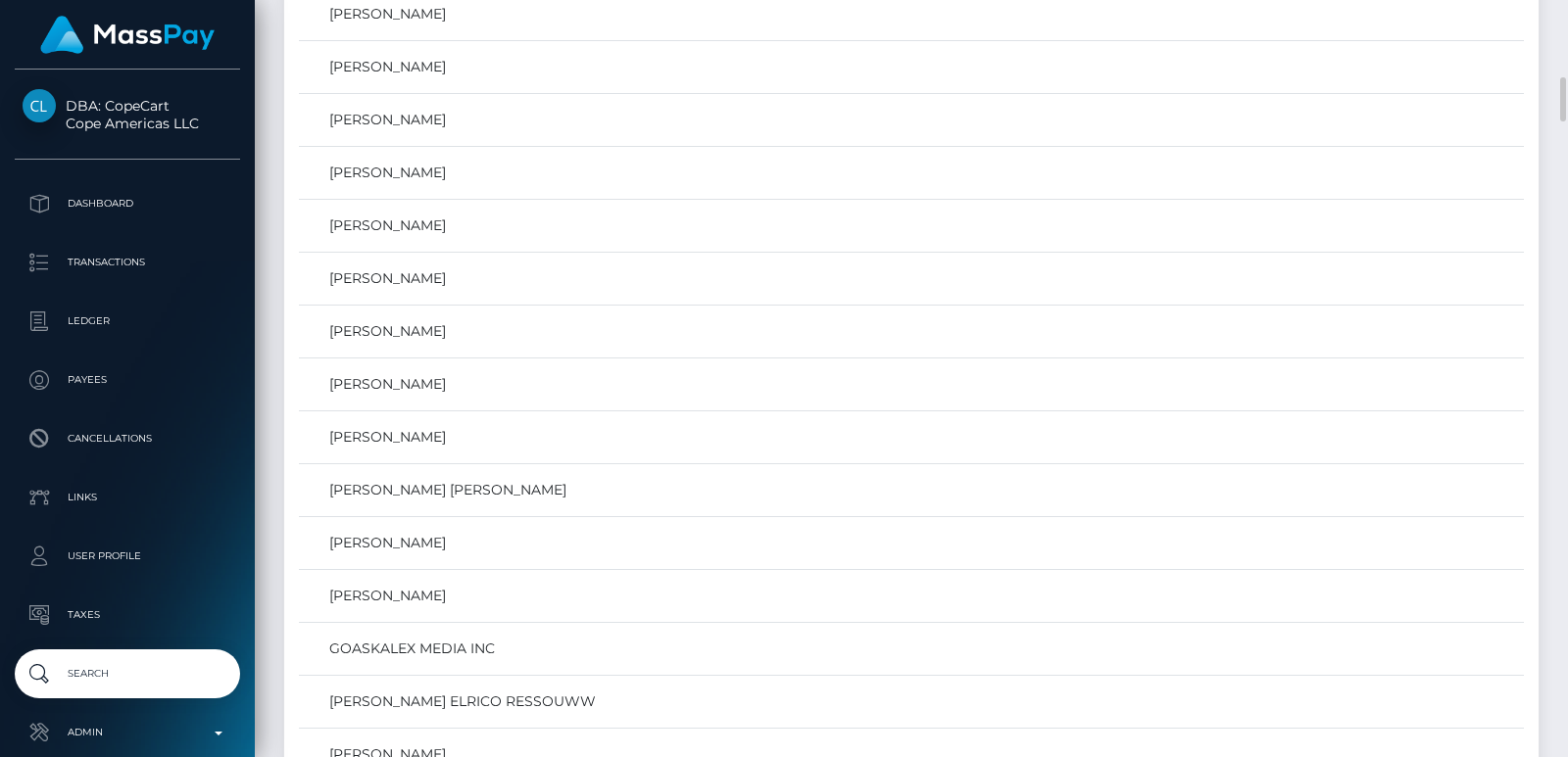
scroll to position [1440, 0]
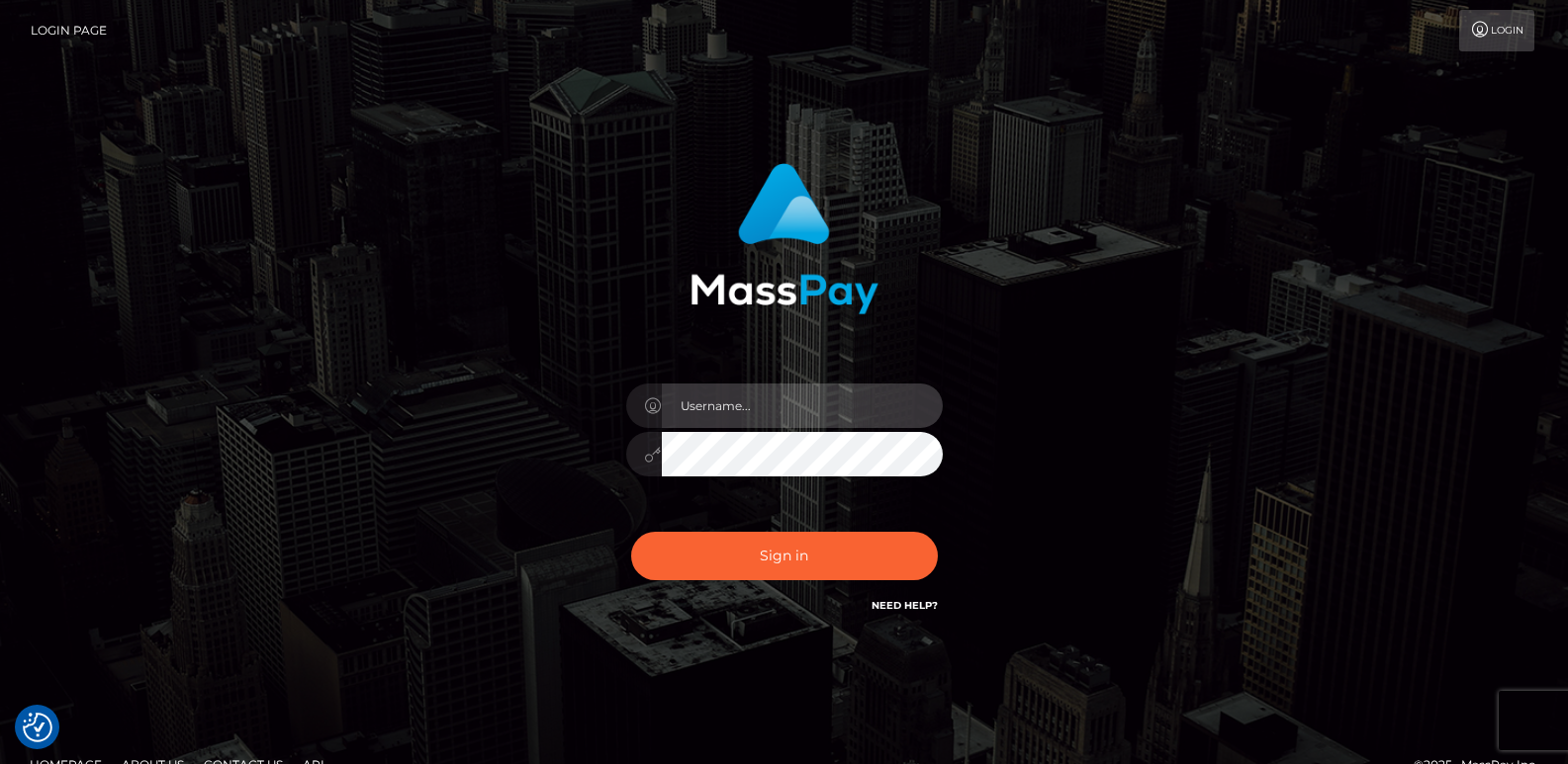
type input "[DOMAIN_NAME]"
click at [776, 585] on div "Sign in Need Help?" at bounding box center [785, 564] width 346 height 88
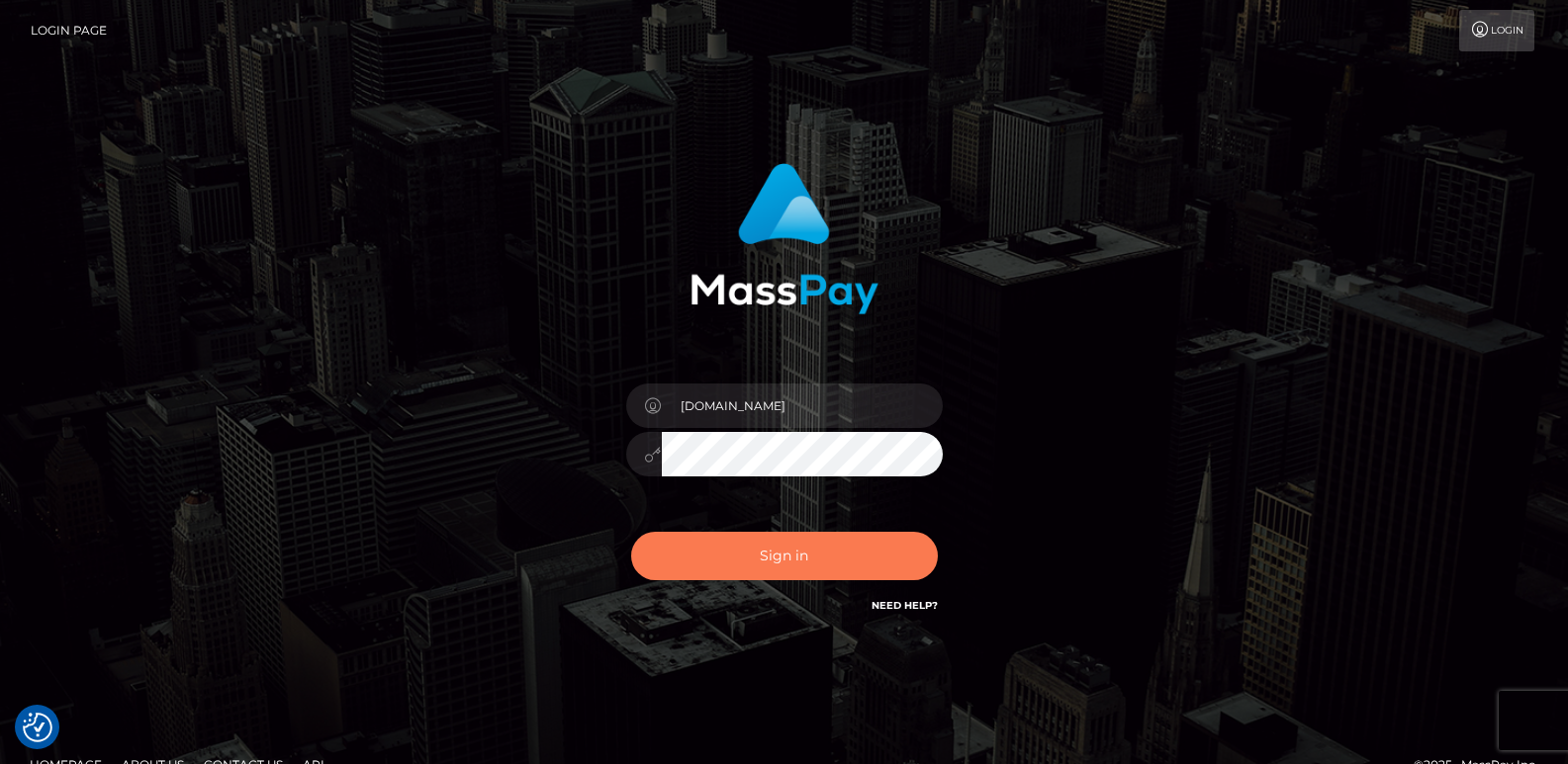
click at [799, 534] on button "Sign in" at bounding box center [785, 556] width 307 height 48
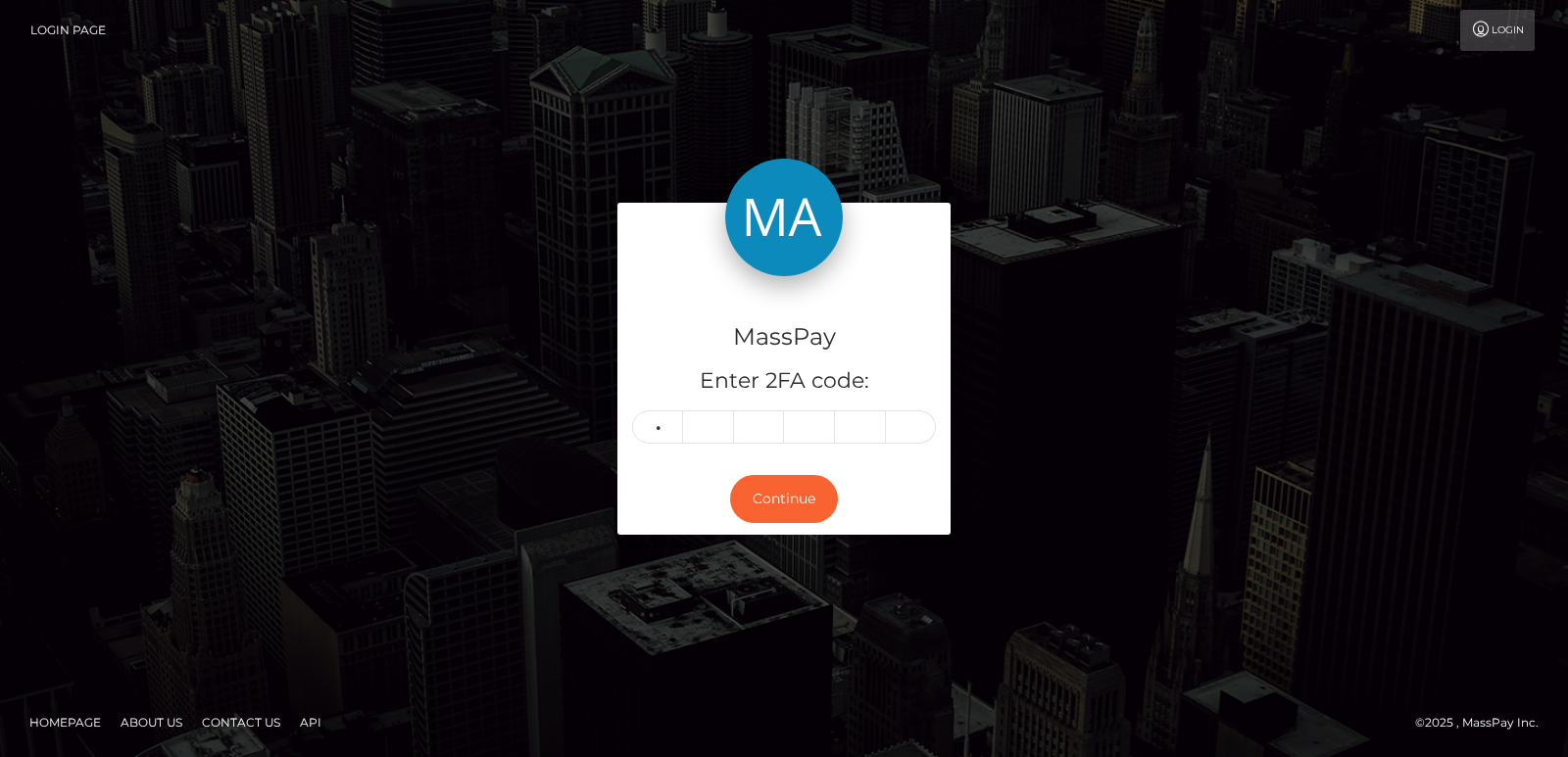
type input "2"
type input "8"
type input "4"
type input "3"
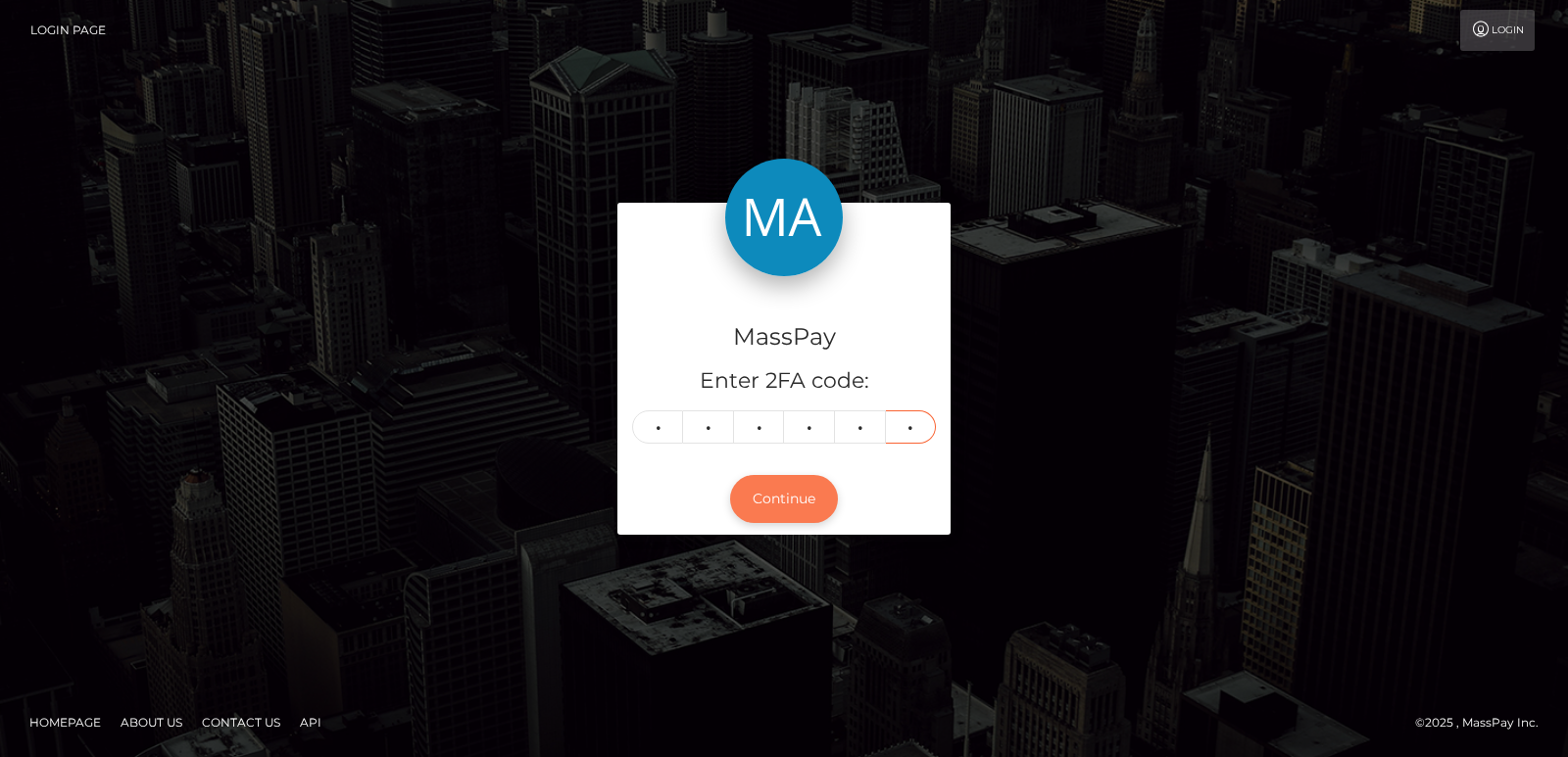
type input "6"
click at [776, 487] on button "Continue" at bounding box center [784, 499] width 108 height 48
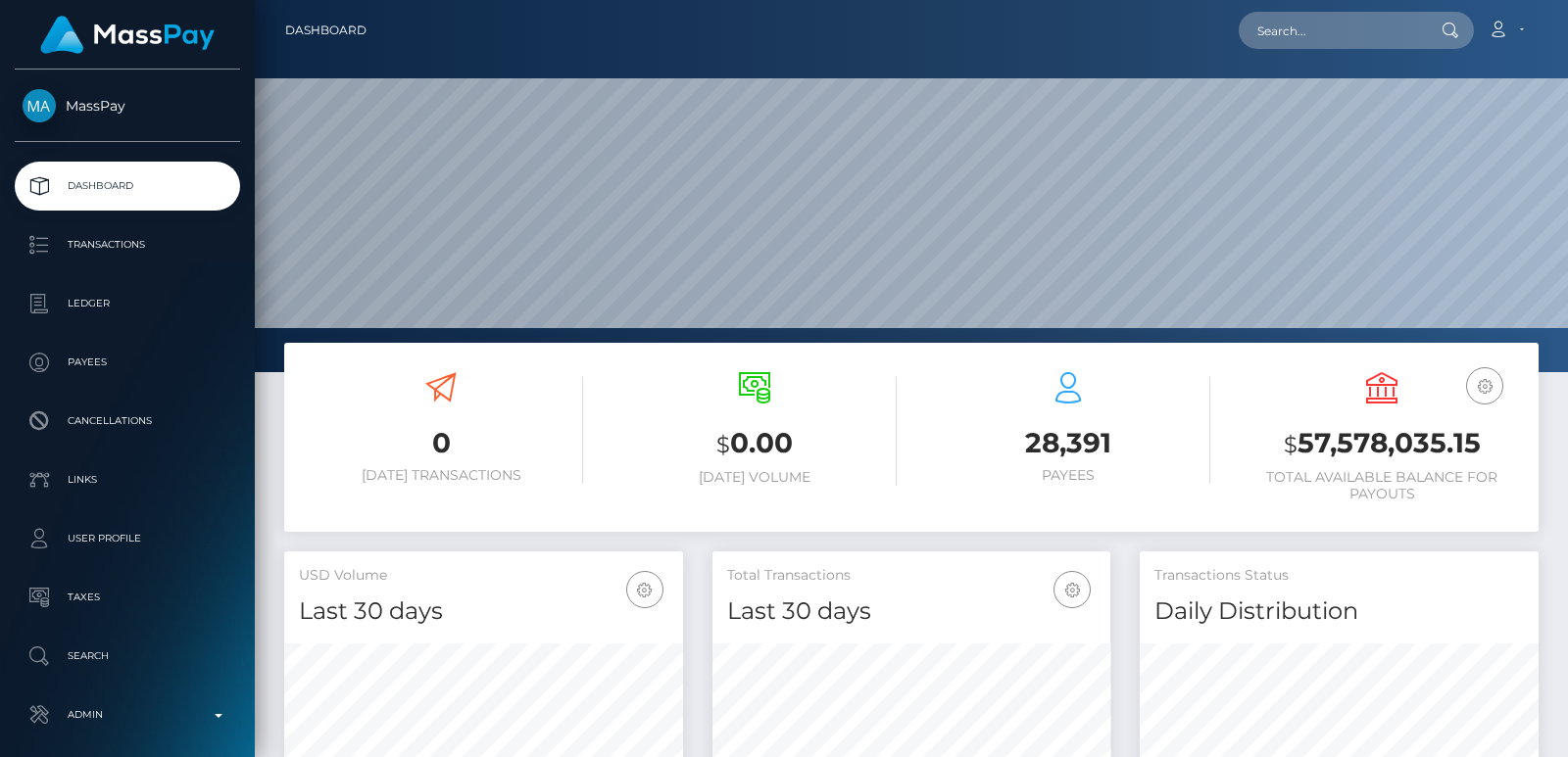
scroll to position [348, 398]
click at [1326, 14] on input "text" at bounding box center [1331, 30] width 184 height 37
paste input "[EMAIL_ADDRESS][DOMAIN_NAME]"
type input "[EMAIL_ADDRESS][DOMAIN_NAME]"
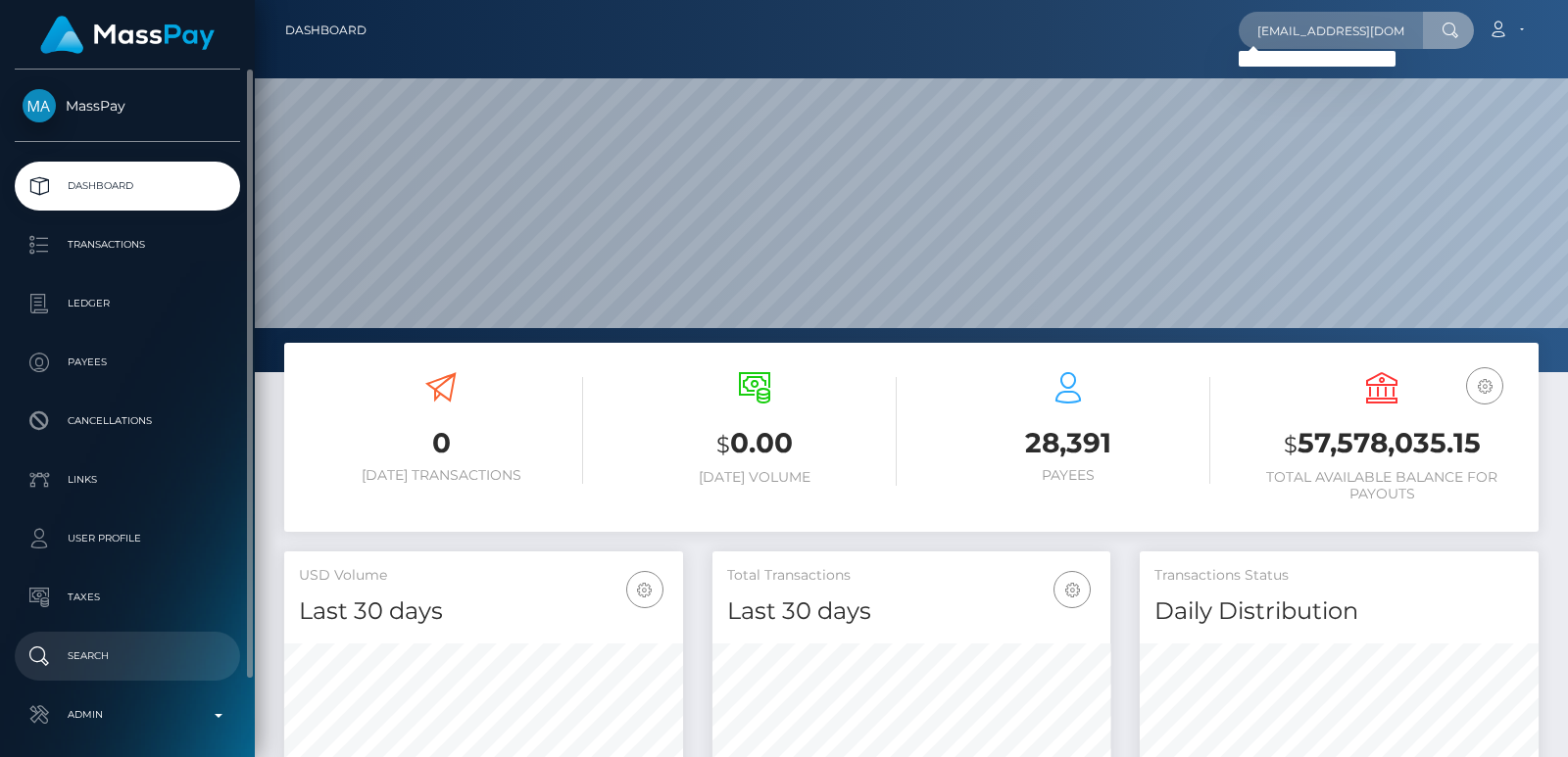
click at [129, 653] on p "Search" at bounding box center [127, 657] width 210 height 29
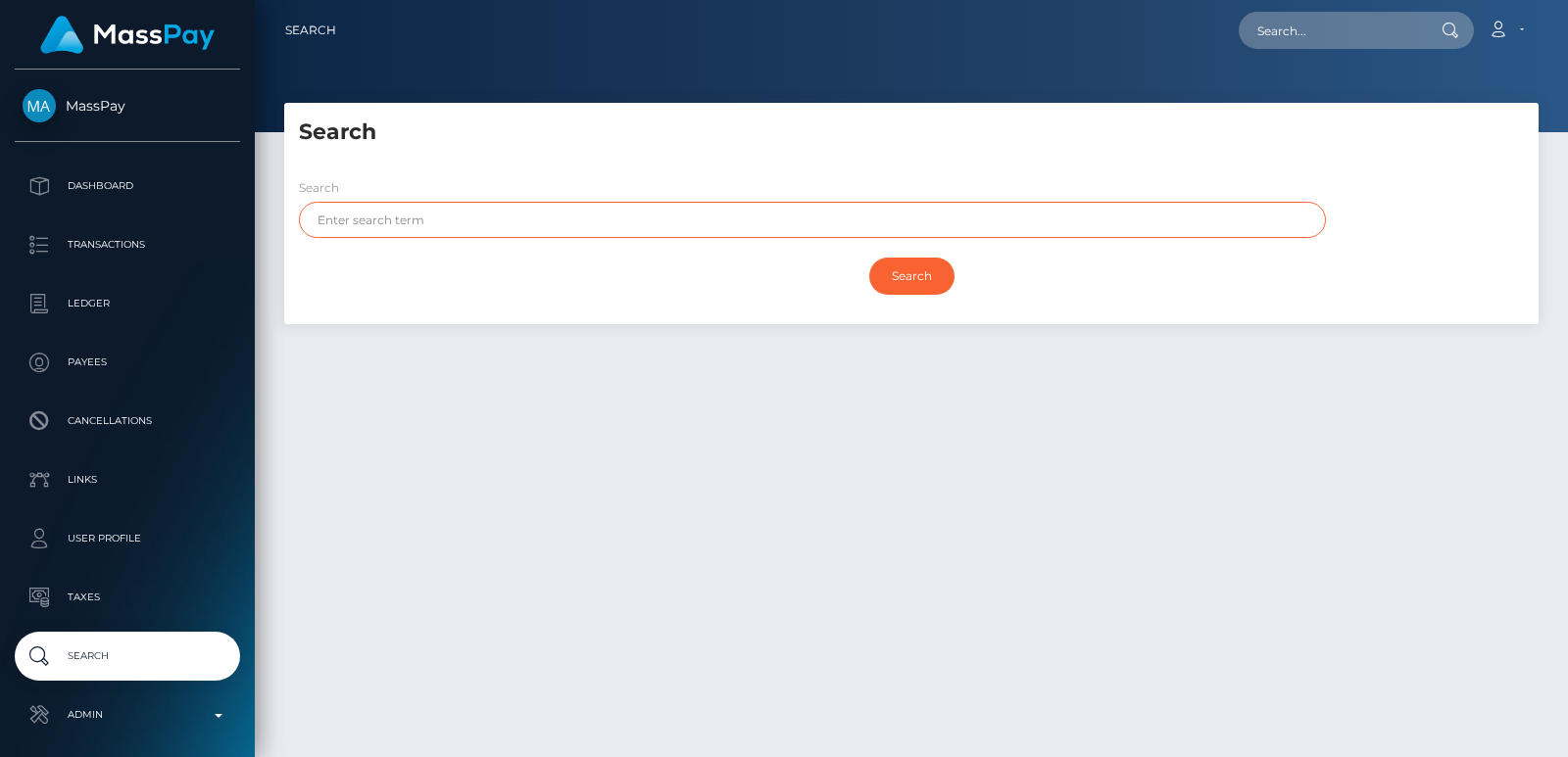
click at [363, 202] on input "text" at bounding box center [812, 220] width 1027 height 36
paste input "[PERSON_NAME]"
type input "[PERSON_NAME]"
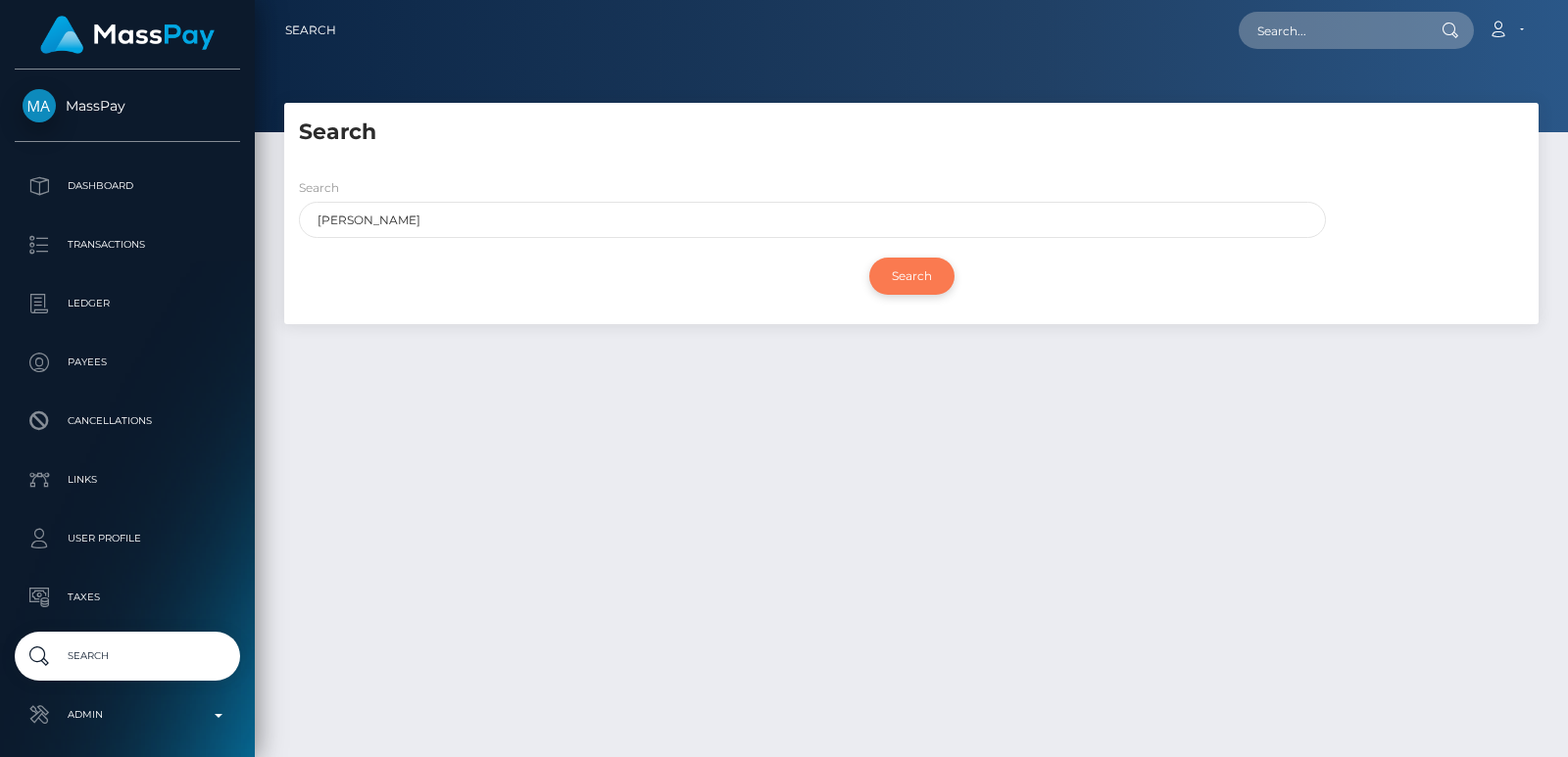
click at [921, 276] on input "Search" at bounding box center [911, 277] width 85 height 37
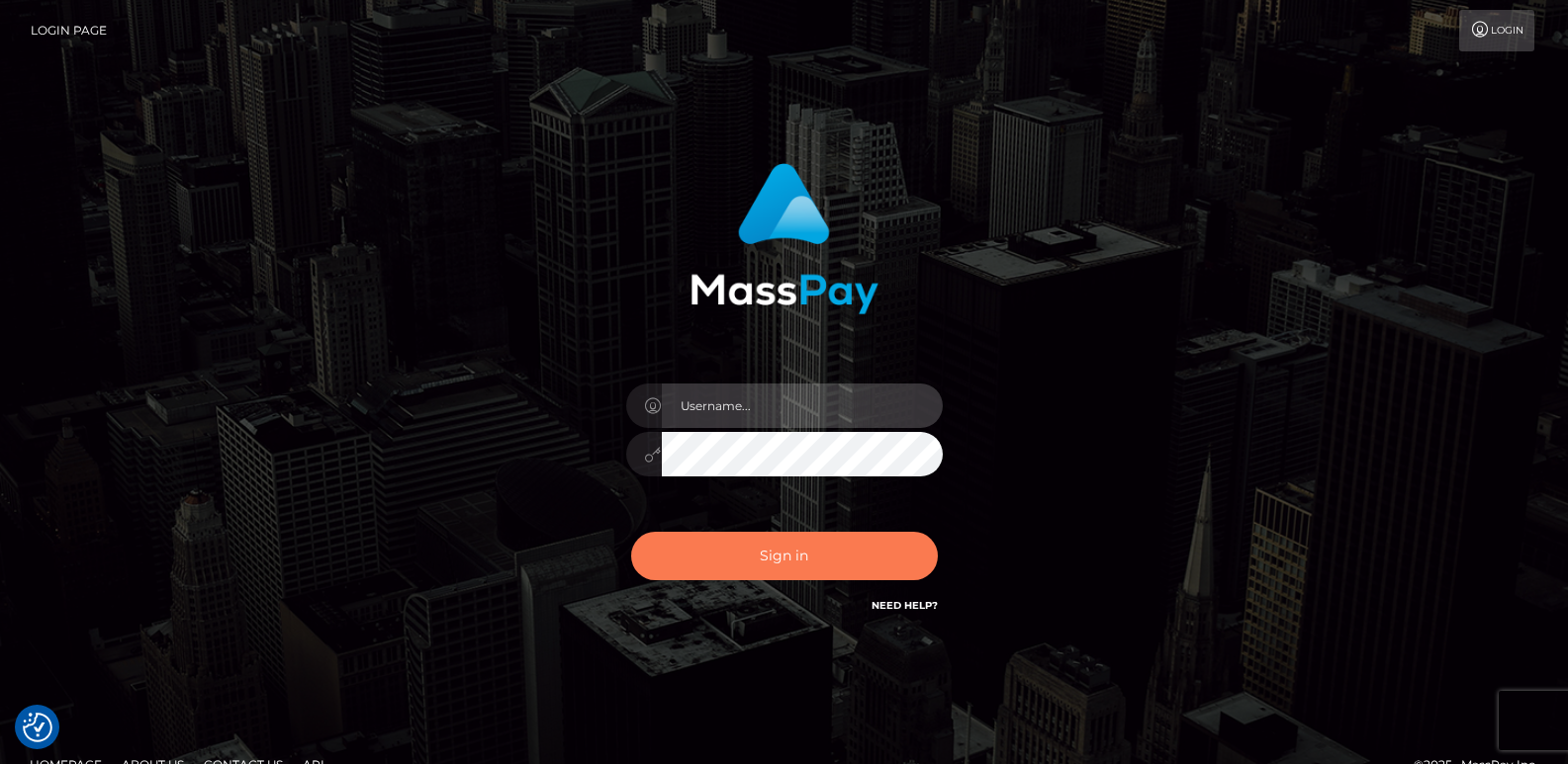
type input "[DOMAIN_NAME]"
click at [783, 544] on button "Sign in" at bounding box center [785, 556] width 307 height 48
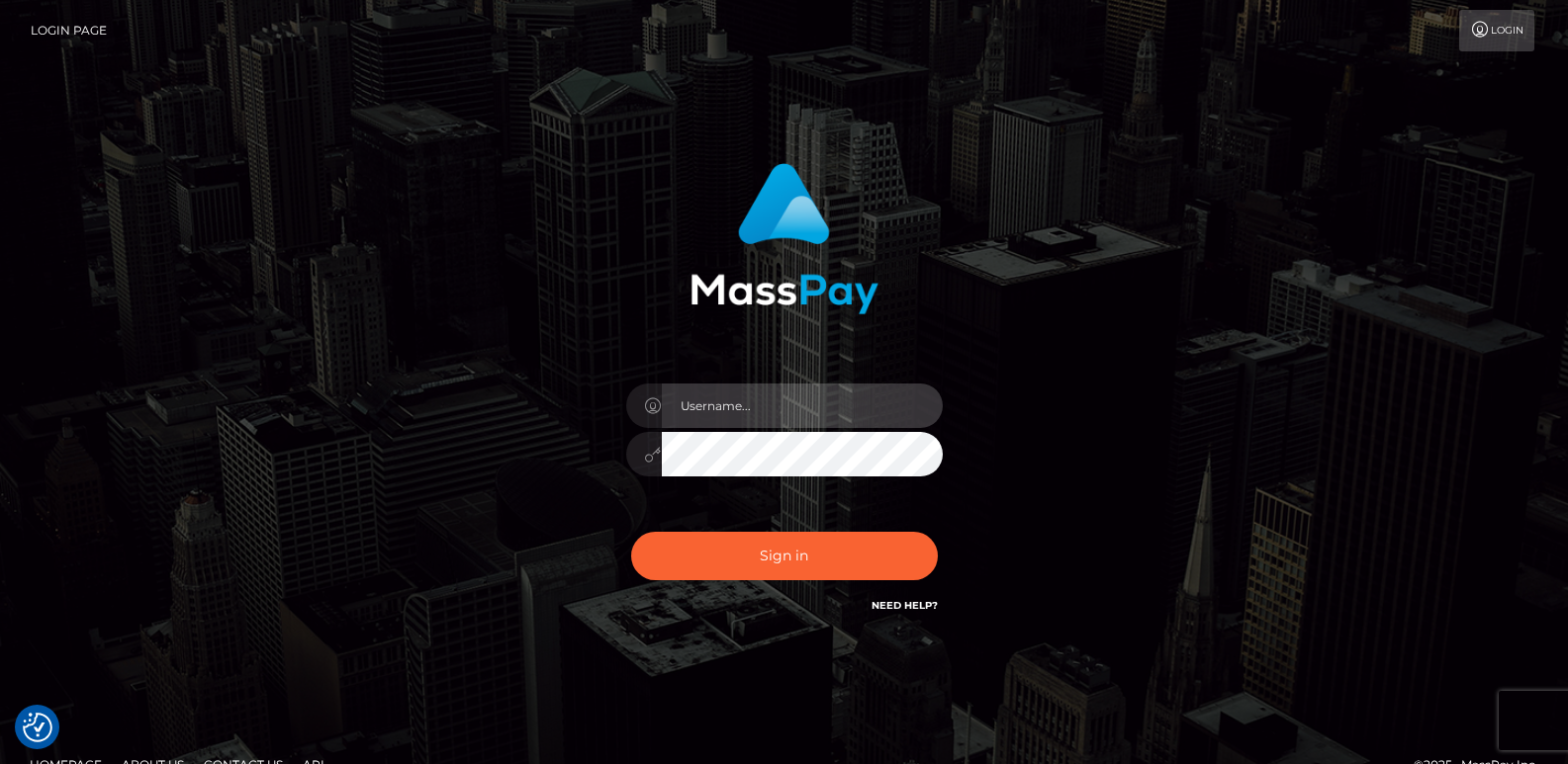
type input "ts2.es"
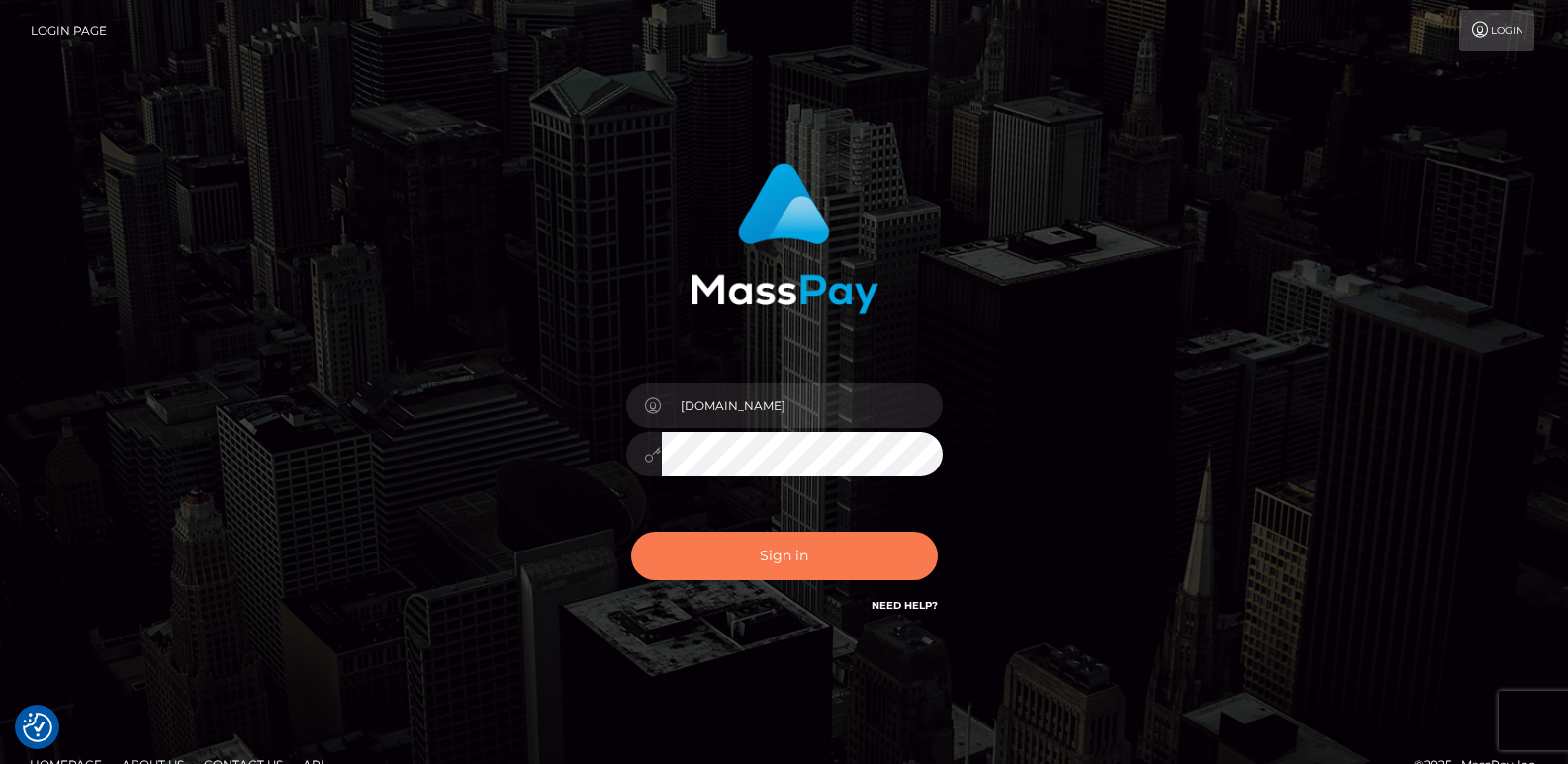
click at [783, 544] on button "Sign in" at bounding box center [785, 556] width 307 height 48
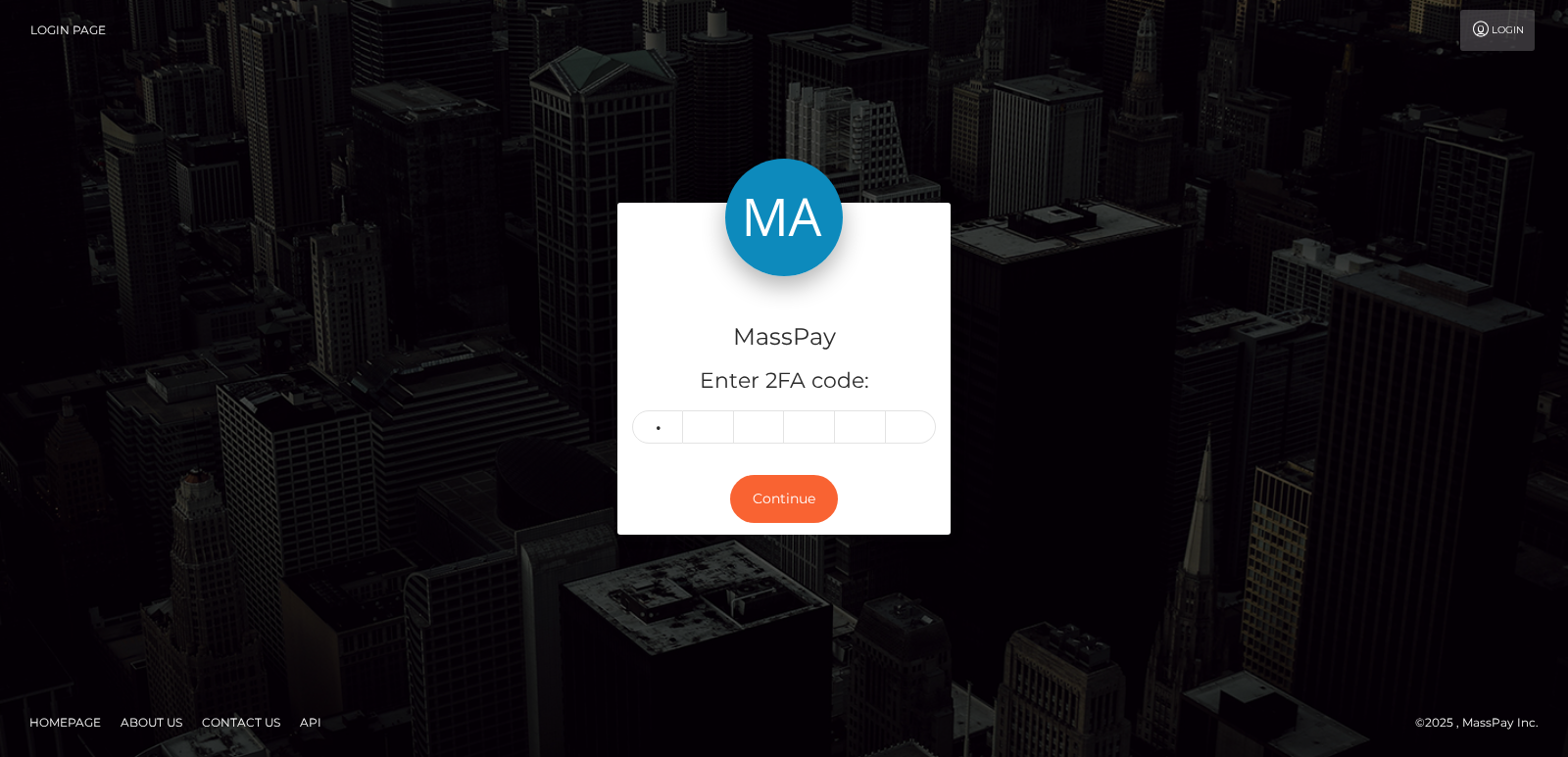
type input "7"
type input "6"
type input "2"
type input "9"
type input "6"
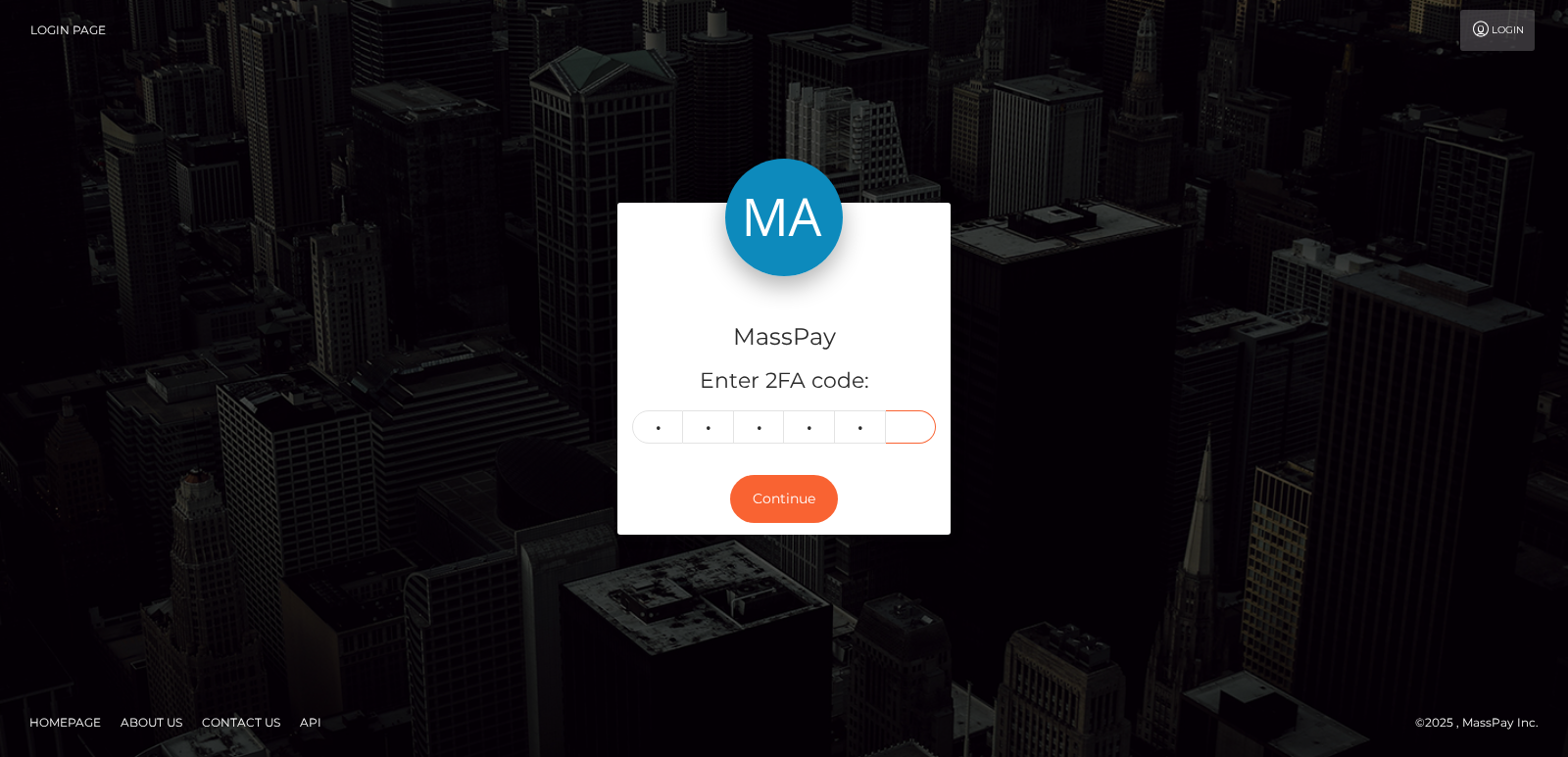
type input "6"
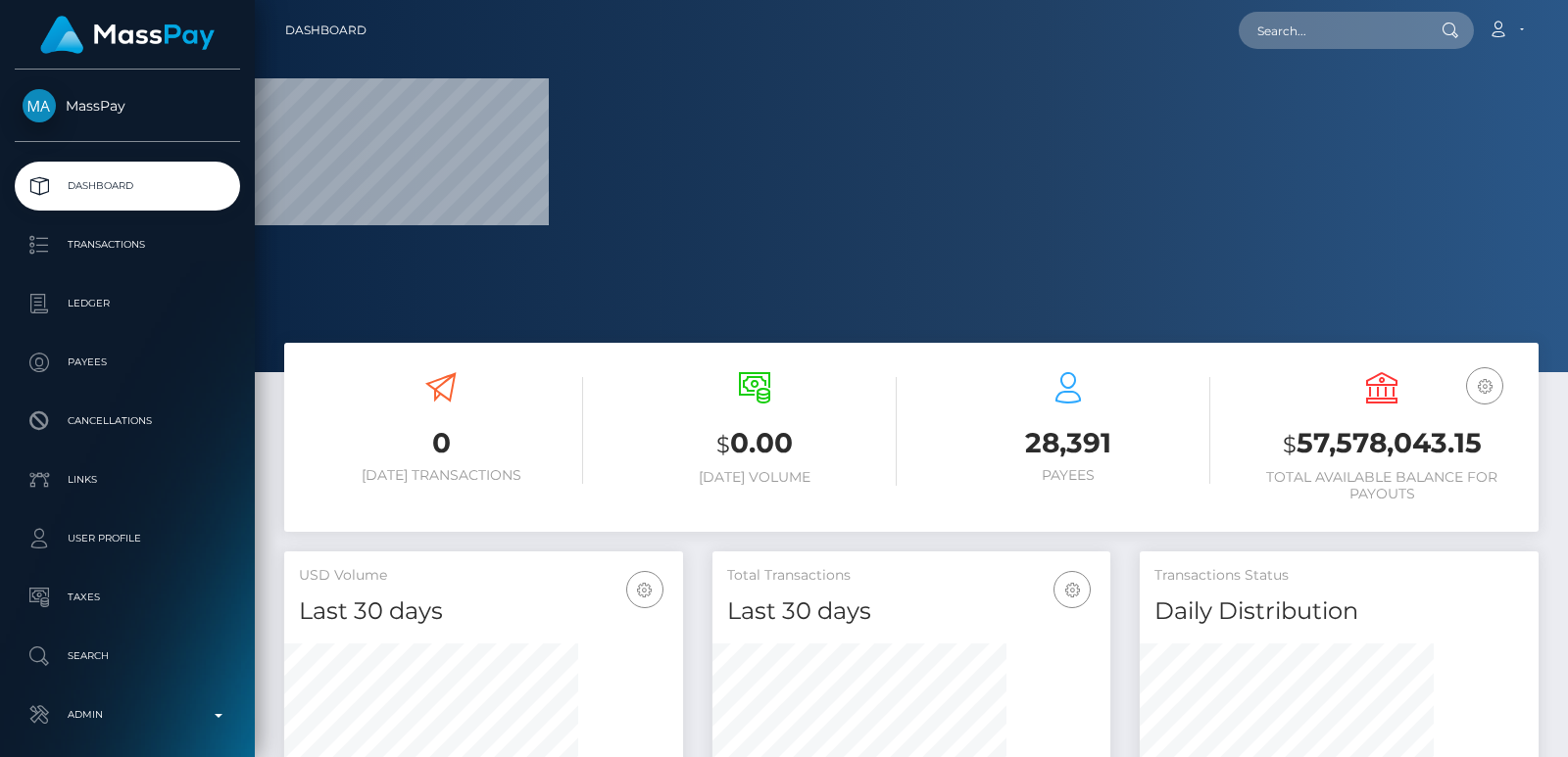
scroll to position [348, 398]
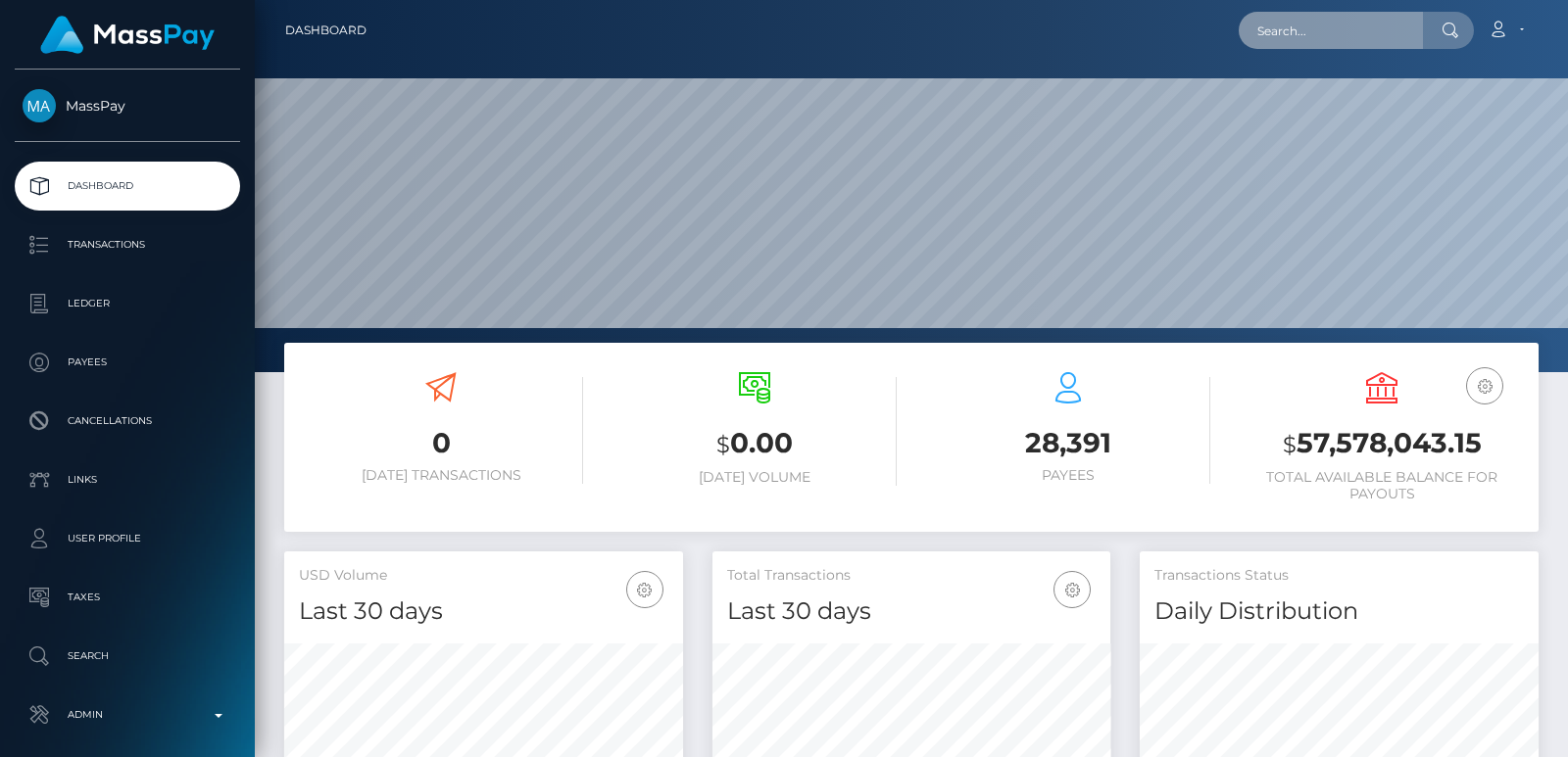
click at [1284, 42] on input "text" at bounding box center [1331, 30] width 184 height 37
paste input "[EMAIL_ADDRESS][DOMAIN_NAME]"
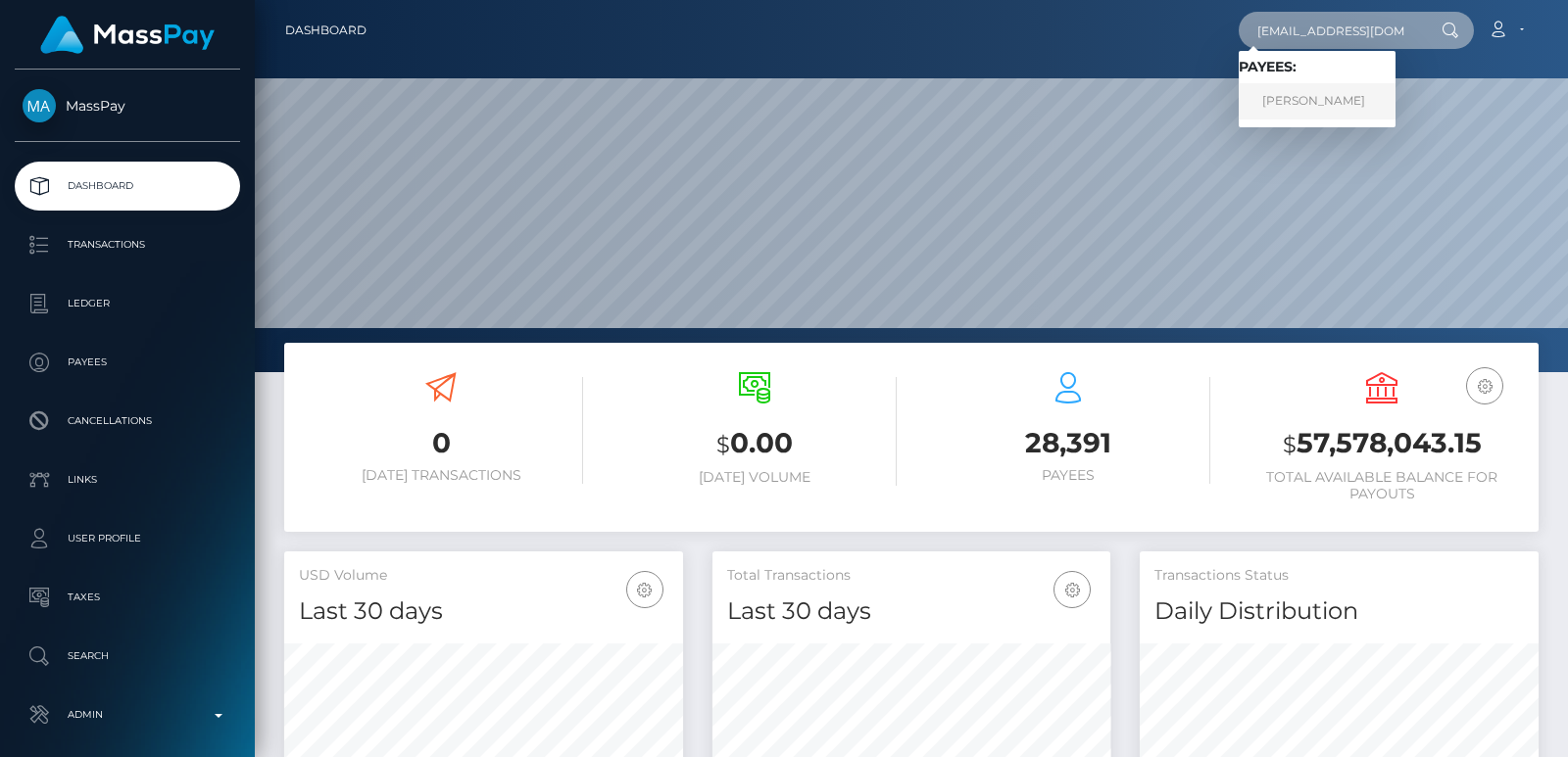
type input "dest.pax@gmail.com"
click at [1275, 105] on link "Alexandra Martyusheva" at bounding box center [1317, 101] width 157 height 36
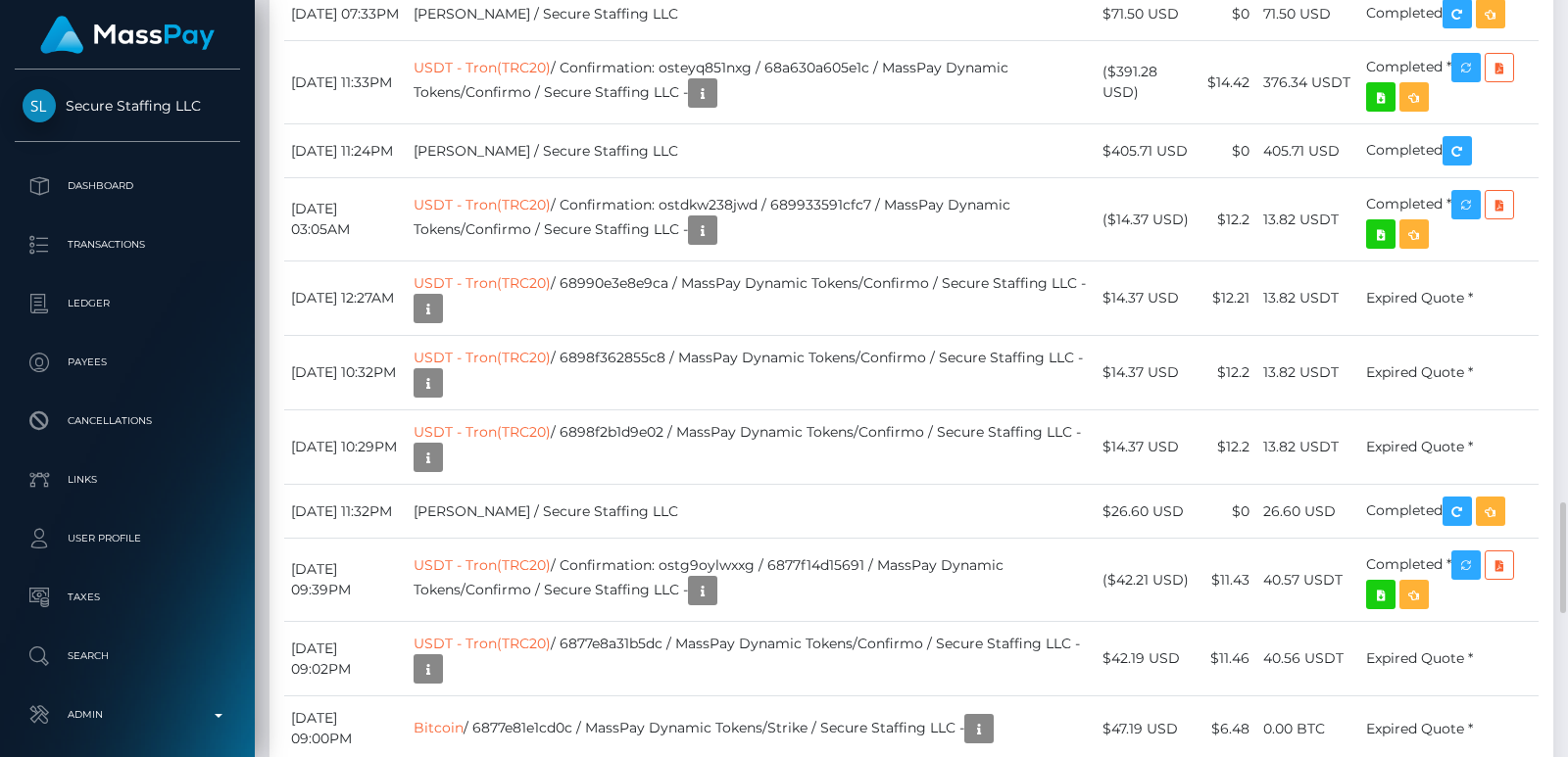
scroll to position [3380, 0]
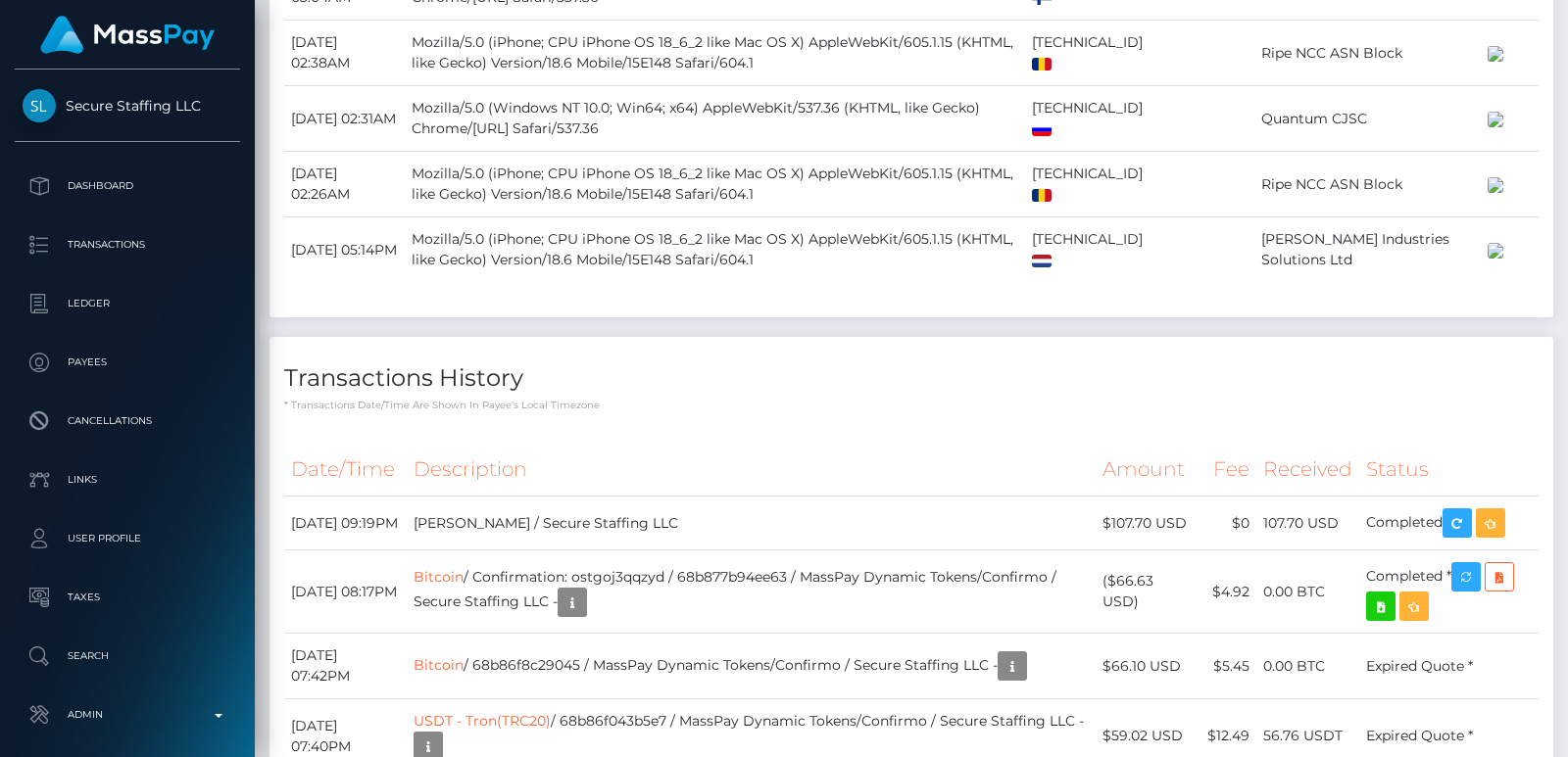
click at [1567, 64] on div at bounding box center [1560, 378] width 15 height 757
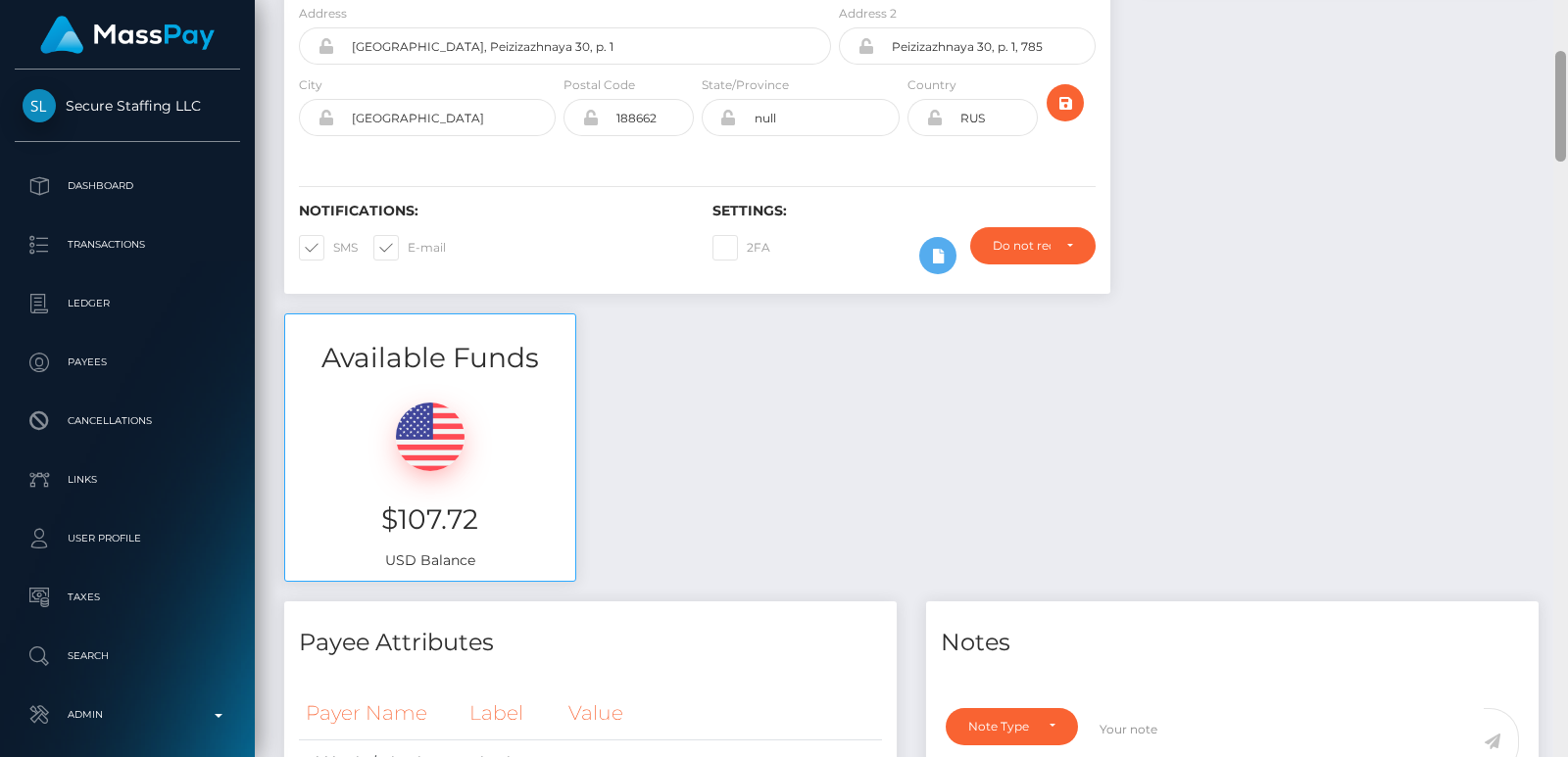
click at [1567, 64] on div at bounding box center [1560, 378] width 15 height 757
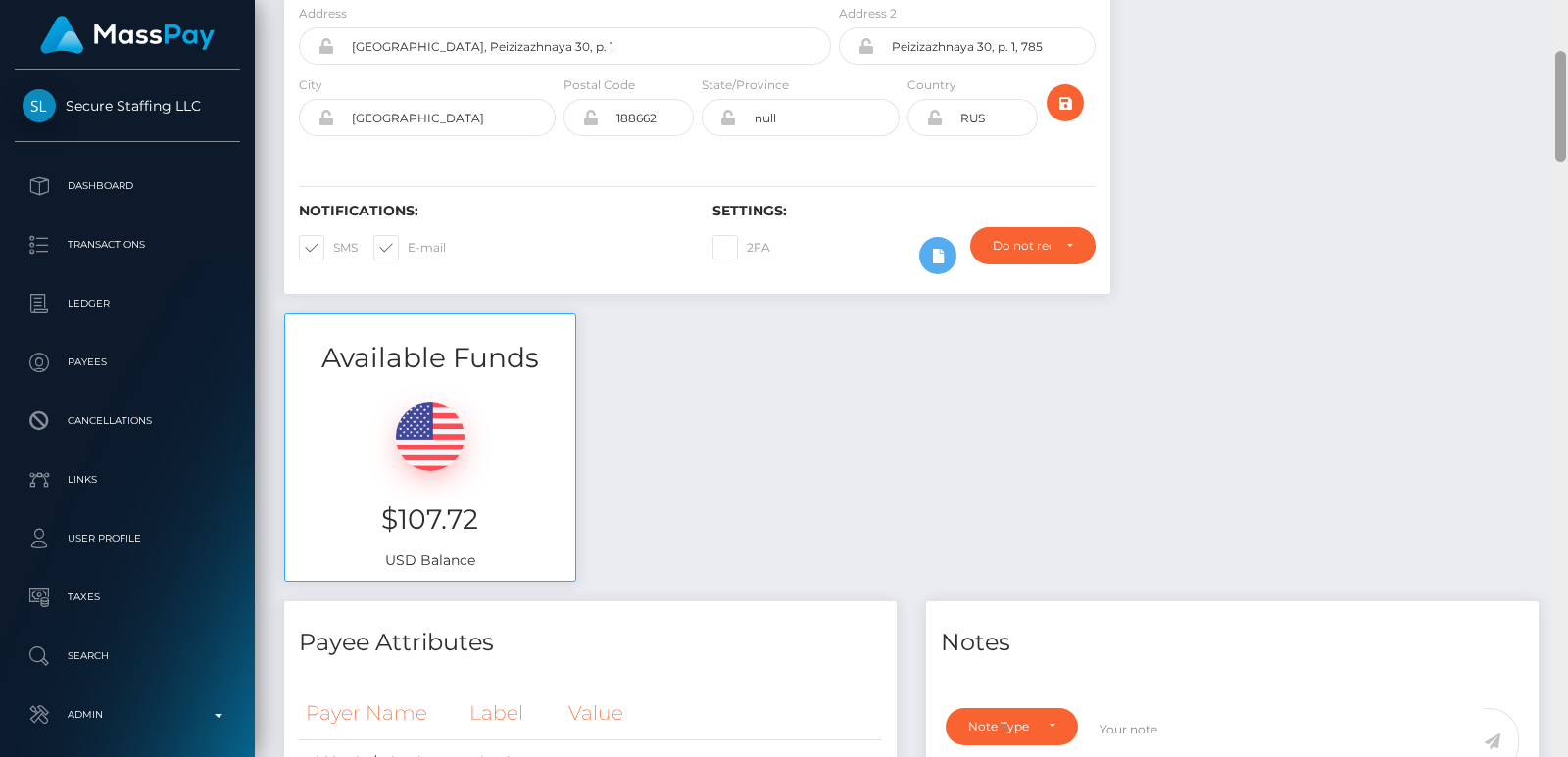
click at [1567, 21] on div at bounding box center [1560, 378] width 15 height 757
click at [1567, 21] on div "Customer Profile Loading... Loading..." at bounding box center [911, 378] width 1313 height 757
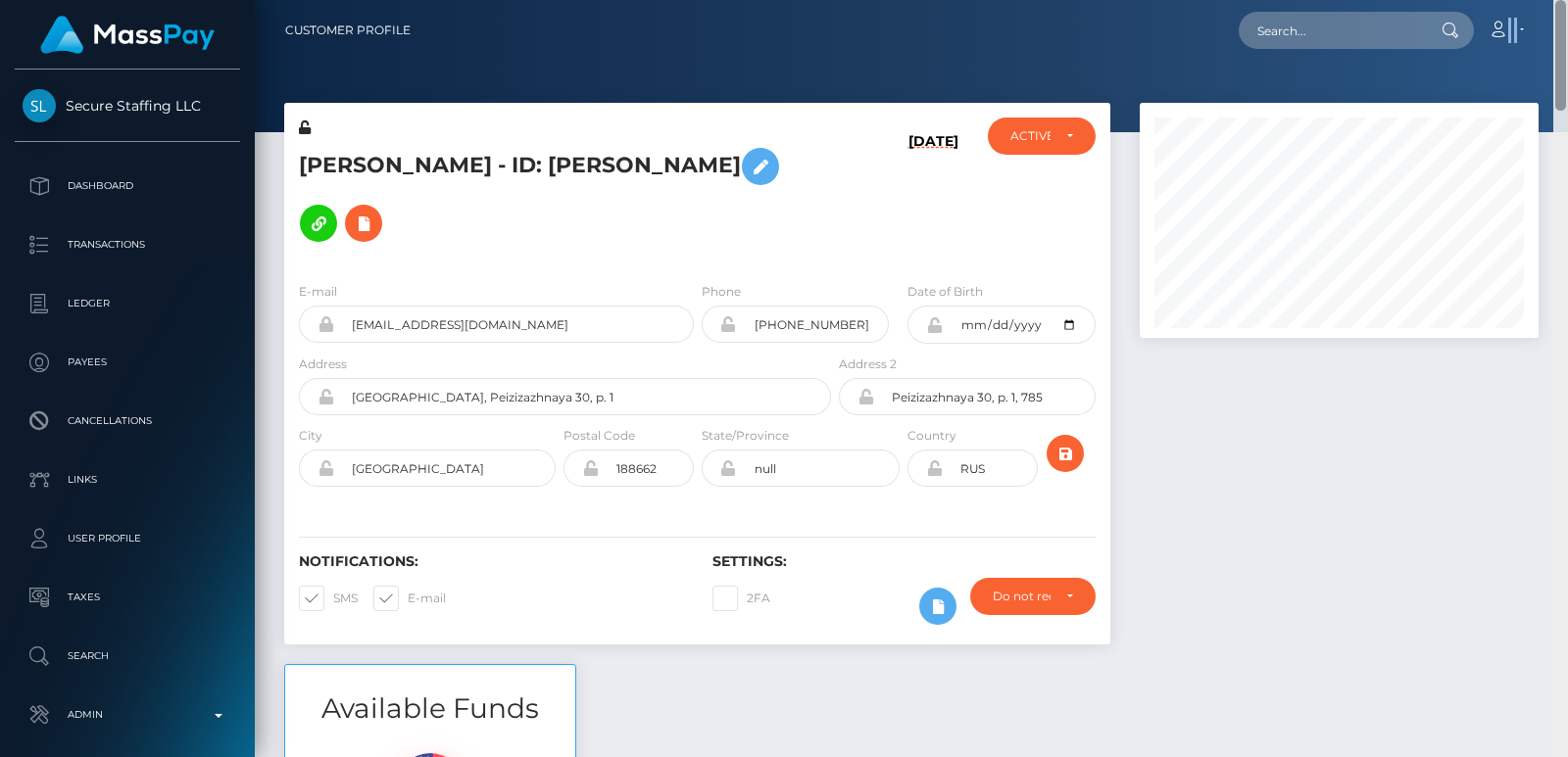
click at [1567, 21] on nav "Customer Profile Loading... Loading... Account" at bounding box center [911, 30] width 1313 height 61
drag, startPoint x: 328, startPoint y: 175, endPoint x: 339, endPoint y: 157, distance: 21.1
click at [339, 157] on h5 "[PERSON_NAME] - ID: [PERSON_NAME]" at bounding box center [560, 195] width 522 height 114
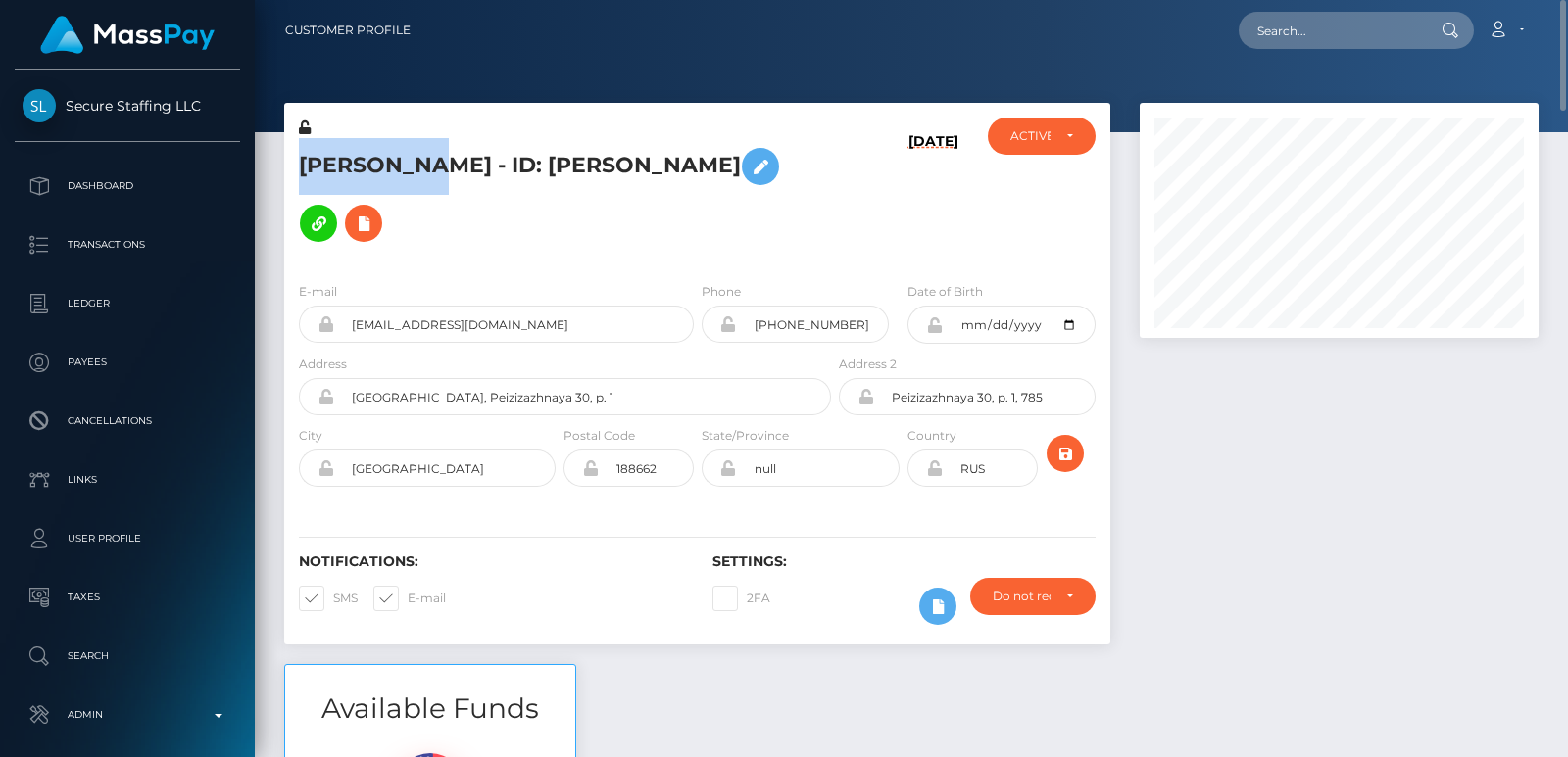
click at [339, 157] on h5 "[PERSON_NAME] - ID: [PERSON_NAME]" at bounding box center [560, 195] width 522 height 114
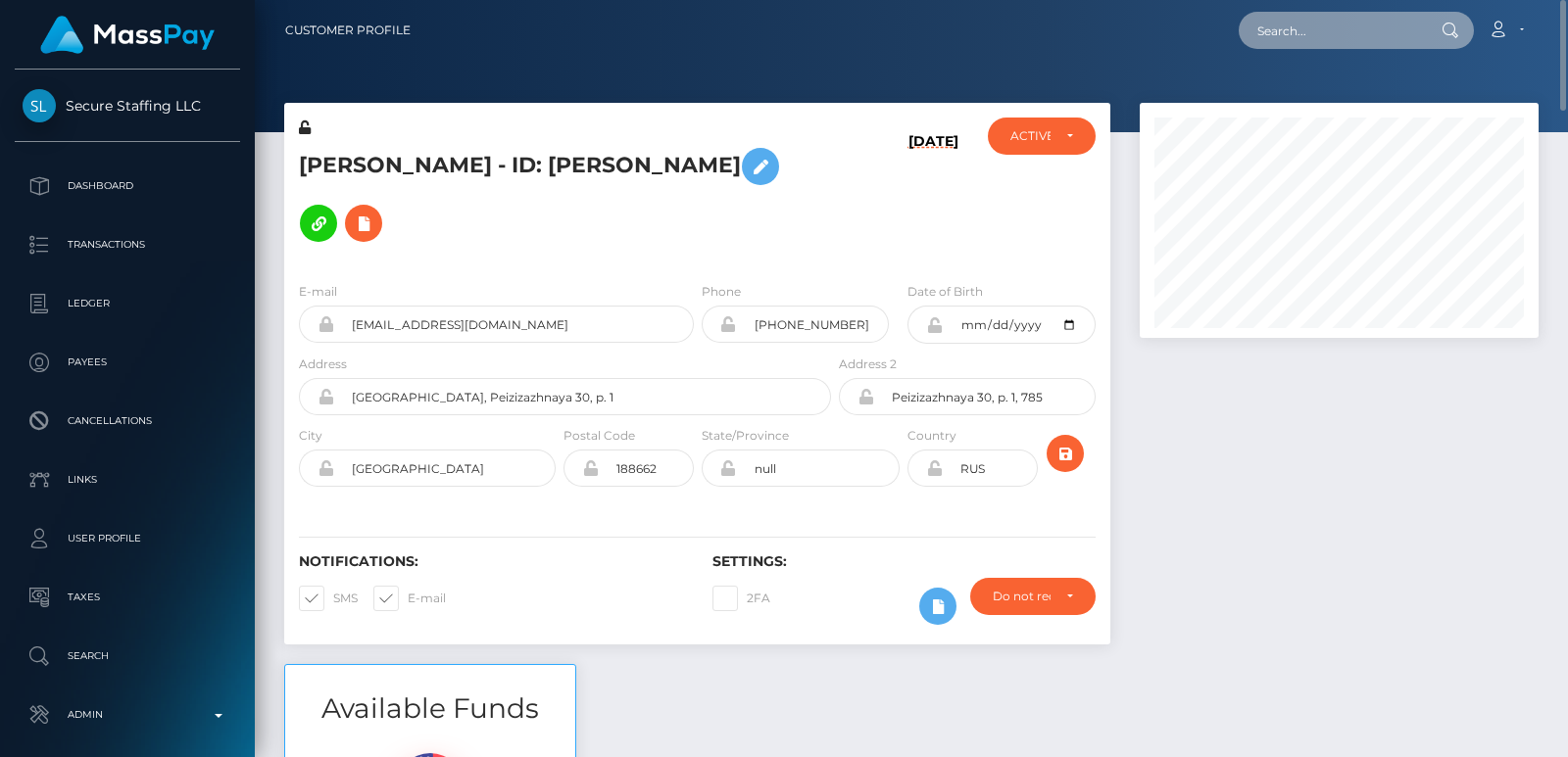
click at [1274, 40] on input "text" at bounding box center [1331, 30] width 184 height 37
paste input "[EMAIL_ADDRESS][DOMAIN_NAME]"
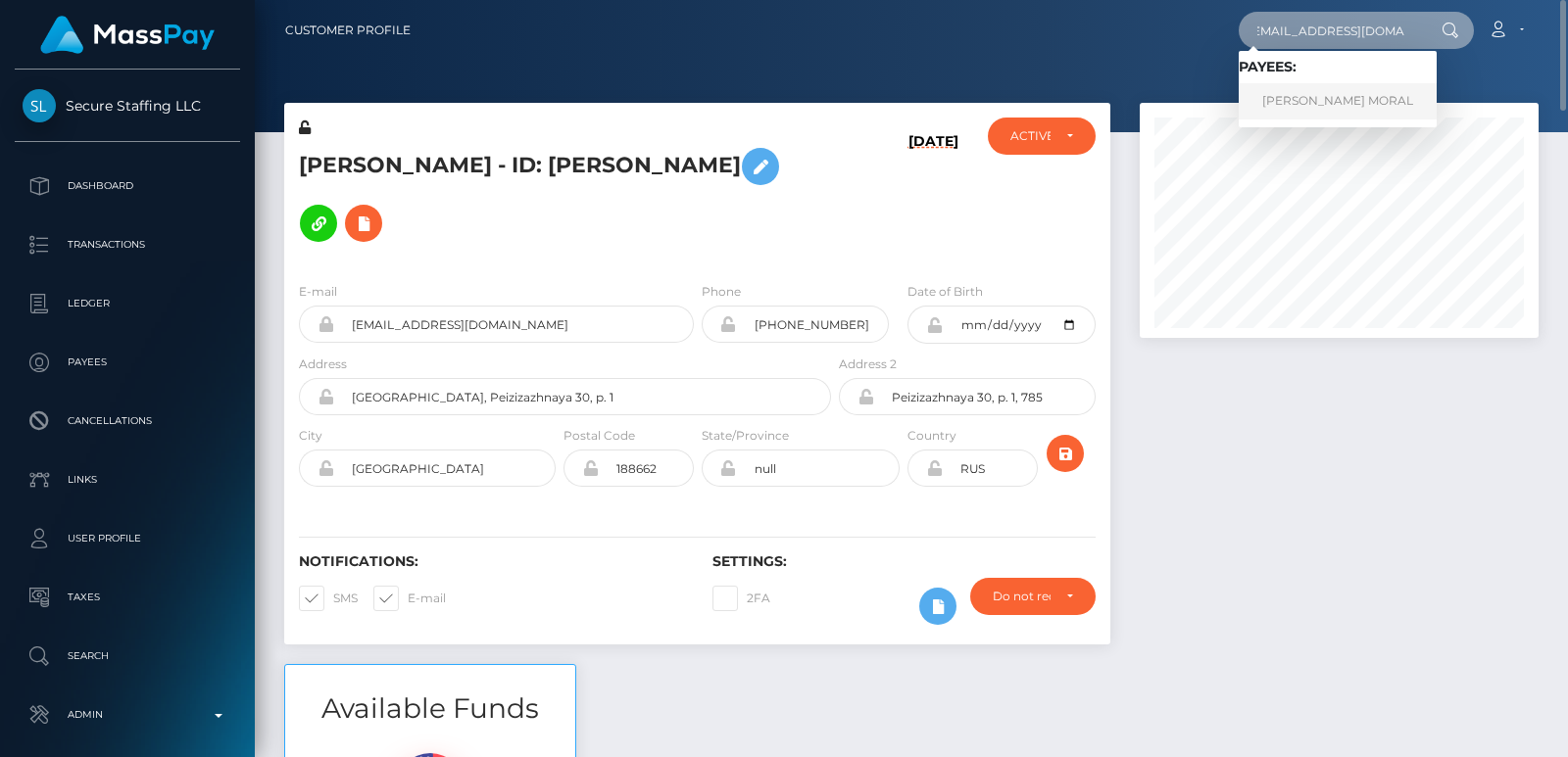
type input "[EMAIL_ADDRESS][DOMAIN_NAME]"
click at [1254, 95] on link "[PERSON_NAME] MORAL" at bounding box center [1338, 101] width 198 height 36
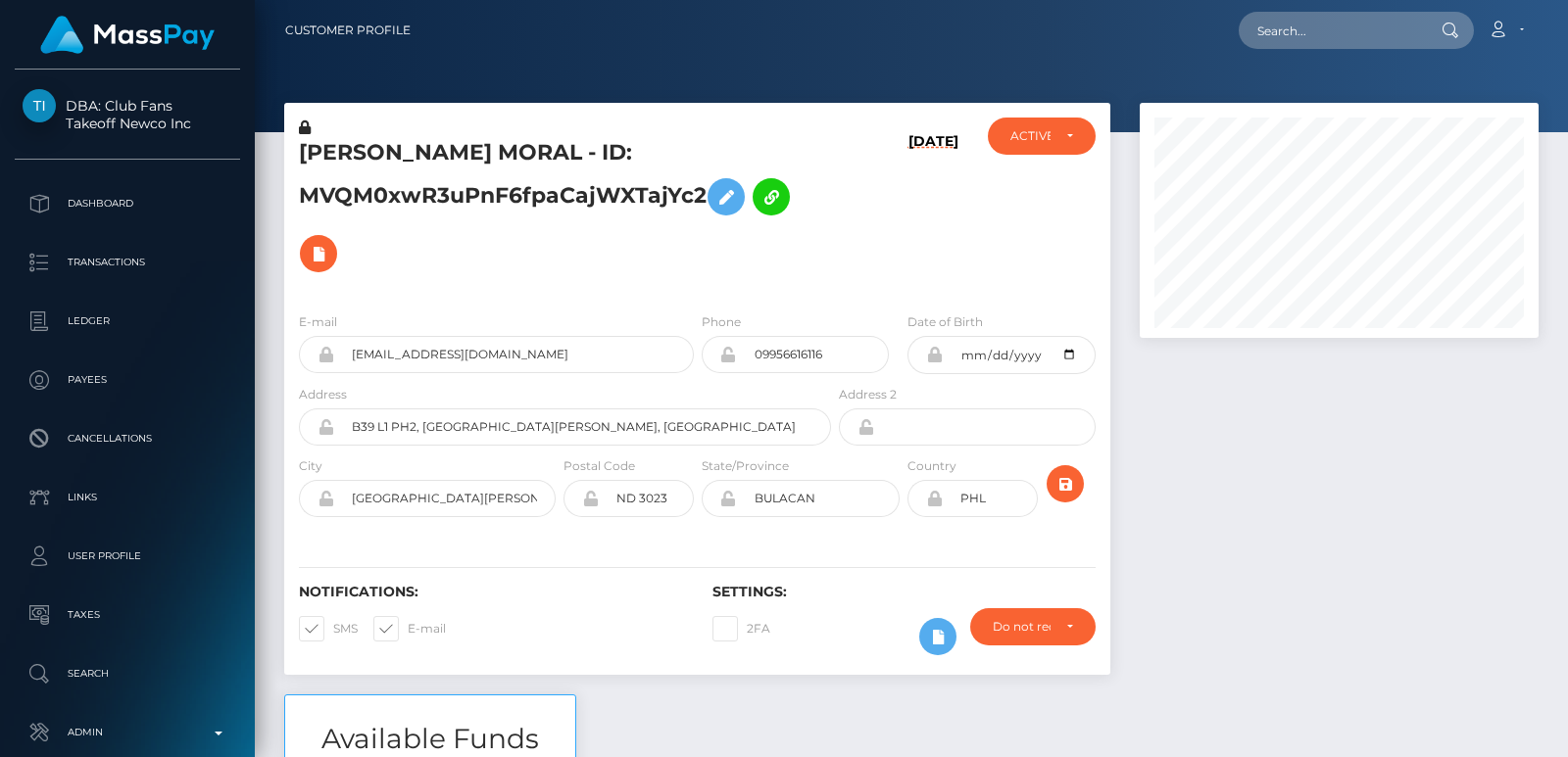
scroll to position [2531, 0]
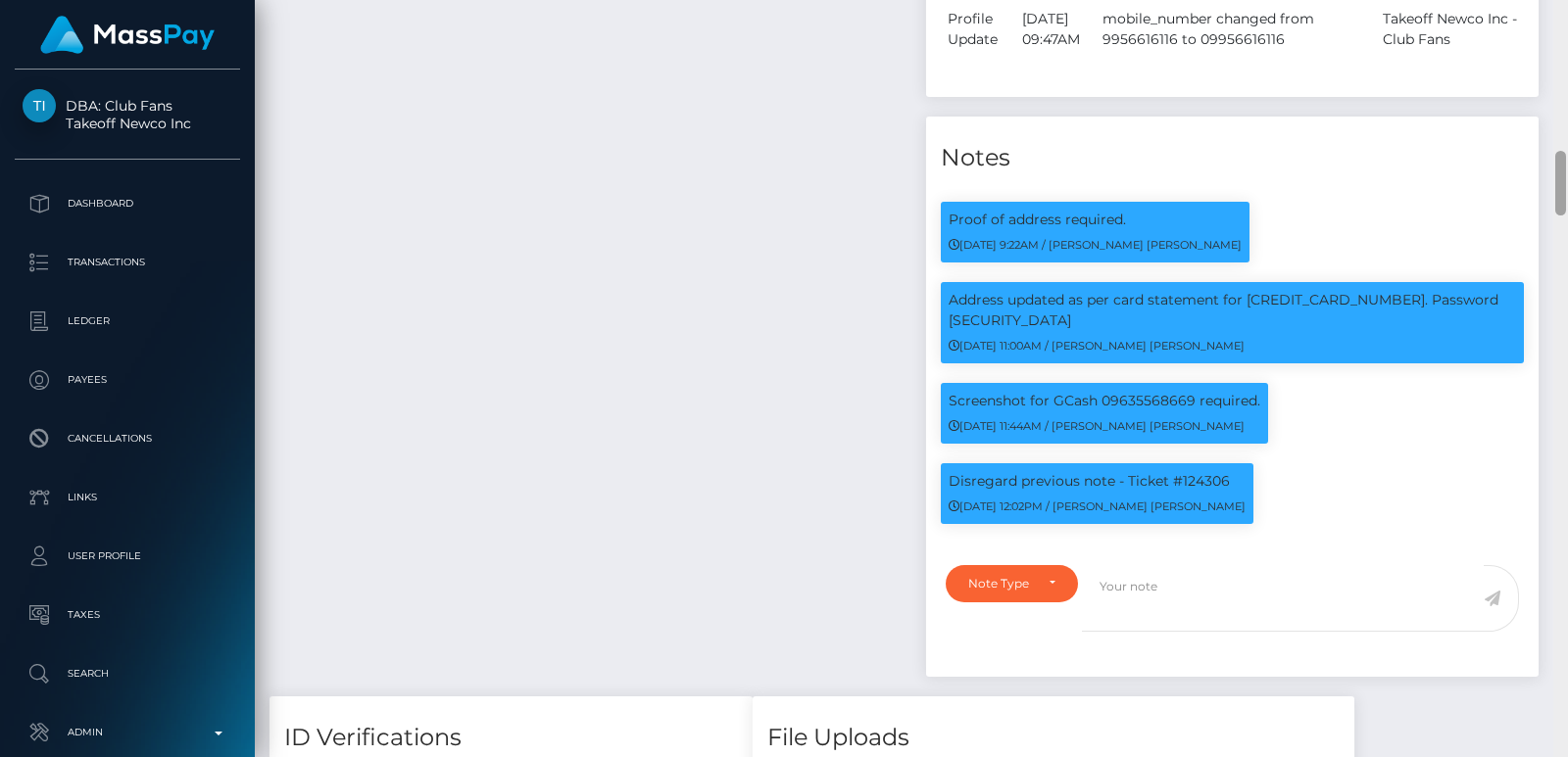
click at [1567, 91] on div at bounding box center [1560, 378] width 15 height 757
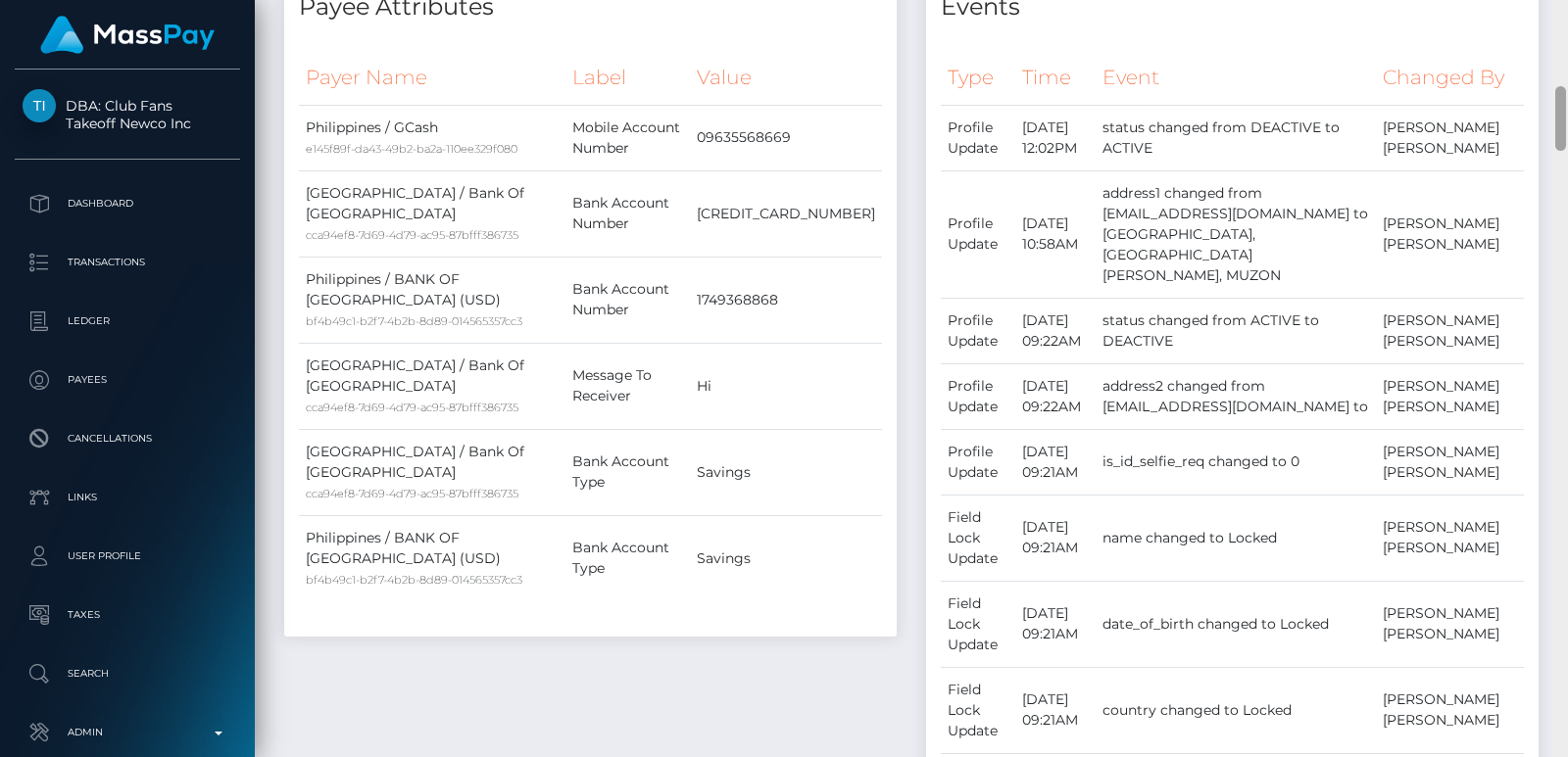
click at [1567, 91] on div at bounding box center [1560, 378] width 15 height 757
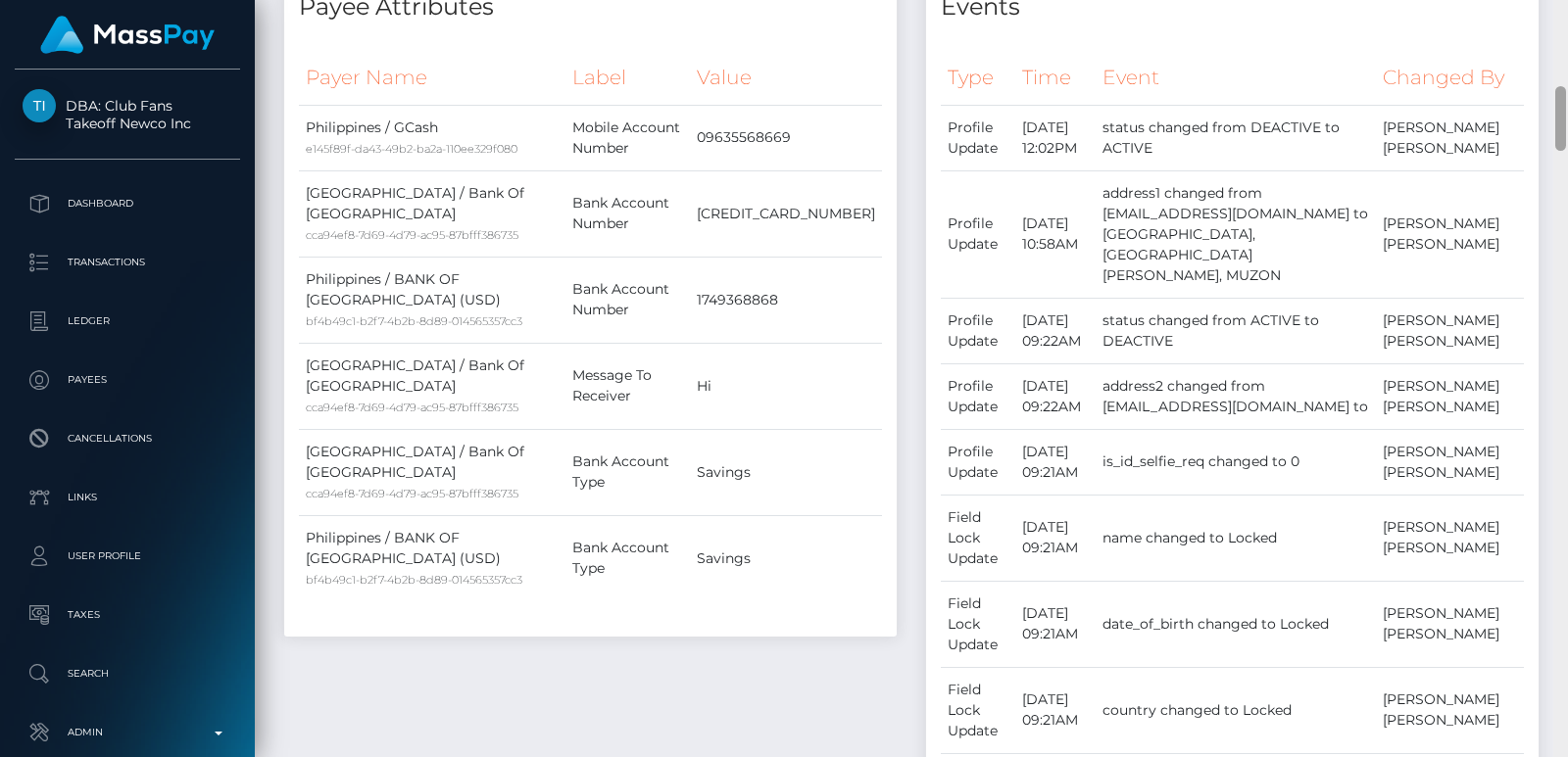
click at [1567, 91] on div at bounding box center [1560, 378] width 15 height 757
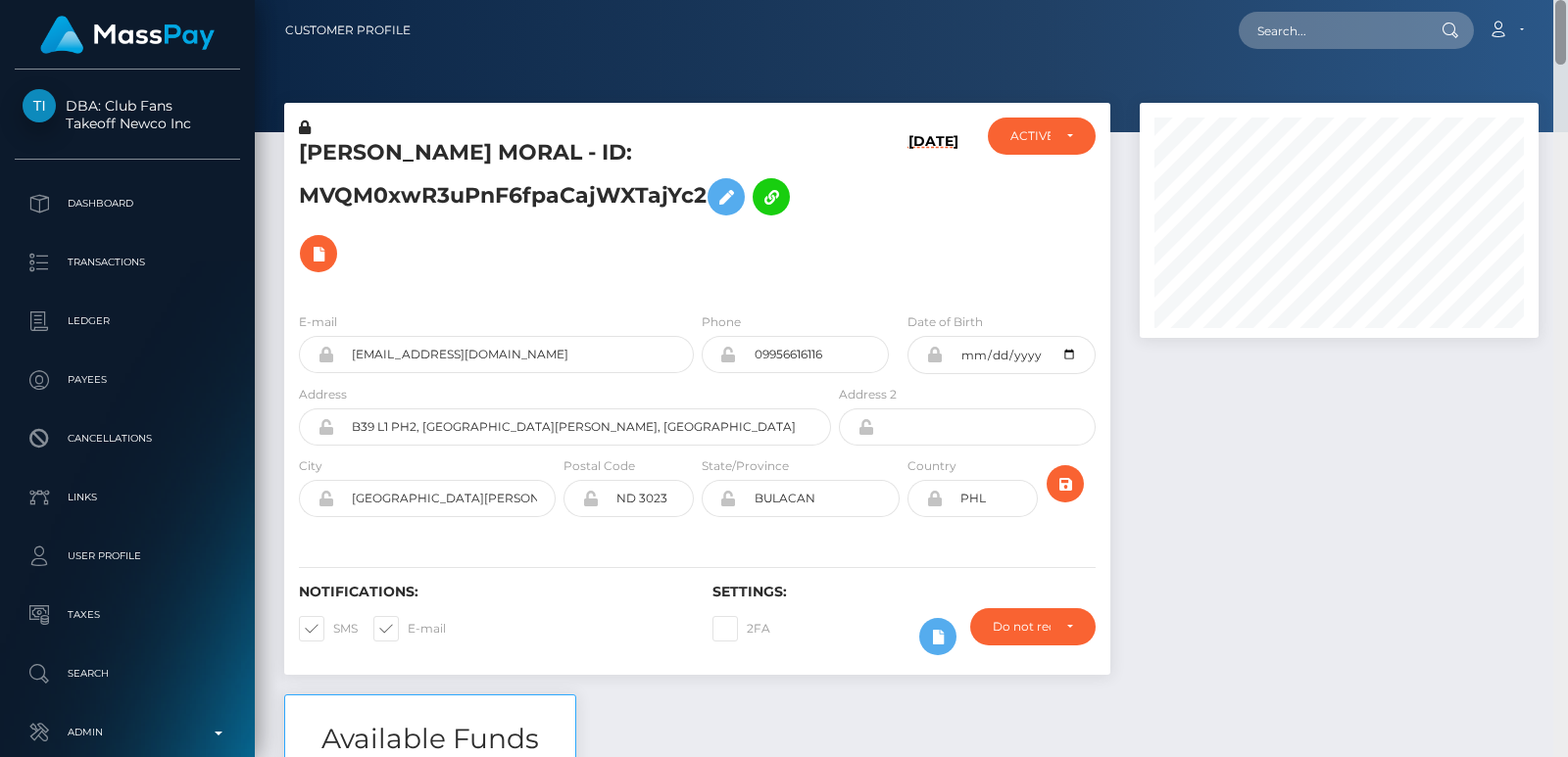
click at [1561, 19] on div "Customer Profile Loading... Loading..." at bounding box center [911, 378] width 1313 height 757
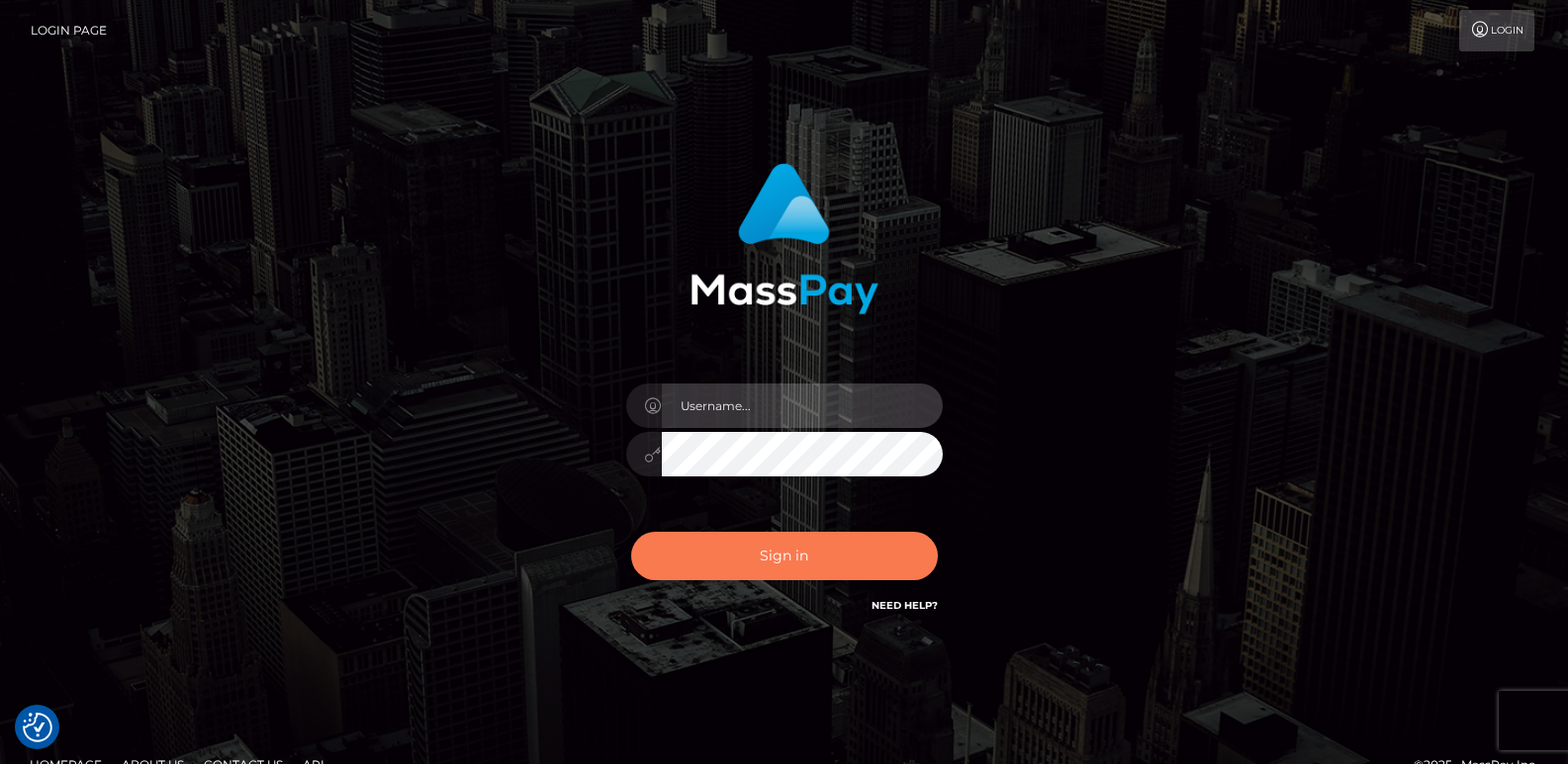
type input "[DOMAIN_NAME]"
click at [755, 574] on button "Sign in" at bounding box center [785, 556] width 307 height 48
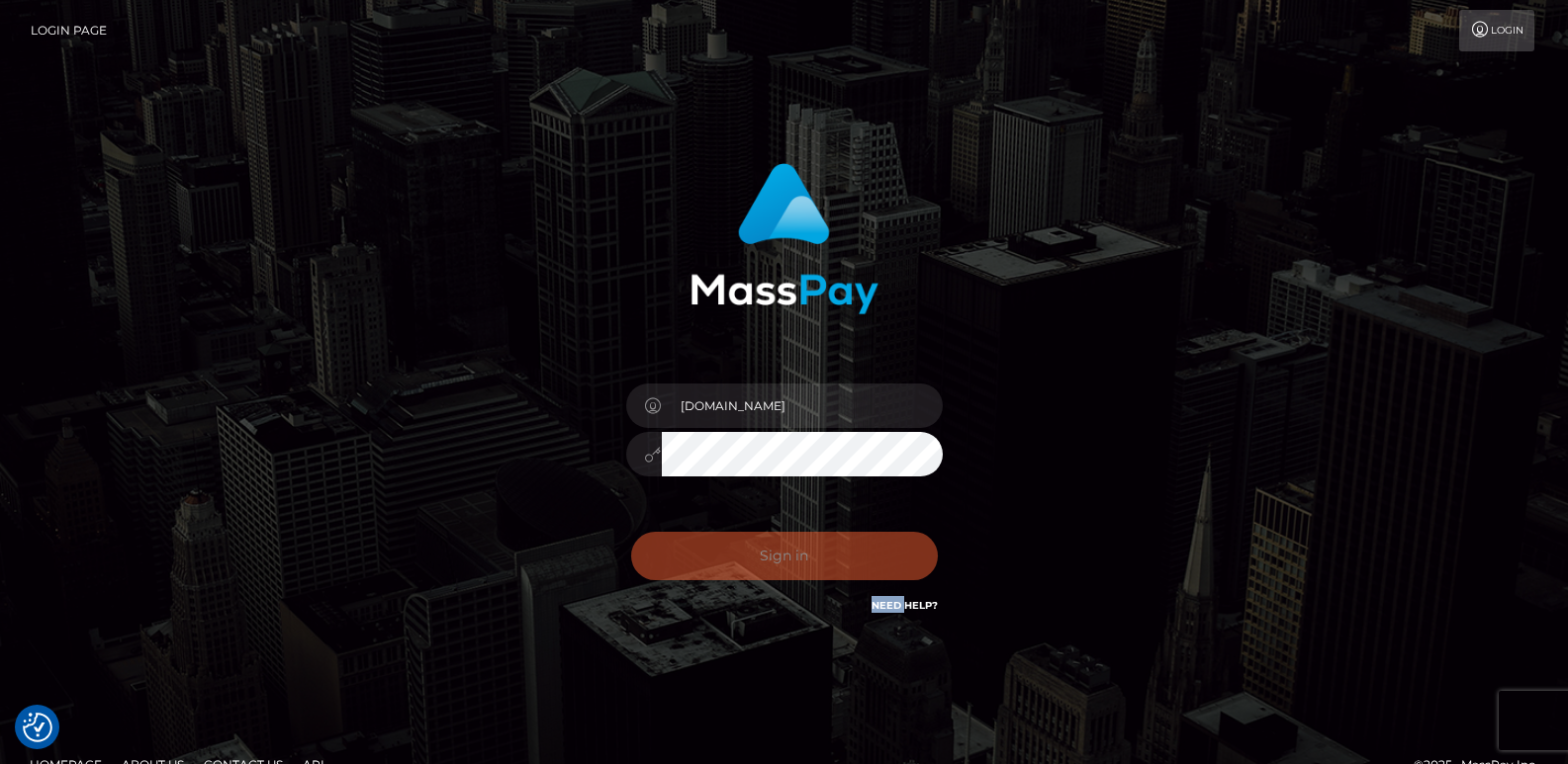
click at [755, 574] on div "Sign in Need Help?" at bounding box center [785, 564] width 346 height 88
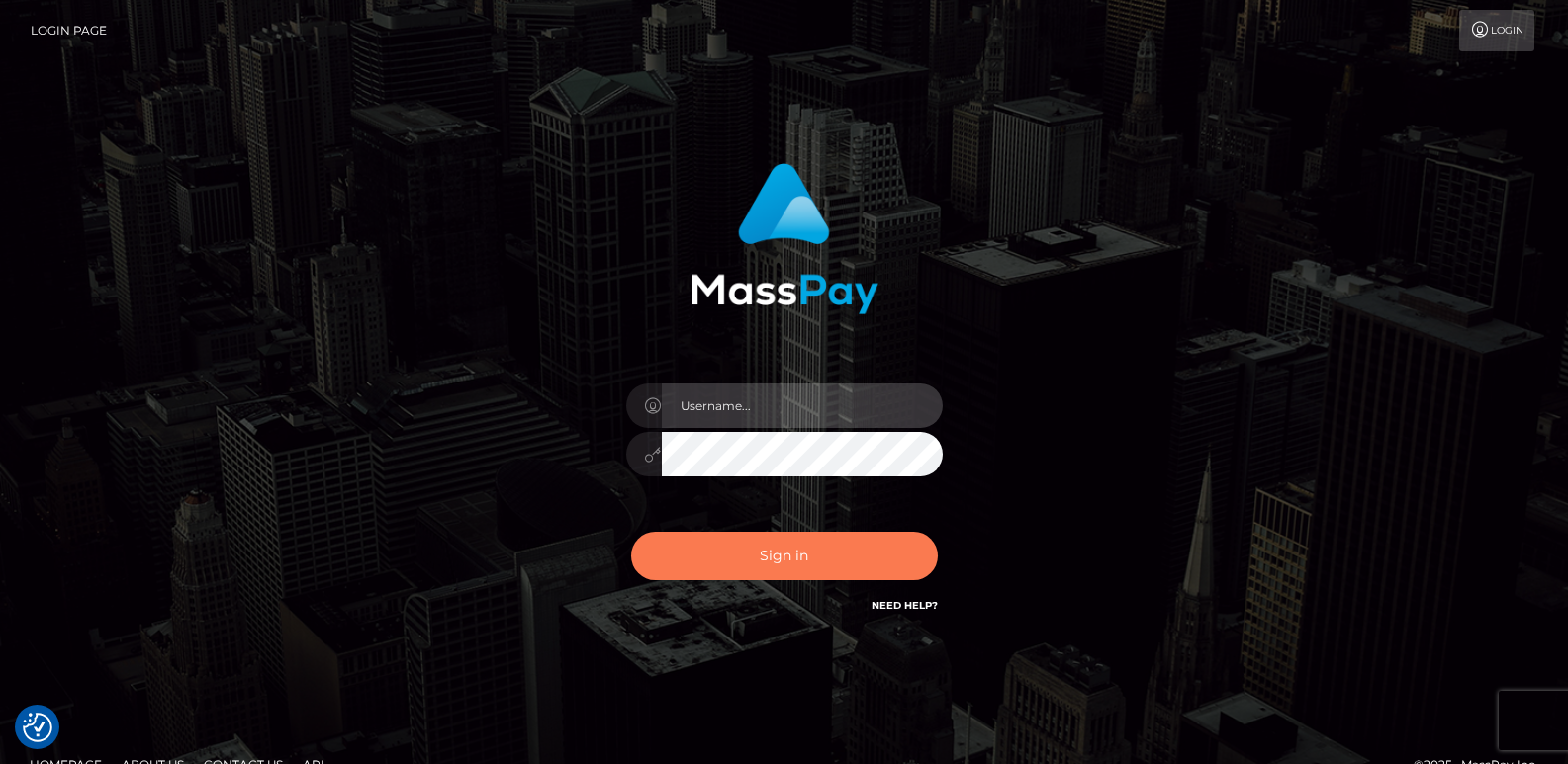
type input "[DOMAIN_NAME]"
click at [759, 564] on button "Sign in" at bounding box center [785, 556] width 307 height 48
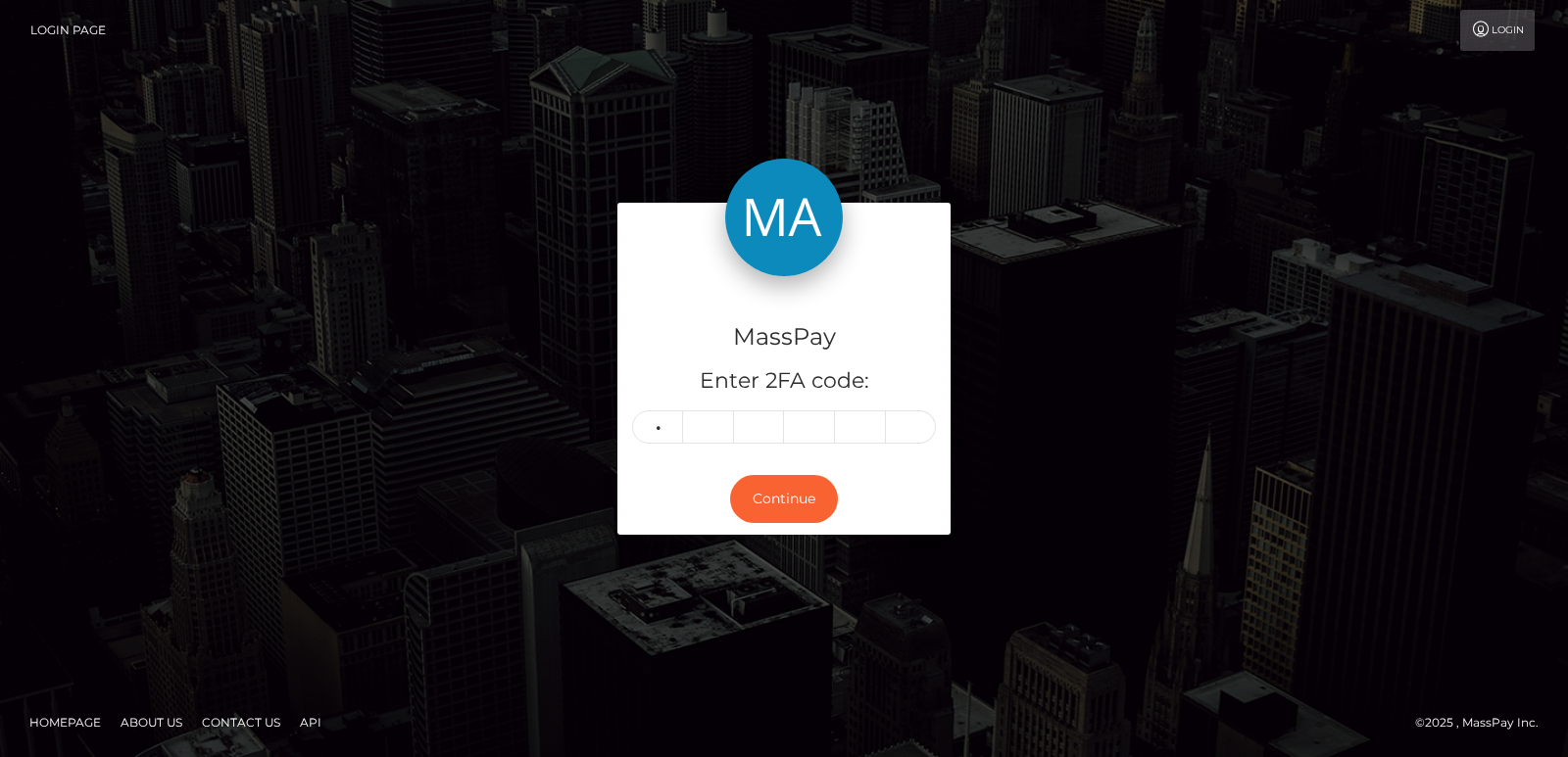
type input "9"
type input "0"
type input "4"
type input "8"
type input "4"
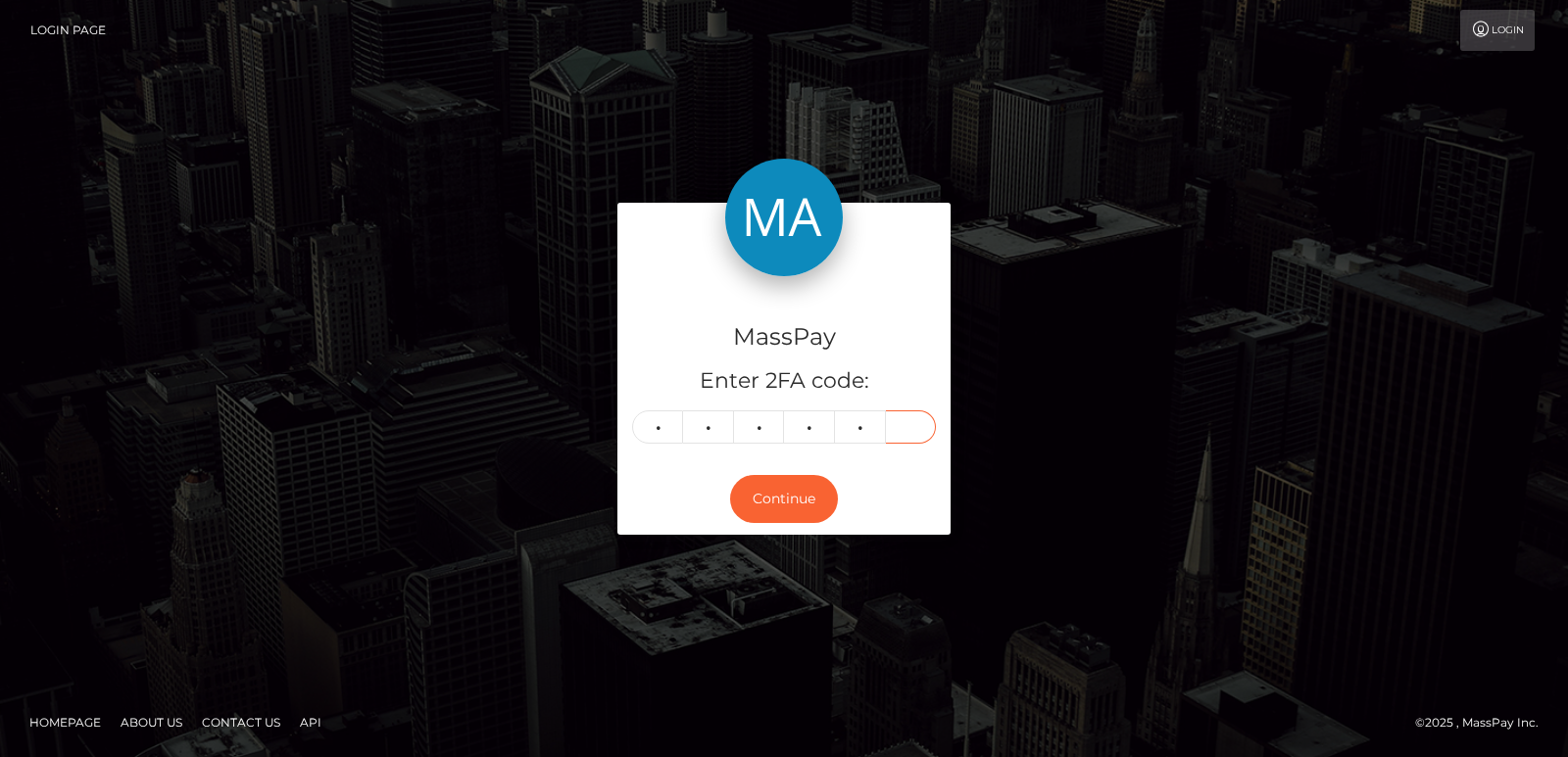
type input "4"
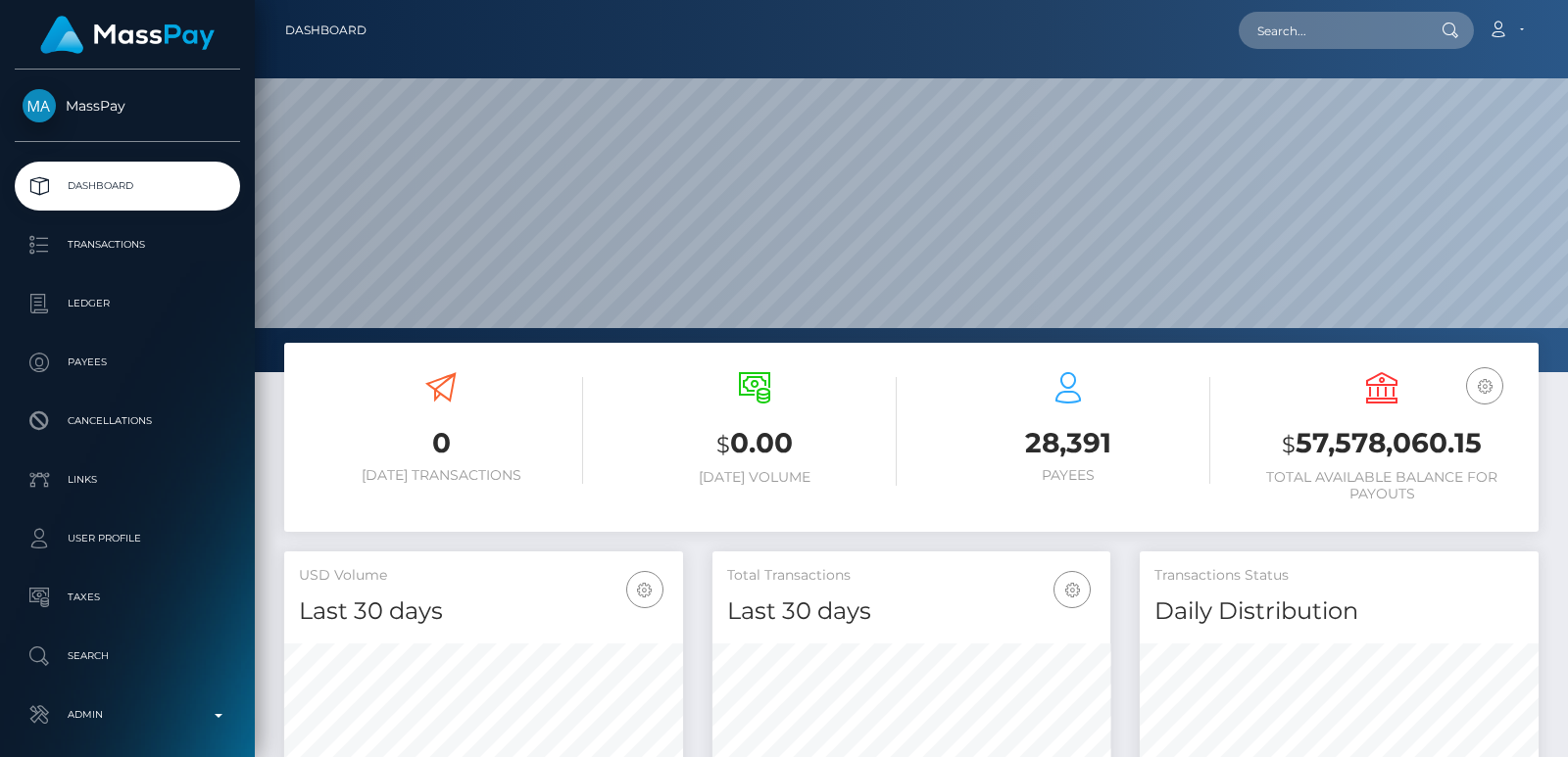
scroll to position [348, 398]
click at [1303, 46] on input "text" at bounding box center [1331, 30] width 184 height 37
paste input "[EMAIL_ADDRESS][DOMAIN_NAME]"
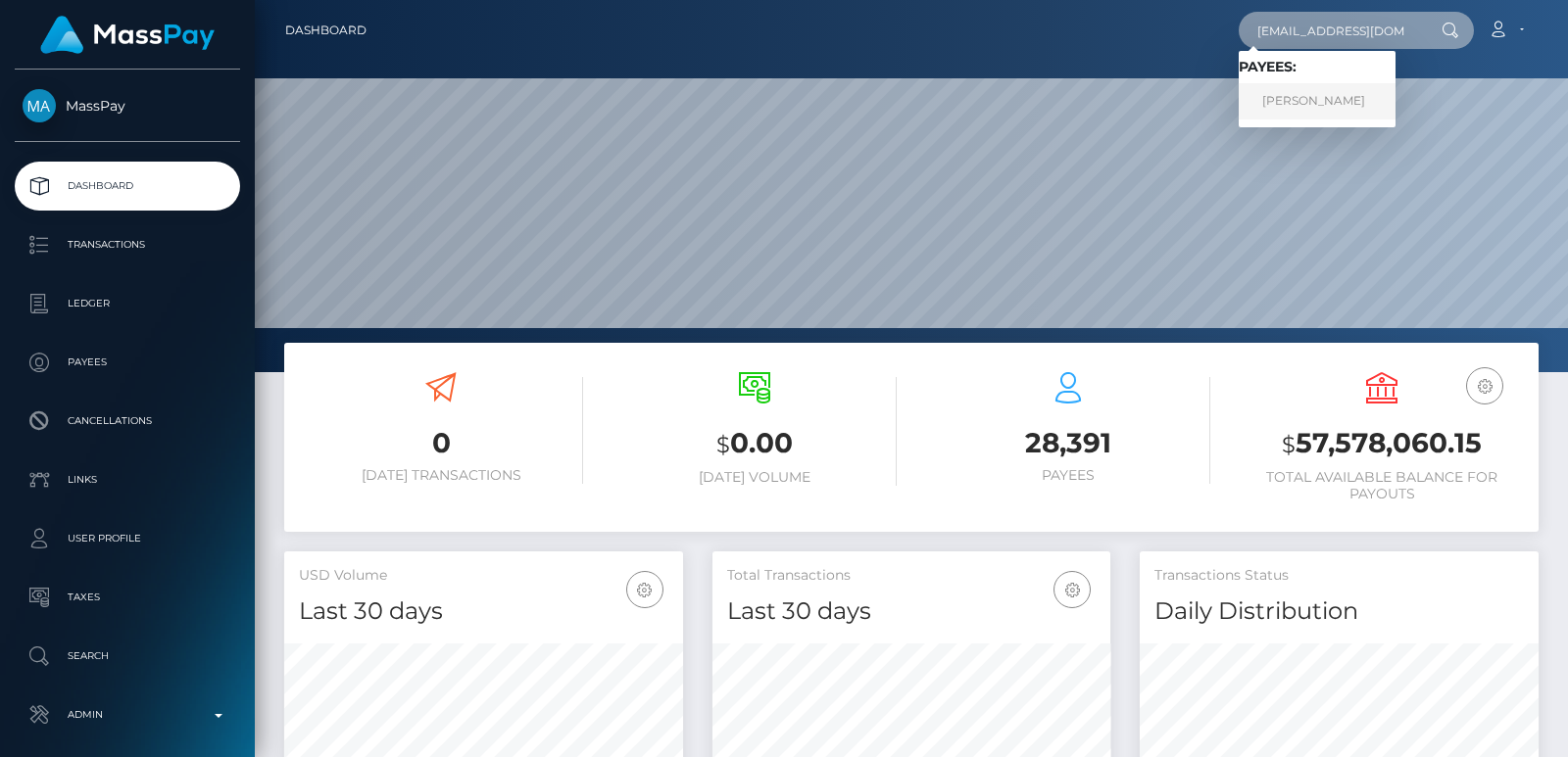
type input "[EMAIL_ADDRESS][DOMAIN_NAME]"
click at [1303, 102] on link "Alexandra Martyusheva" at bounding box center [1317, 101] width 157 height 36
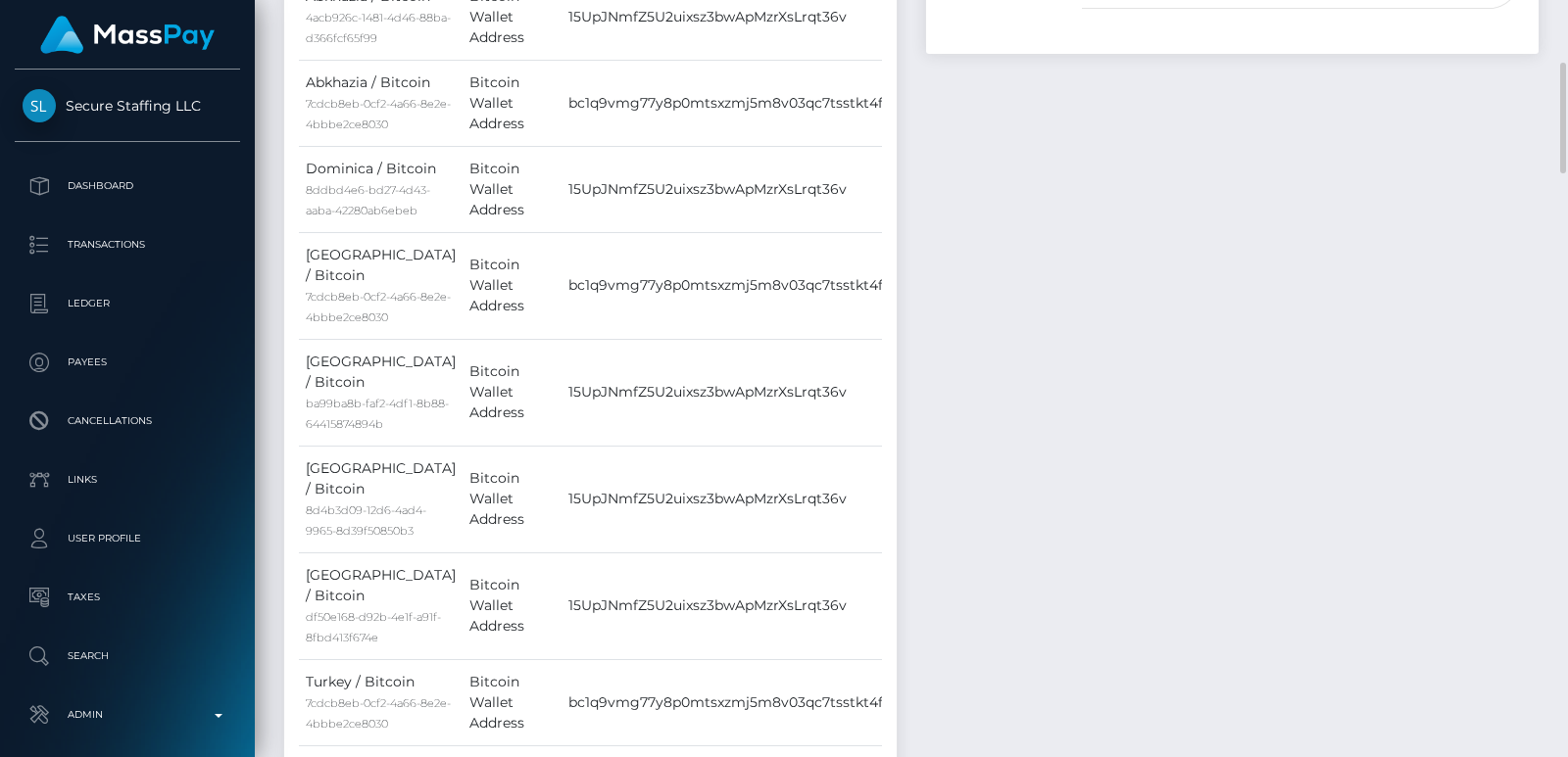
scroll to position [1176, 0]
